Goal: Information Seeking & Learning: Learn about a topic

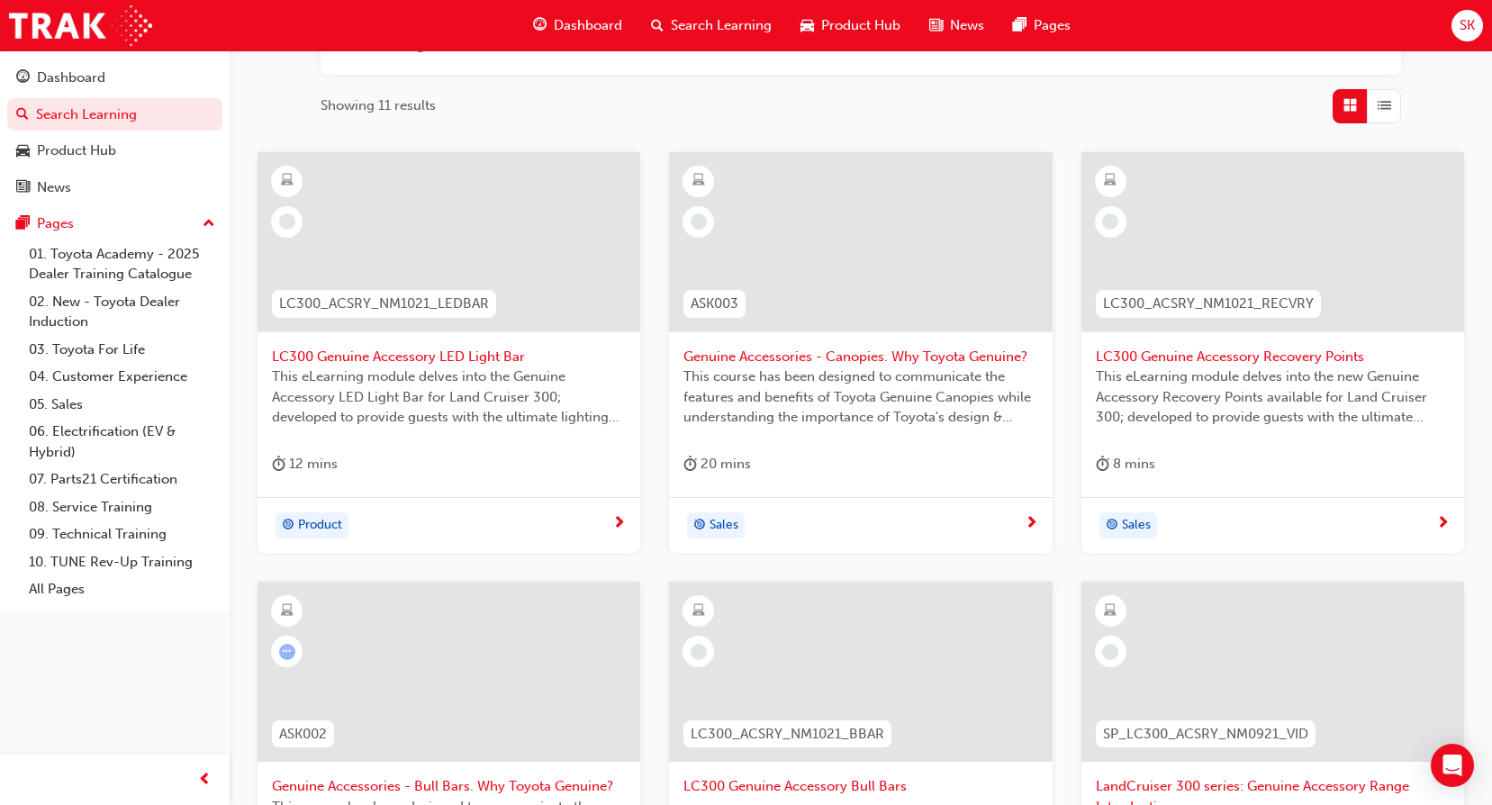
scroll to position [360, 0]
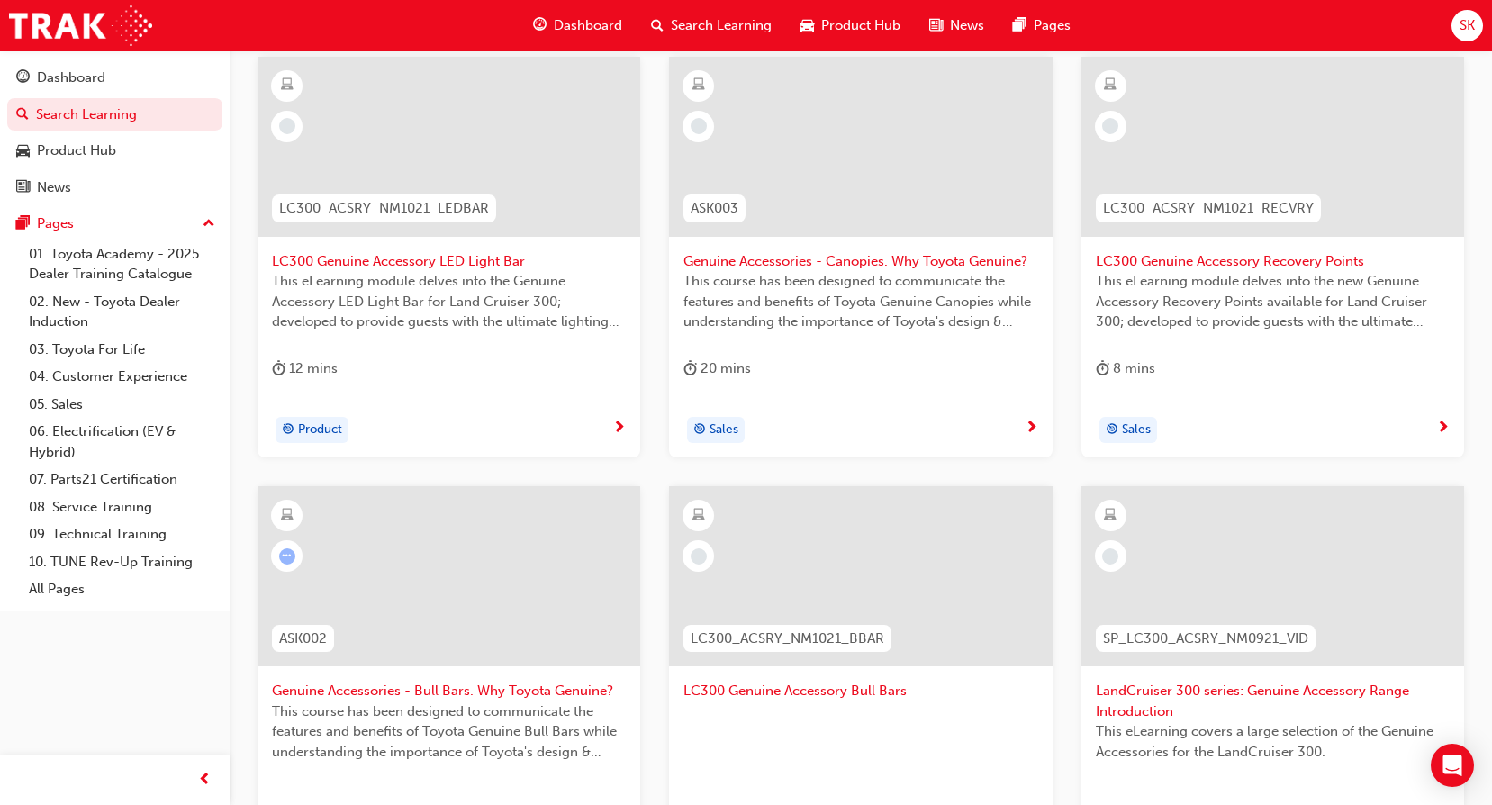
click at [392, 484] on div "LC300_ACSRY_NM1021_LEDBAR LC300 Genuine Accessory LED Light Bar This eLearning …" at bounding box center [860, 497] width 1235 height 880
click at [443, 572] on div at bounding box center [448, 576] width 383 height 180
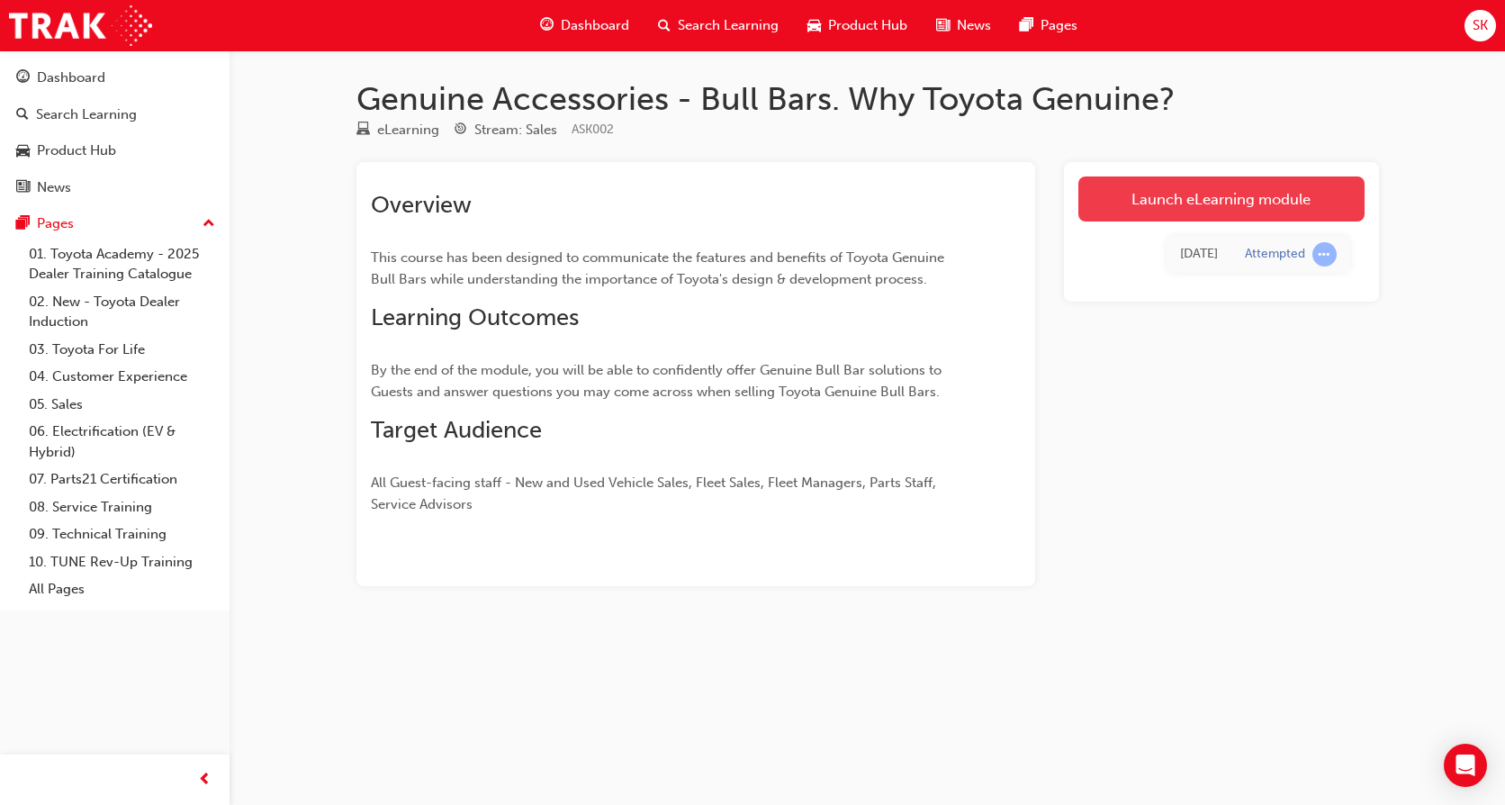
click at [1331, 194] on link "Launch eLearning module" at bounding box center [1221, 198] width 286 height 45
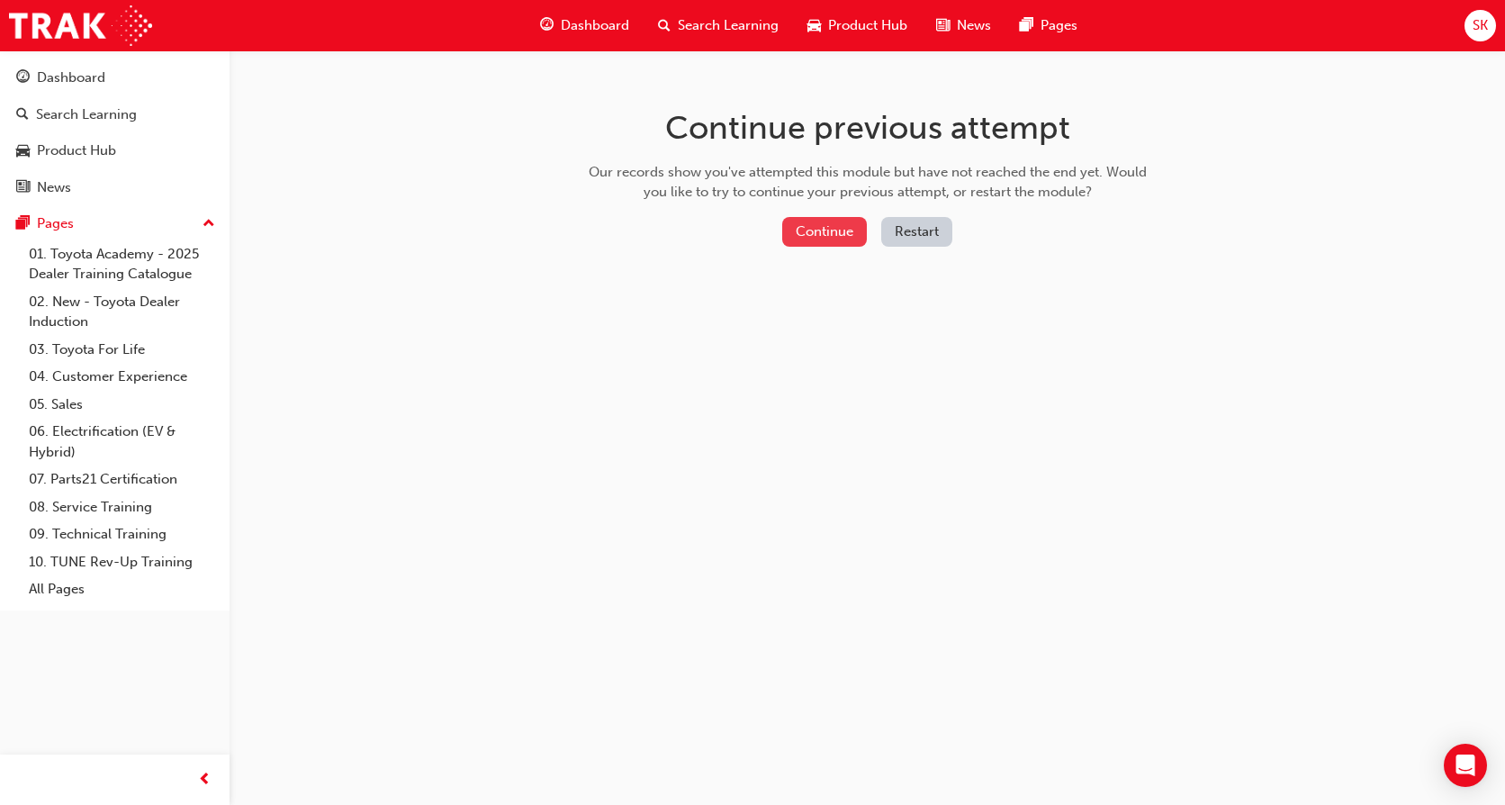
click at [801, 234] on button "Continue" at bounding box center [824, 232] width 85 height 30
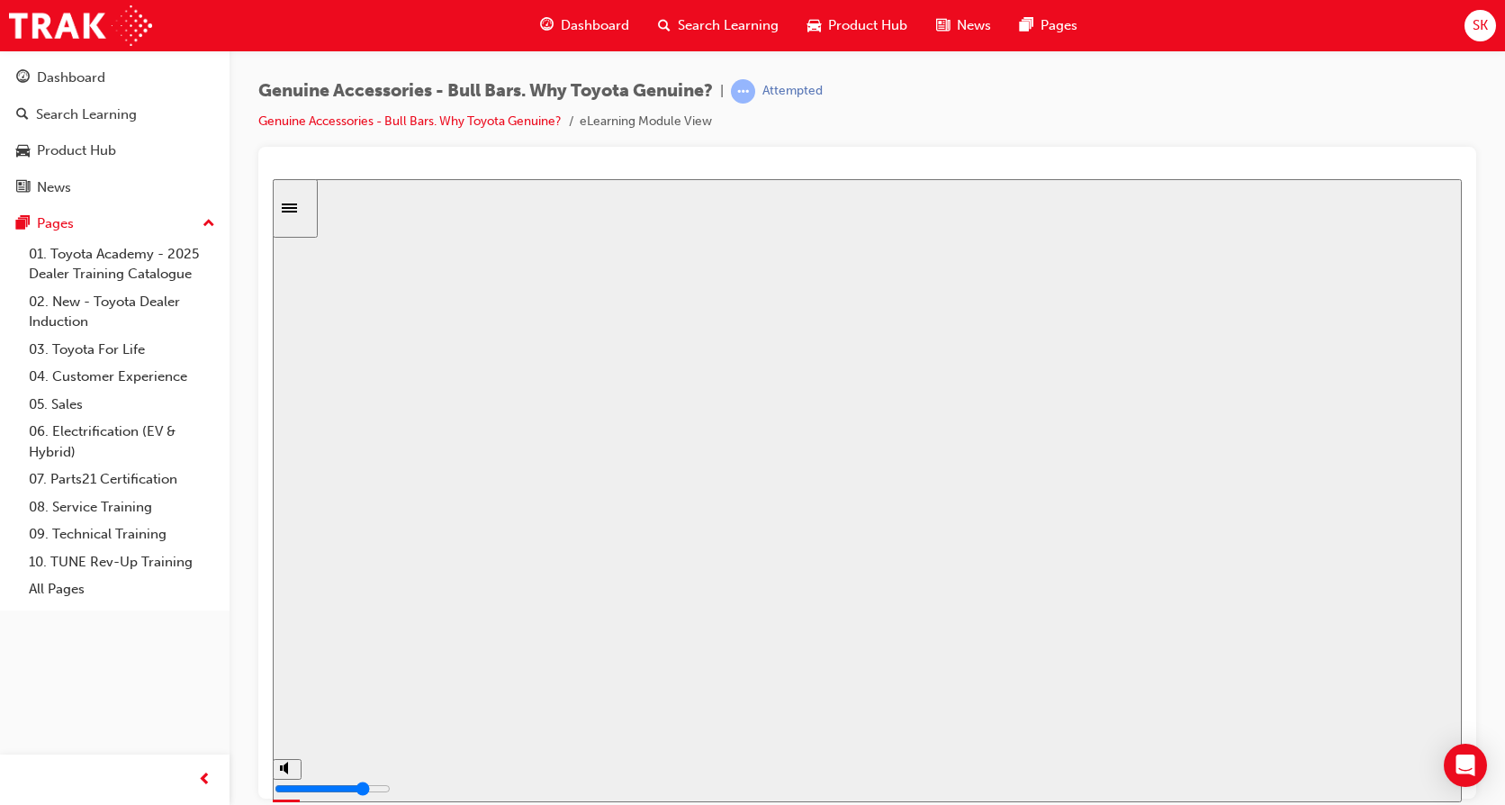
drag, startPoint x: 877, startPoint y: 479, endPoint x: 872, endPoint y: 498, distance: 19.4
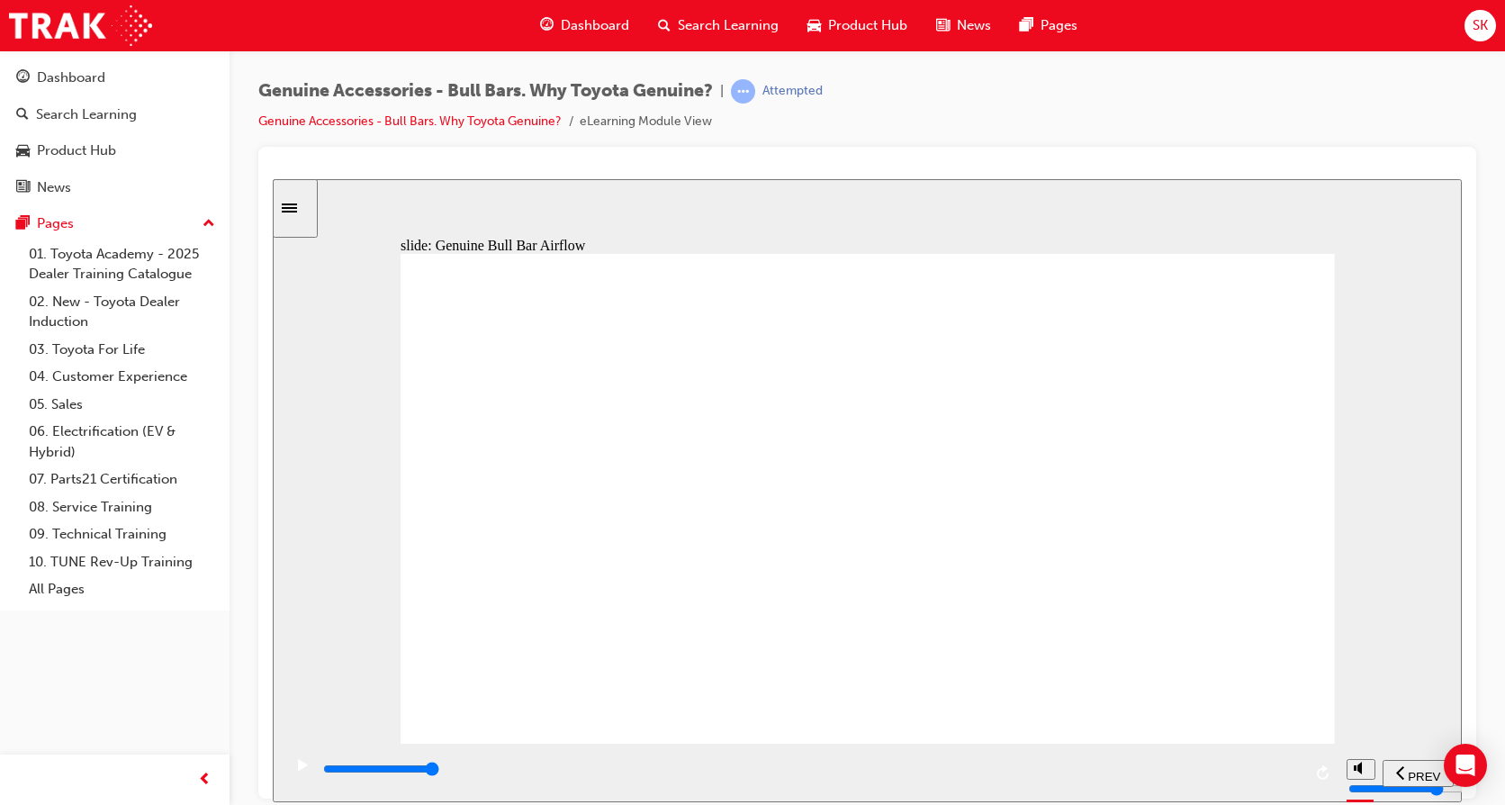
click at [1248, 700] on div "Group 1 thumbs up icon 1 Tested to meet Toyota’s vehicle cooling requirements f…" at bounding box center [868, 506] width 934 height 506
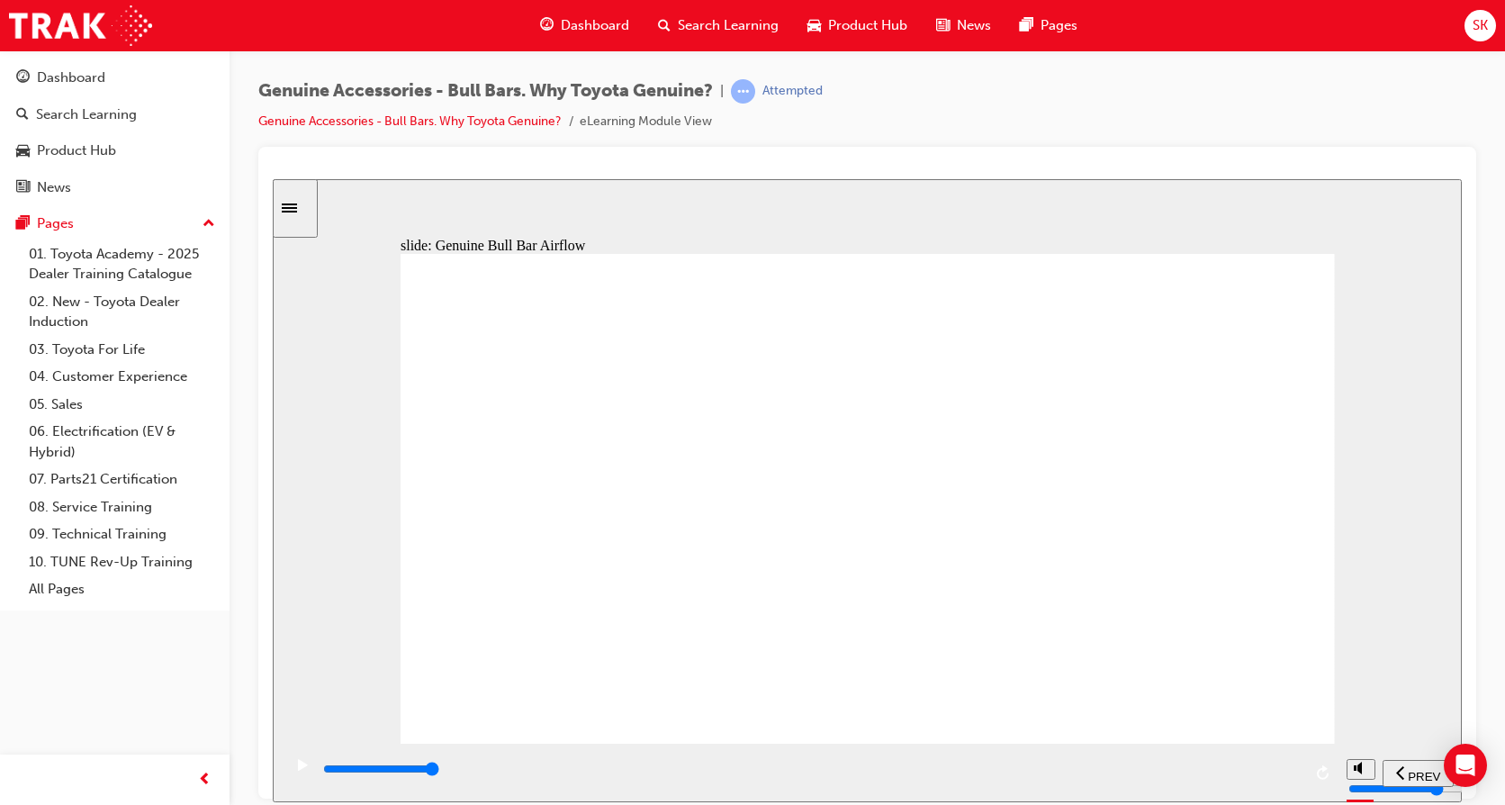
click at [1468, 768] on icon "Open Intercom Messenger" at bounding box center [1465, 764] width 21 height 23
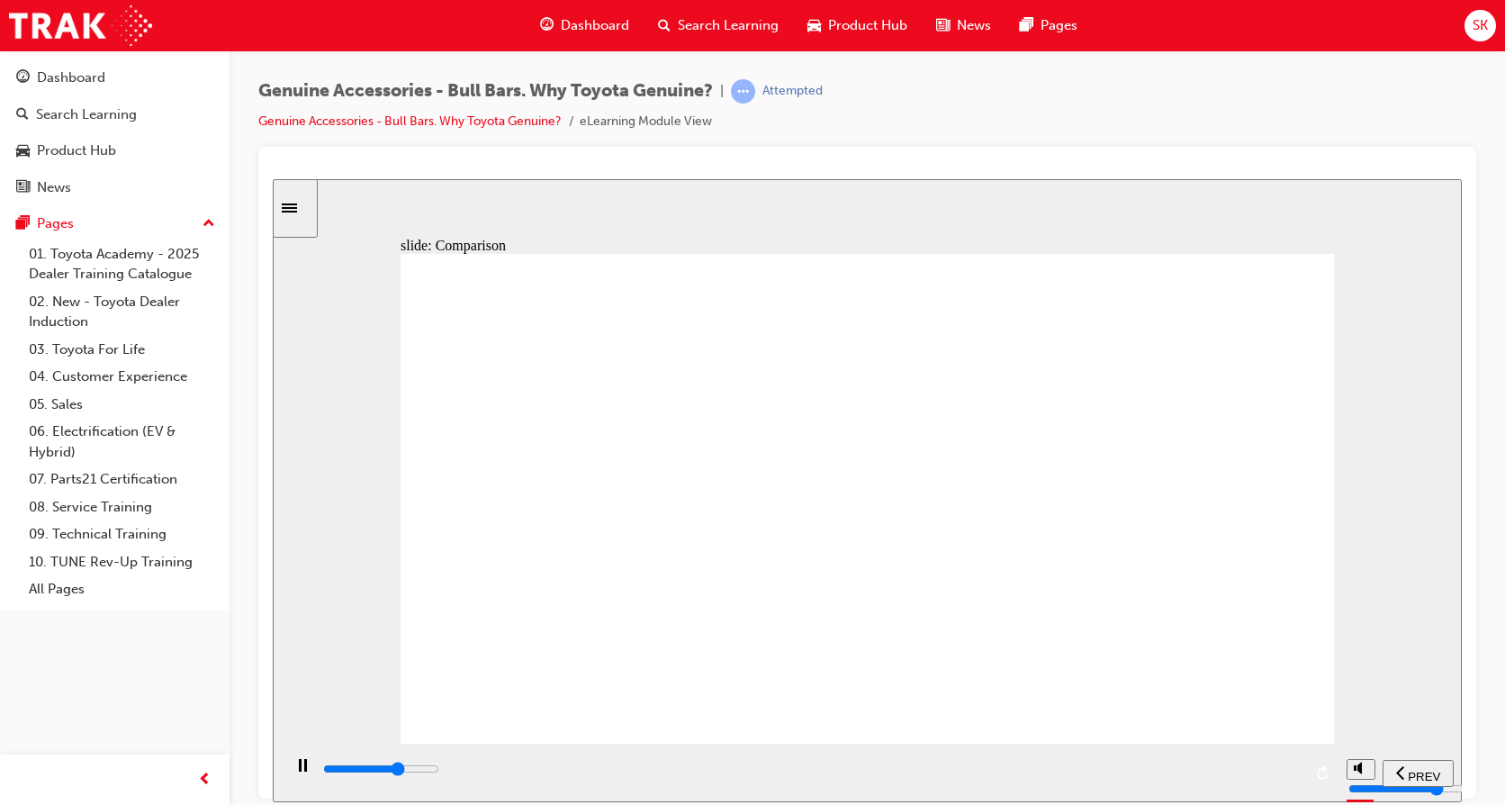
click at [306, 201] on div "Sidebar Toggle" at bounding box center [295, 208] width 31 height 14
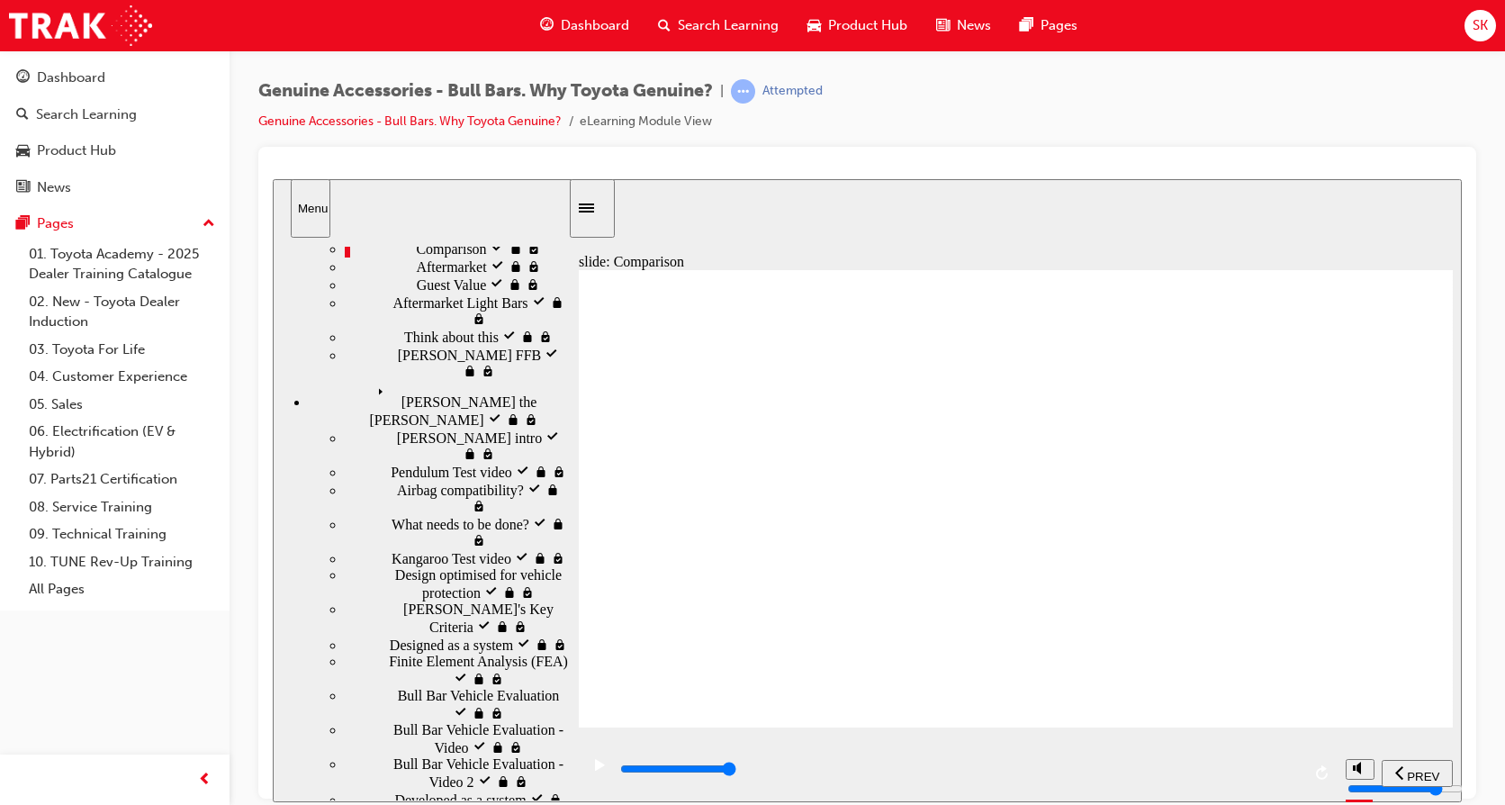
scroll to position [446, 0]
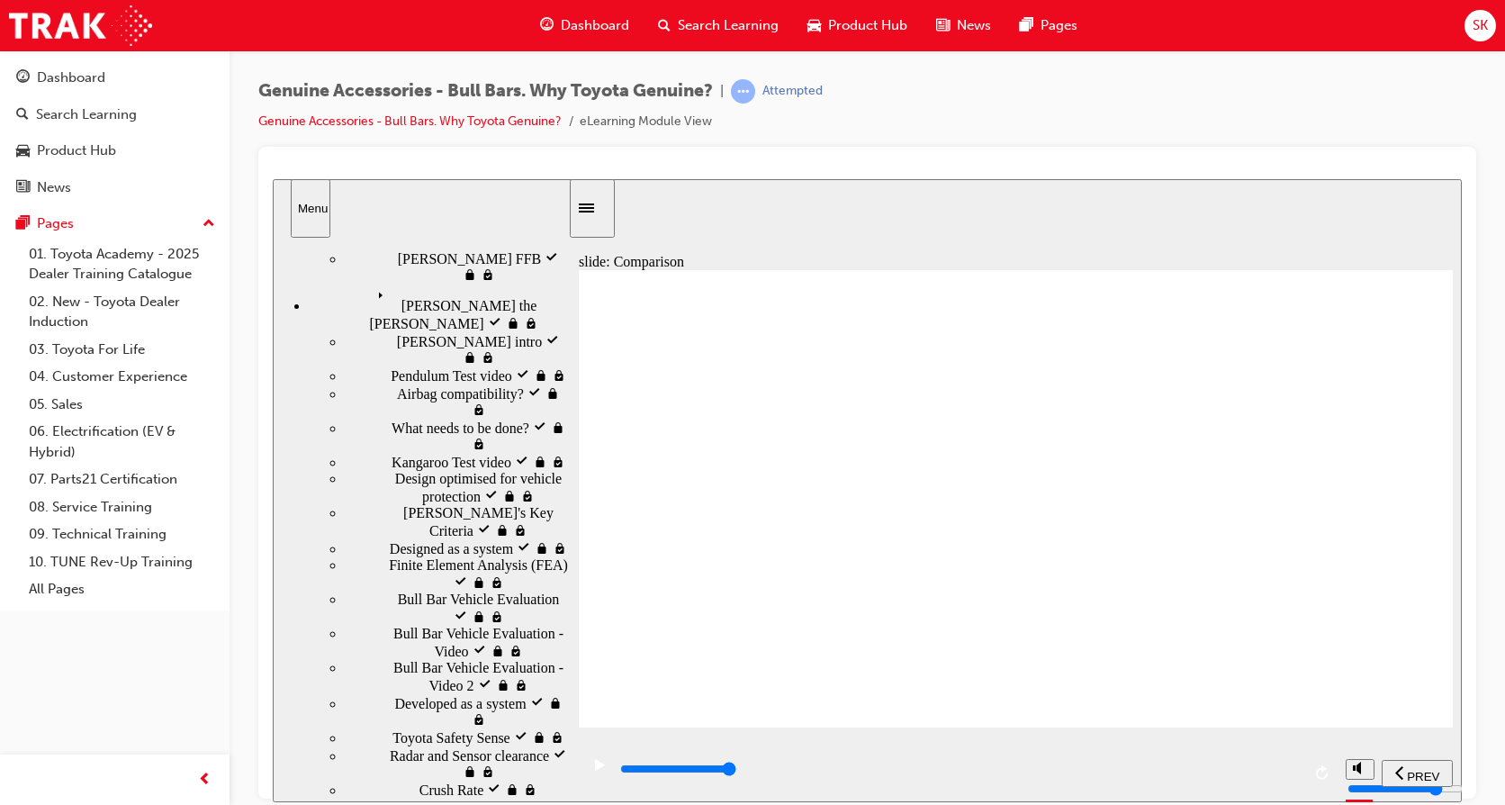
drag, startPoint x: 467, startPoint y: 659, endPoint x: 447, endPoint y: 698, distance: 43.5
drag, startPoint x: 452, startPoint y: 694, endPoint x: 459, endPoint y: 672, distance: 22.8
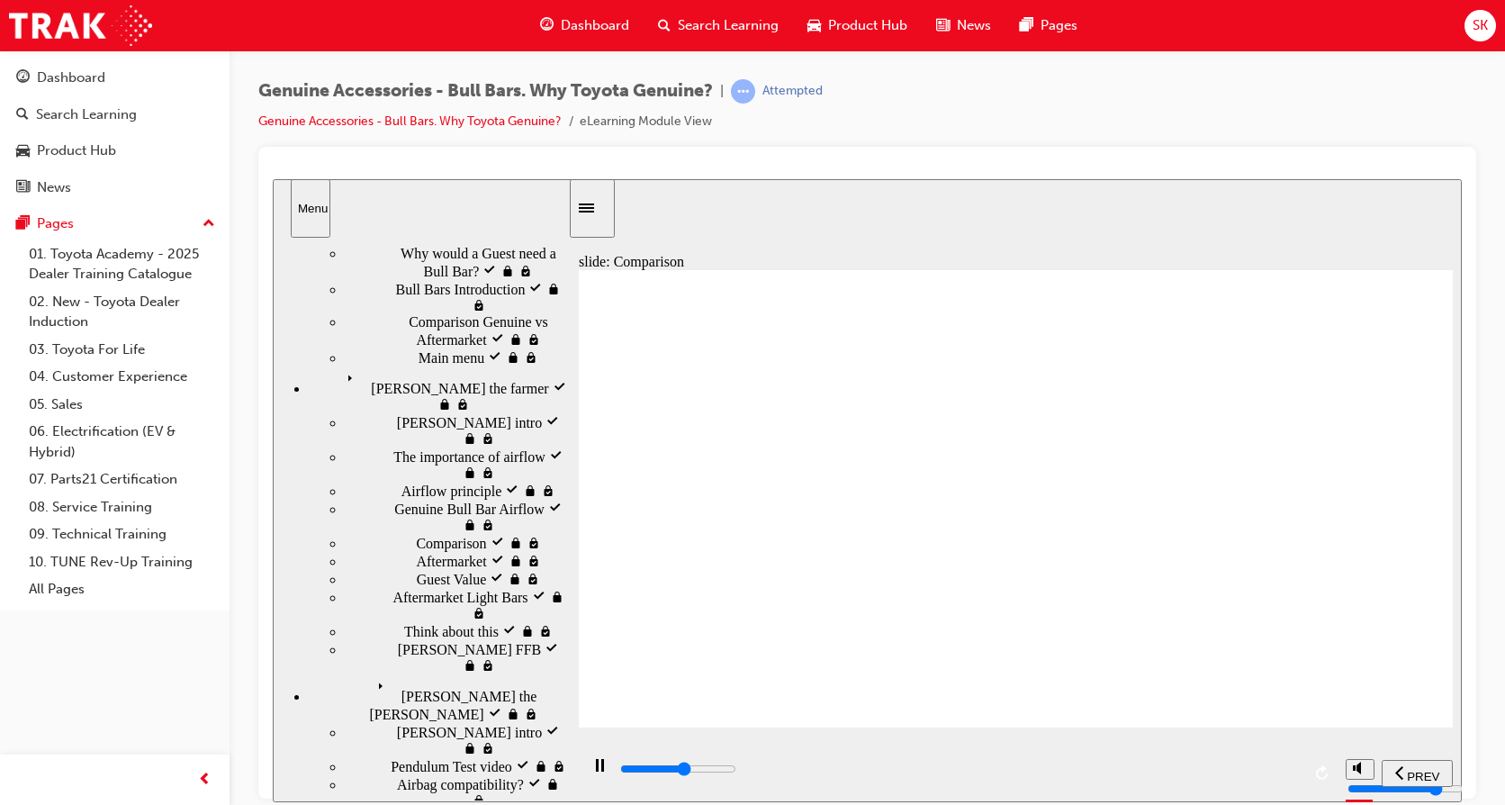
scroll to position [0, 0]
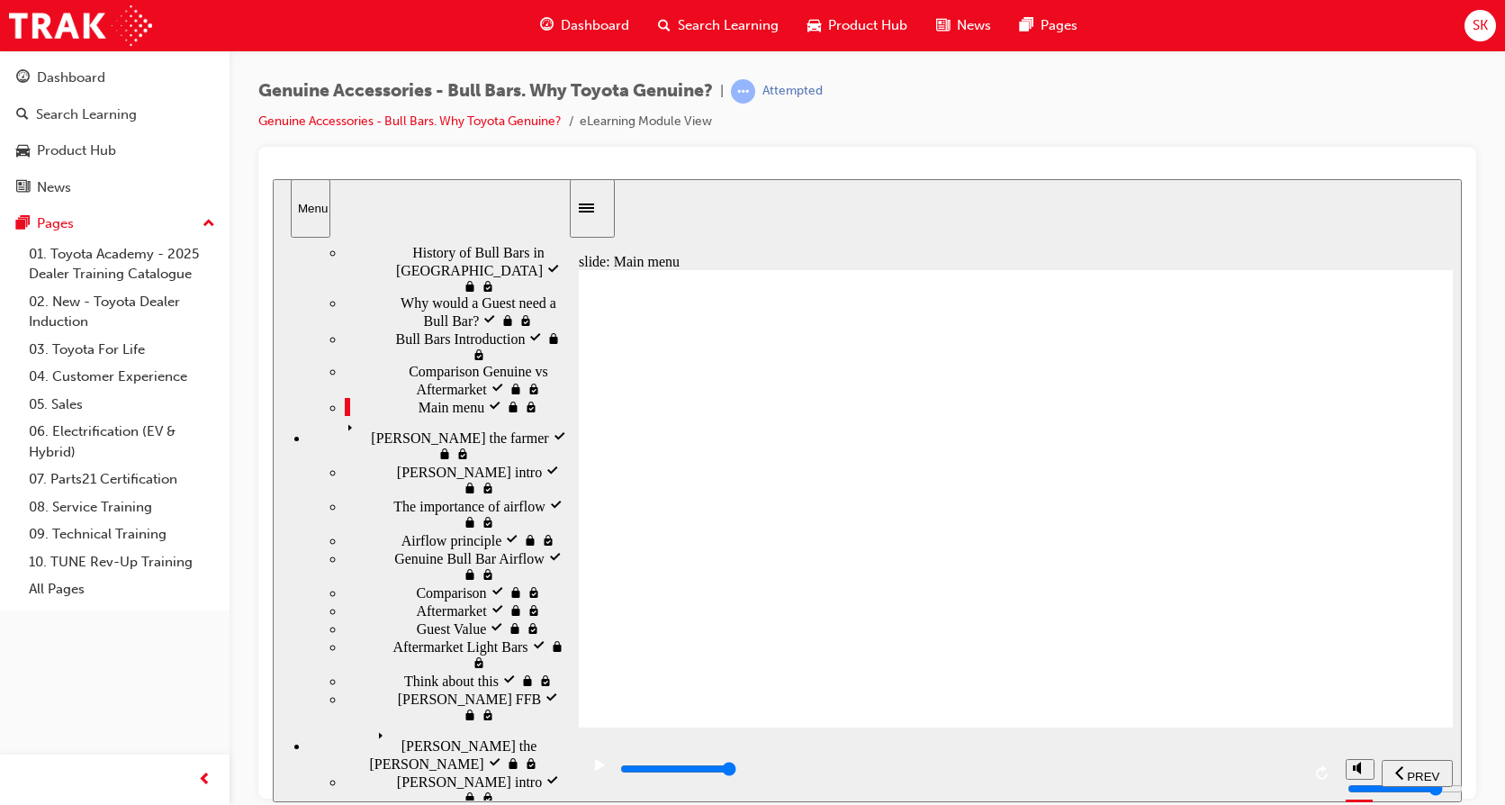
scroll to position [93, 0]
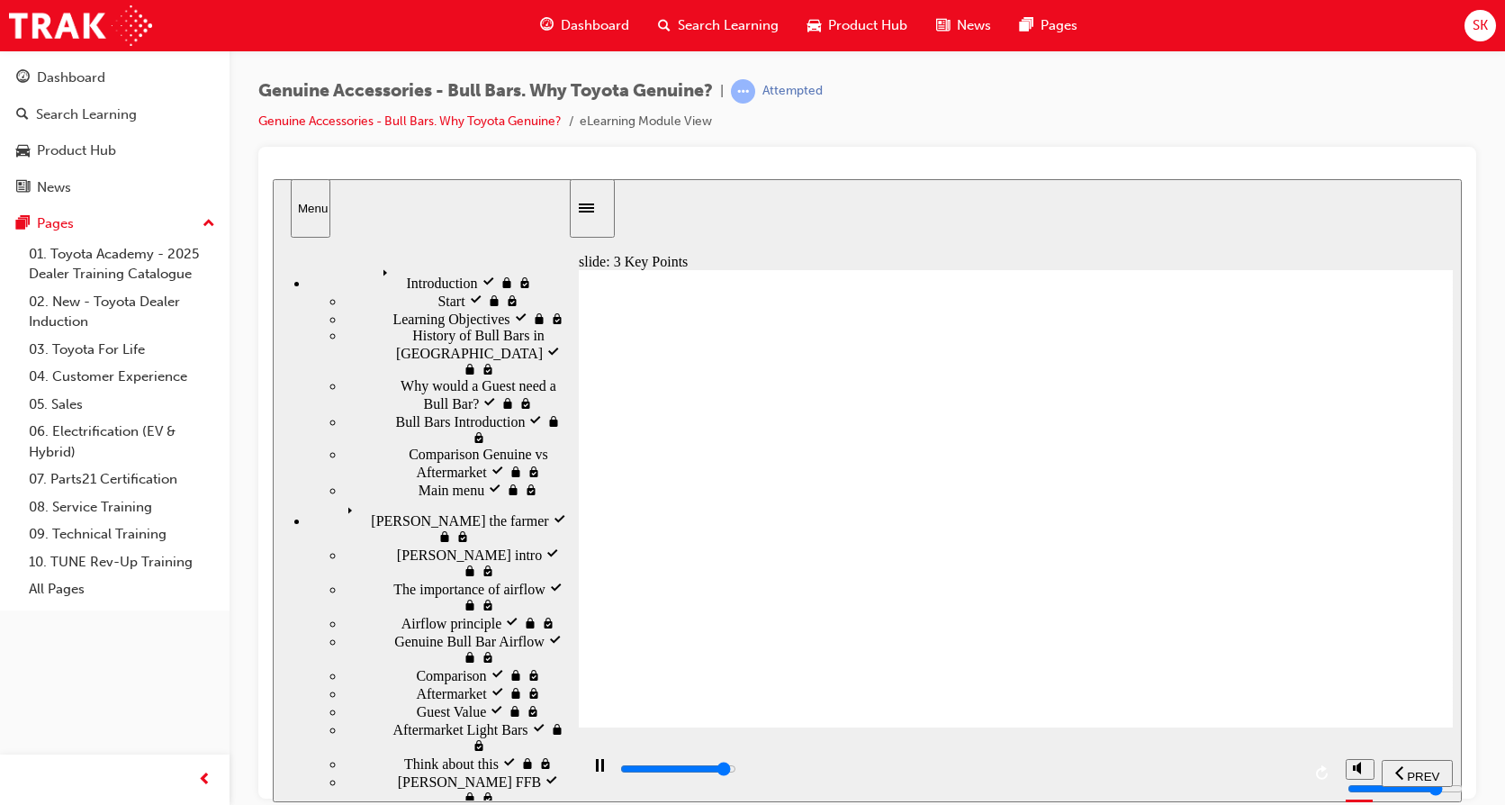
click at [603, 202] on icon "Sidebar Toggle" at bounding box center [592, 206] width 27 height 11
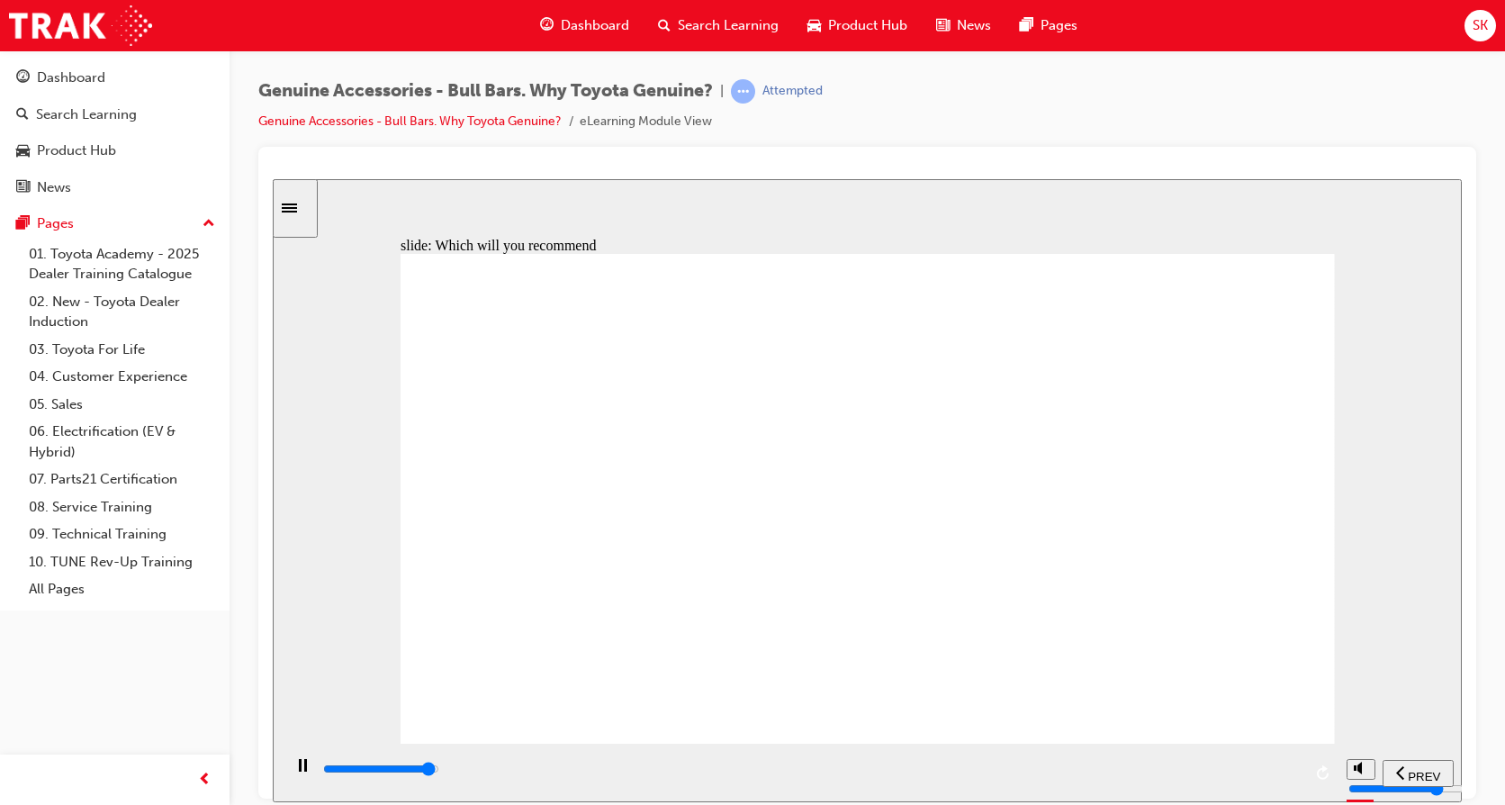
type input "7000"
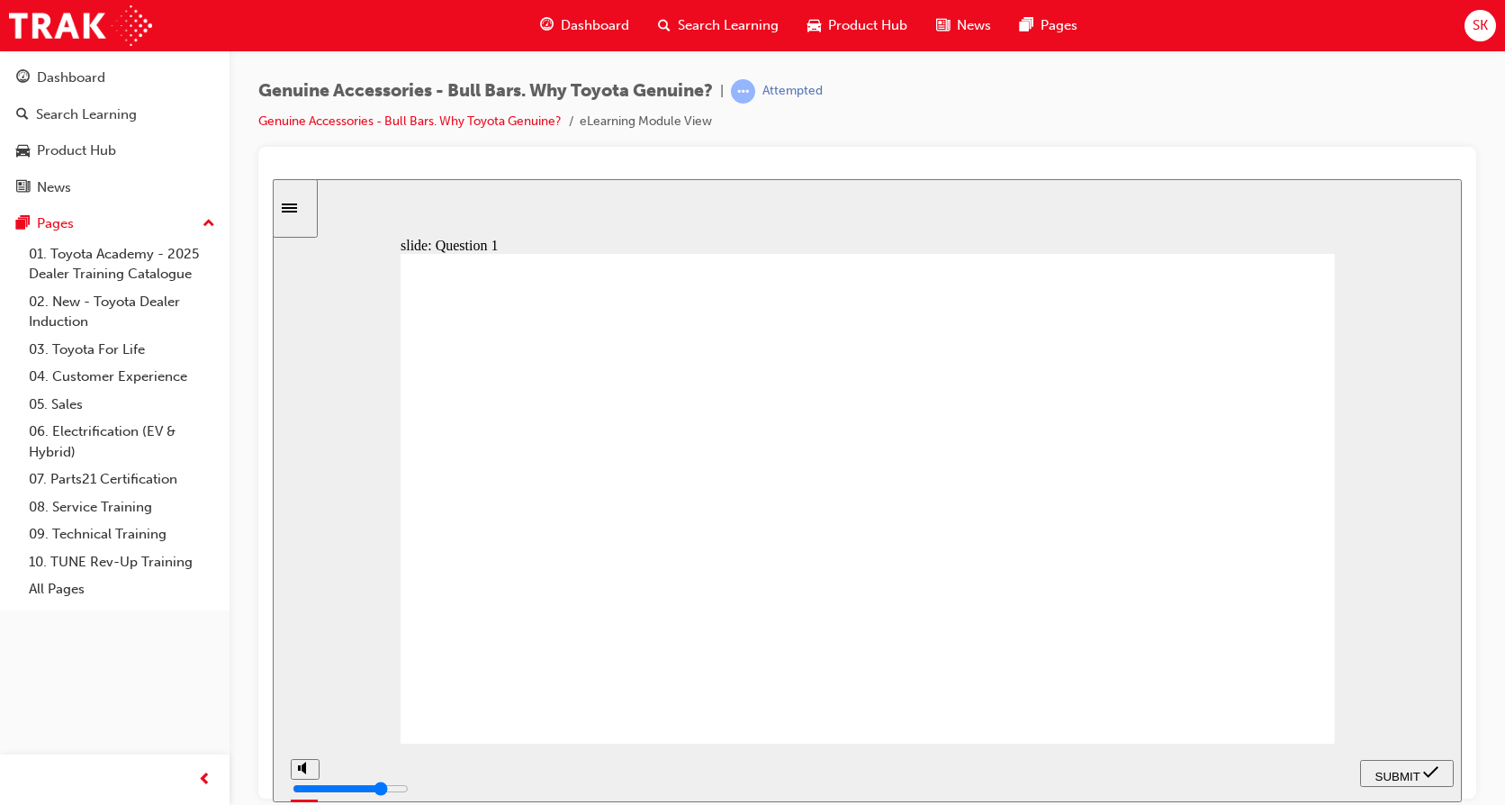
radio input "false"
radio input "true"
click at [1429, 769] on icon "submit" at bounding box center [1430, 771] width 15 height 16
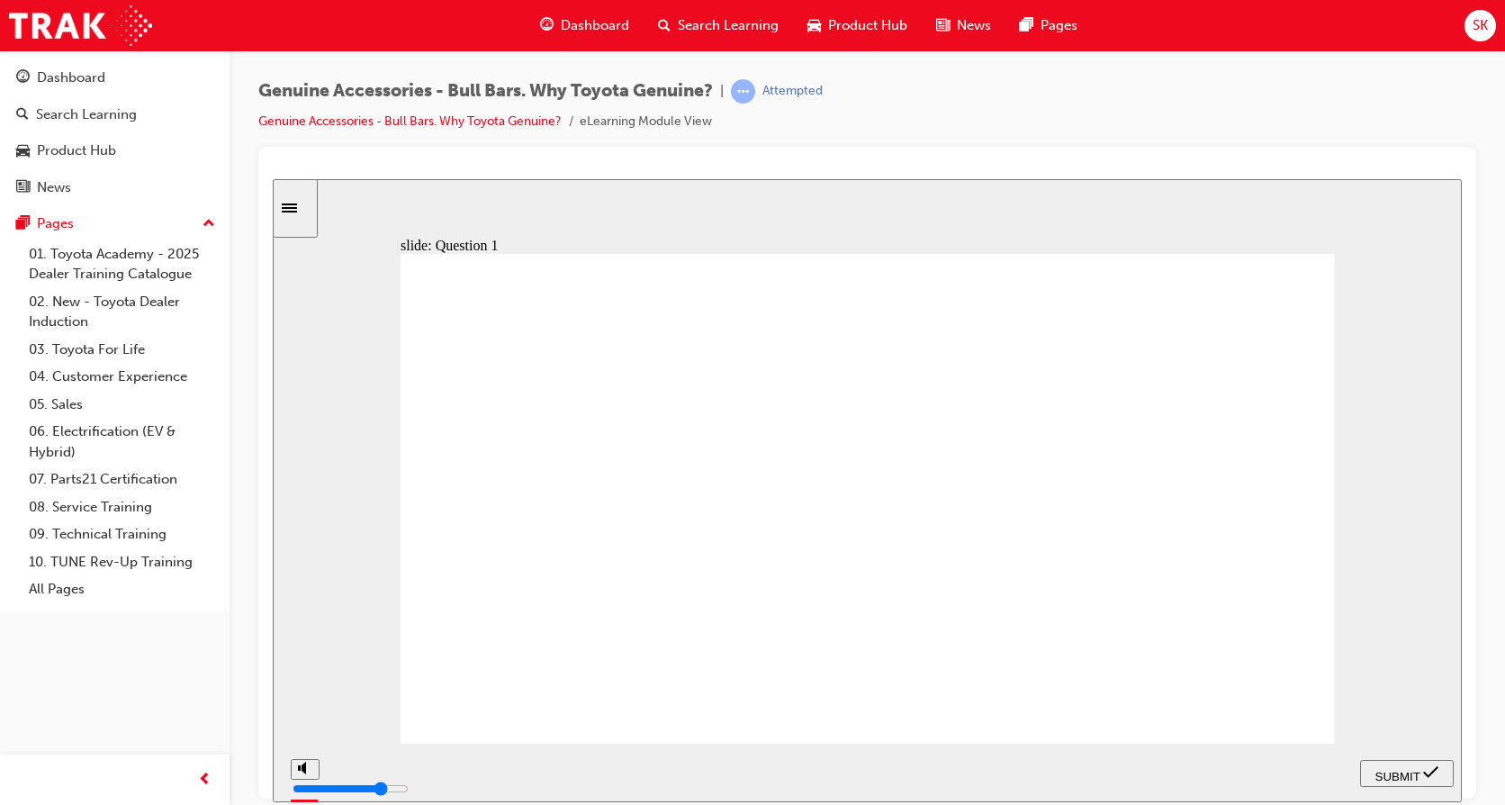
radio input "true"
click at [1422, 770] on div "SUBMIT" at bounding box center [1406, 772] width 79 height 19
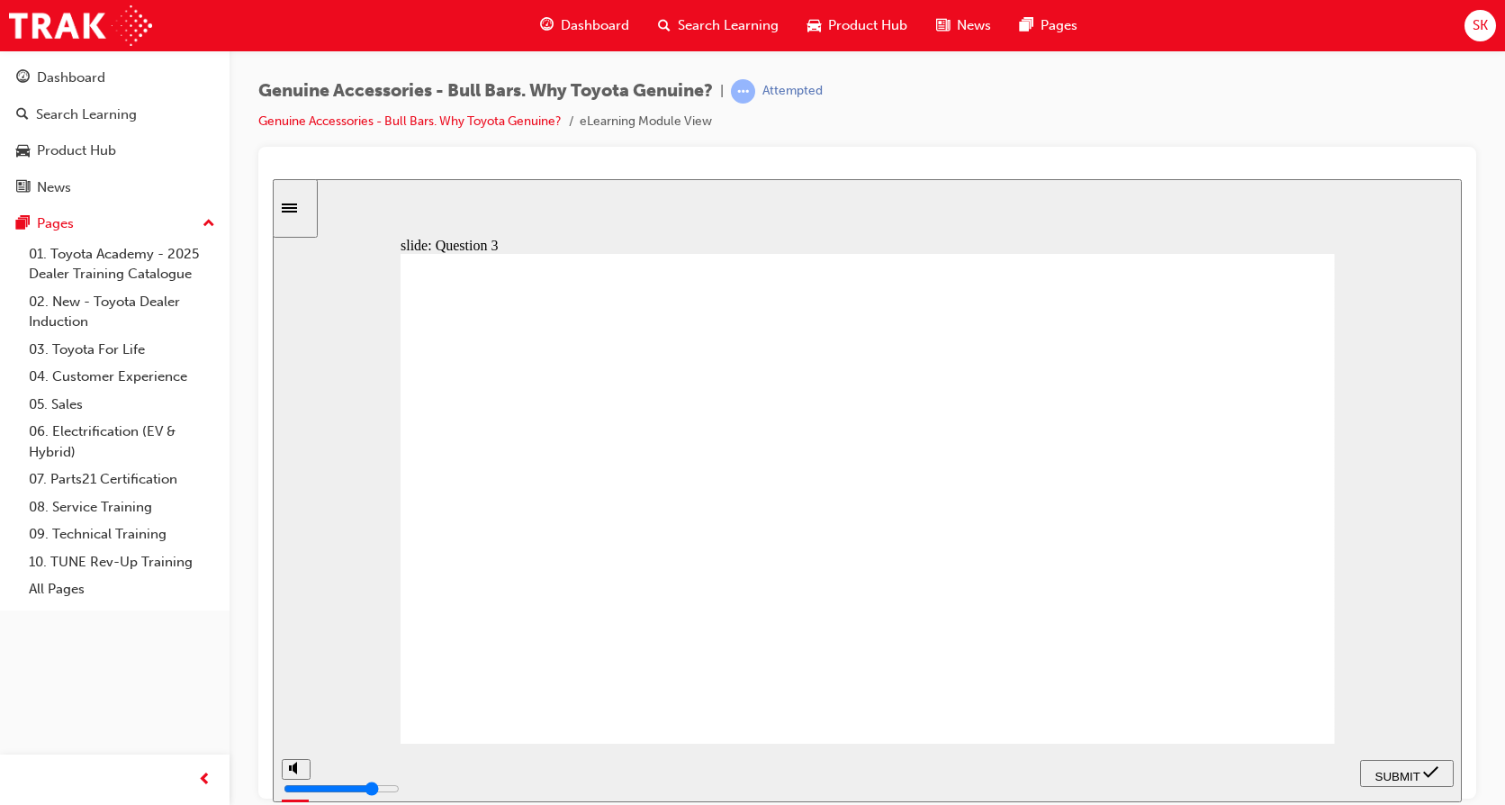
radio input "true"
click at [1434, 766] on icon "submit" at bounding box center [1430, 771] width 15 height 16
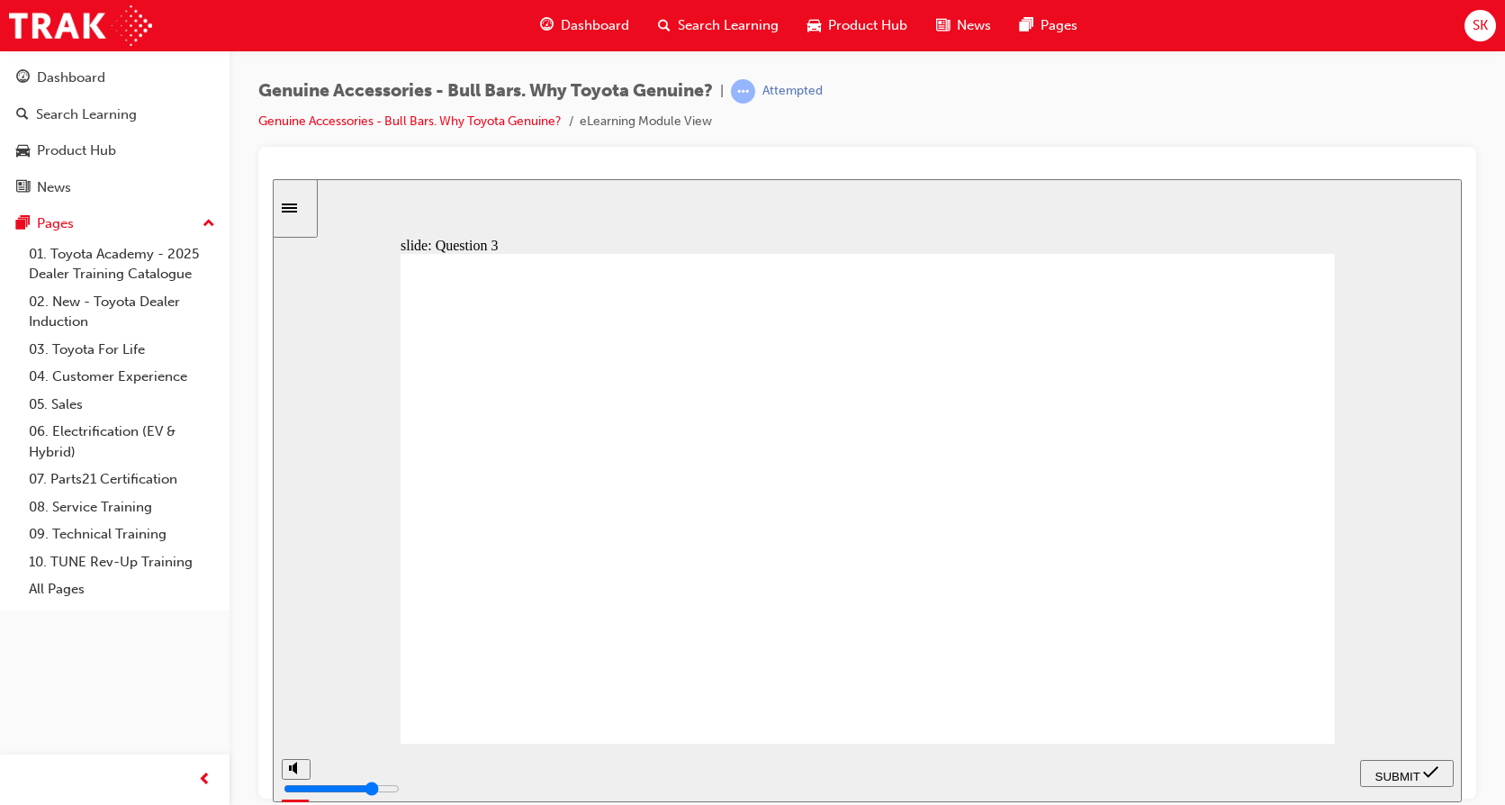
radio input "true"
click at [1419, 773] on span "SUBMIT" at bounding box center [1397, 776] width 45 height 14
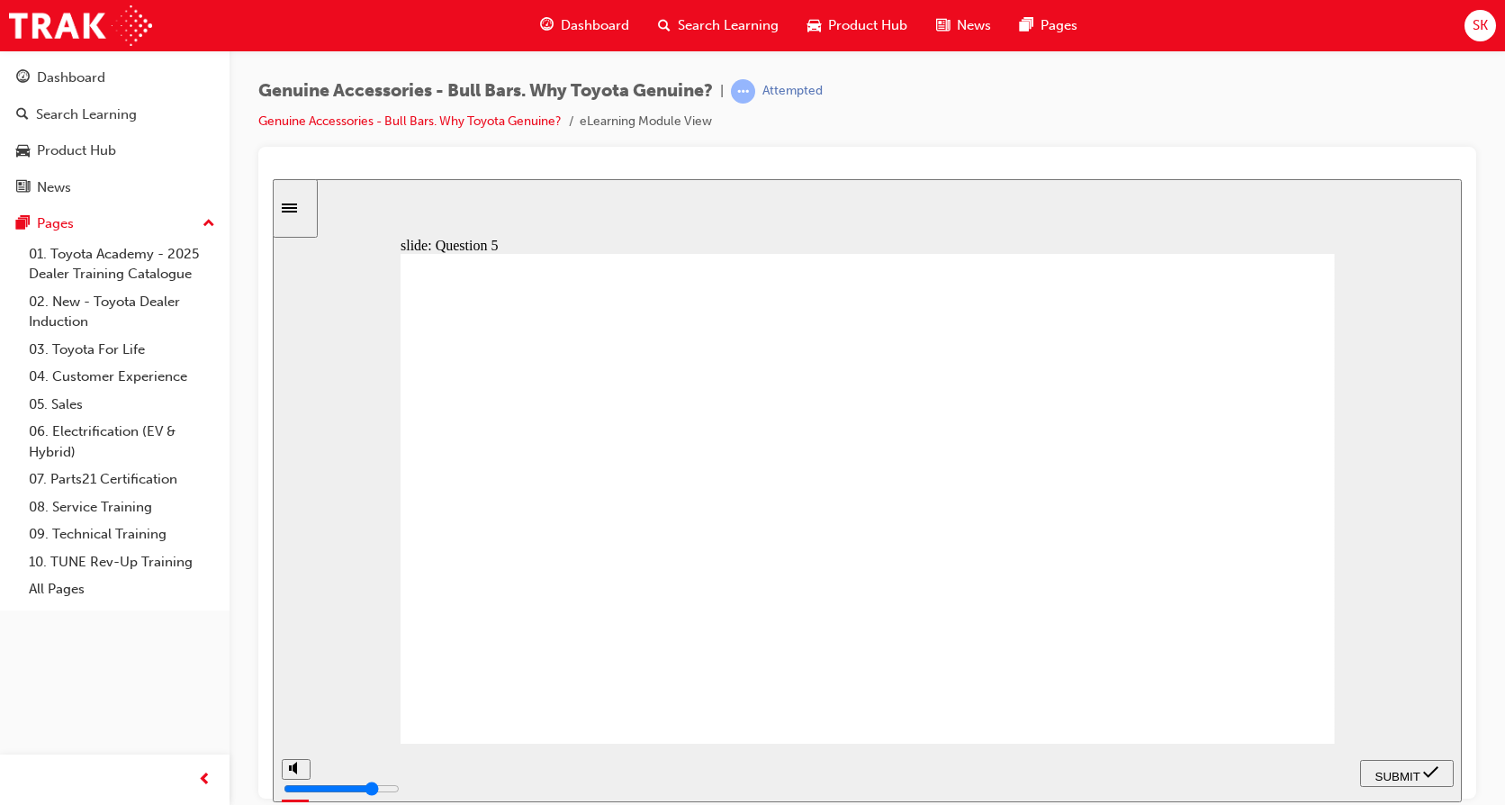
radio input "true"
click at [1420, 755] on nav "PREV NEXT SUBMIT" at bounding box center [1407, 772] width 94 height 59
drag, startPoint x: 1424, startPoint y: 759, endPoint x: 1424, endPoint y: 770, distance: 10.8
click at [1427, 760] on button "SUBMIT" at bounding box center [1407, 772] width 94 height 27
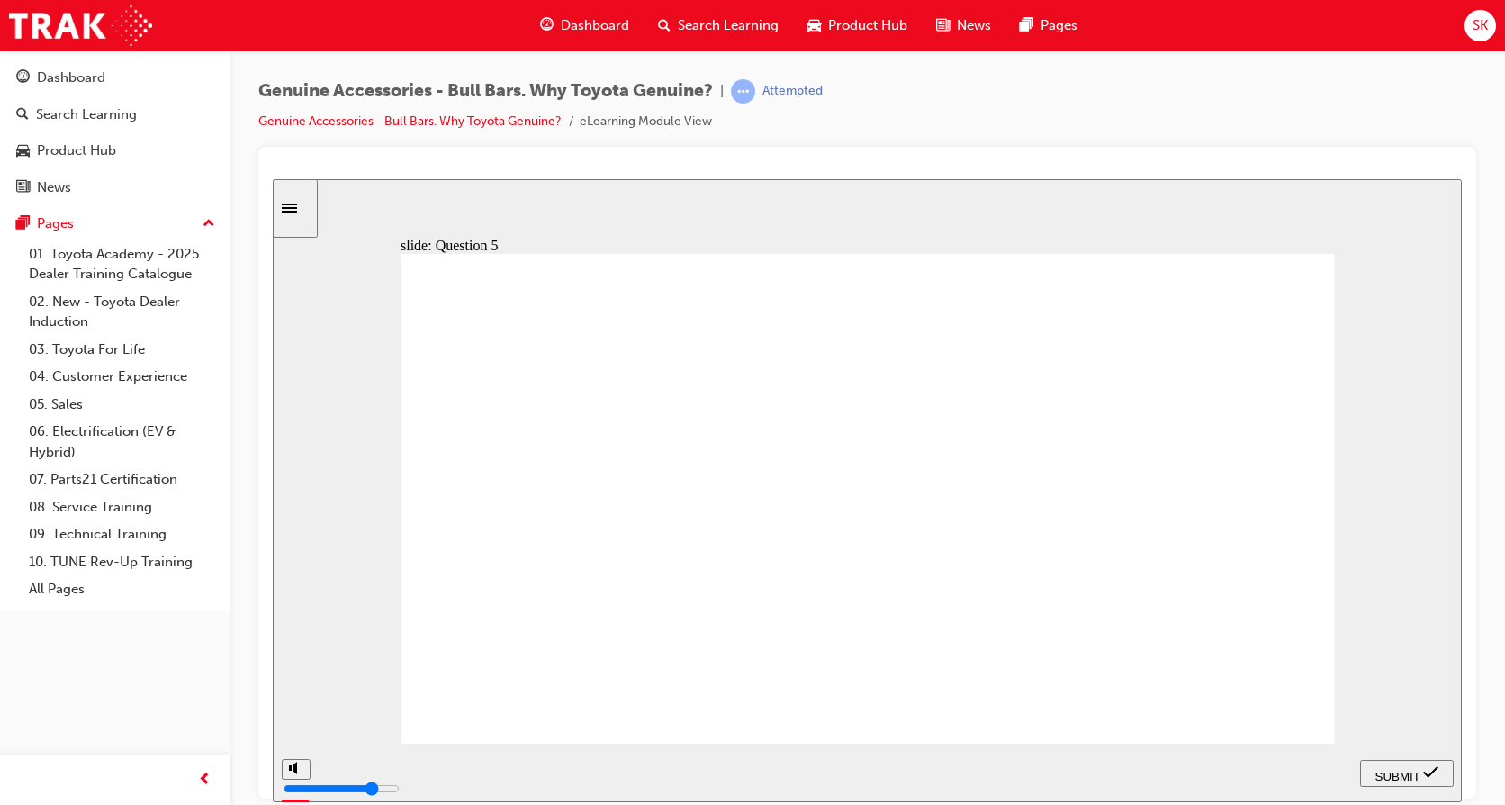
radio input "true"
click at [1420, 763] on div "SUBMIT" at bounding box center [1406, 772] width 79 height 19
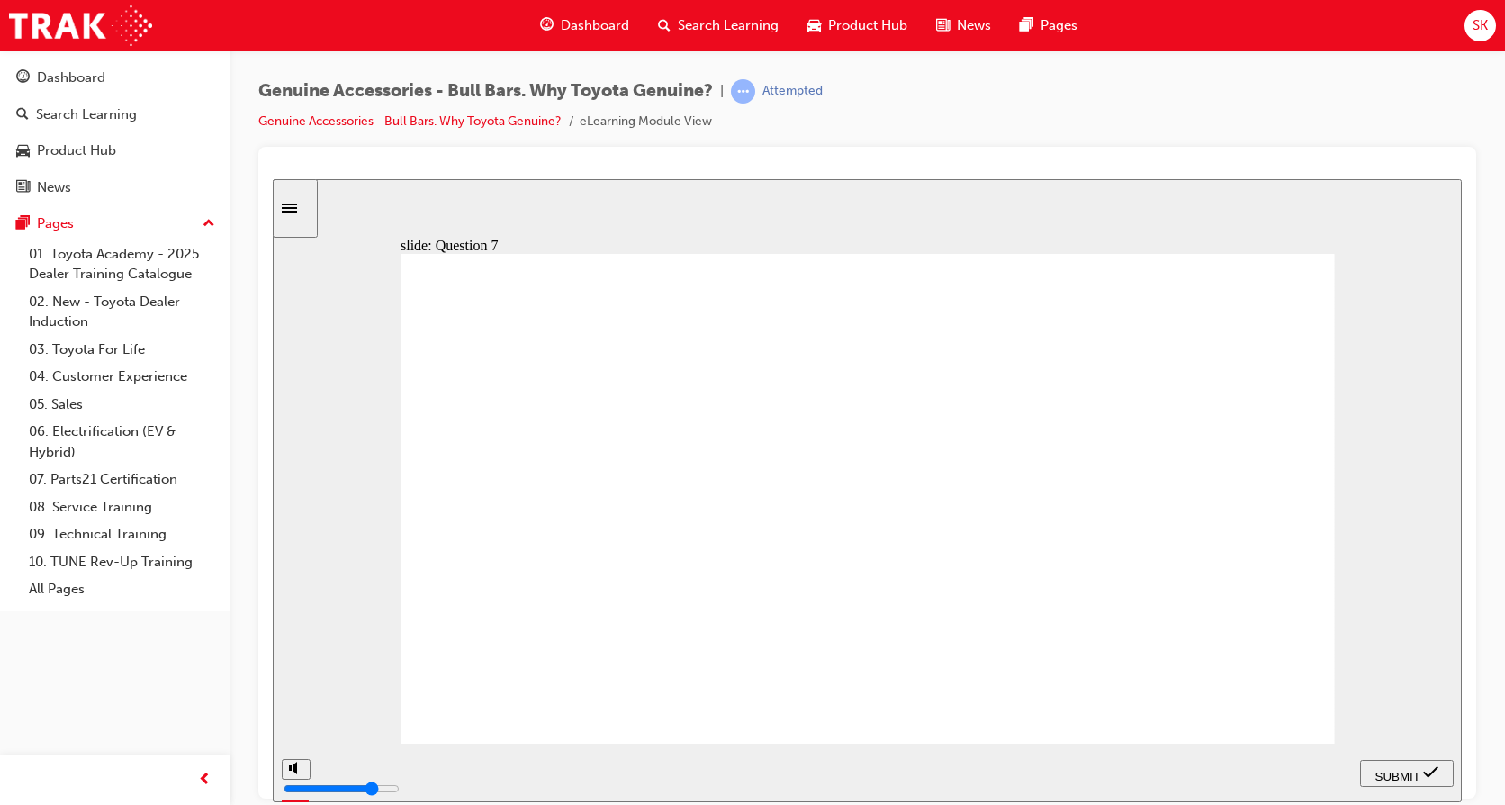
radio input "false"
radio input "true"
click at [1397, 763] on div "SUBMIT" at bounding box center [1406, 772] width 79 height 19
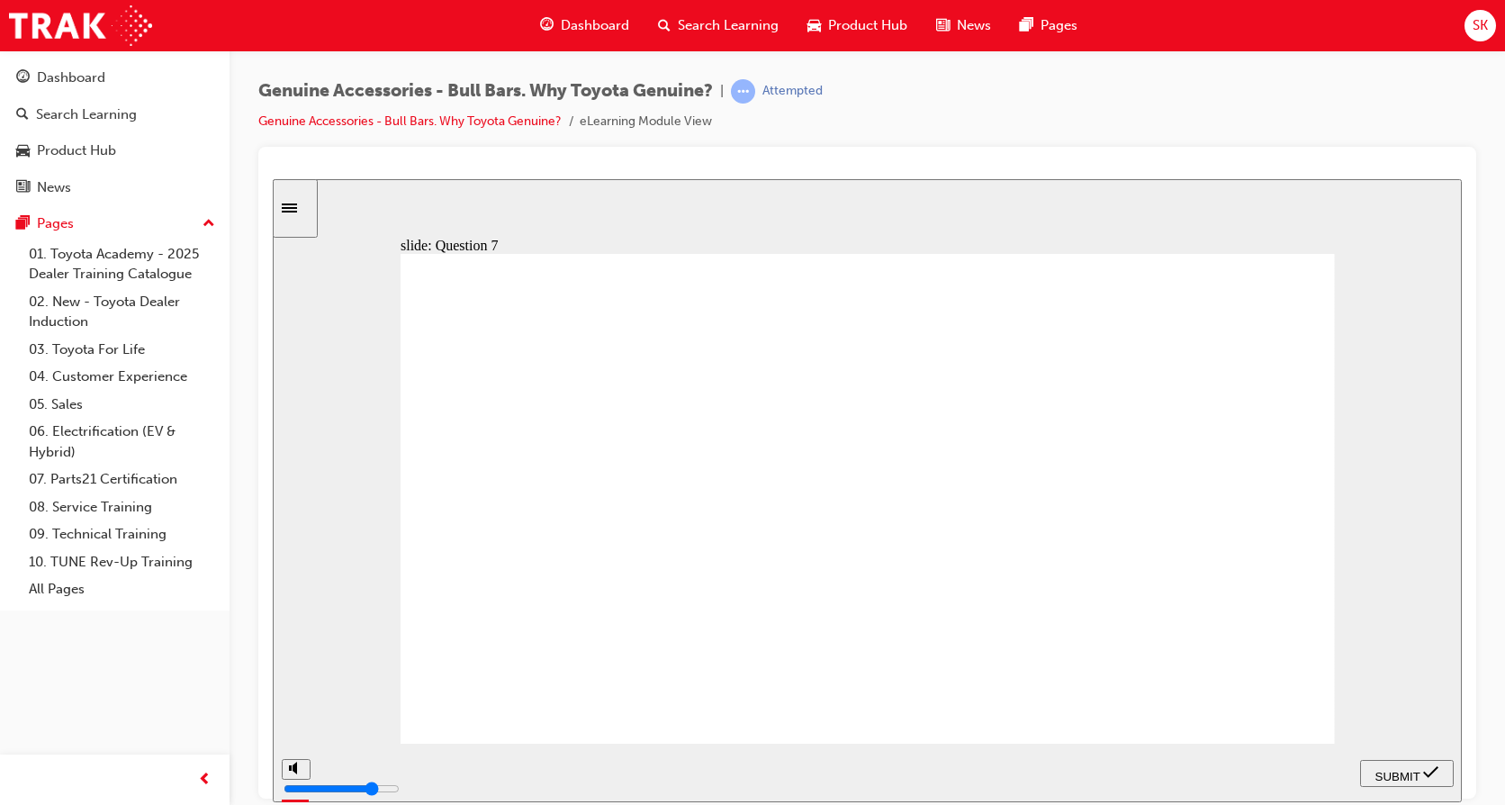
drag, startPoint x: 464, startPoint y: 446, endPoint x: 455, endPoint y: 474, distance: 29.1
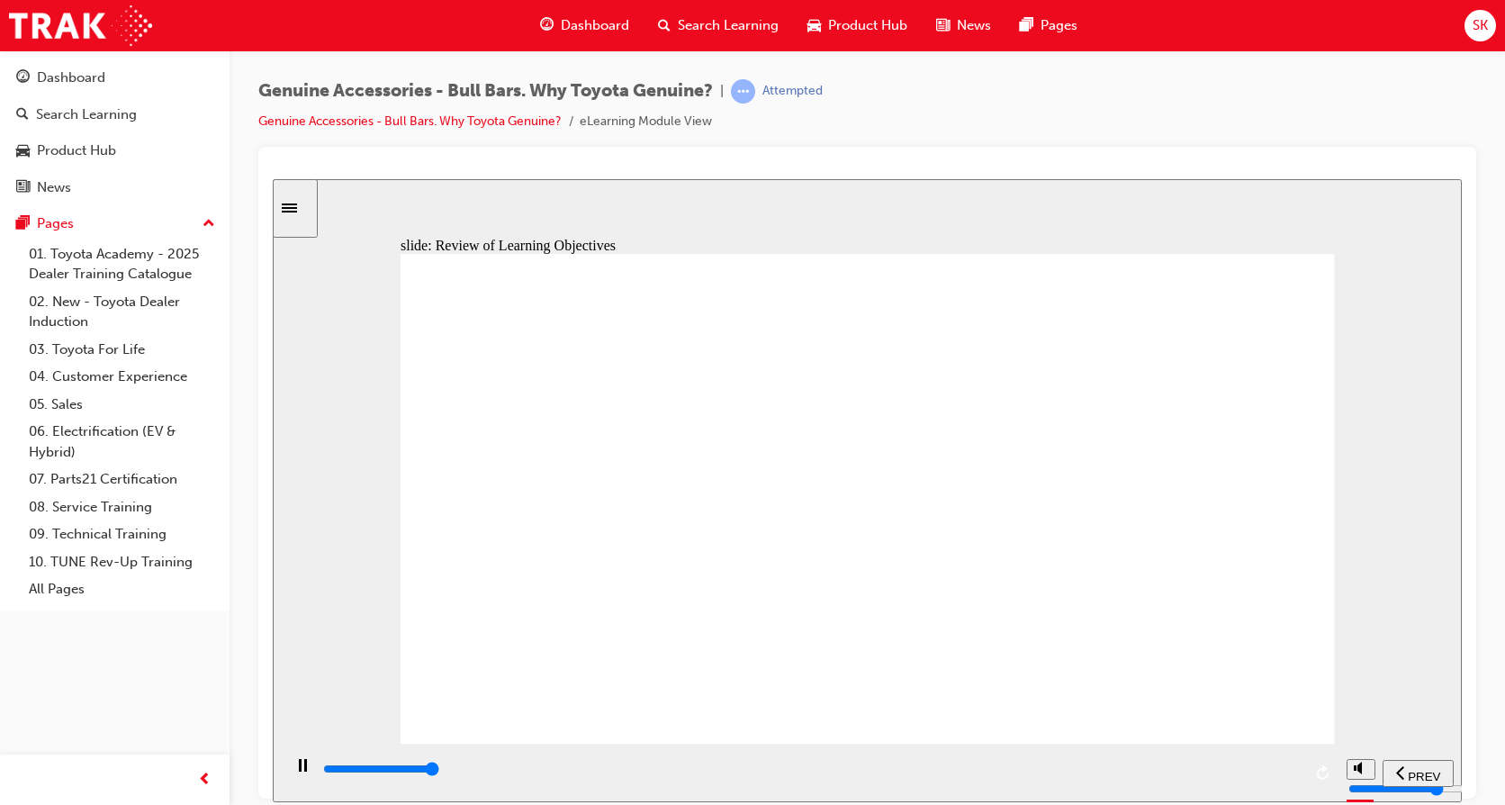
type input "23000"
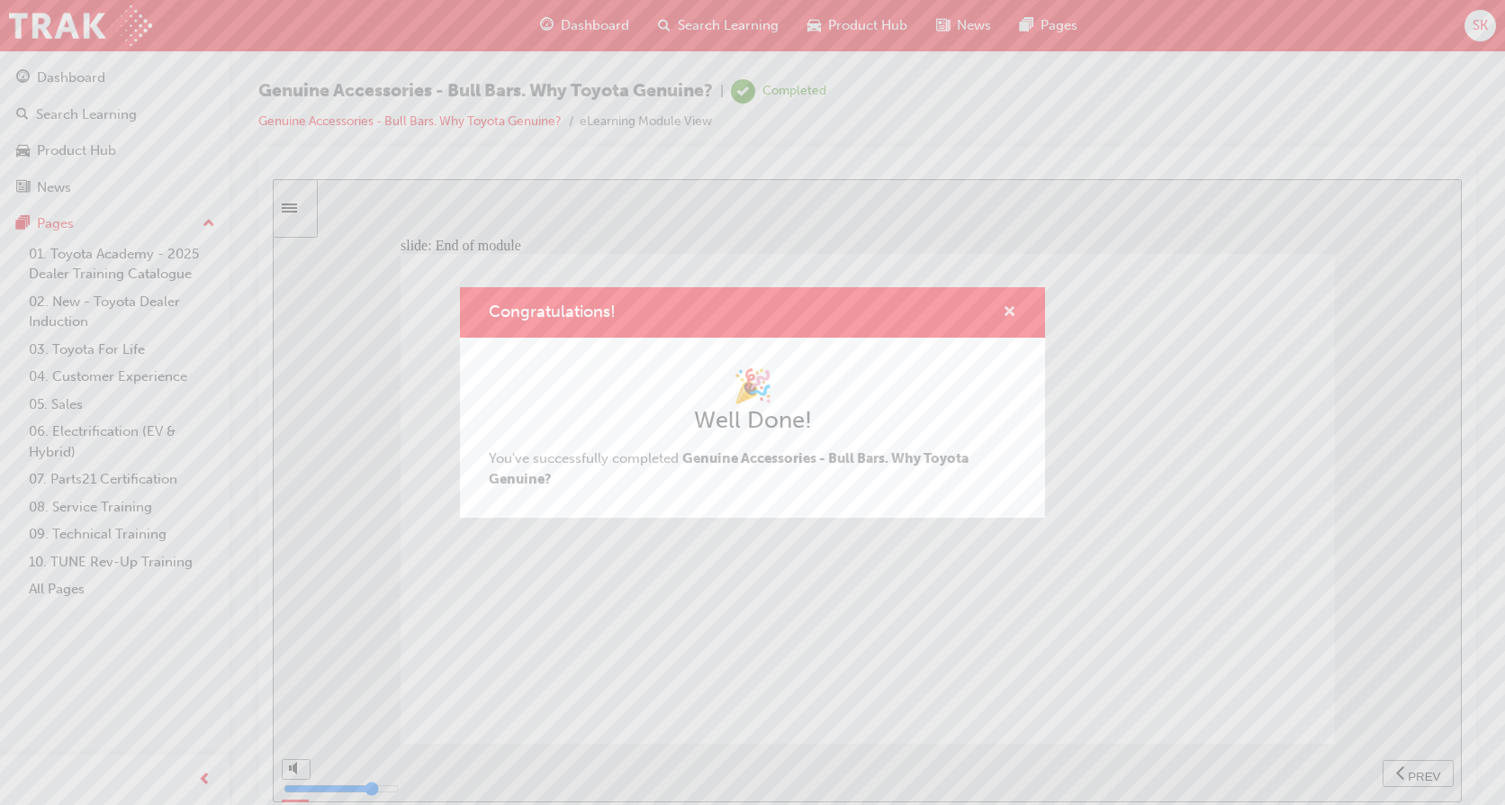
click at [1015, 305] on span "cross-icon" at bounding box center [1010, 313] width 14 height 16
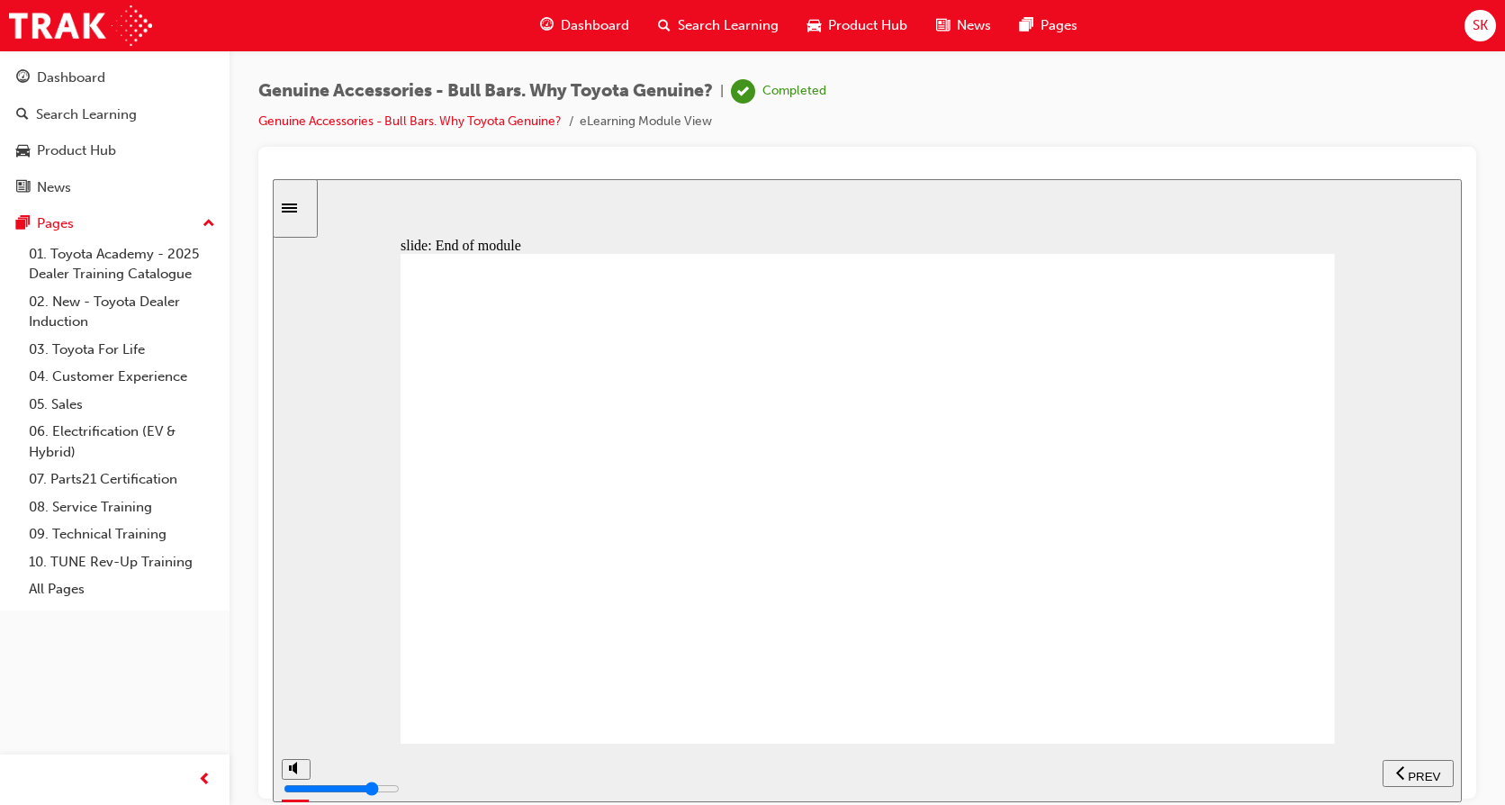
click at [771, 25] on span "Search Learning" at bounding box center [728, 25] width 101 height 21
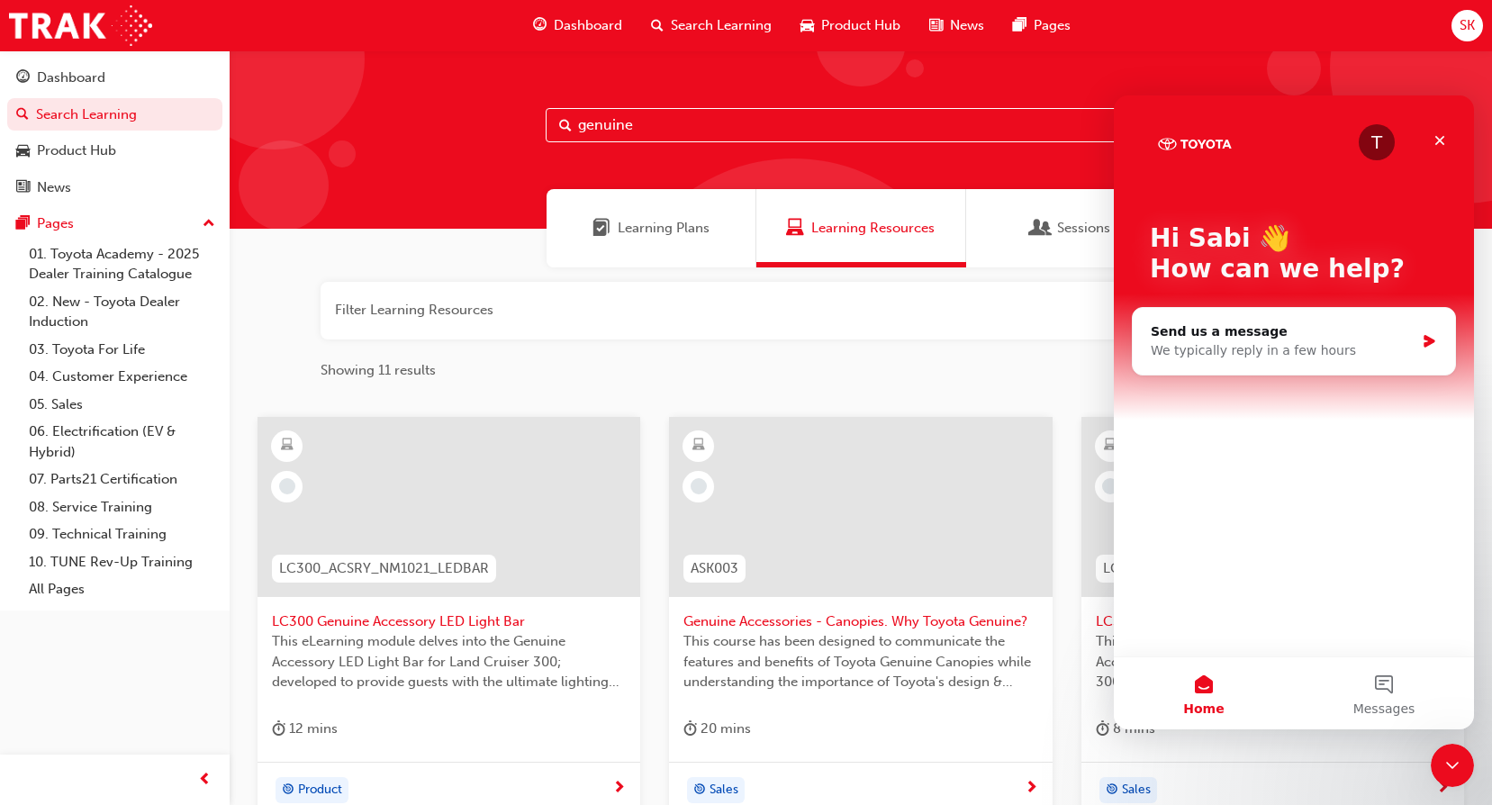
click at [901, 551] on div at bounding box center [860, 507] width 383 height 180
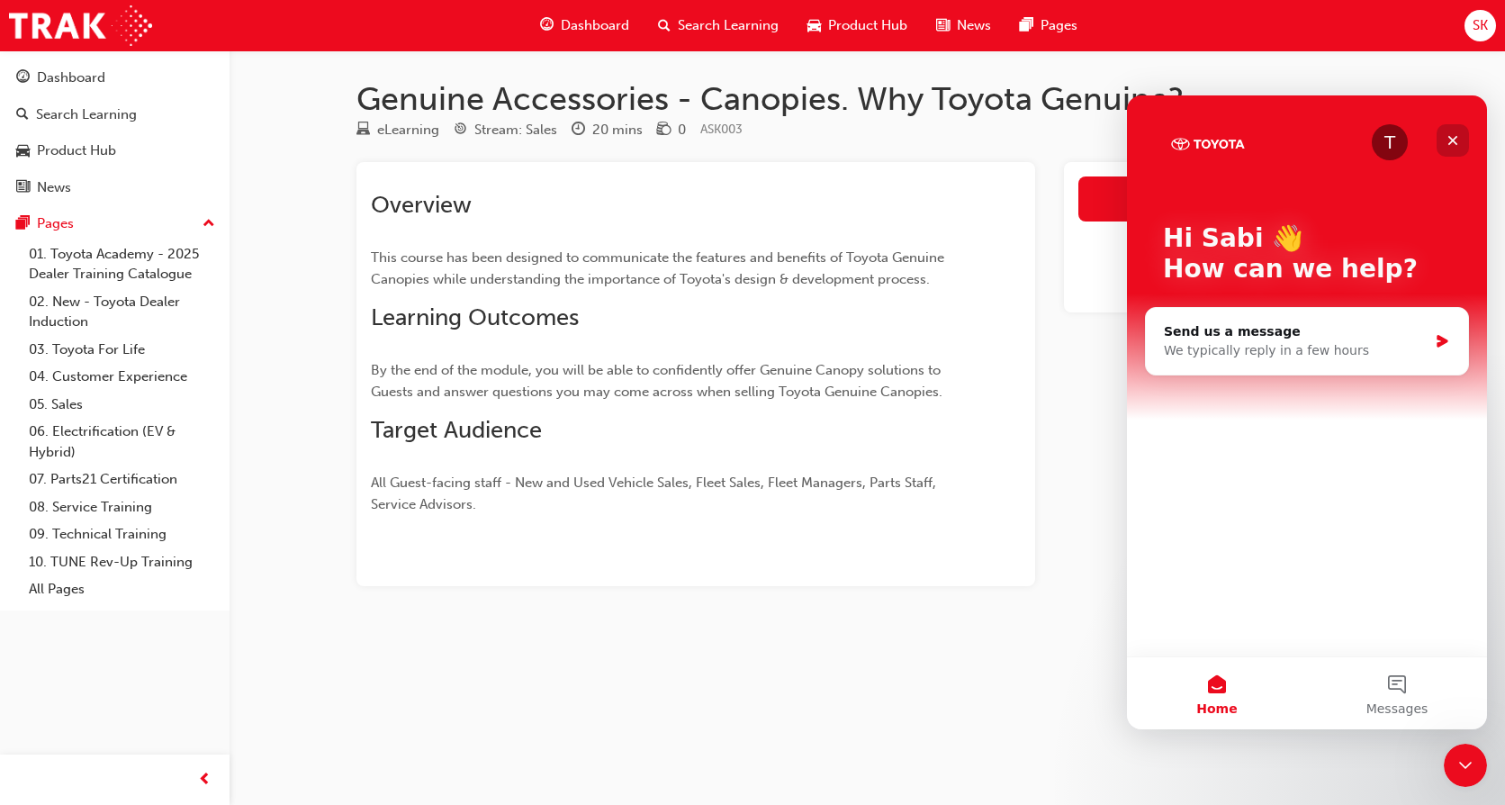
click at [1458, 131] on div "Close" at bounding box center [1453, 140] width 32 height 32
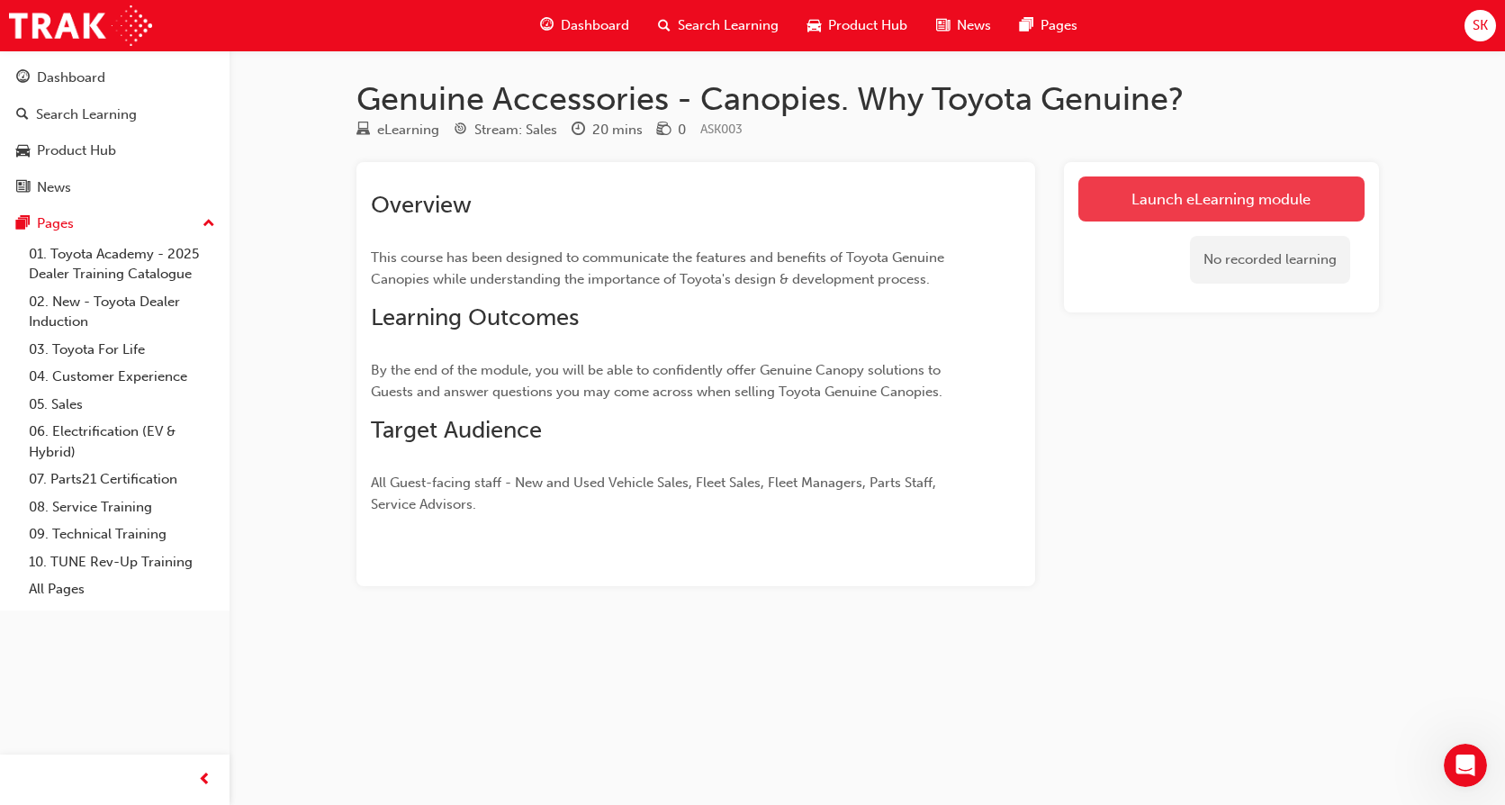
click at [1165, 197] on link "Launch eLearning module" at bounding box center [1221, 198] width 286 height 45
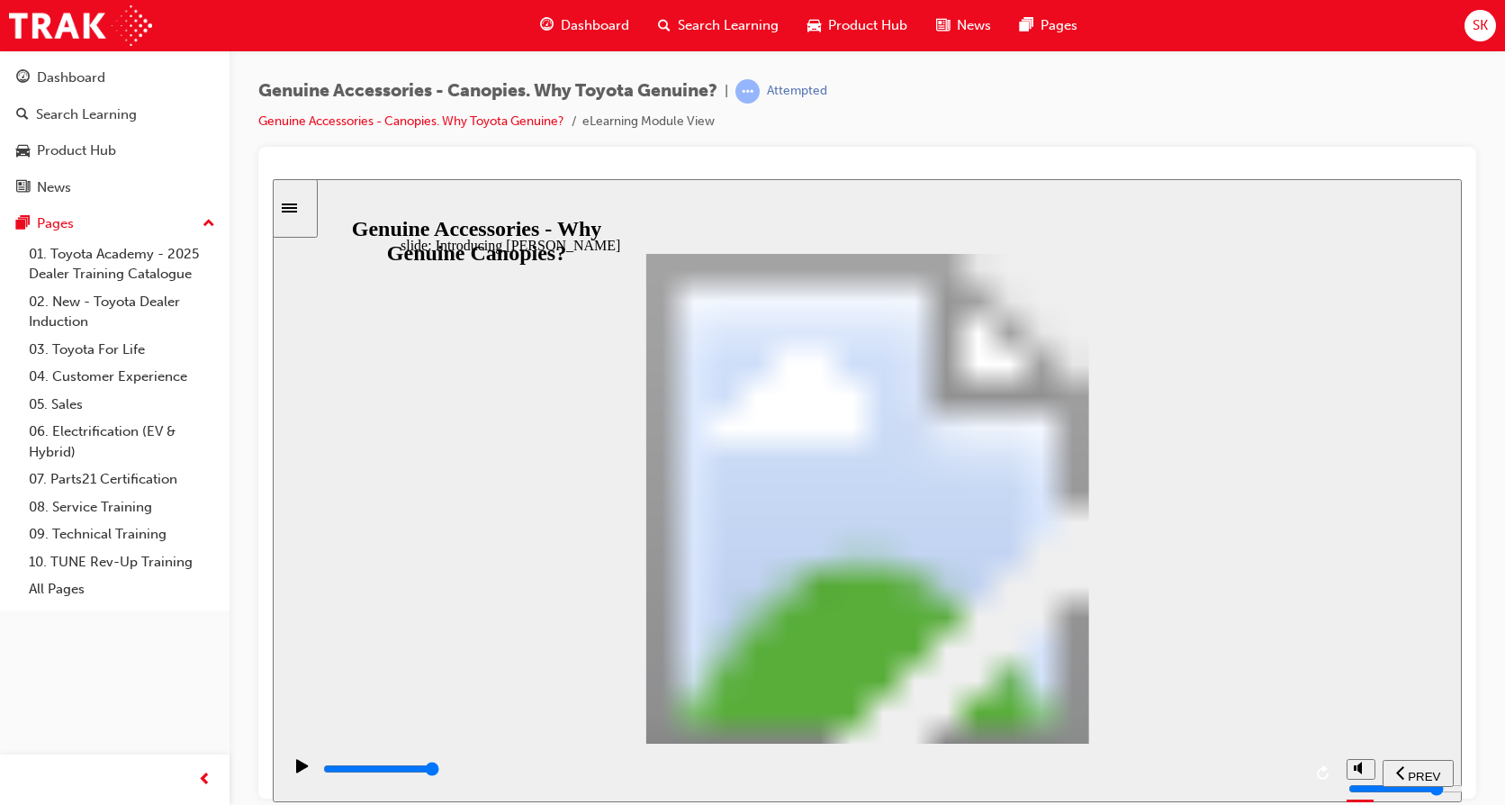
type input "5300"
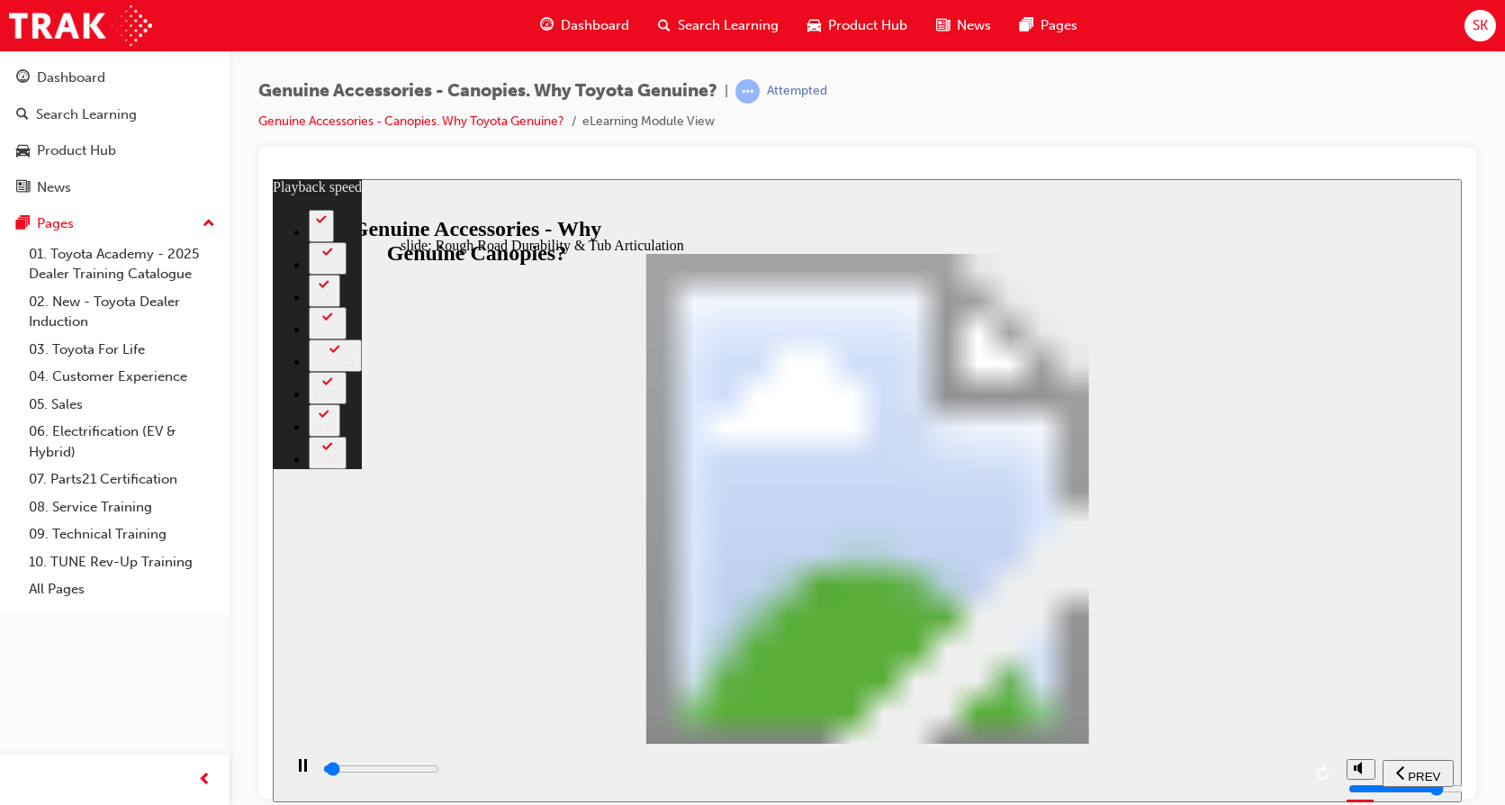
type input "1000"
type input "0"
type input "1000"
type input "0"
type input "1100"
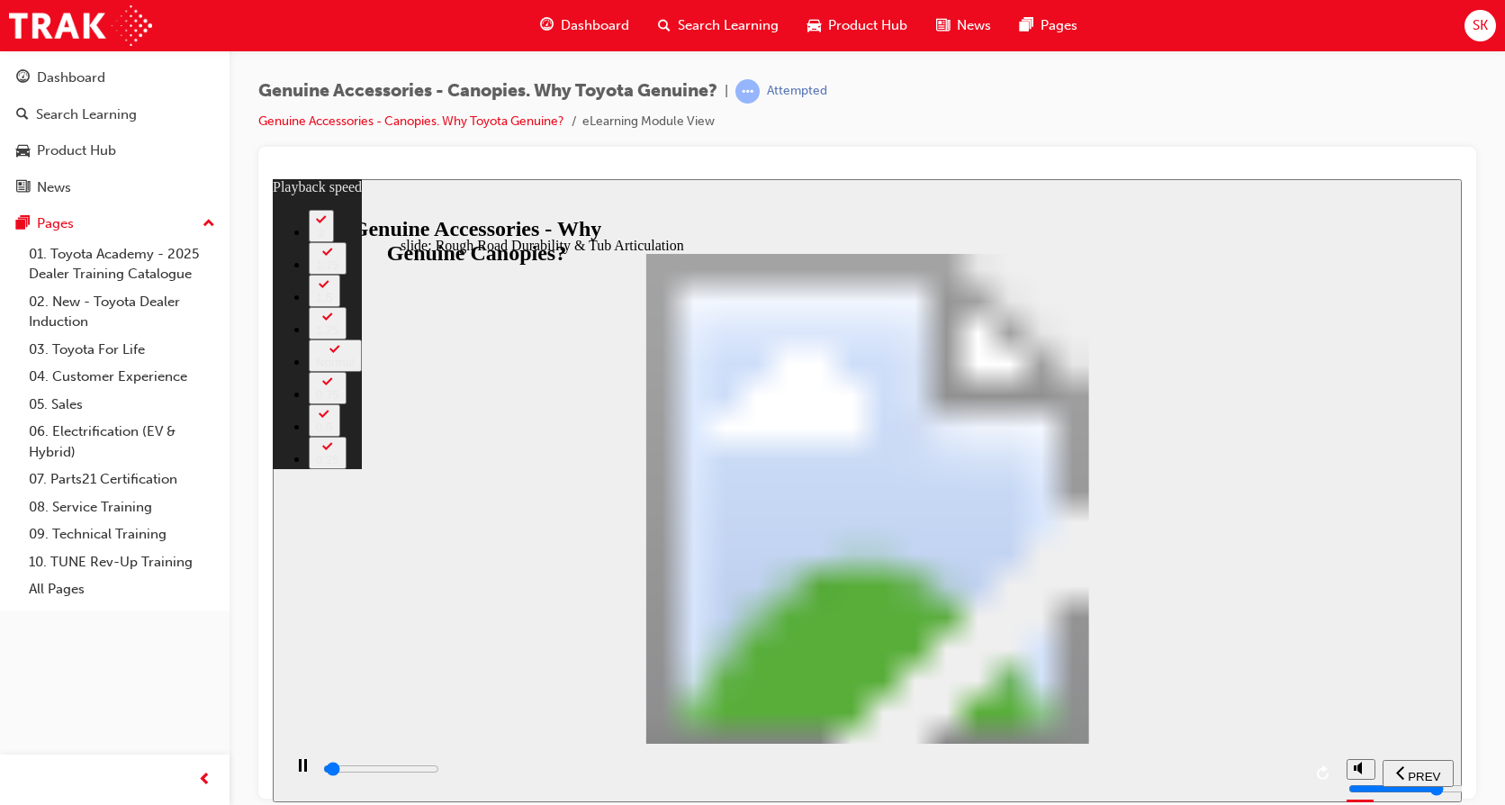
type input "0"
type input "1100"
type input "0"
type input "1100"
type input "0"
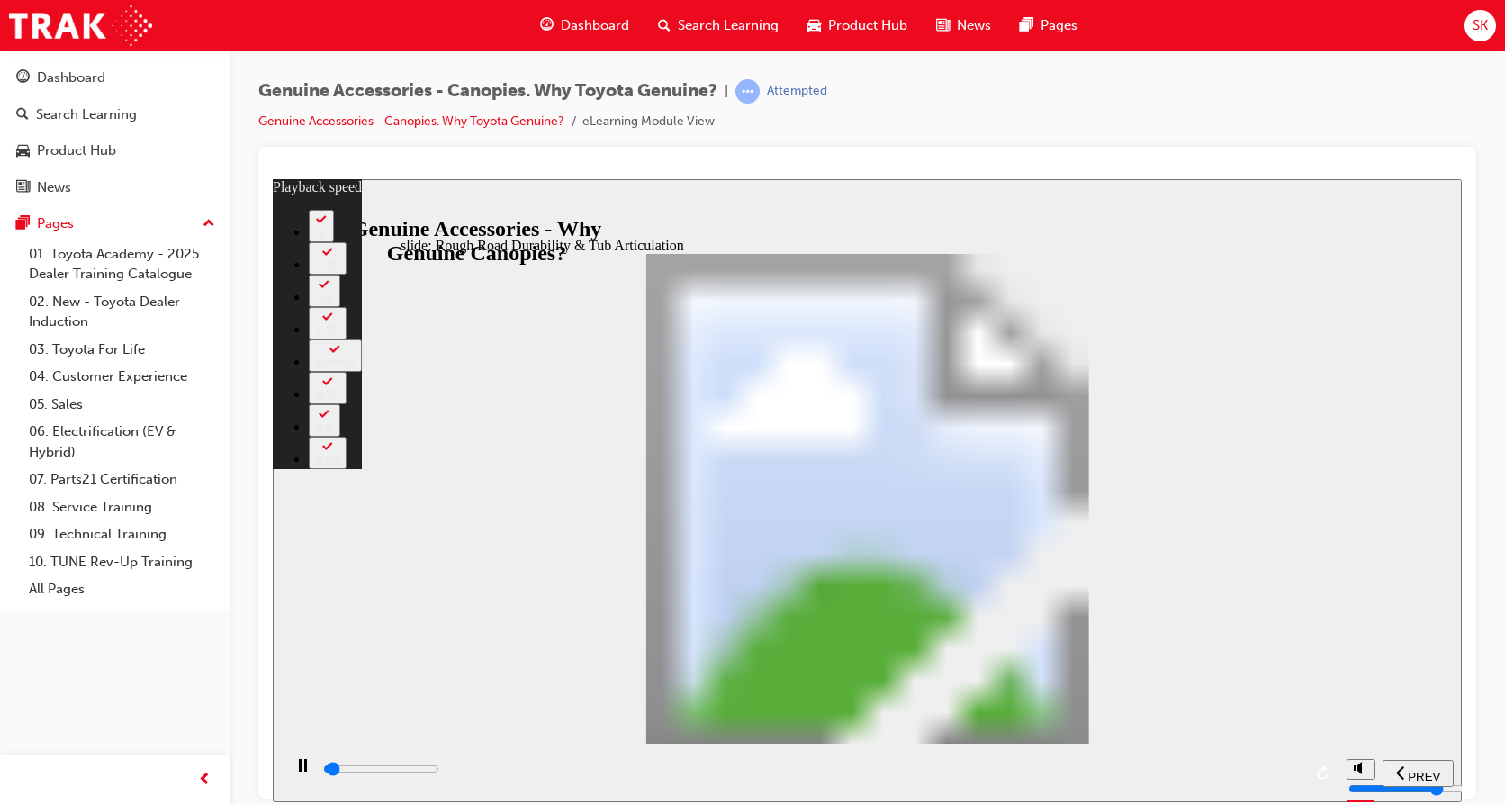
type input "1100"
type input "0"
type input "1100"
type input "0"
type input "1100"
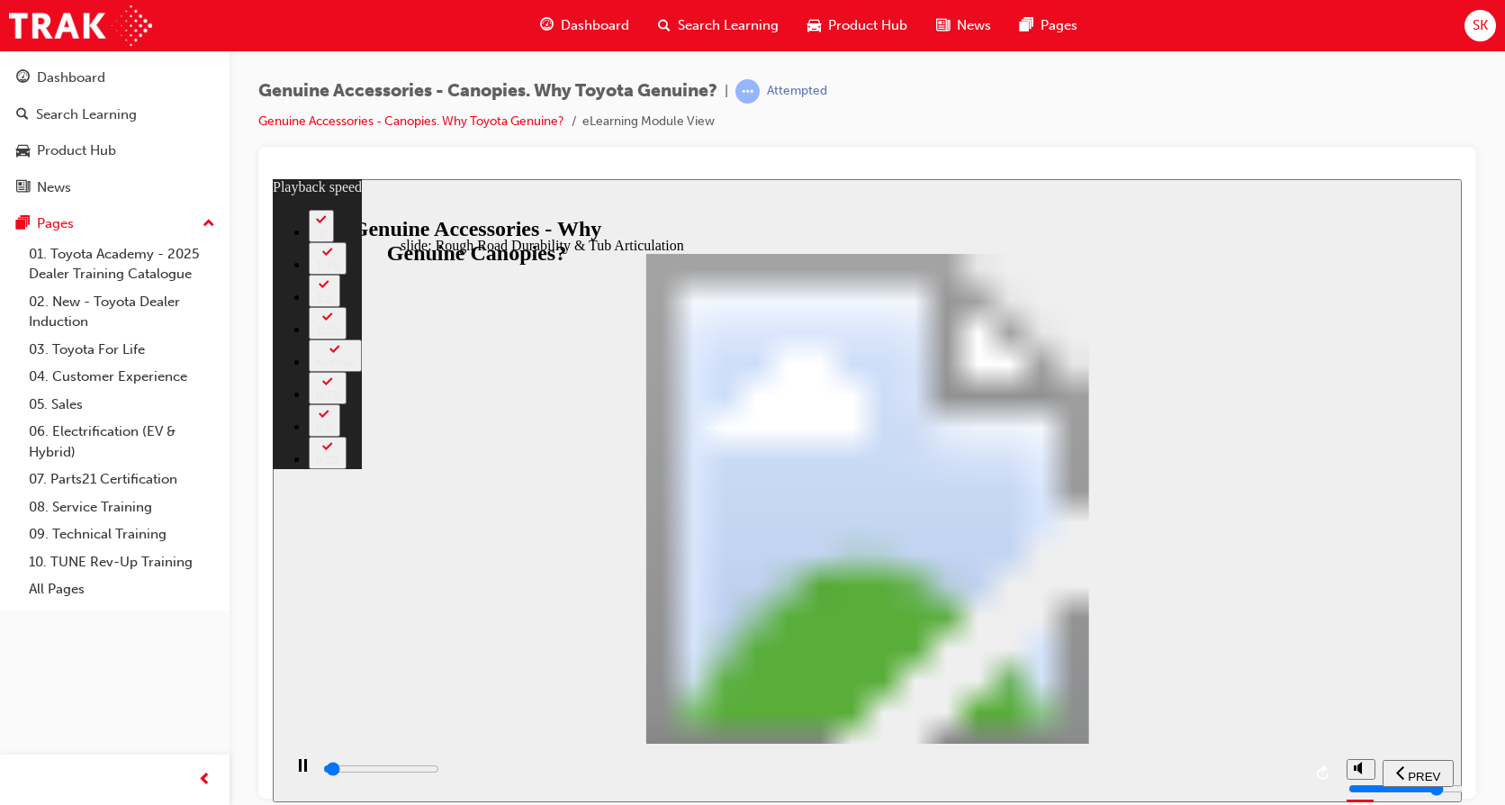
type input "0"
type input "1200"
type input "0"
type input "1200"
type input "0"
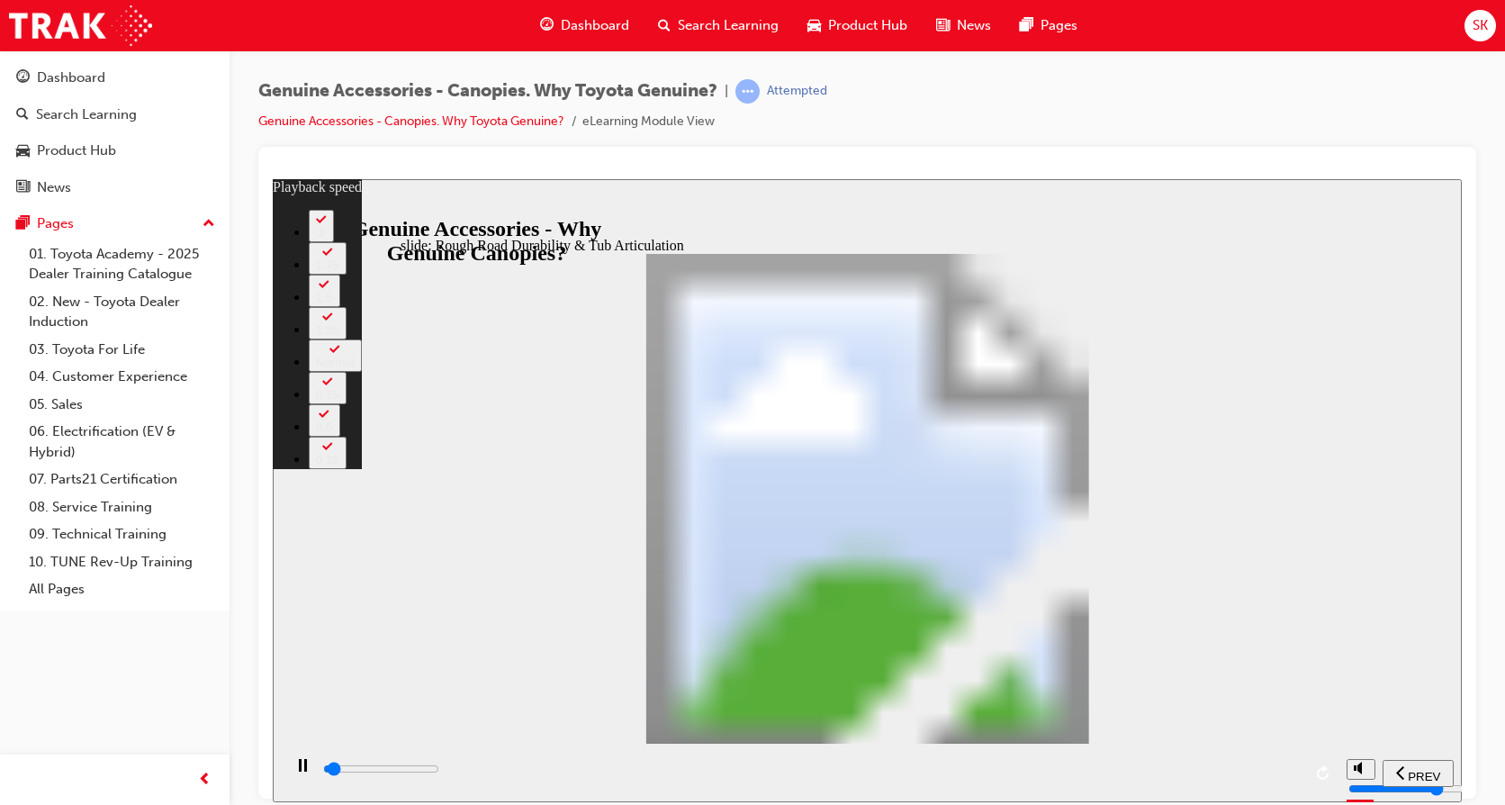
type input "1200"
type input "0"
type input "1200"
type input "0"
type input "1200"
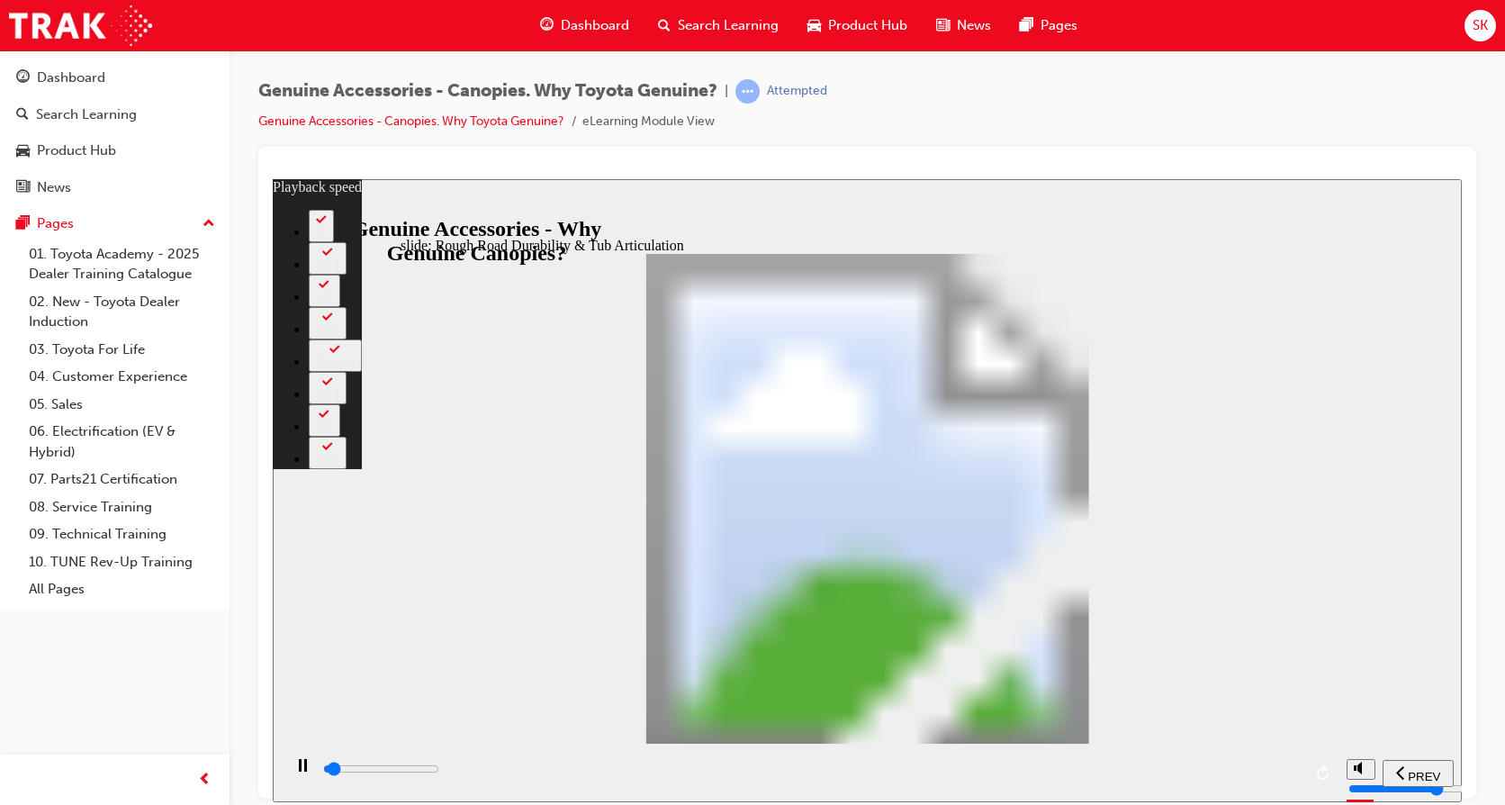
type input "0"
type input "1200"
type input "0"
type input "1300"
type input "0"
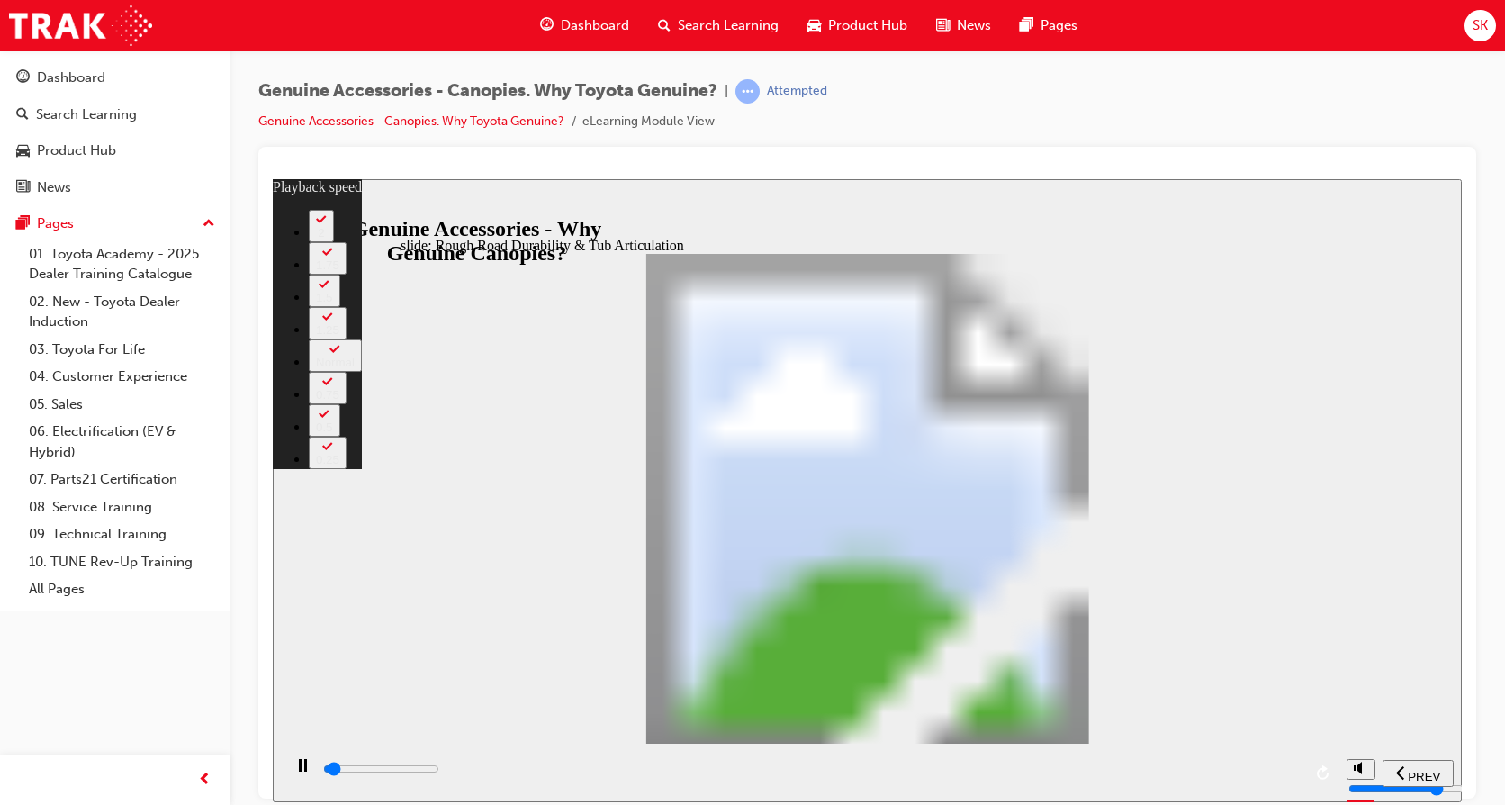
type input "1300"
type input "0"
type input "1300"
type input "0"
type input "1300"
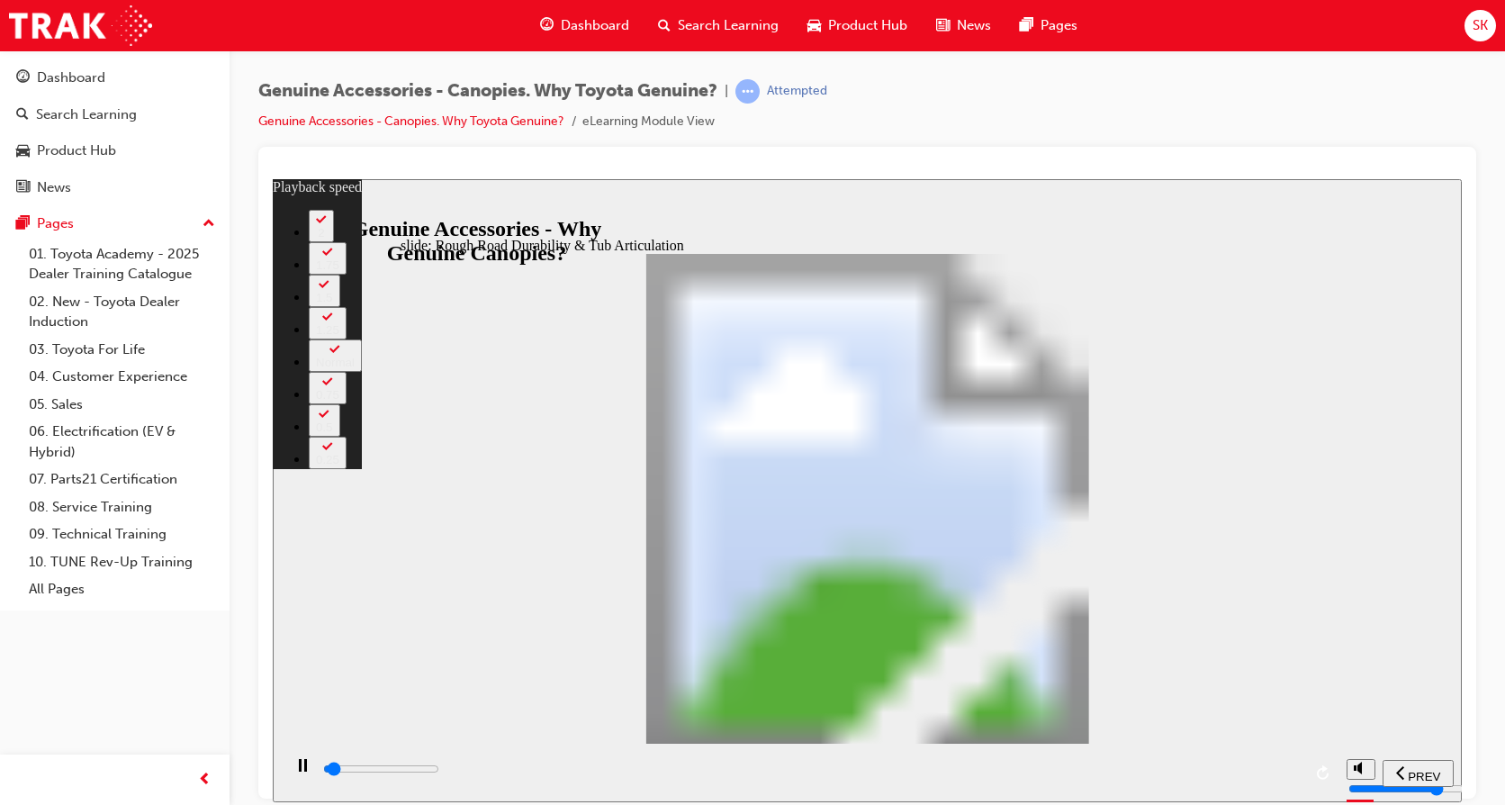
type input "0"
type input "1300"
type input "0"
type input "1300"
type input "0"
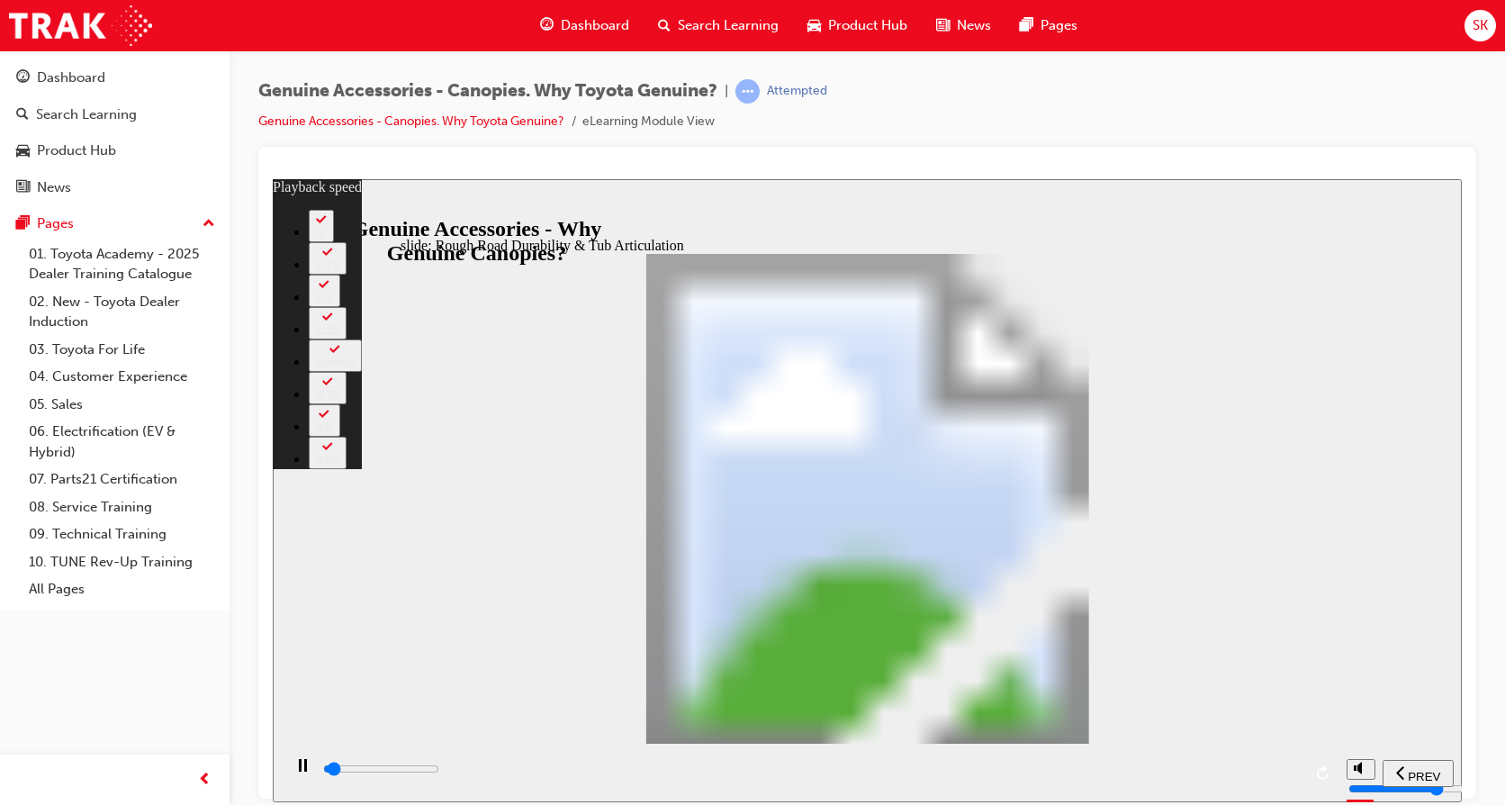
type input "1400"
type input "0"
type input "1400"
type input "0"
type input "1400"
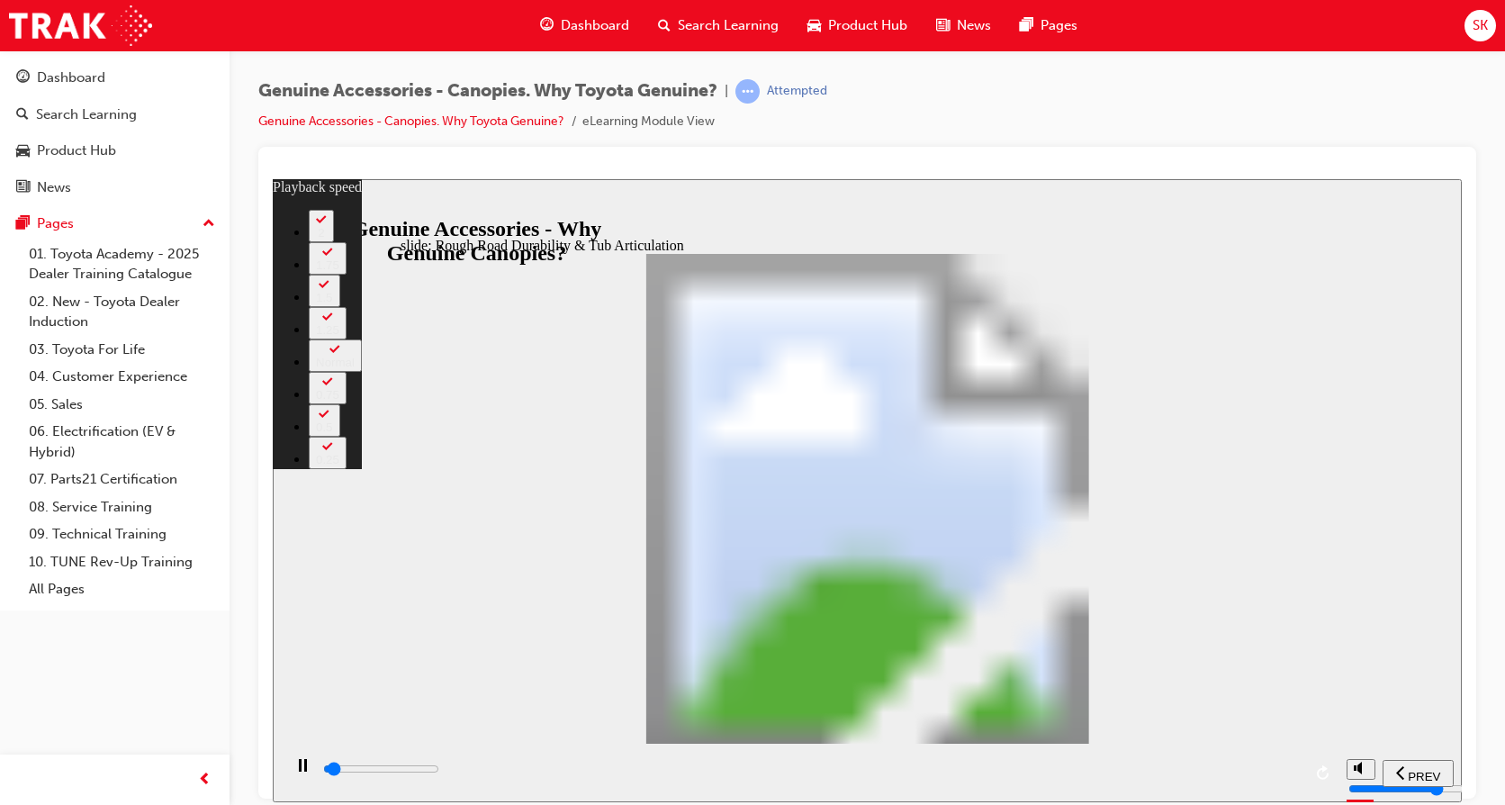
type input "0"
type input "1400"
type input "0"
type input "1400"
type input "0"
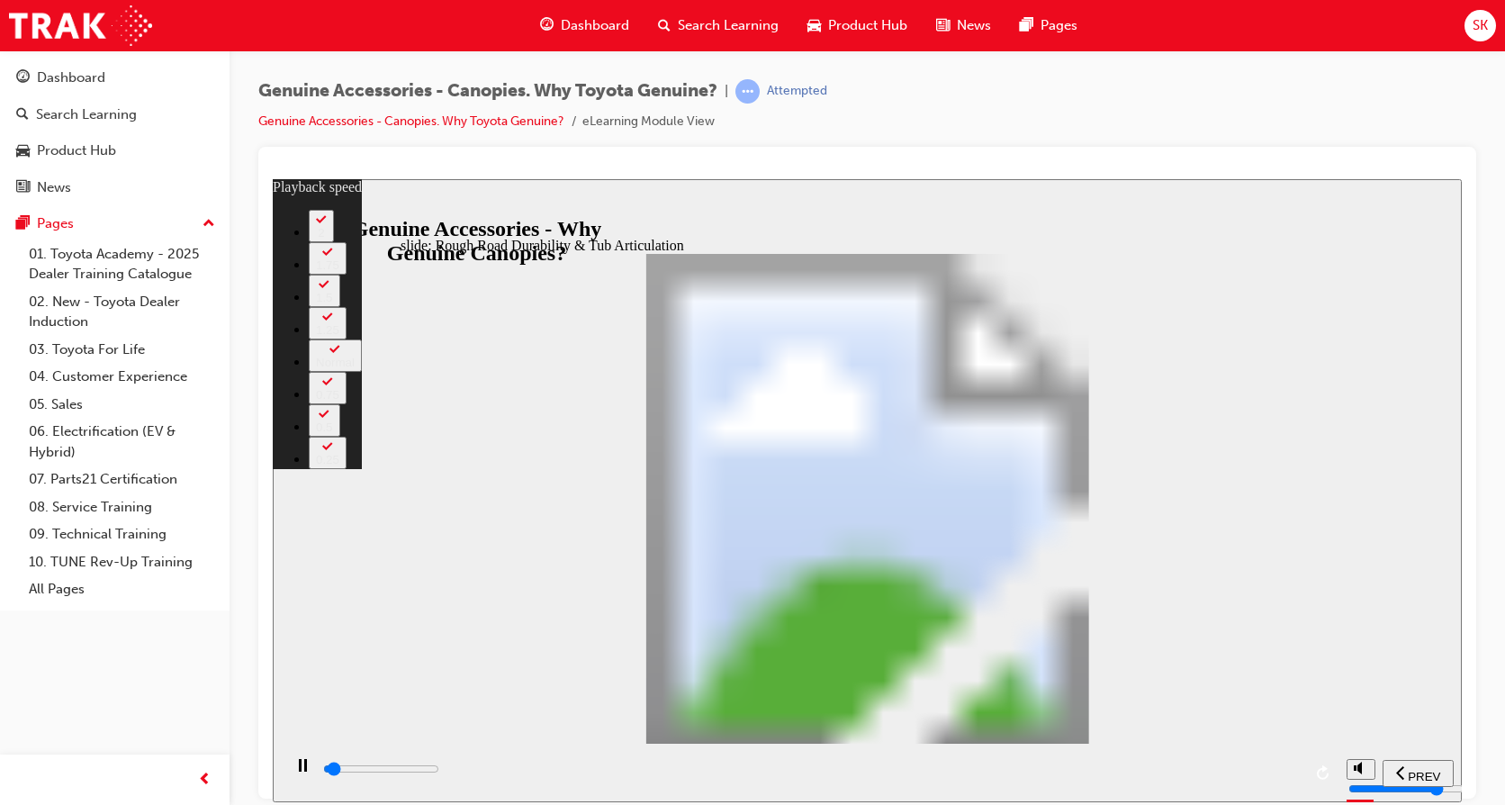
type input "1400"
type input "0"
type input "1500"
type input "0"
type input "1500"
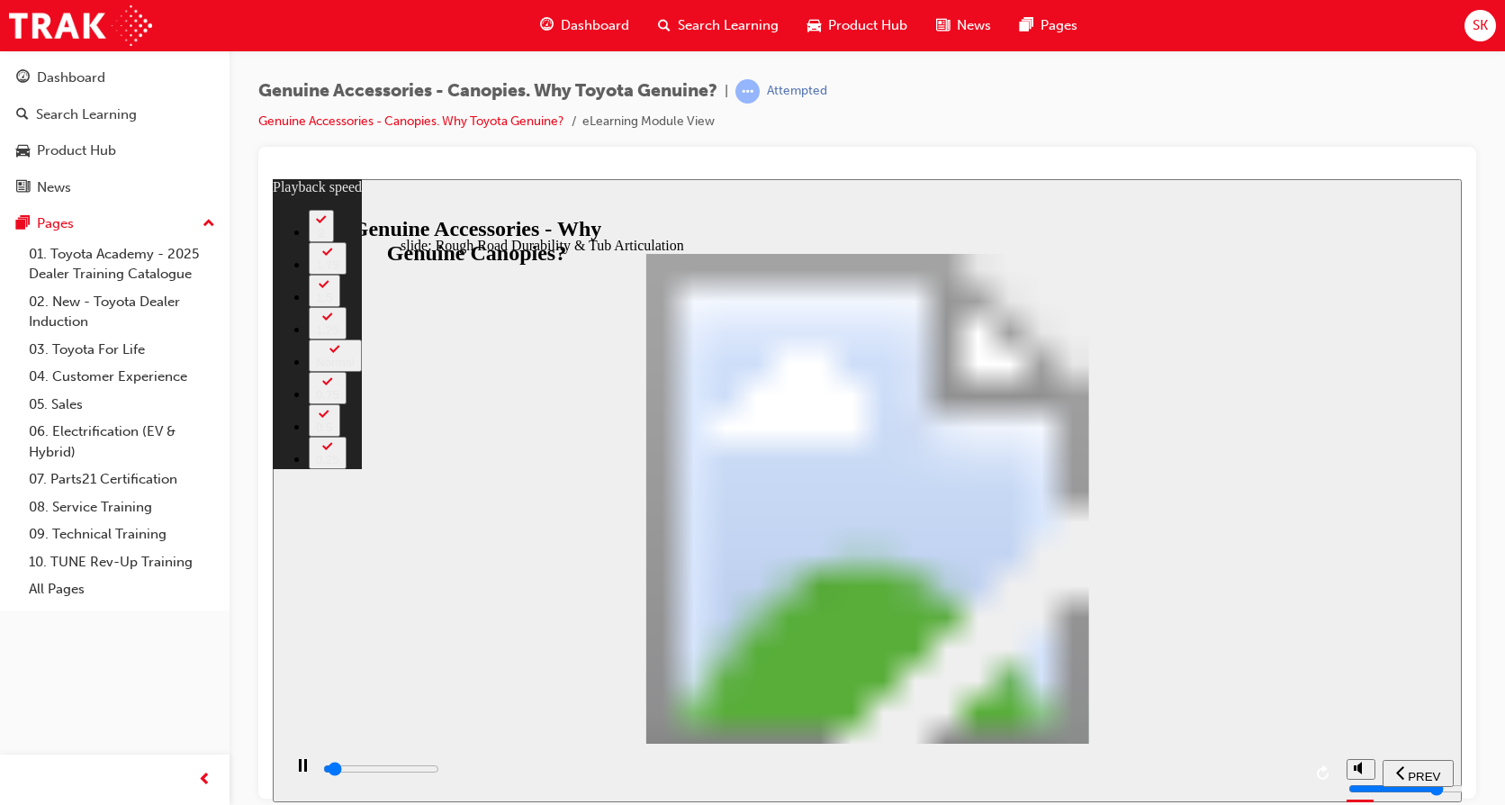
type input "0"
type input "1500"
type input "0"
type input "1500"
type input "0"
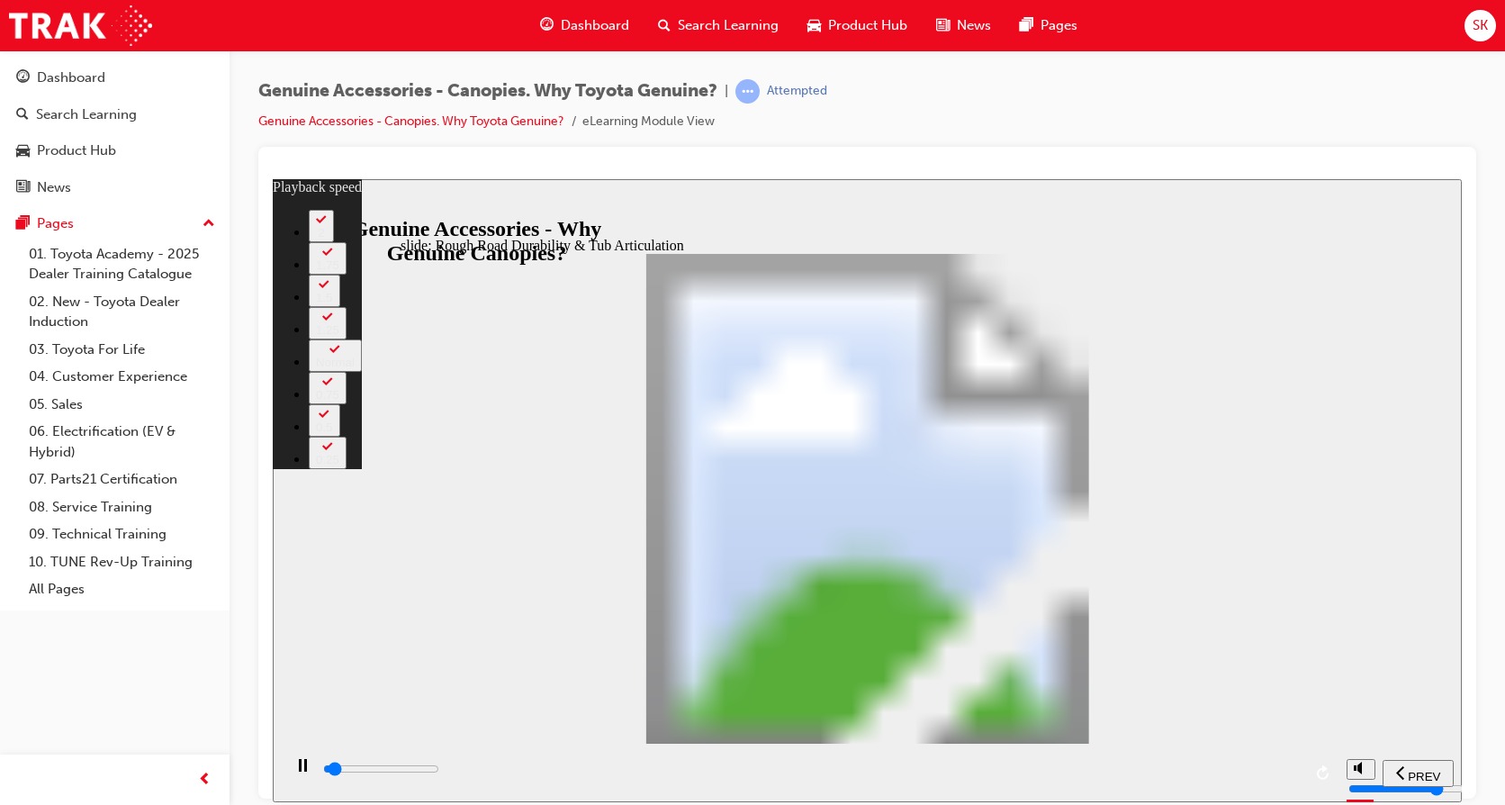
type input "1500"
type input "0"
type input "1500"
type input "0"
type input "1600"
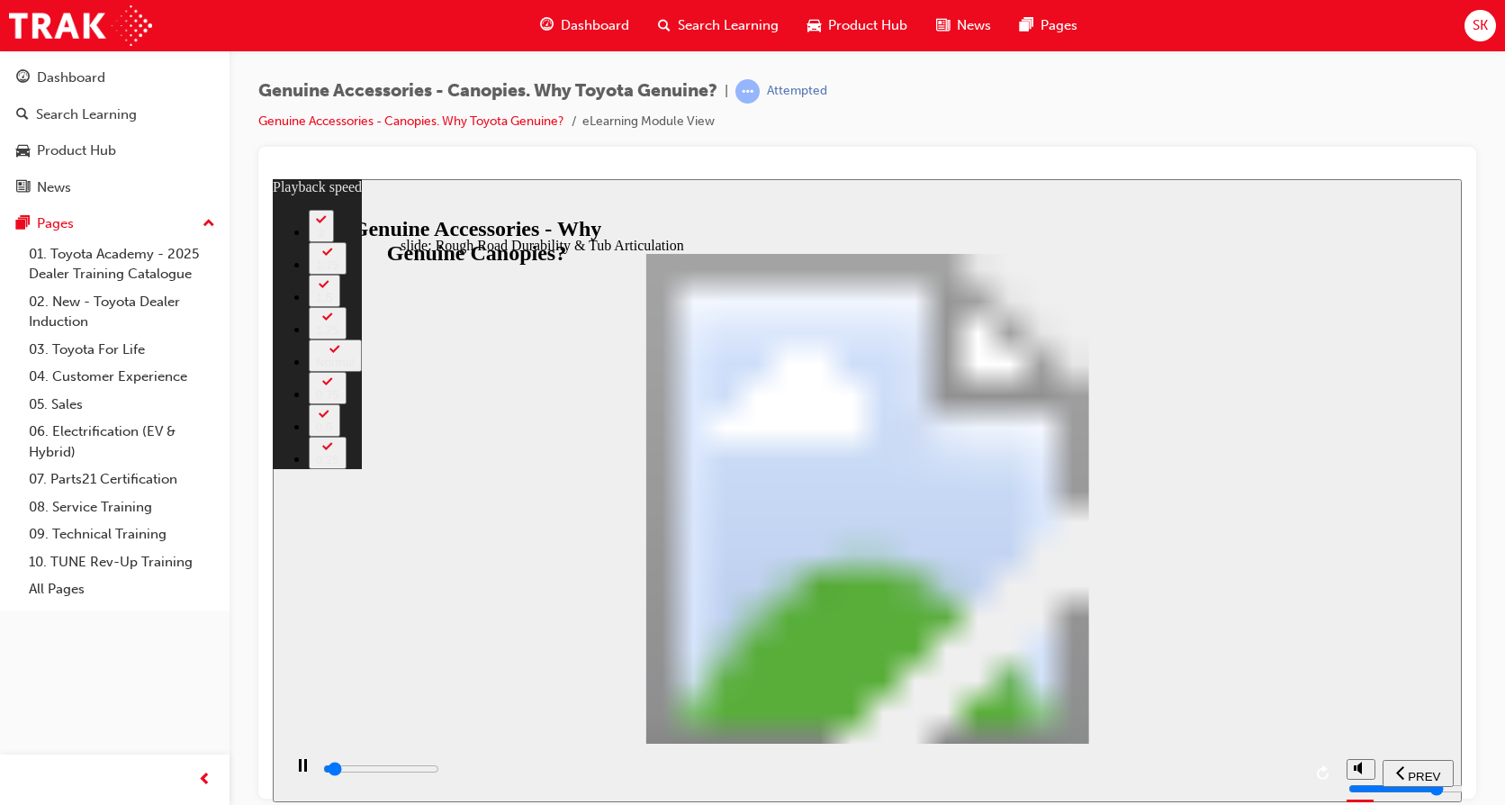
type input "1"
type input "1600"
type input "1"
type input "1600"
type input "1"
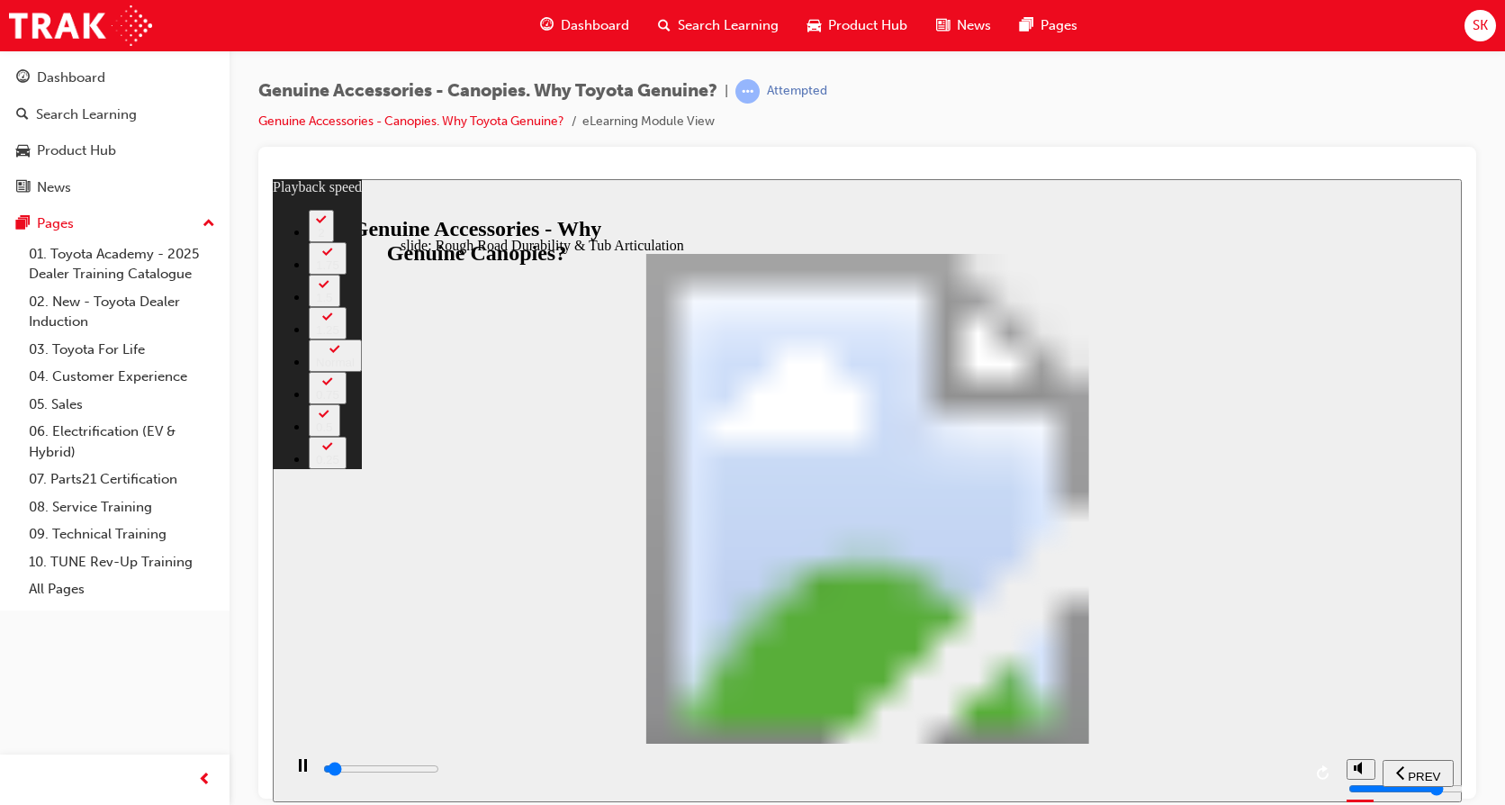
type input "1600"
type input "1"
type input "1600"
type input "1"
type input "1600"
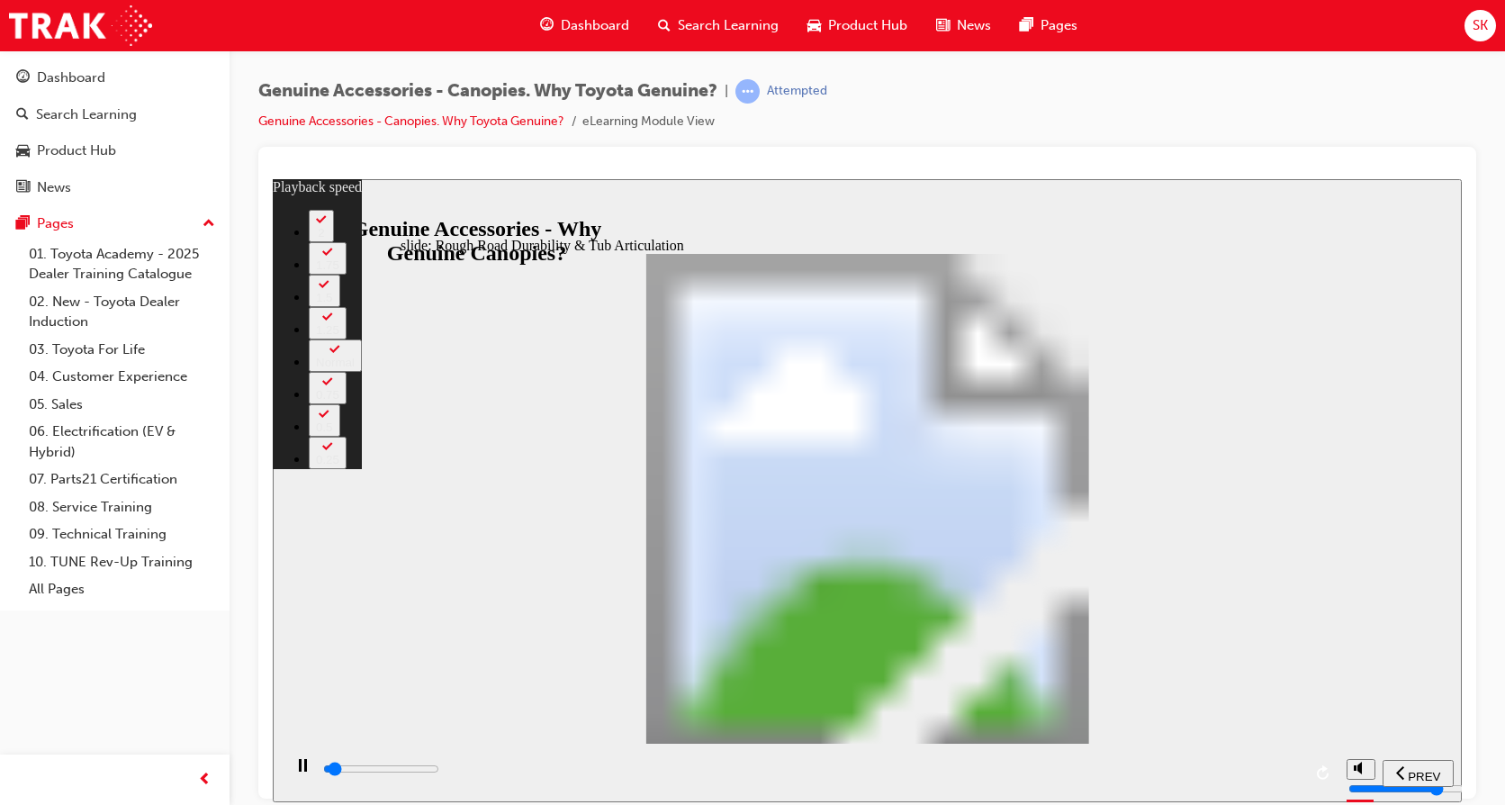
type input "1"
type input "1700"
type input "1"
type input "1700"
type input "1"
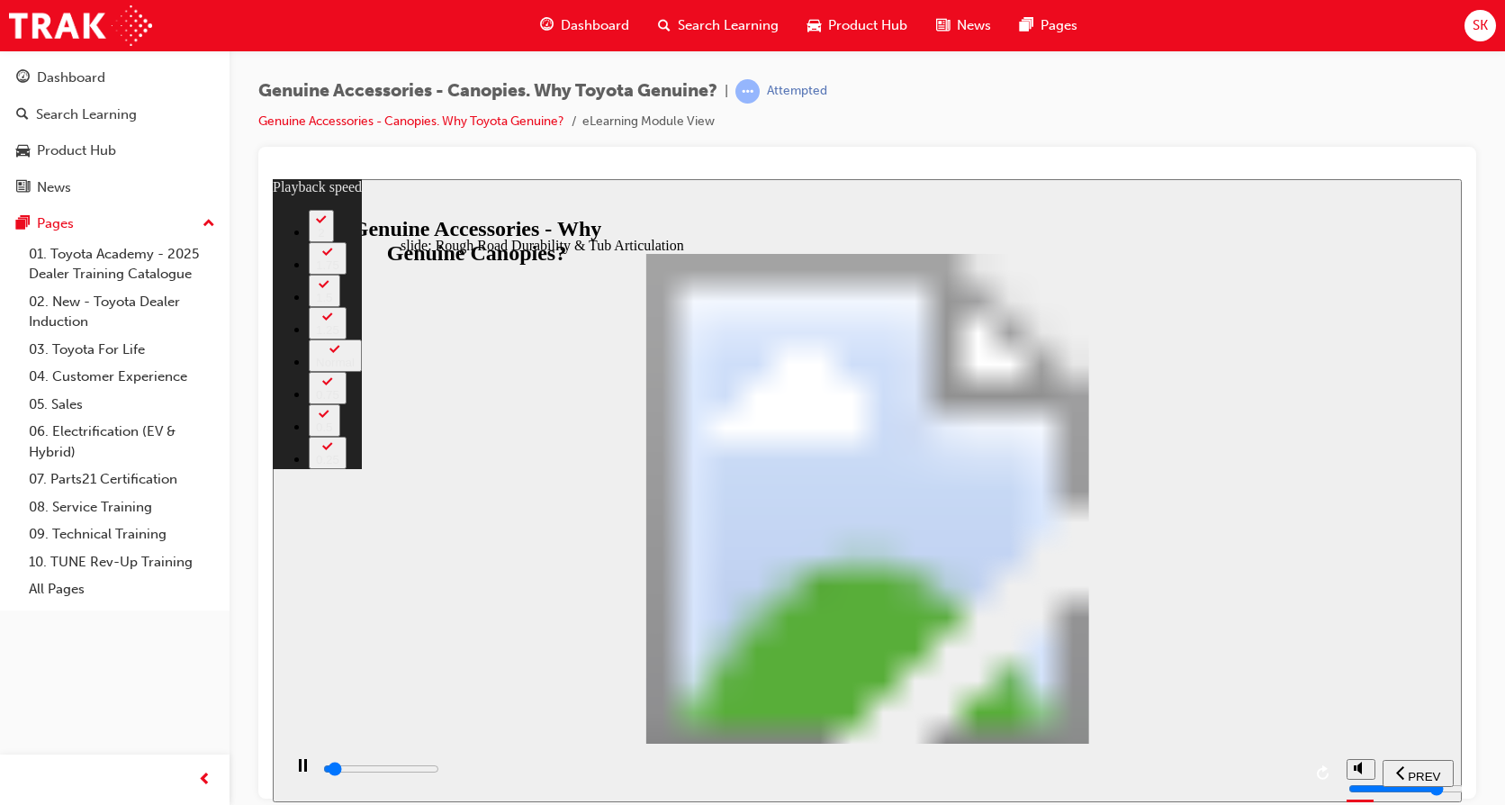
type input "1700"
type input "1"
type input "1700"
type input "1"
type input "1700"
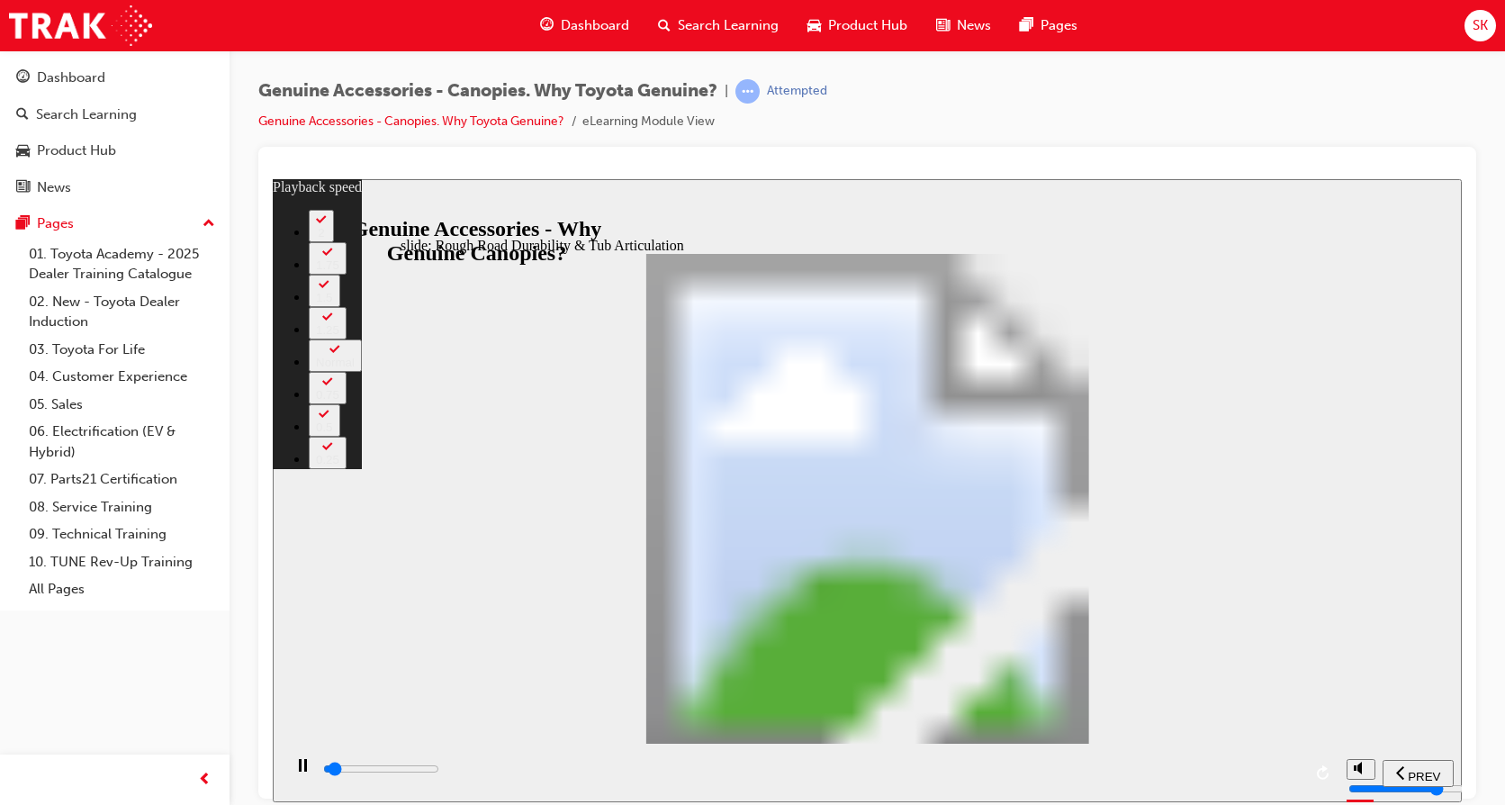
type input "1"
type input "1700"
type input "1"
type input "1800"
type input "1"
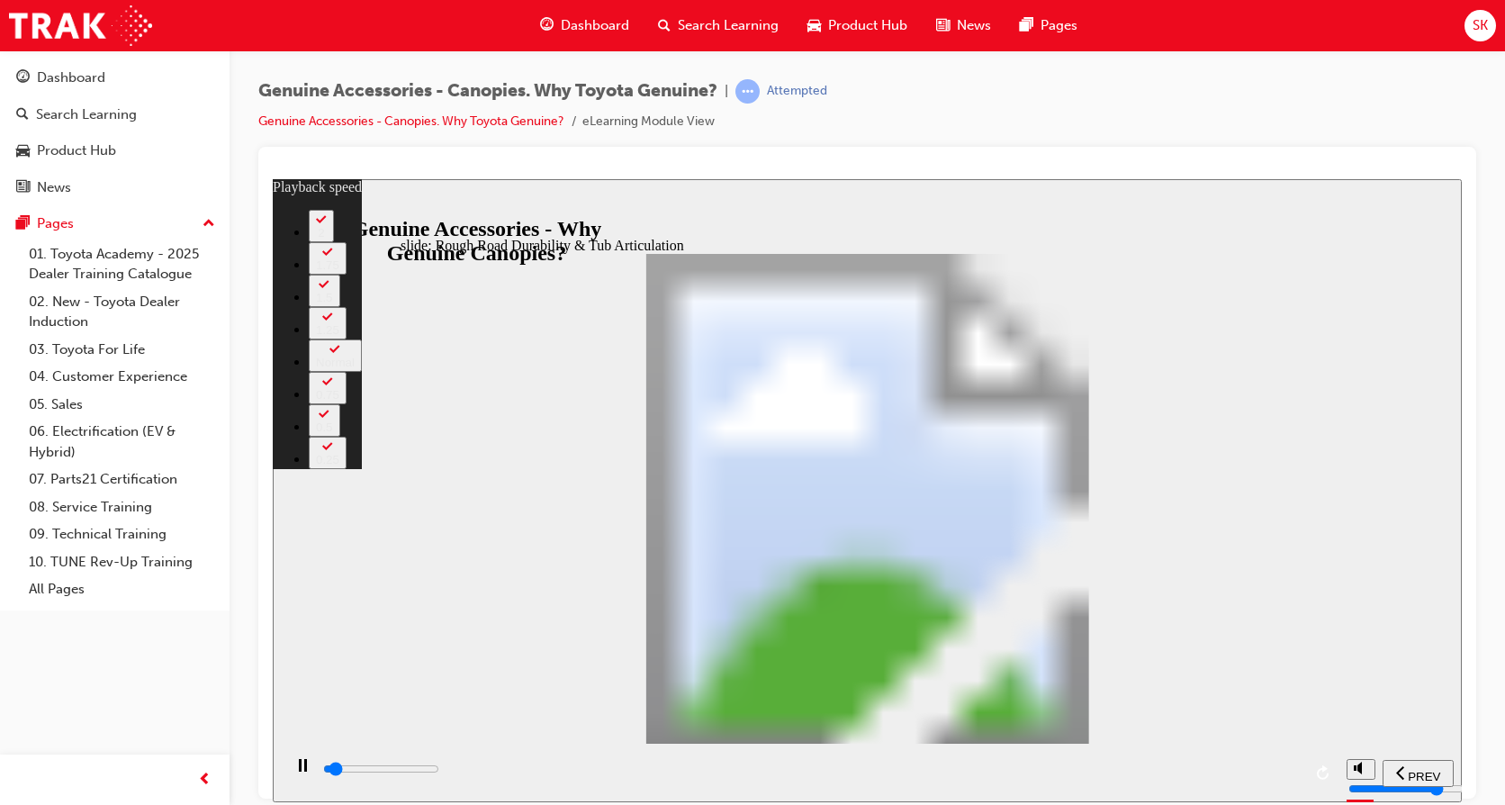
type input "1800"
type input "1"
type input "1800"
type input "1"
type input "1800"
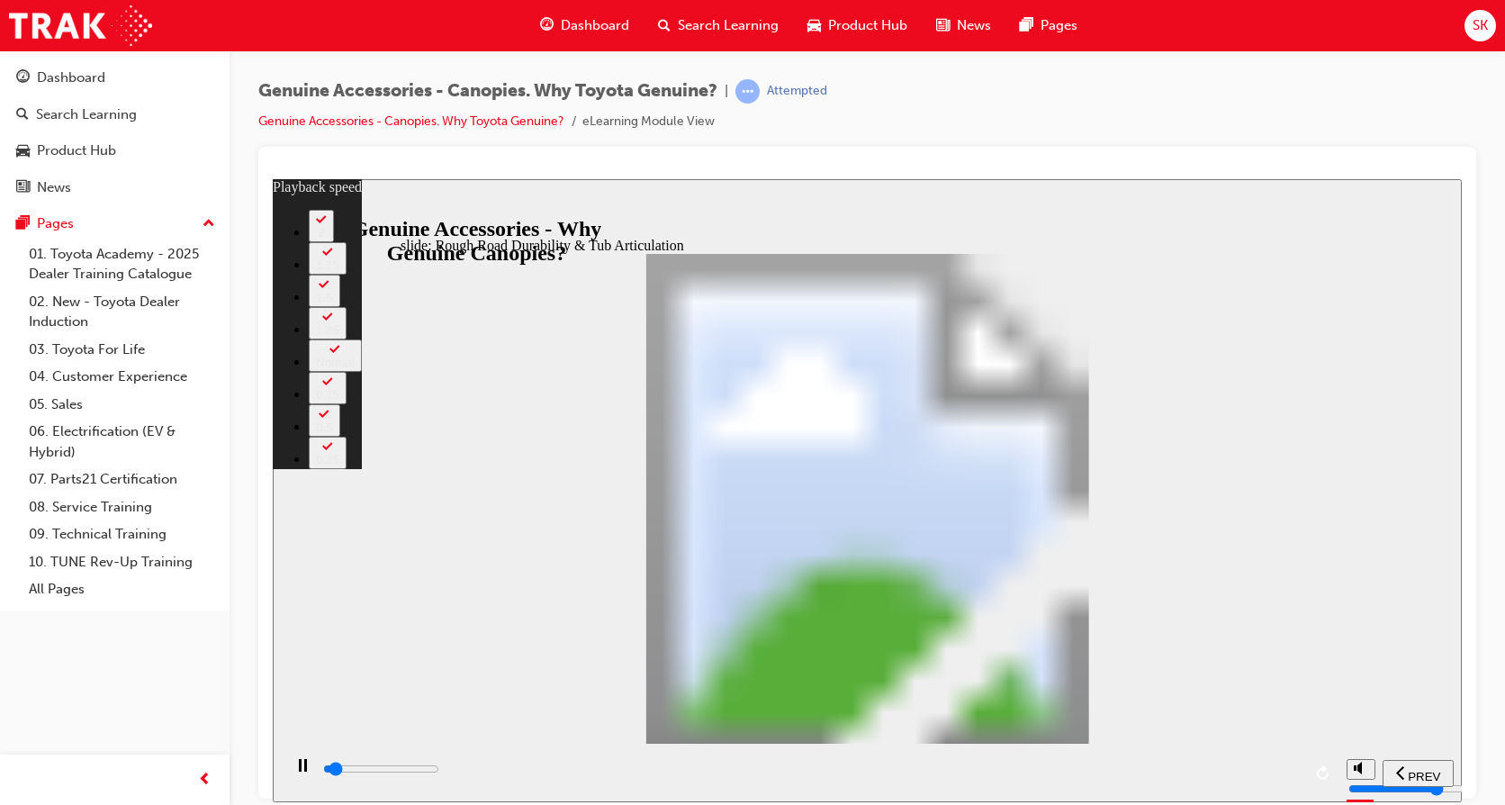
type input "1"
type input "1800"
type input "1"
type input "1800"
type input "1"
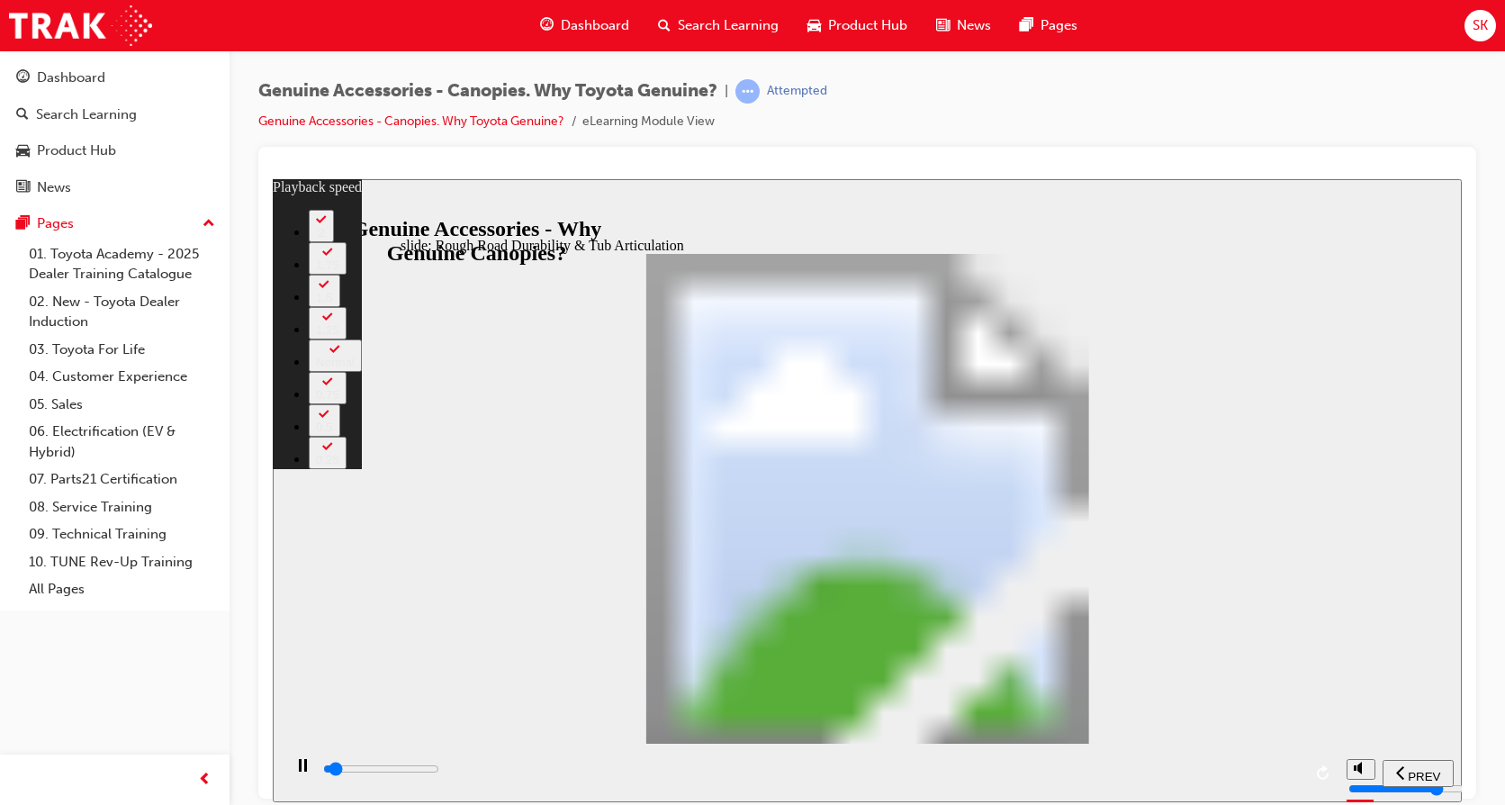
type input "1900"
type input "1"
type input "1900"
type input "1"
type input "1900"
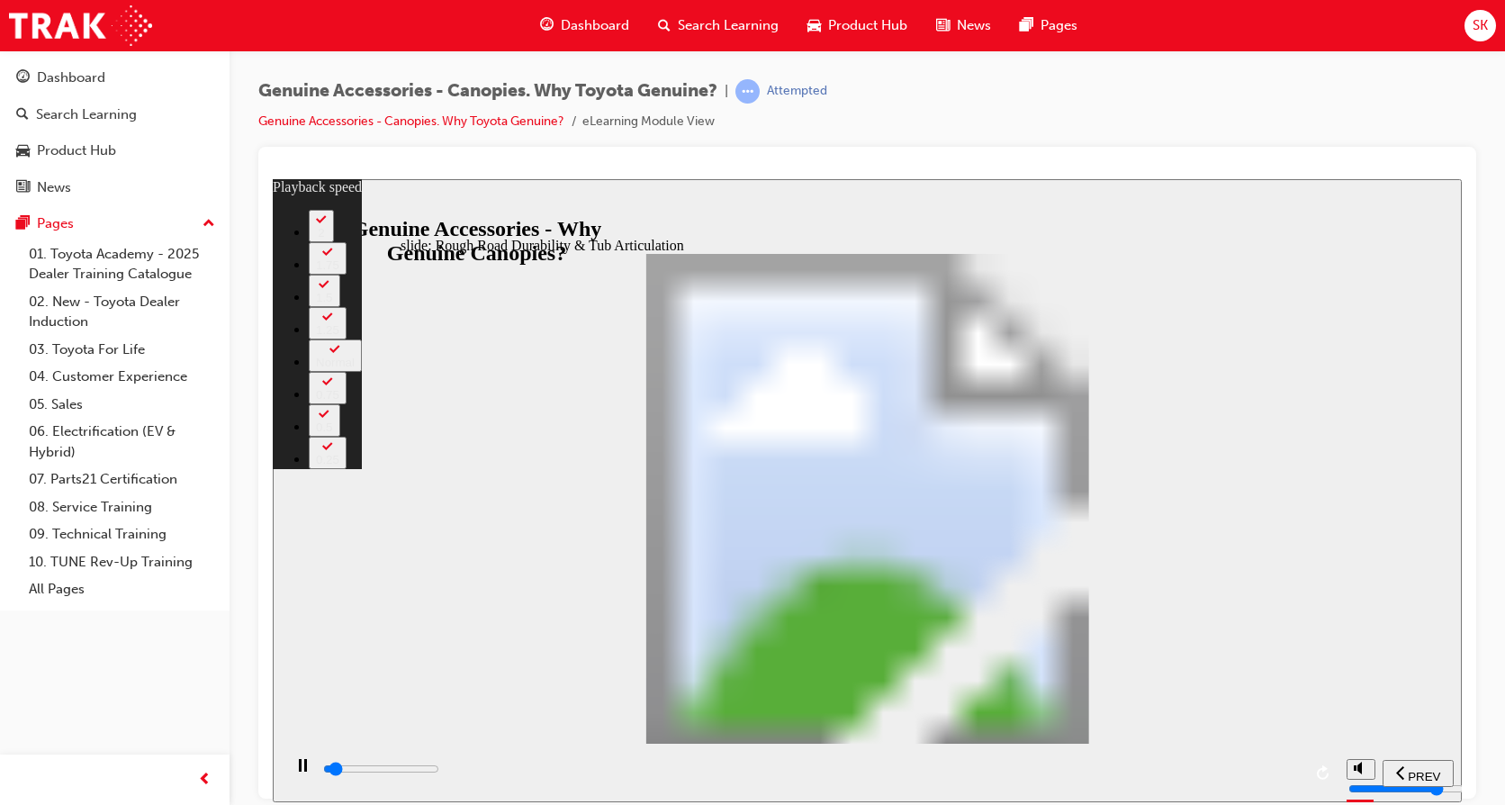
type input "1"
type input "1900"
type input "1"
type input "1900"
type input "1"
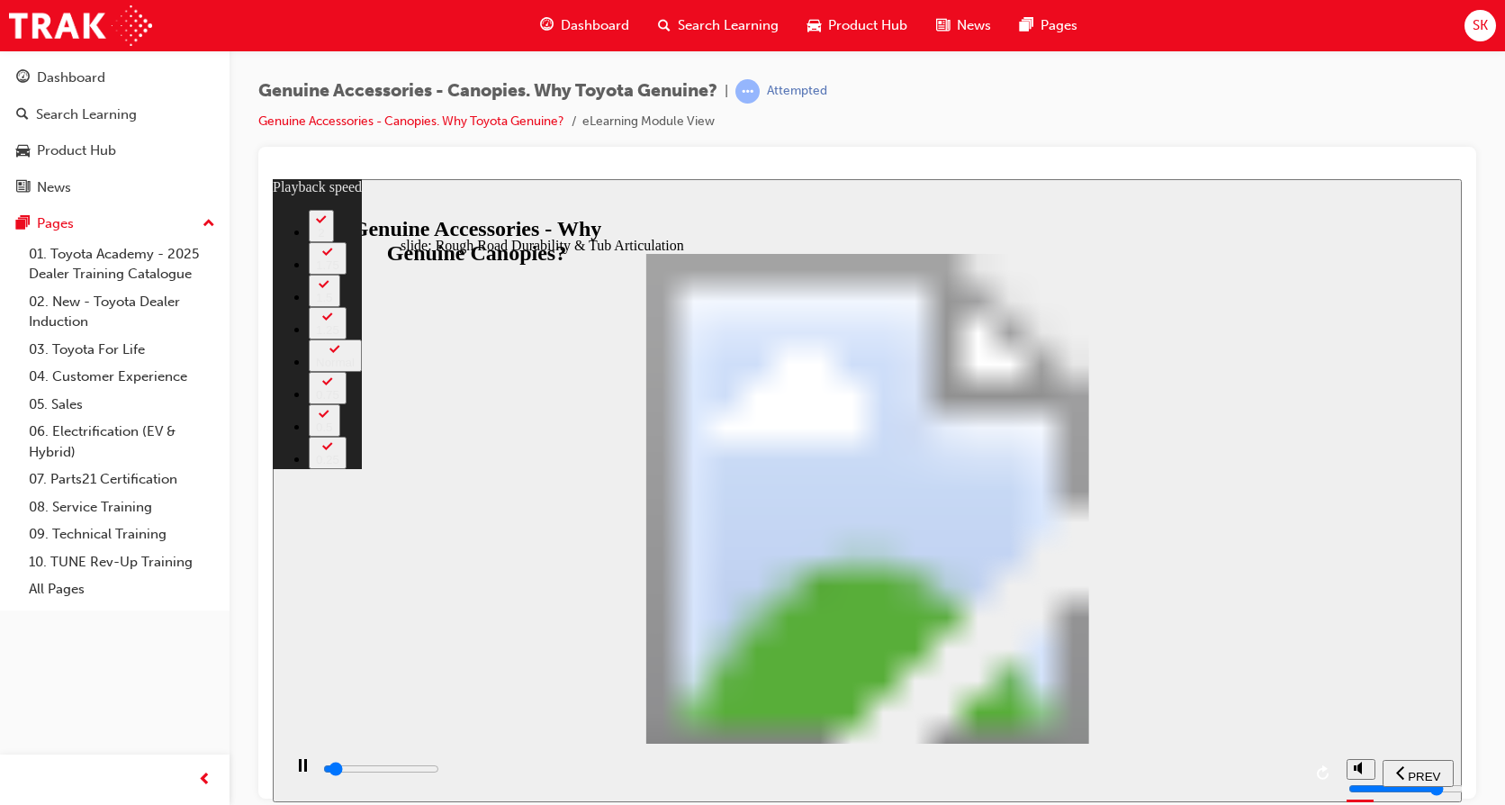
type input "1900"
type input "1"
type input "2000"
type input "1"
type input "2000"
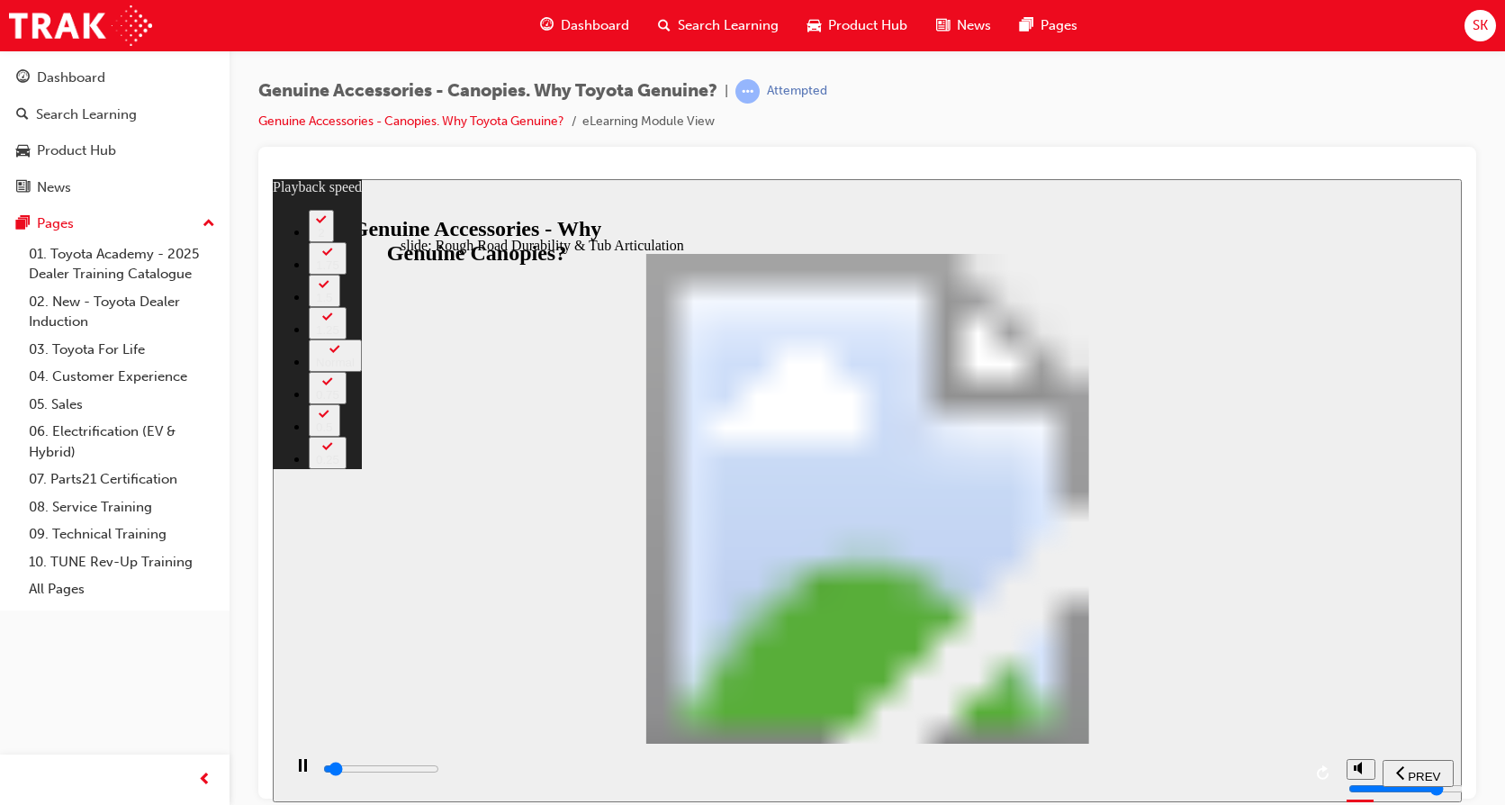
type input "1"
type input "2000"
type input "1"
type input "2000"
type input "1"
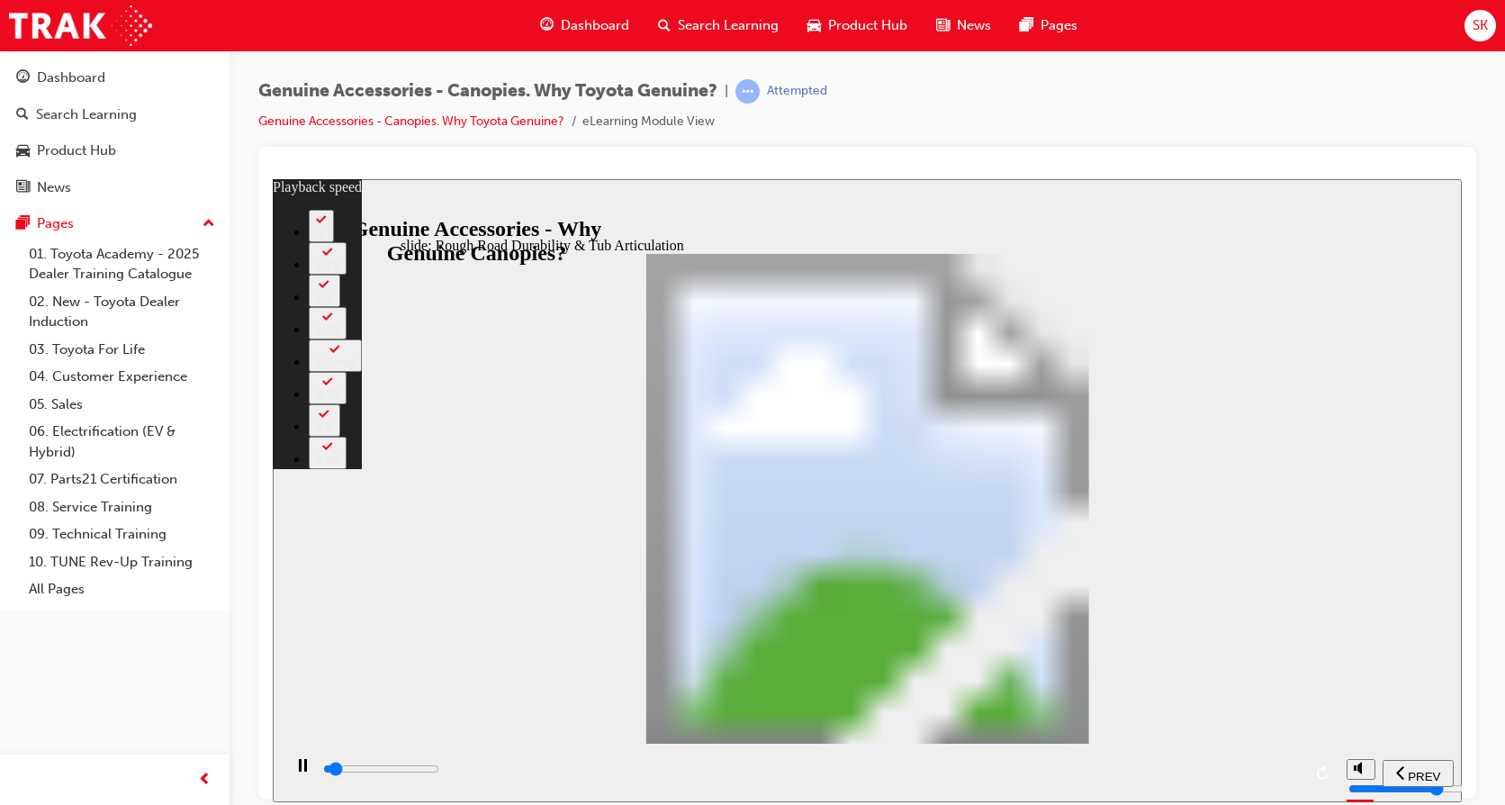
type input "2000"
type input "1"
type input "2000"
type input "1"
type input "2100"
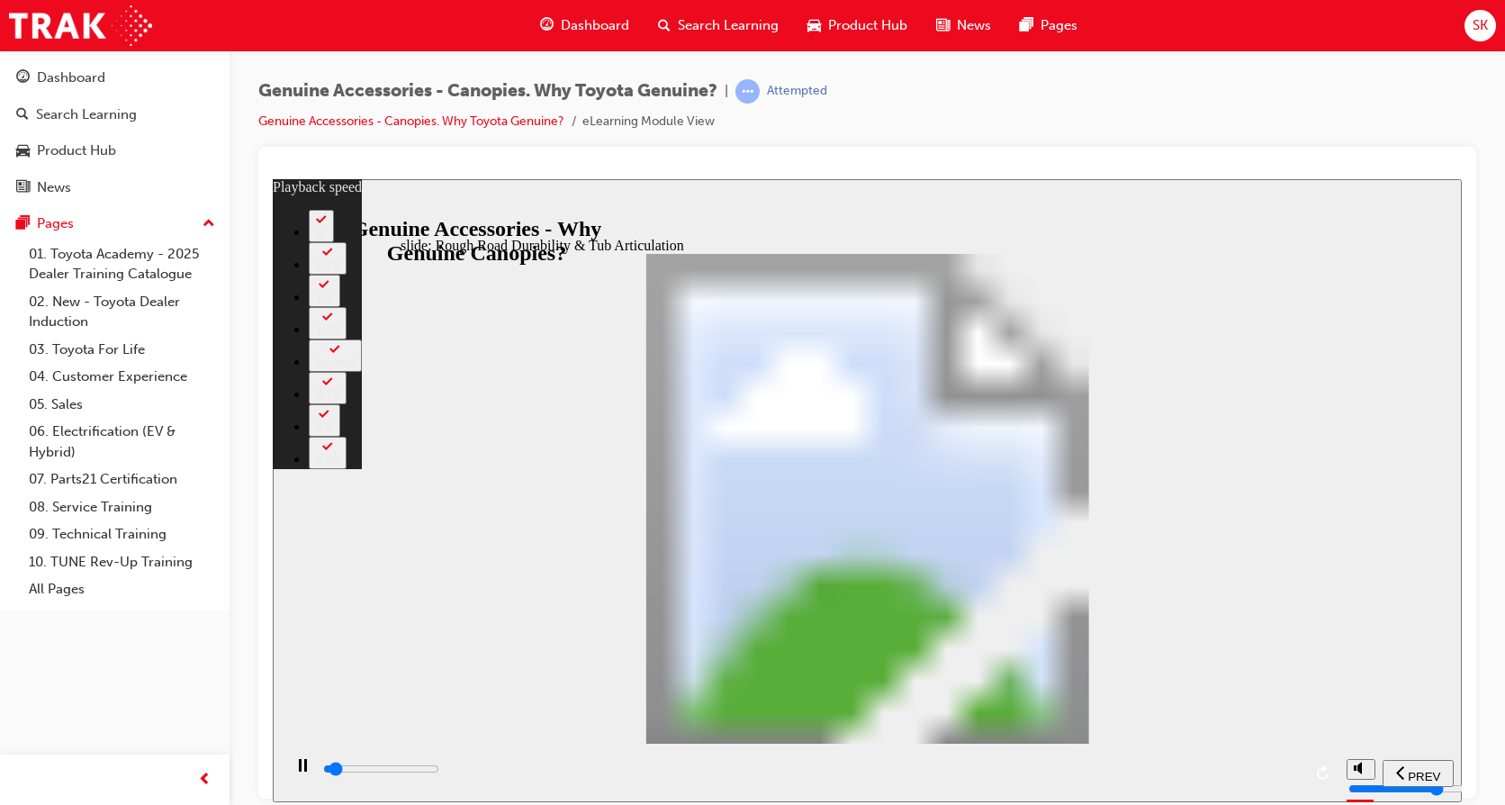
type input "1"
type input "2100"
type input "1"
type input "2100"
type input "1"
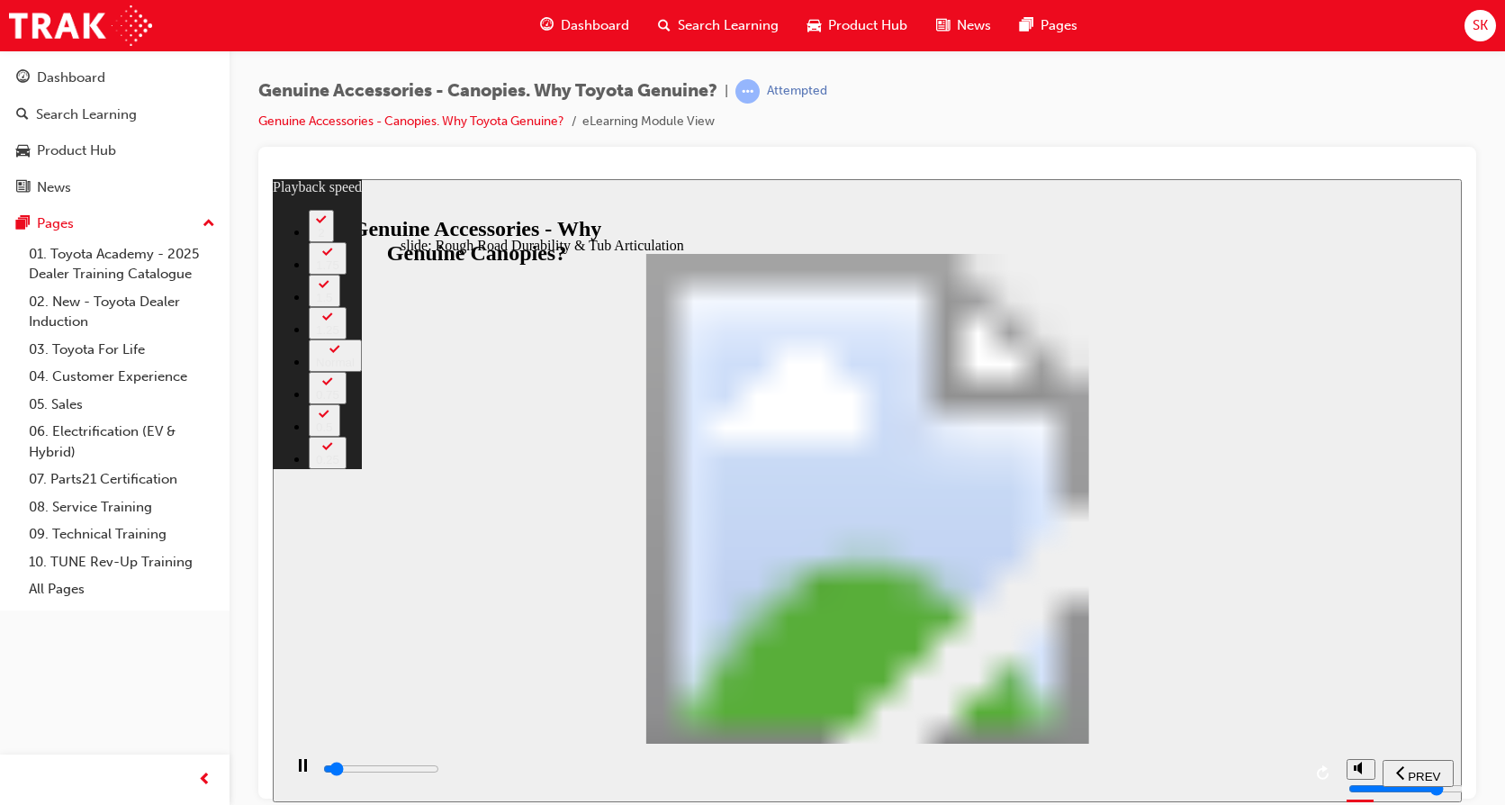
type input "2100"
type input "1"
type input "2100"
type input "1"
type input "2100"
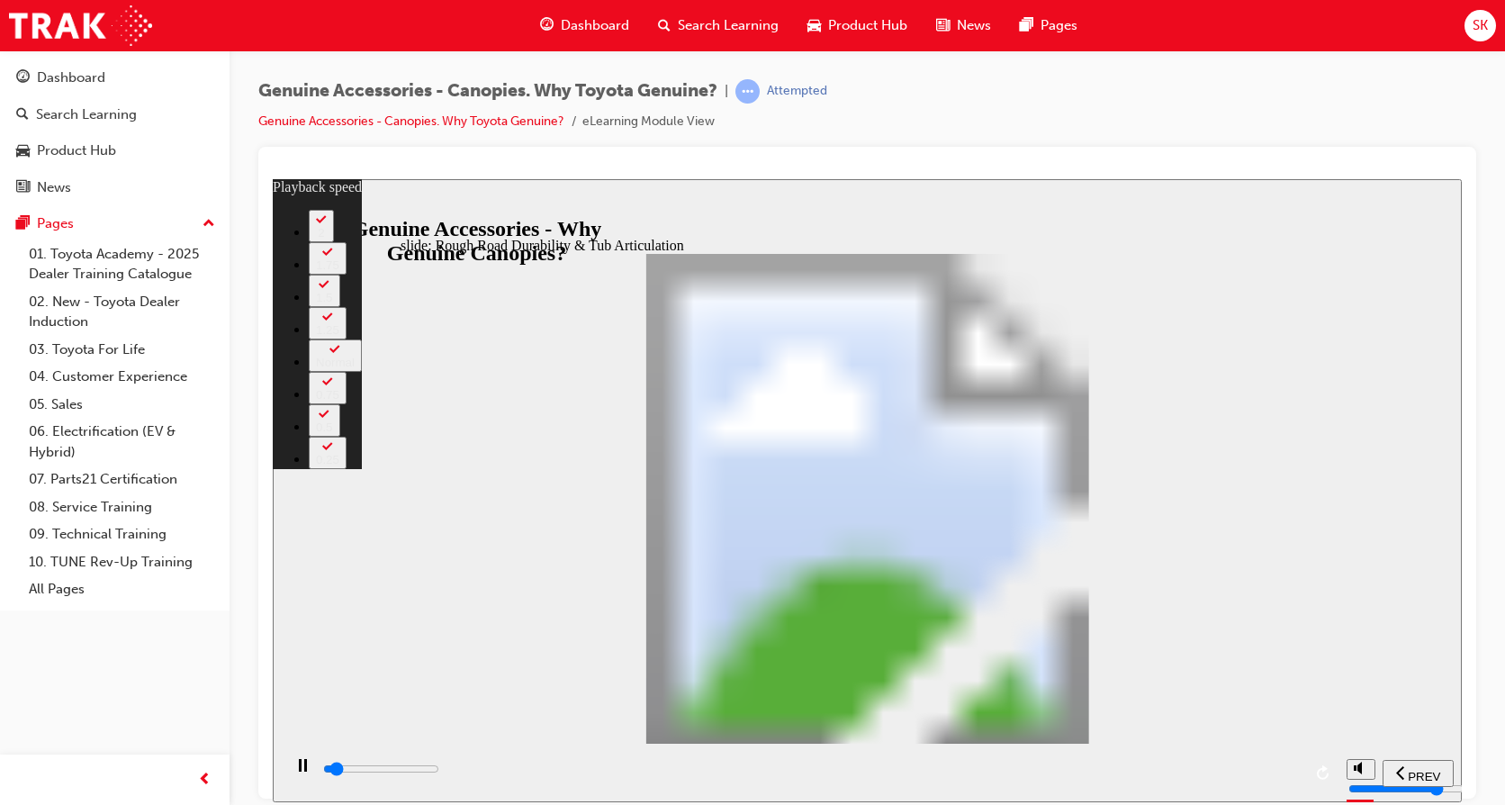
type input "1"
type input "2200"
type input "1"
type input "2200"
type input "1"
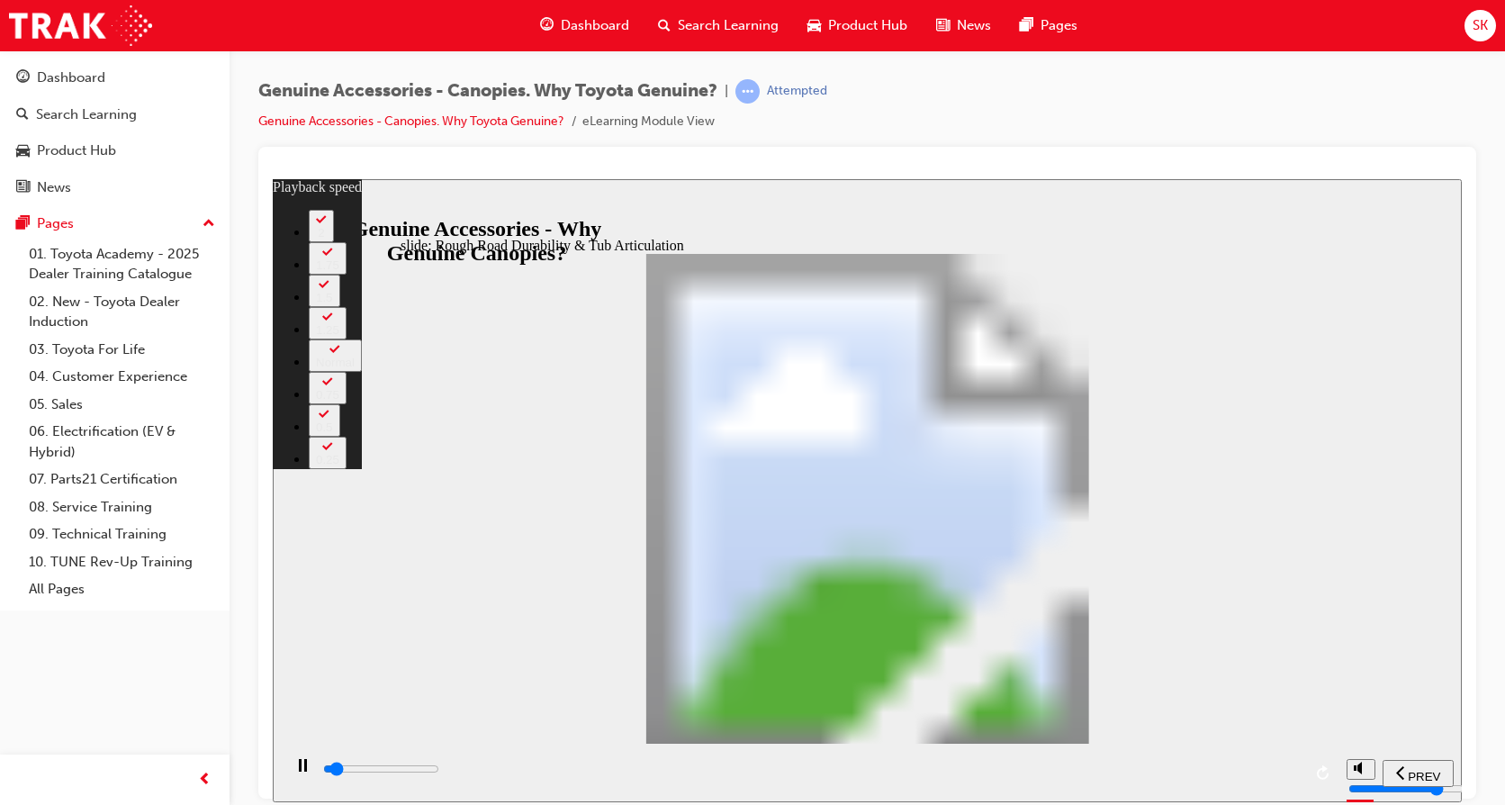
type input "2200"
type input "1"
type input "2200"
type input "1"
type input "2200"
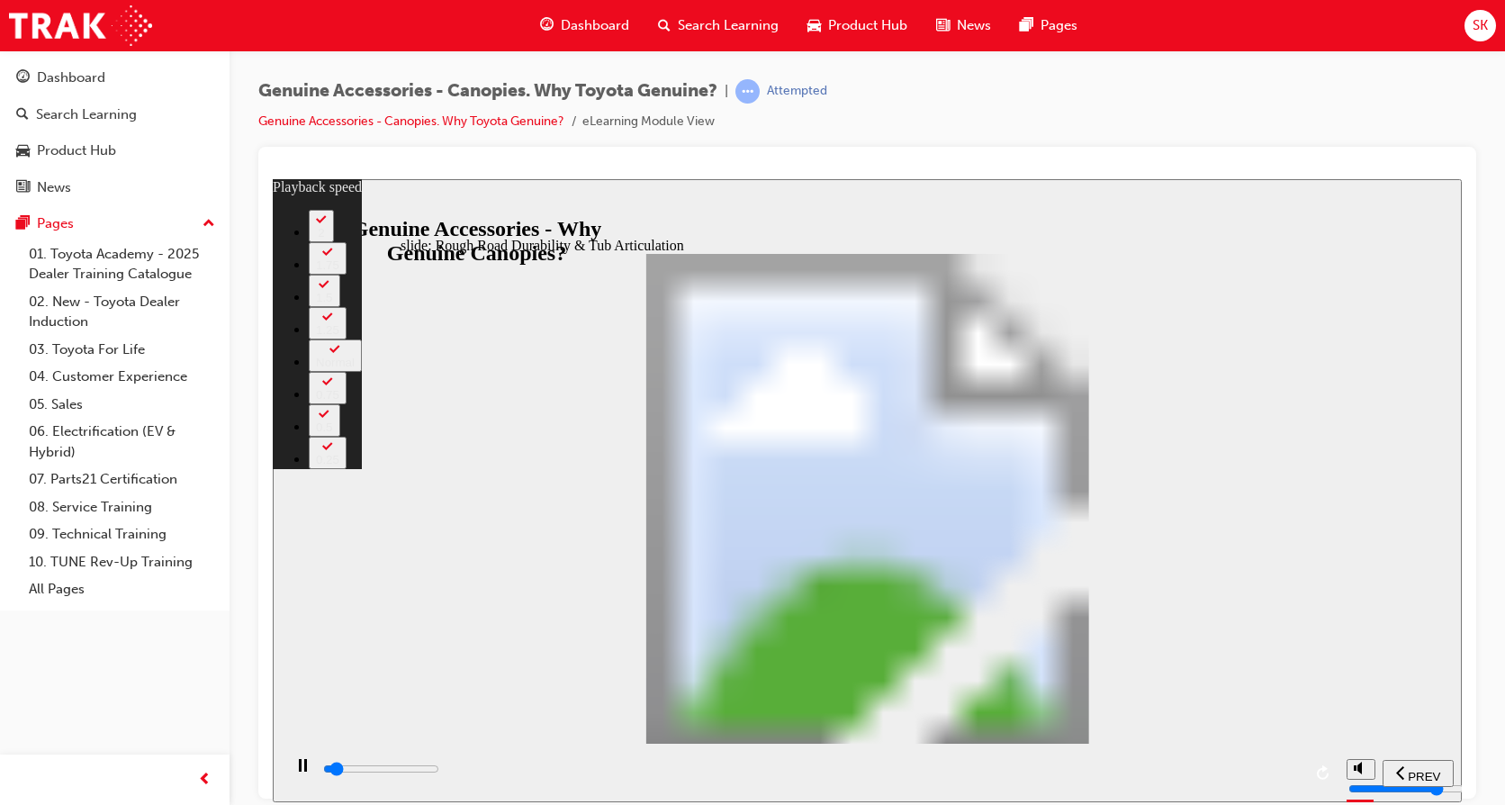
type input "1"
type input "2200"
type input "1"
type input "2300"
type input "1"
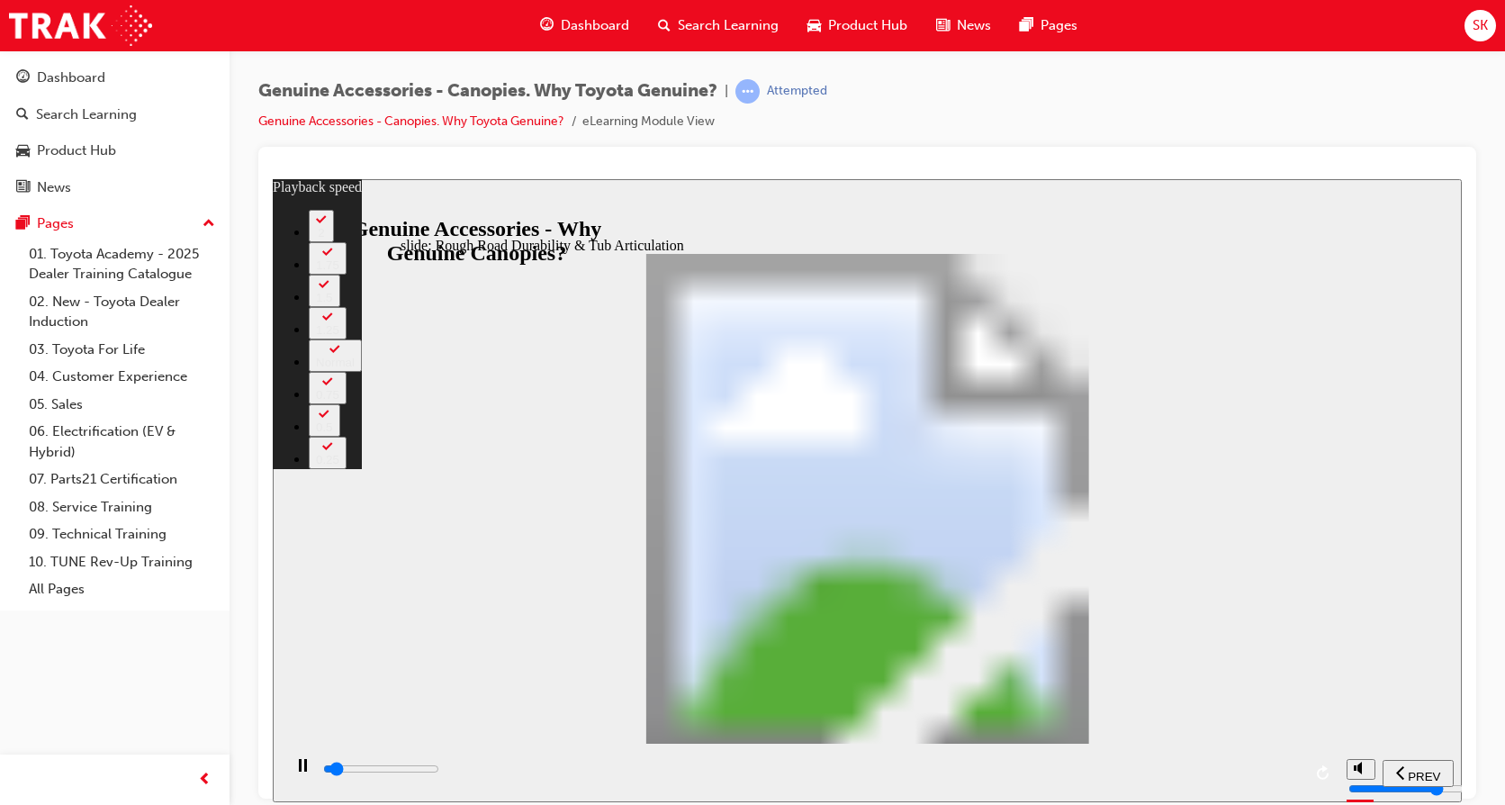
type input "2300"
type input "1"
type input "2600"
type input "2"
type input "2800"
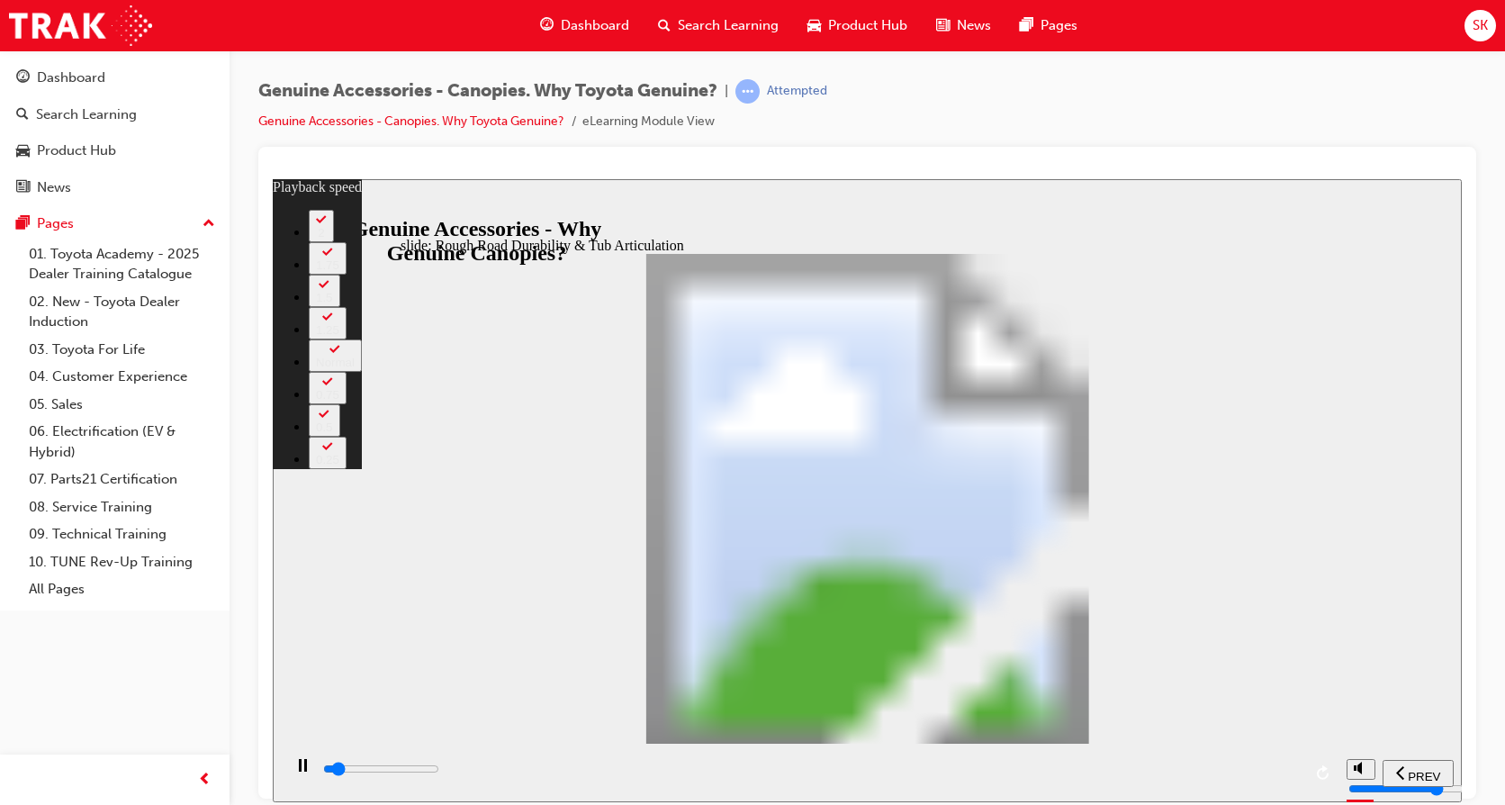
type input "2"
type input "2900"
type input "2"
type input "3000"
type input "2"
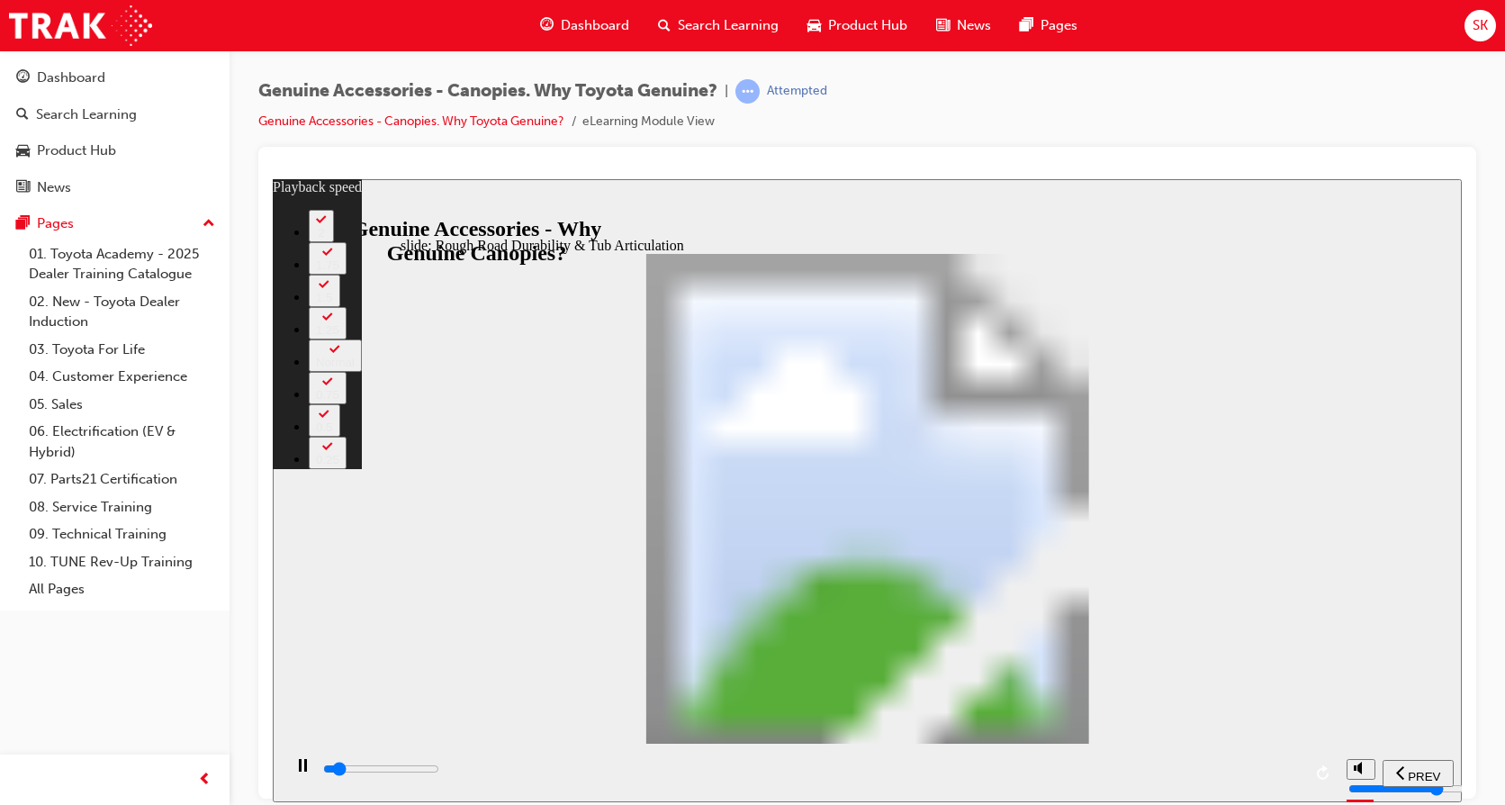
type input "3100"
type input "2"
type input "3100"
type input "2"
type input "3400"
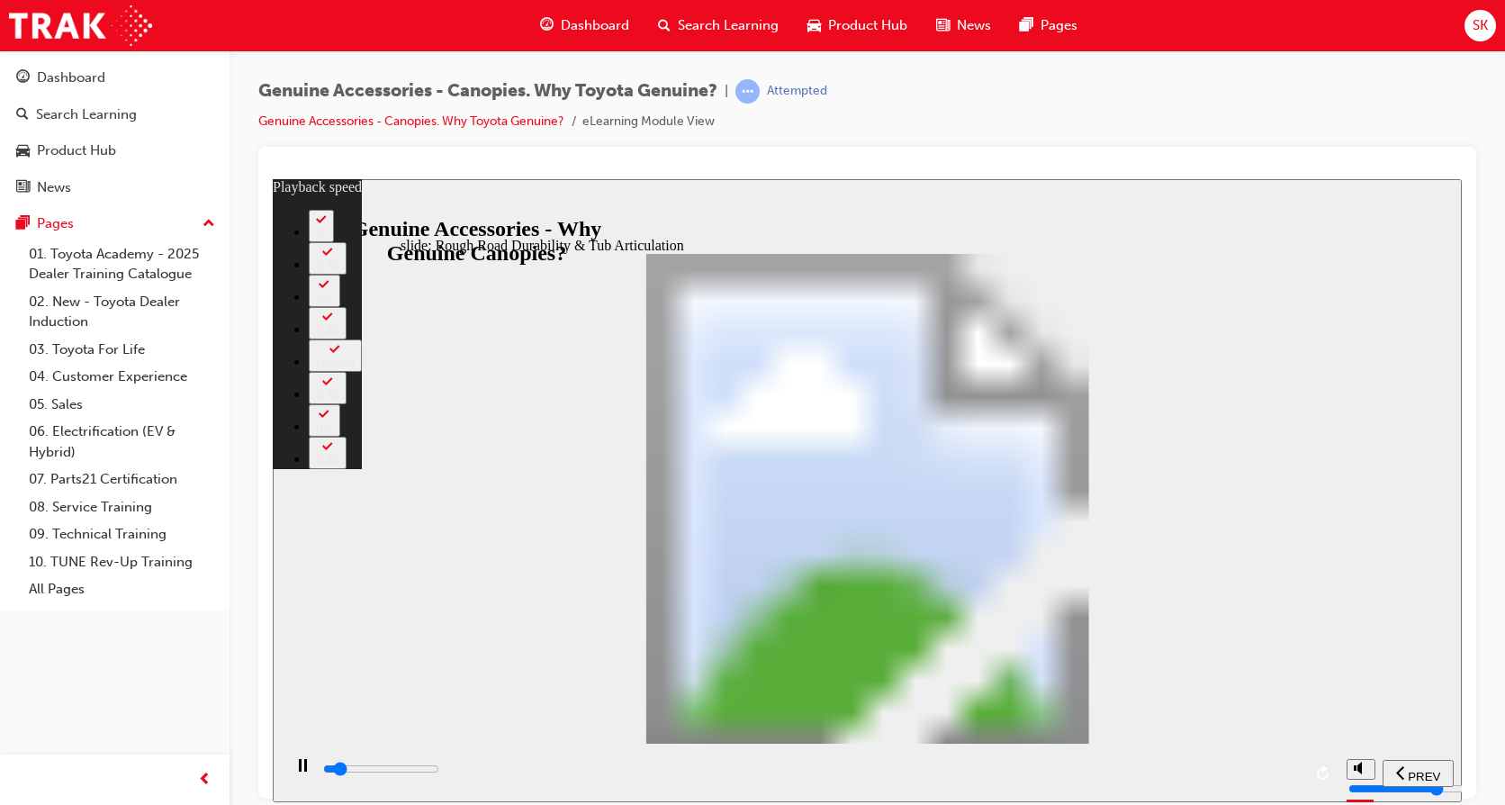
type input "2"
type input "3700"
type input "3"
type input "3900"
type input "3"
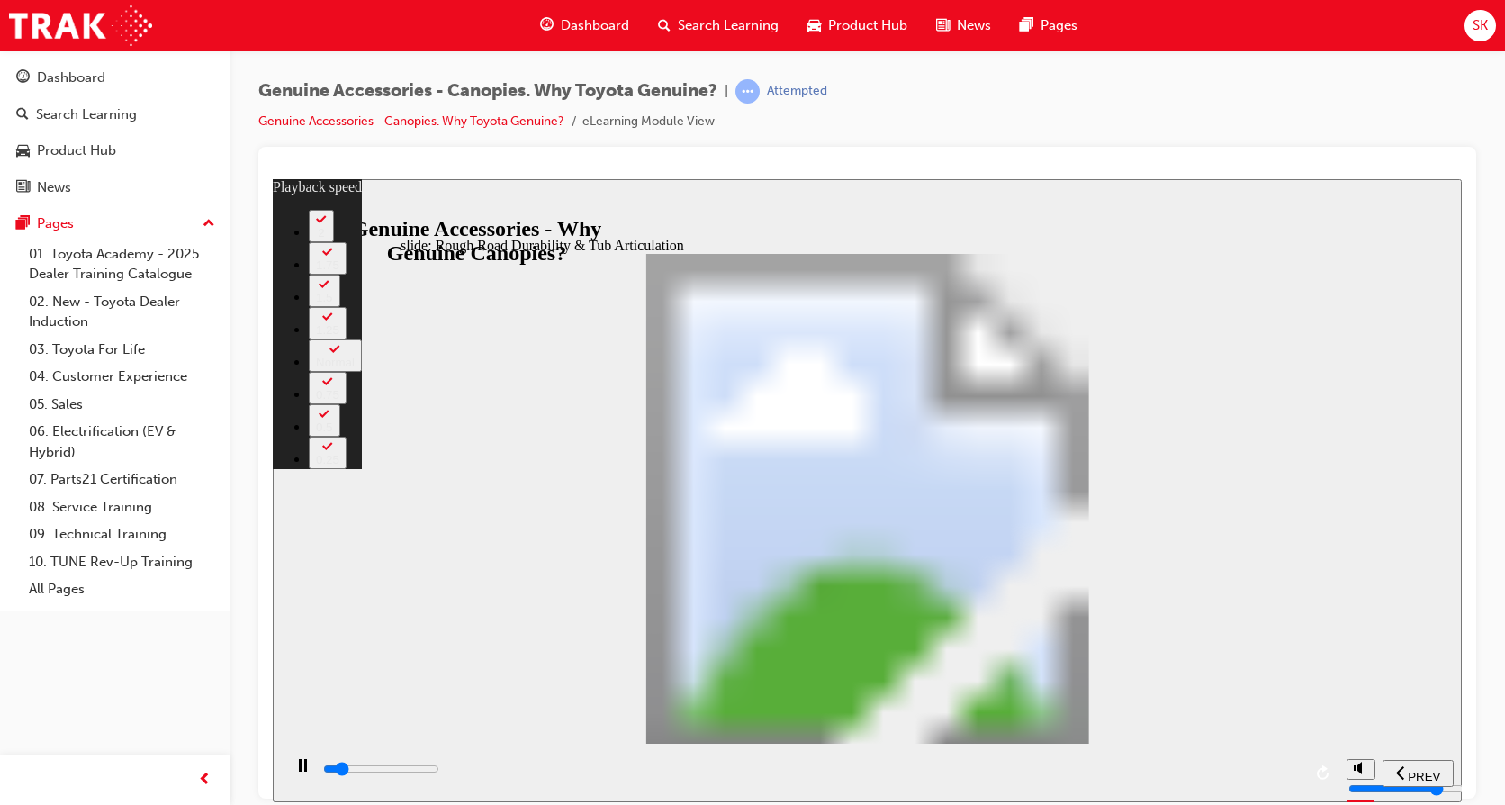
type input "4200"
type input "3"
type input "4500"
type input "3"
type input "4700"
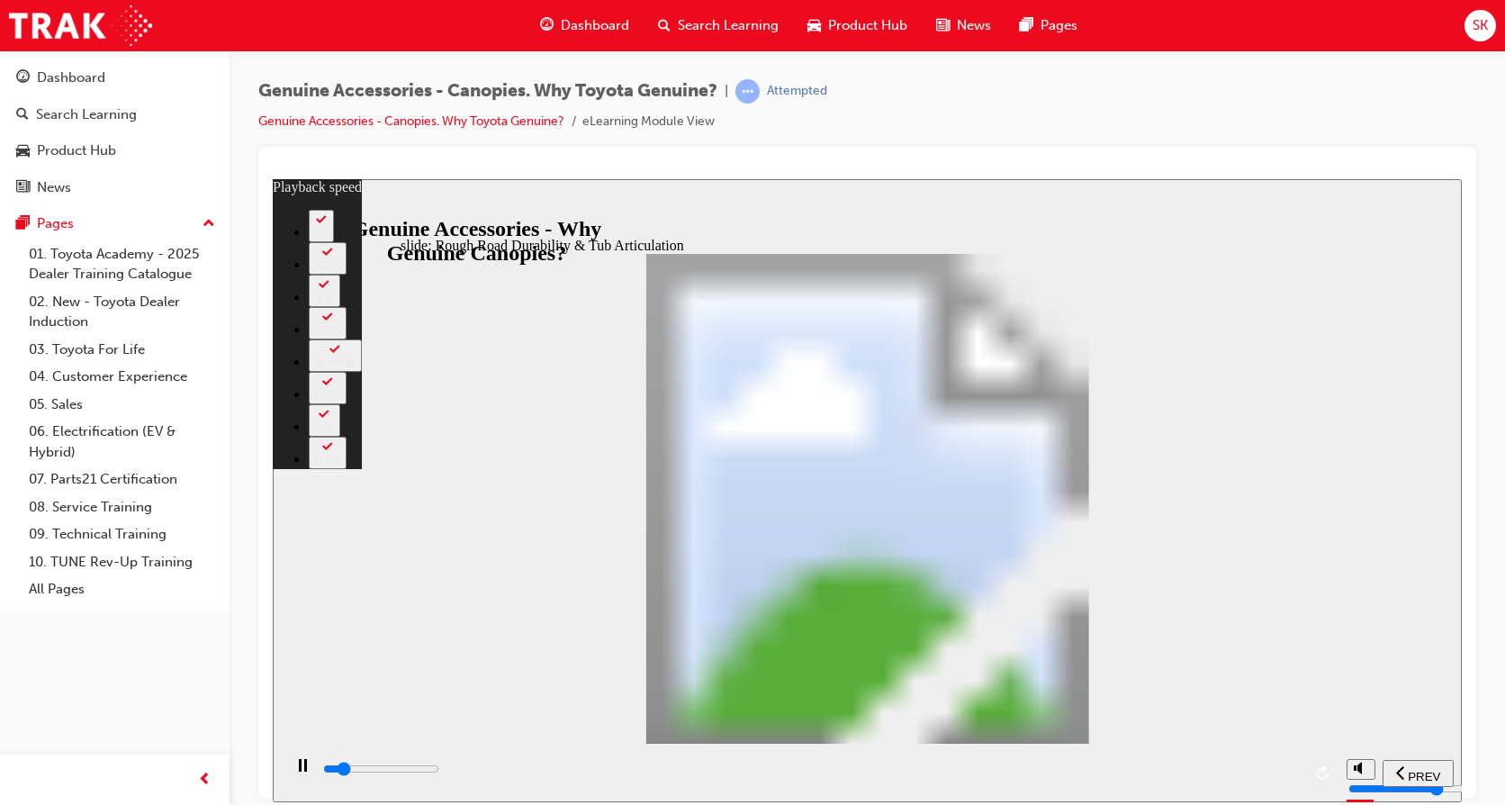
type input "4"
type input "5000"
type input "4"
type input "5300"
type input "4"
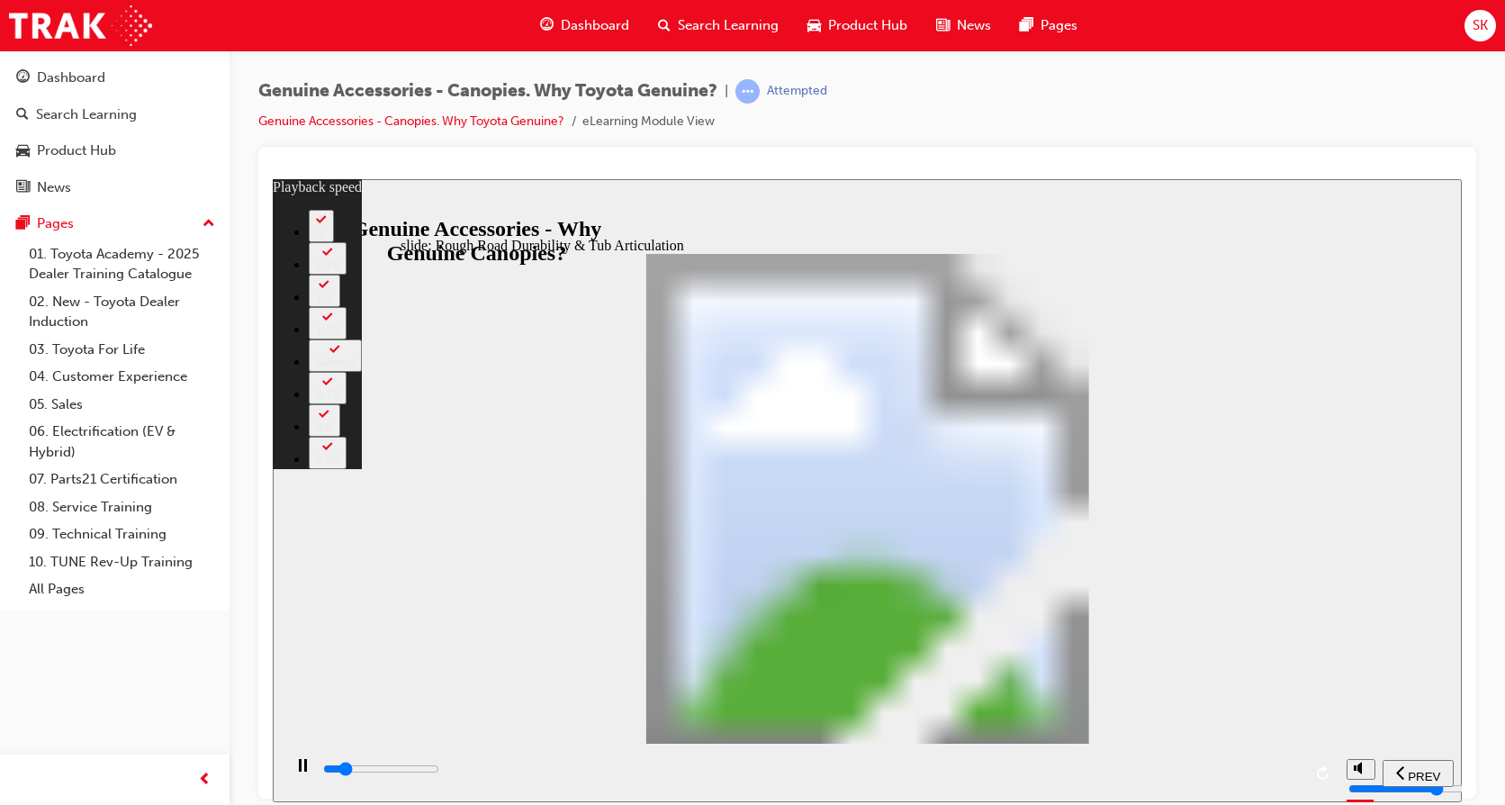
type input "5500"
type input "4"
type input "5800"
type input "5"
type input "6100"
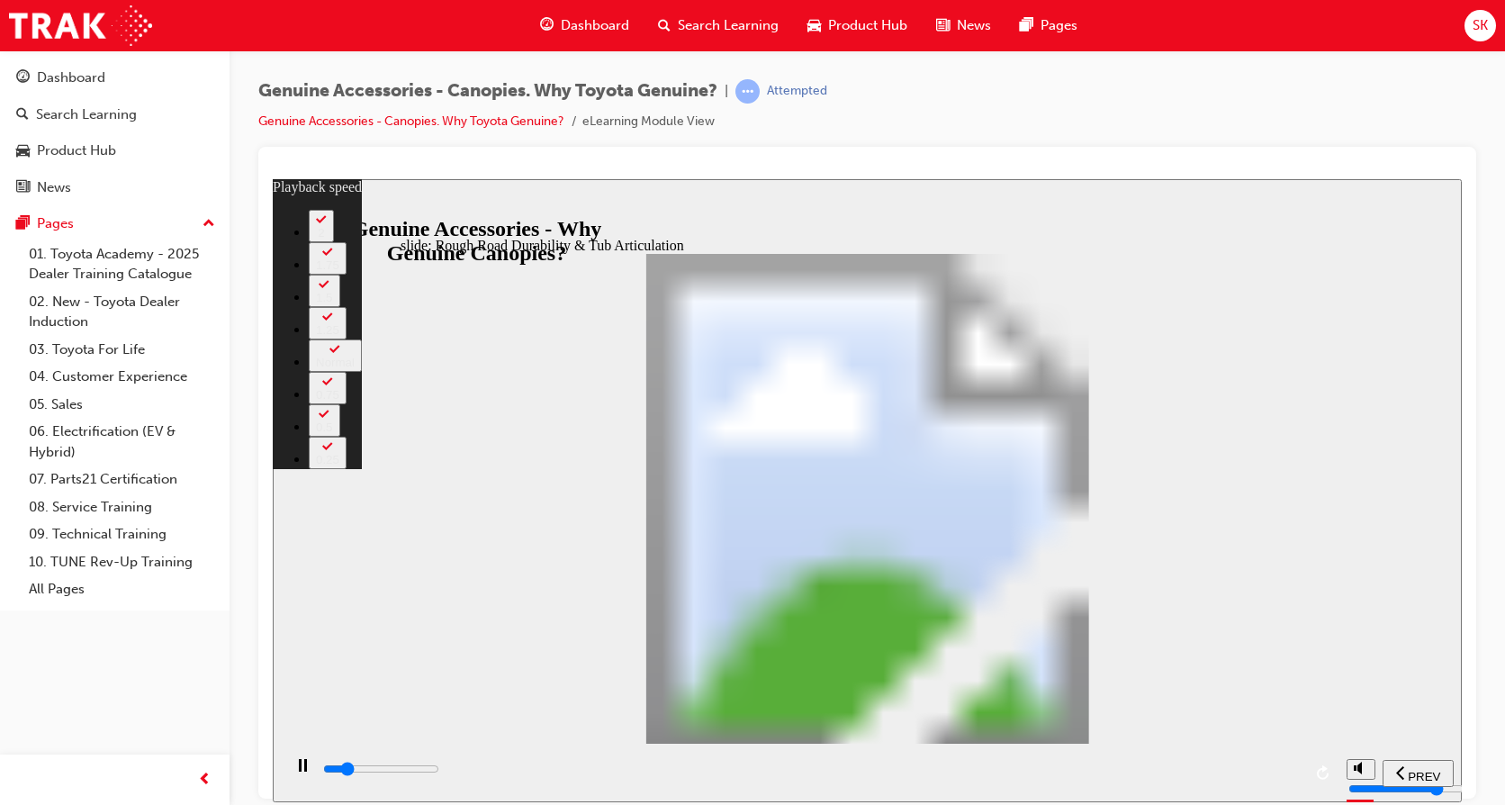
type input "5"
type input "6300"
type input "5"
type input "6600"
type input "6"
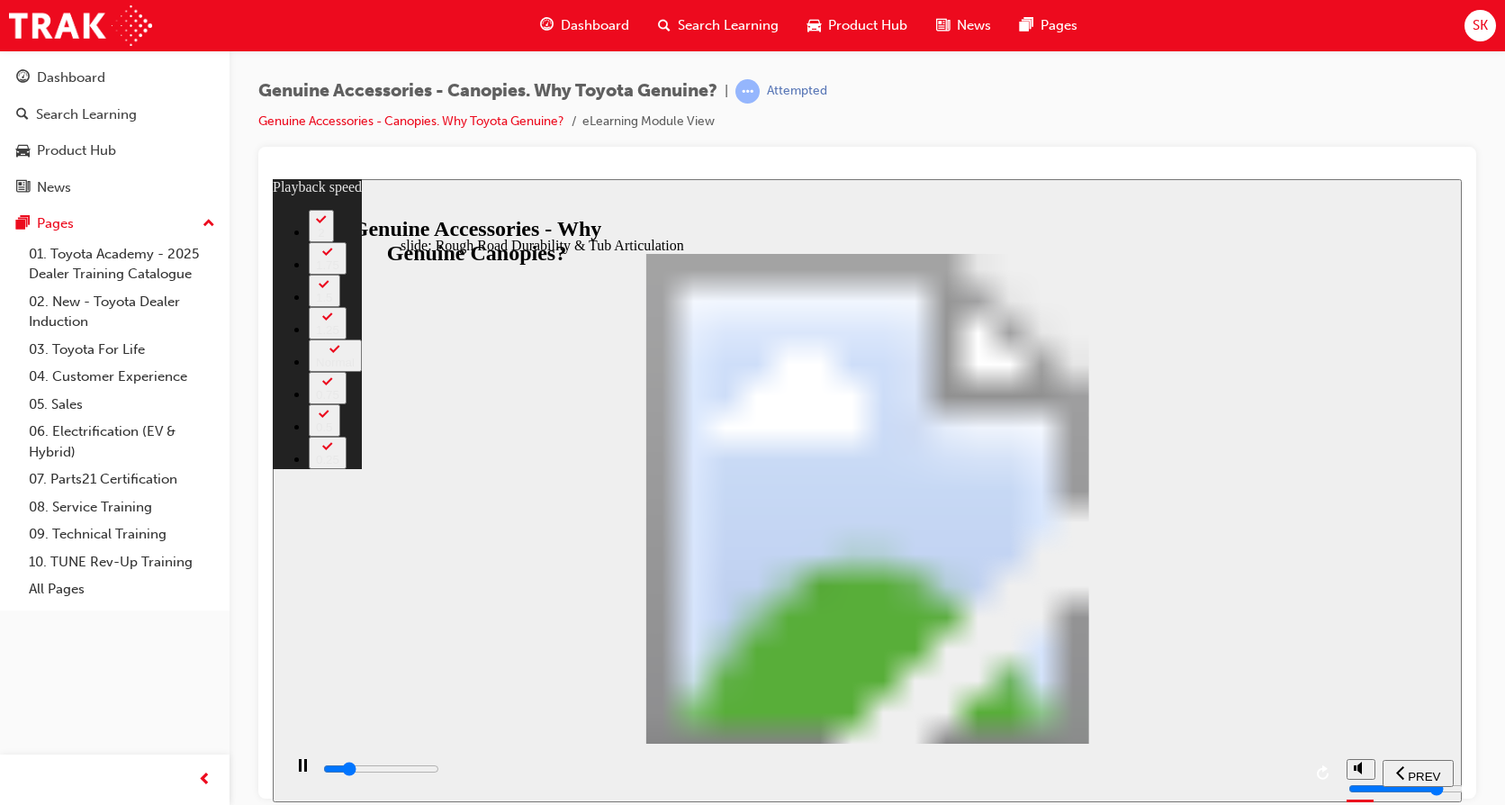
type input "6900"
type input "6"
type input "7100"
type input "6"
type input "7400"
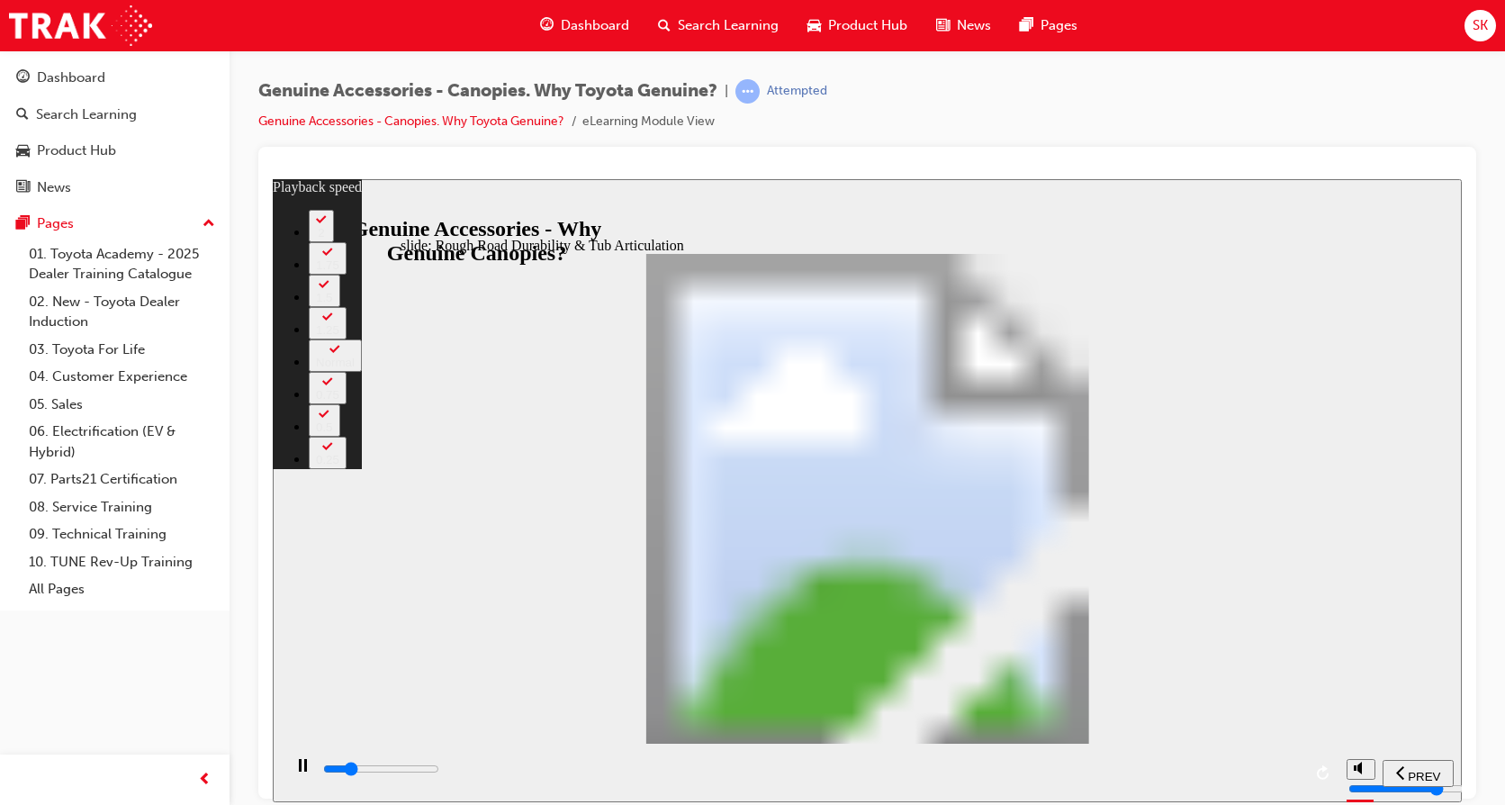
type input "6"
type input "7700"
type input "7"
type input "7900"
type input "7"
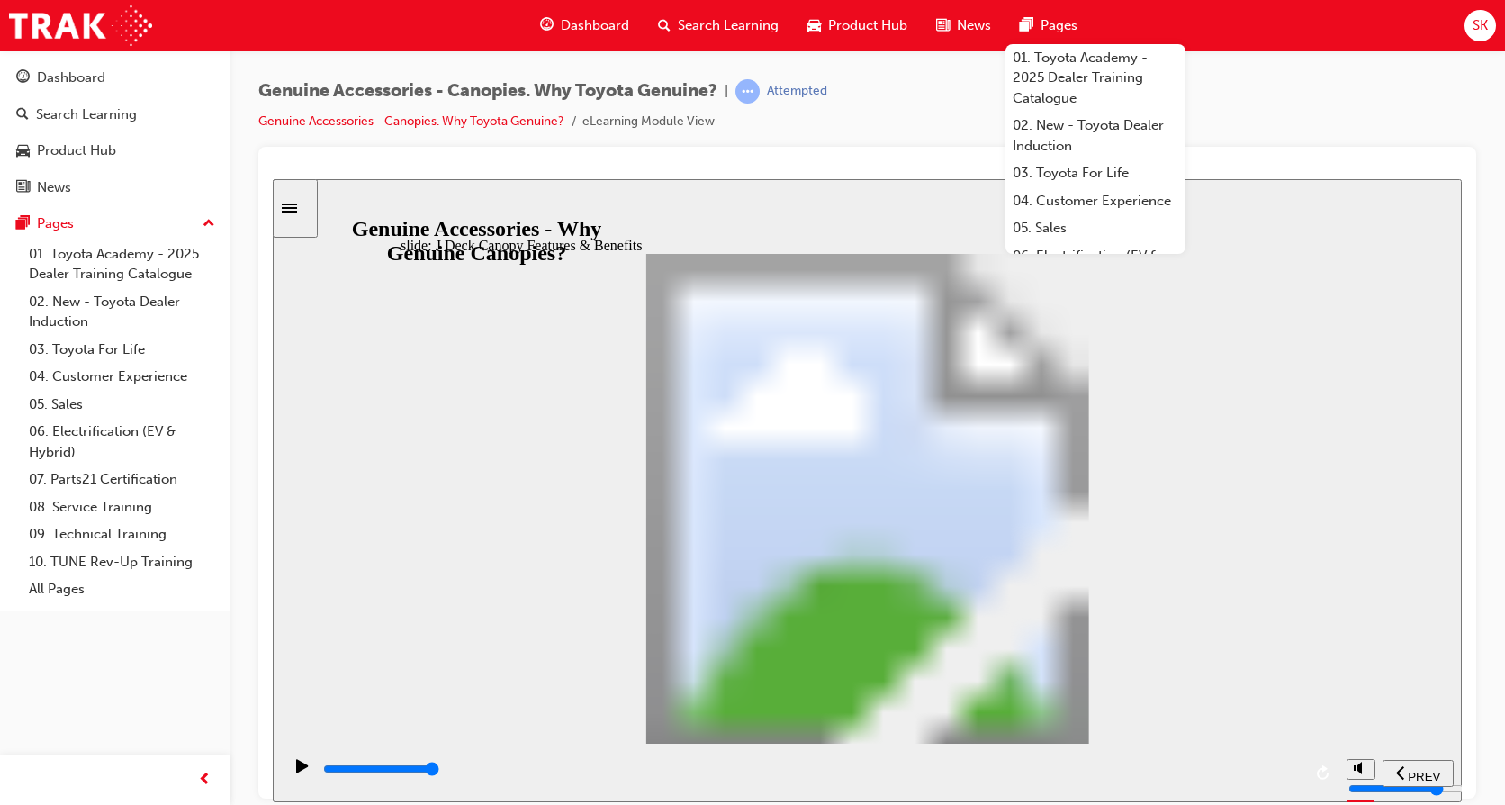
click at [1308, 165] on div at bounding box center [867, 170] width 1189 height 18
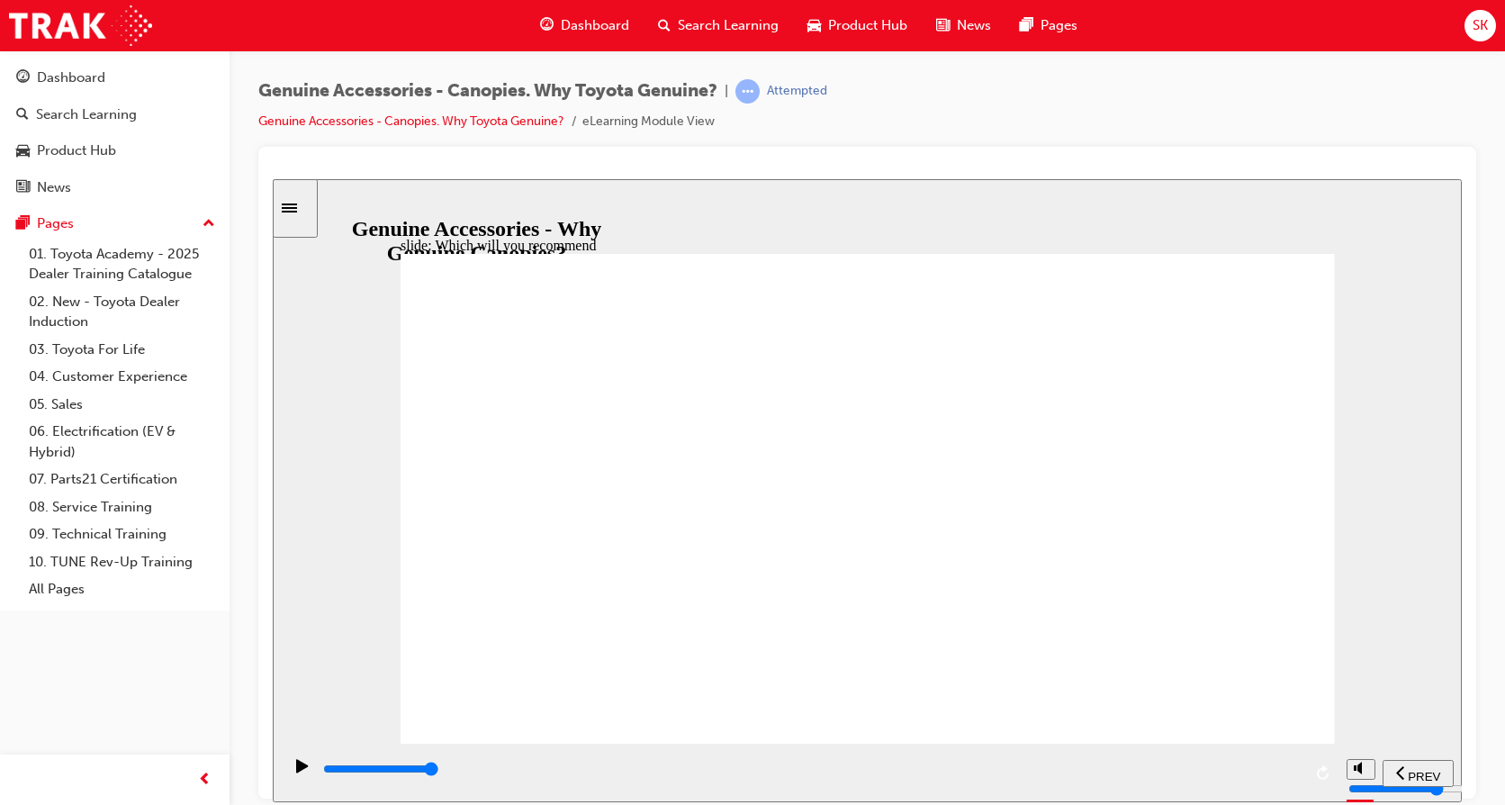
click at [1409, 769] on span "SUBMIT" at bounding box center [1397, 776] width 45 height 14
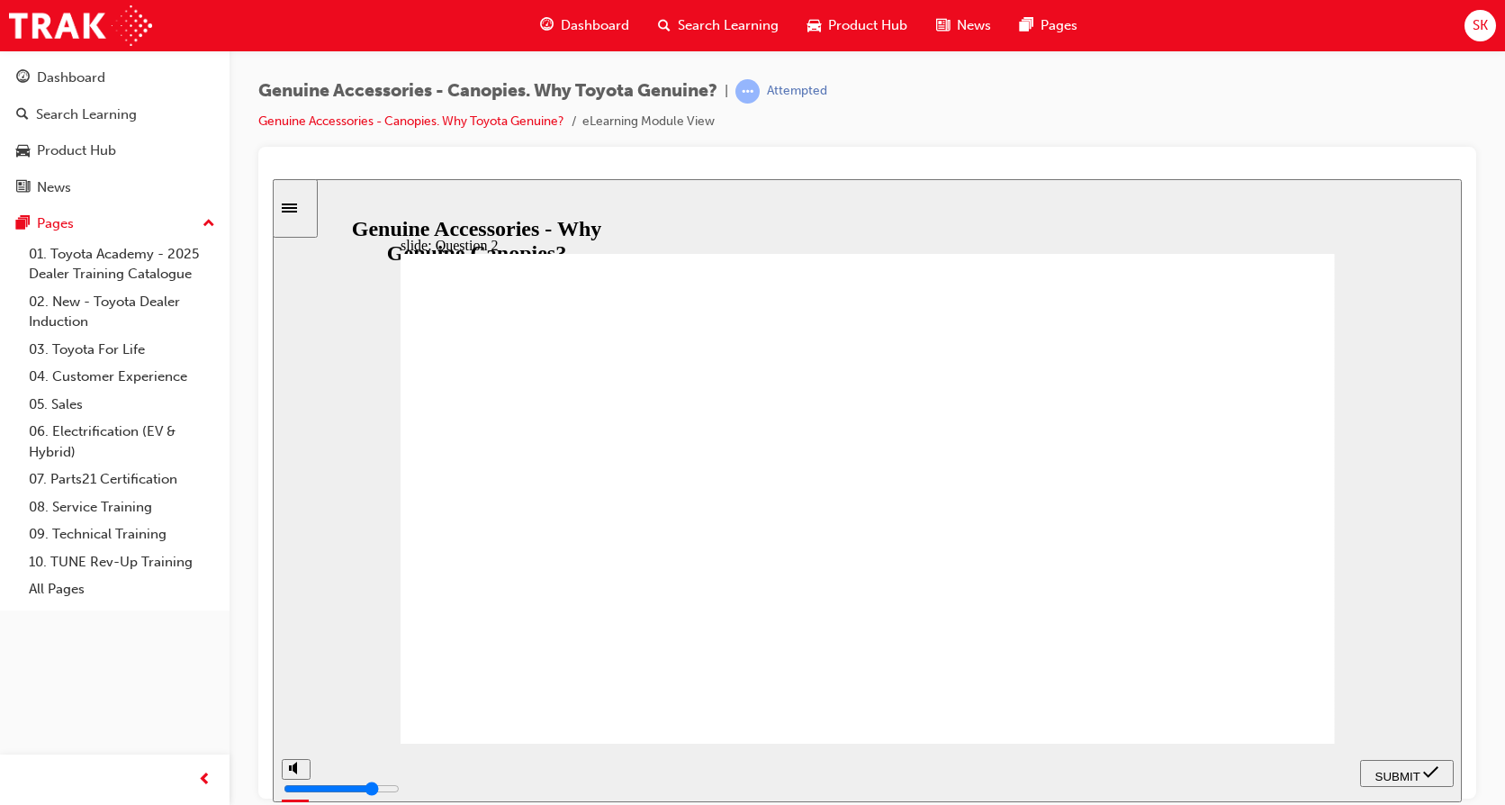
click at [1423, 763] on div "SUBMIT" at bounding box center [1406, 772] width 79 height 19
click at [1419, 769] on span "SUBMIT" at bounding box center [1397, 776] width 45 height 14
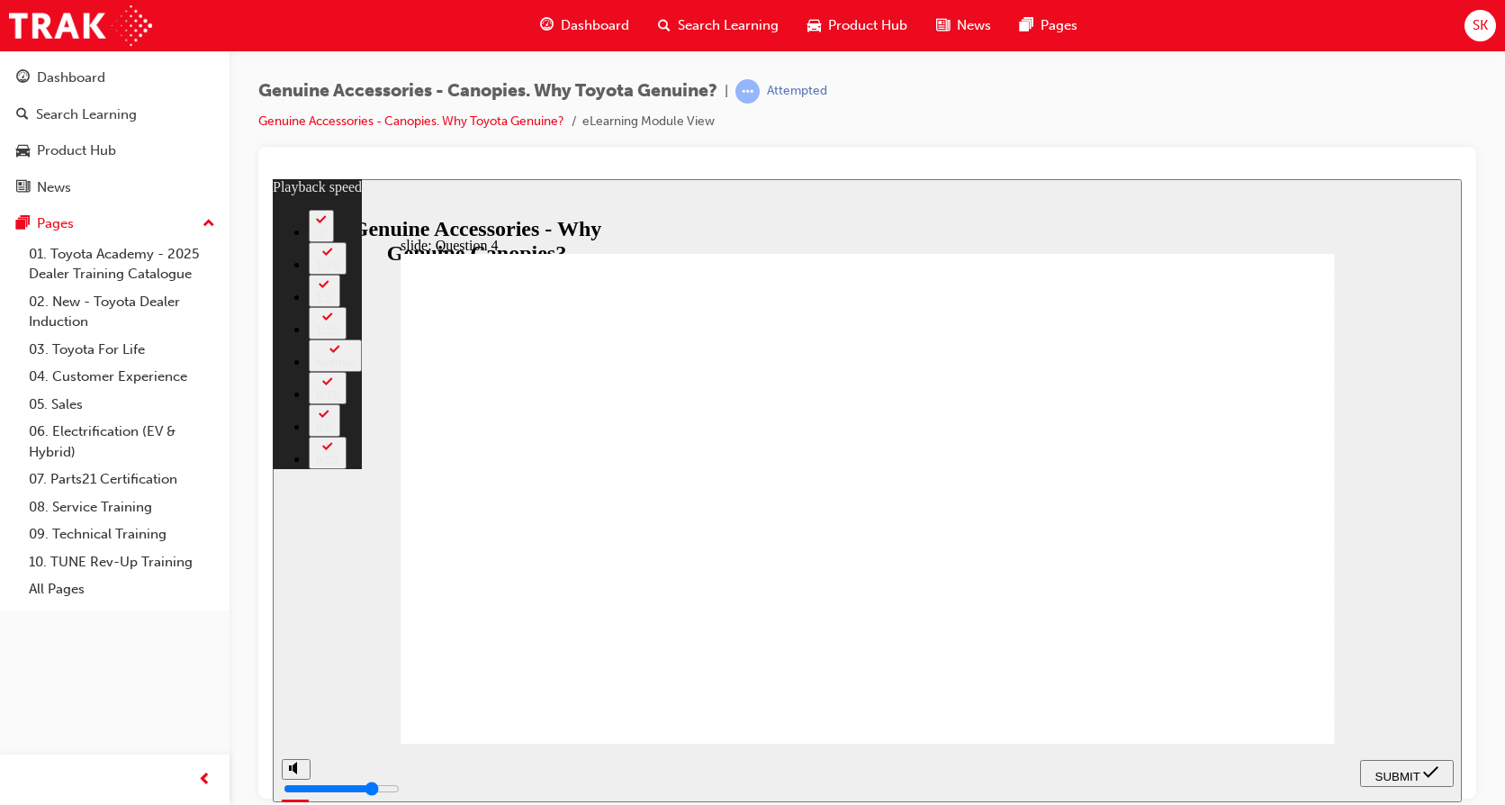
click at [1415, 769] on span "SUBMIT" at bounding box center [1397, 776] width 45 height 14
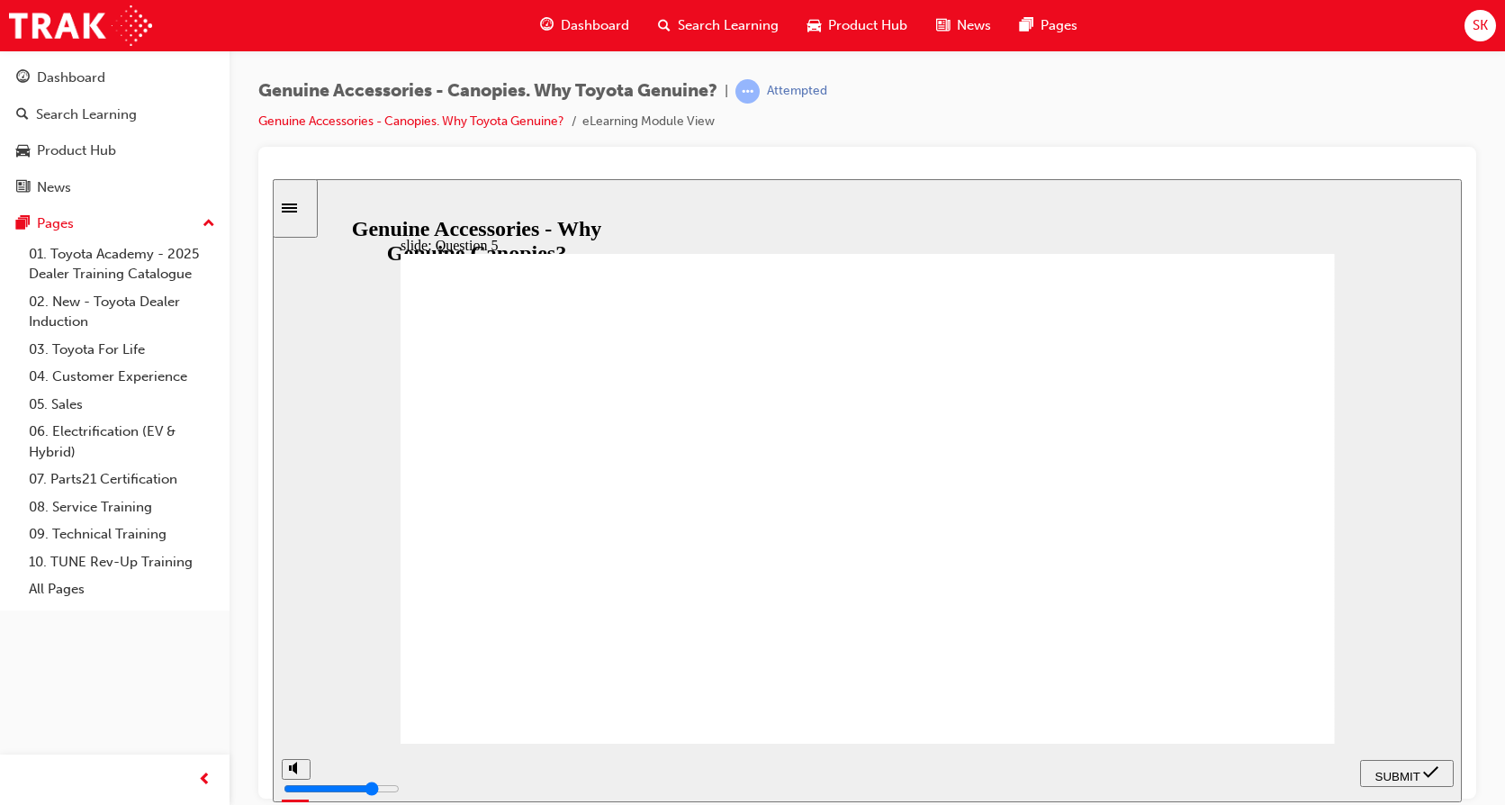
drag, startPoint x: 619, startPoint y: 669, endPoint x: 832, endPoint y: 719, distance: 218.3
click at [1402, 769] on span "SUBMIT" at bounding box center [1397, 776] width 45 height 14
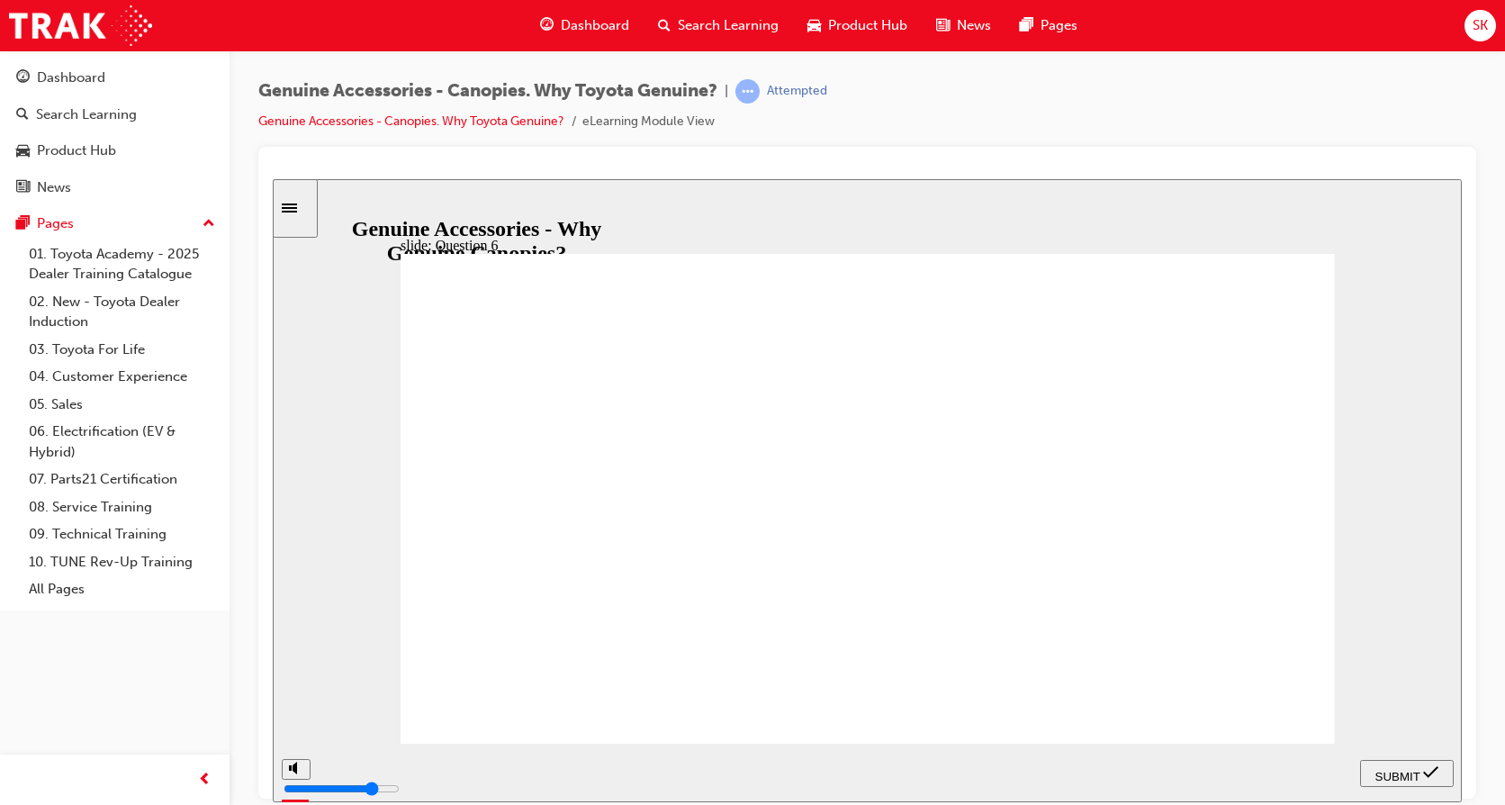
click at [1431, 780] on span "submit" at bounding box center [1430, 776] width 15 height 14
click at [1415, 763] on div "SUBMIT" at bounding box center [1406, 772] width 79 height 19
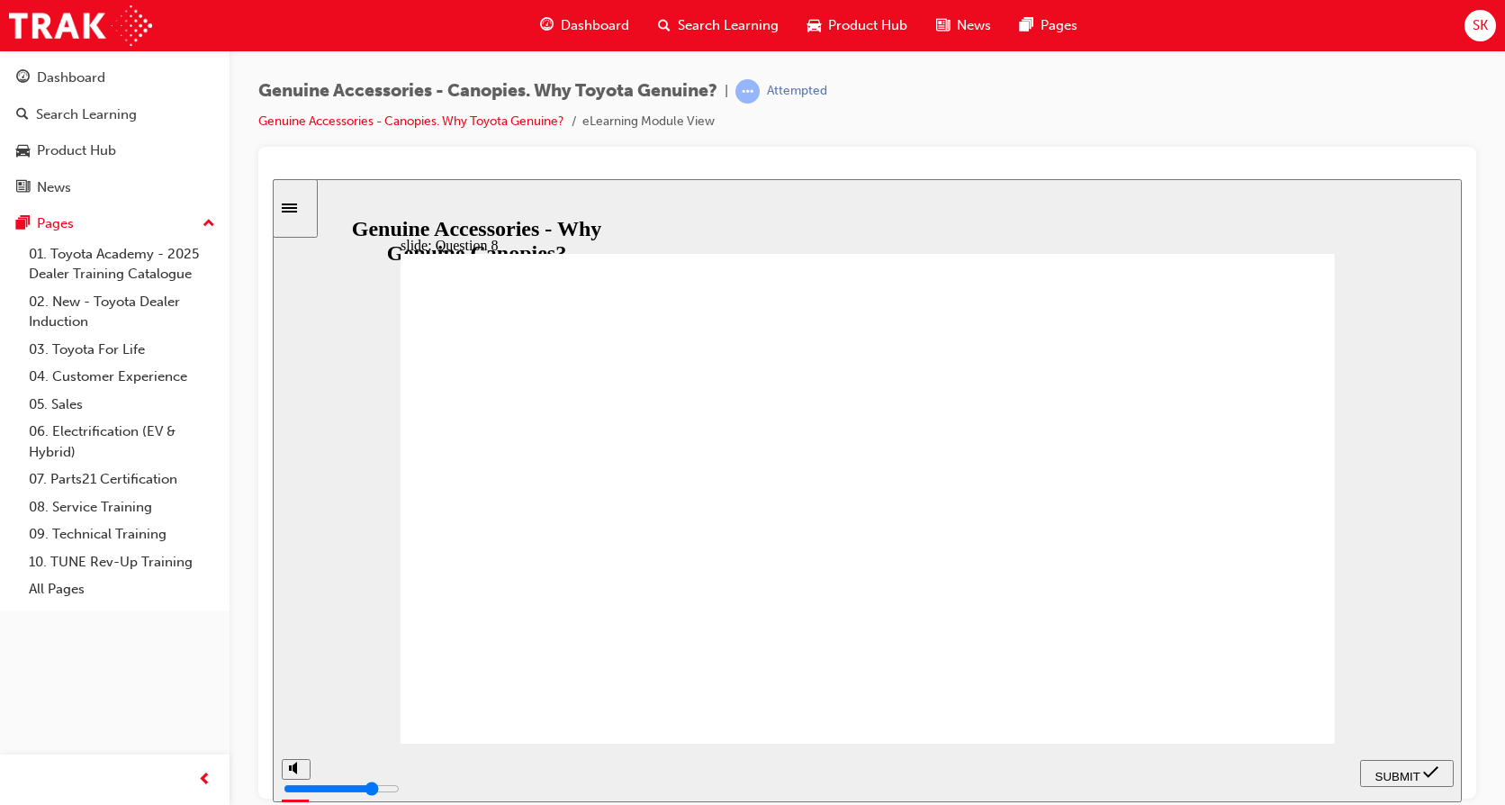
click at [1403, 771] on span "SUBMIT" at bounding box center [1397, 776] width 45 height 14
click at [1402, 769] on span "SUBMIT" at bounding box center [1397, 776] width 45 height 14
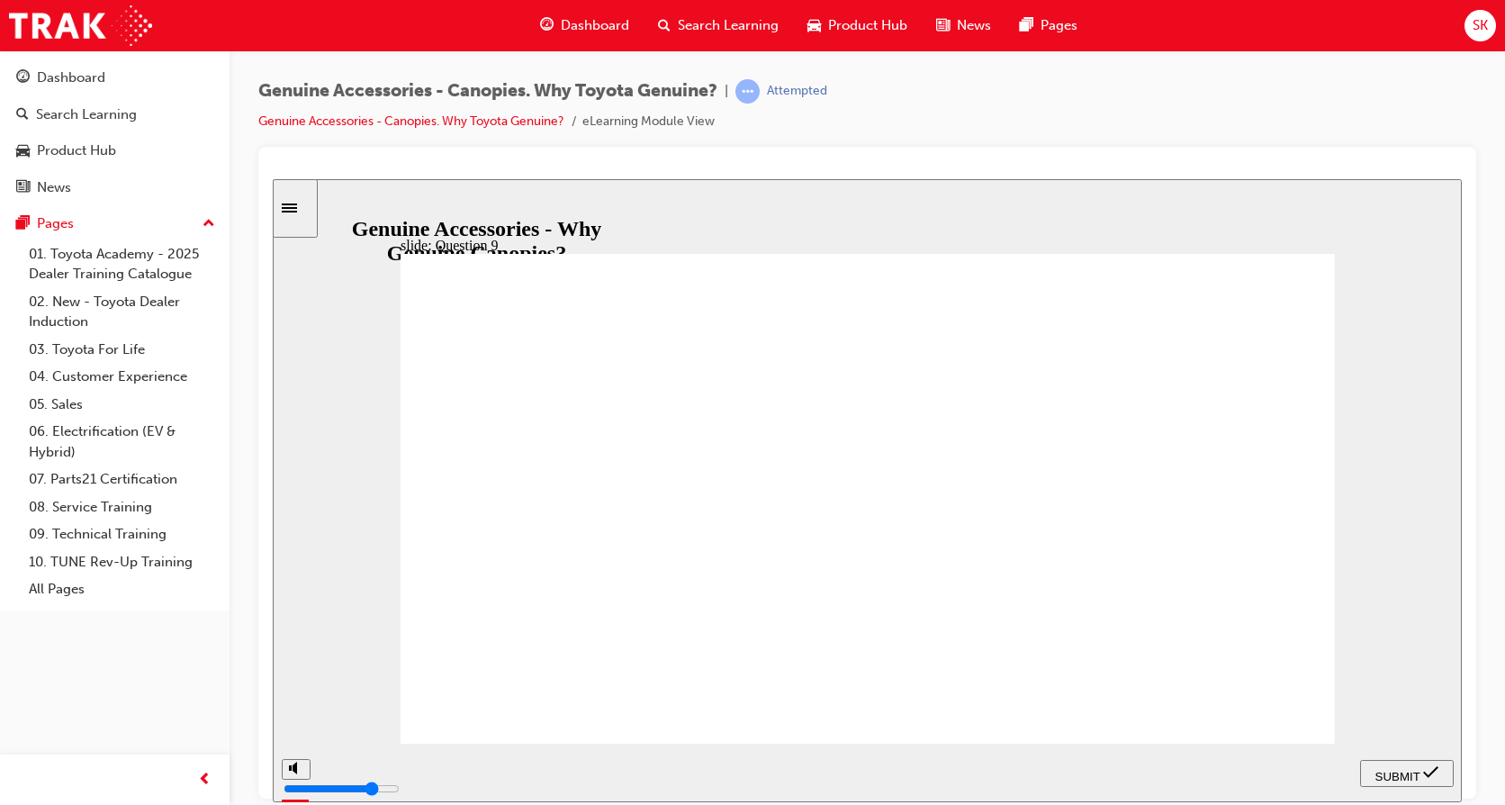
click at [1422, 769] on span "NEXT" at bounding box center [1411, 776] width 32 height 14
click at [1419, 769] on span "NEXT" at bounding box center [1411, 776] width 32 height 14
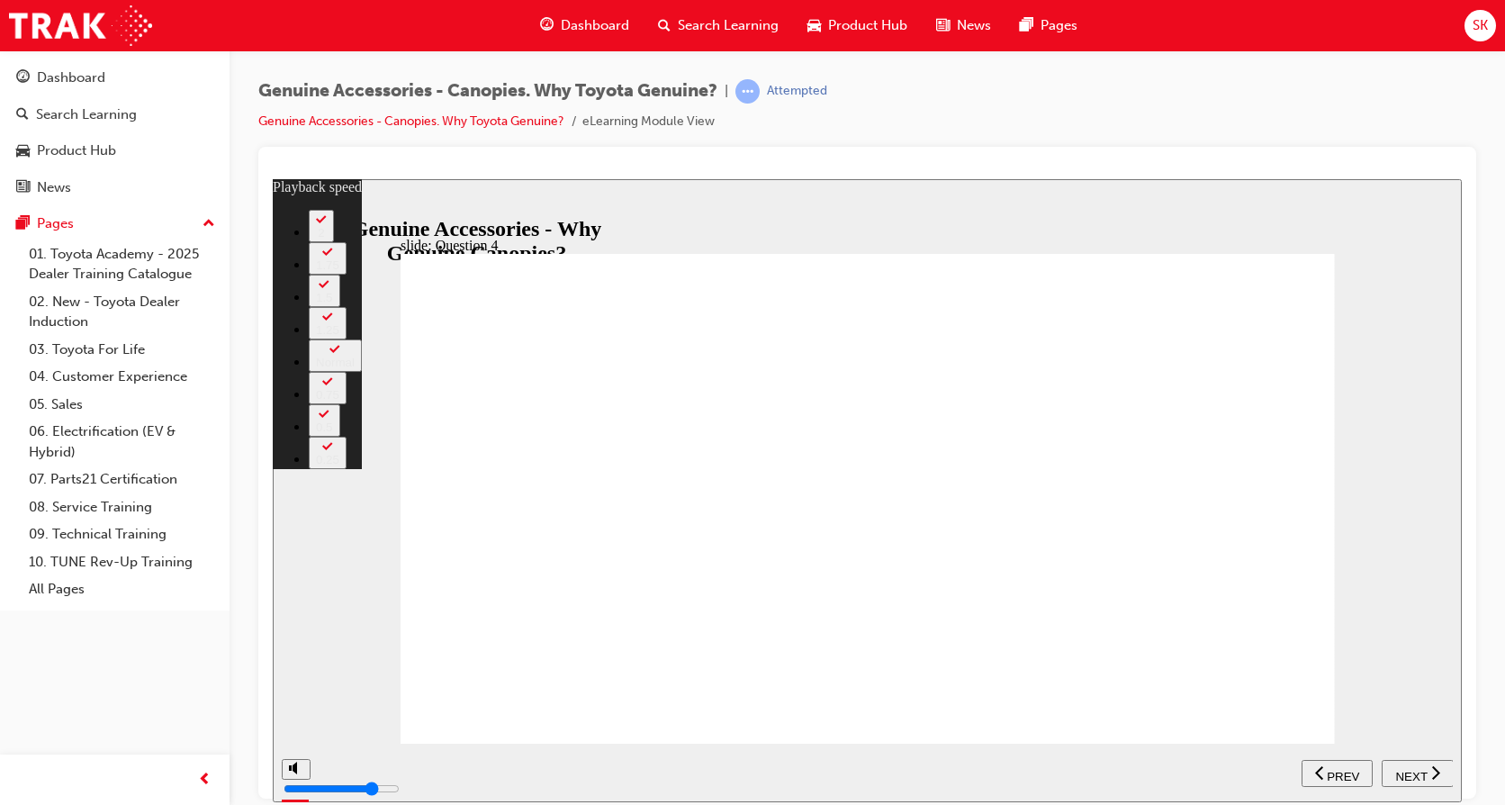
click at [1419, 769] on span "NEXT" at bounding box center [1411, 776] width 32 height 14
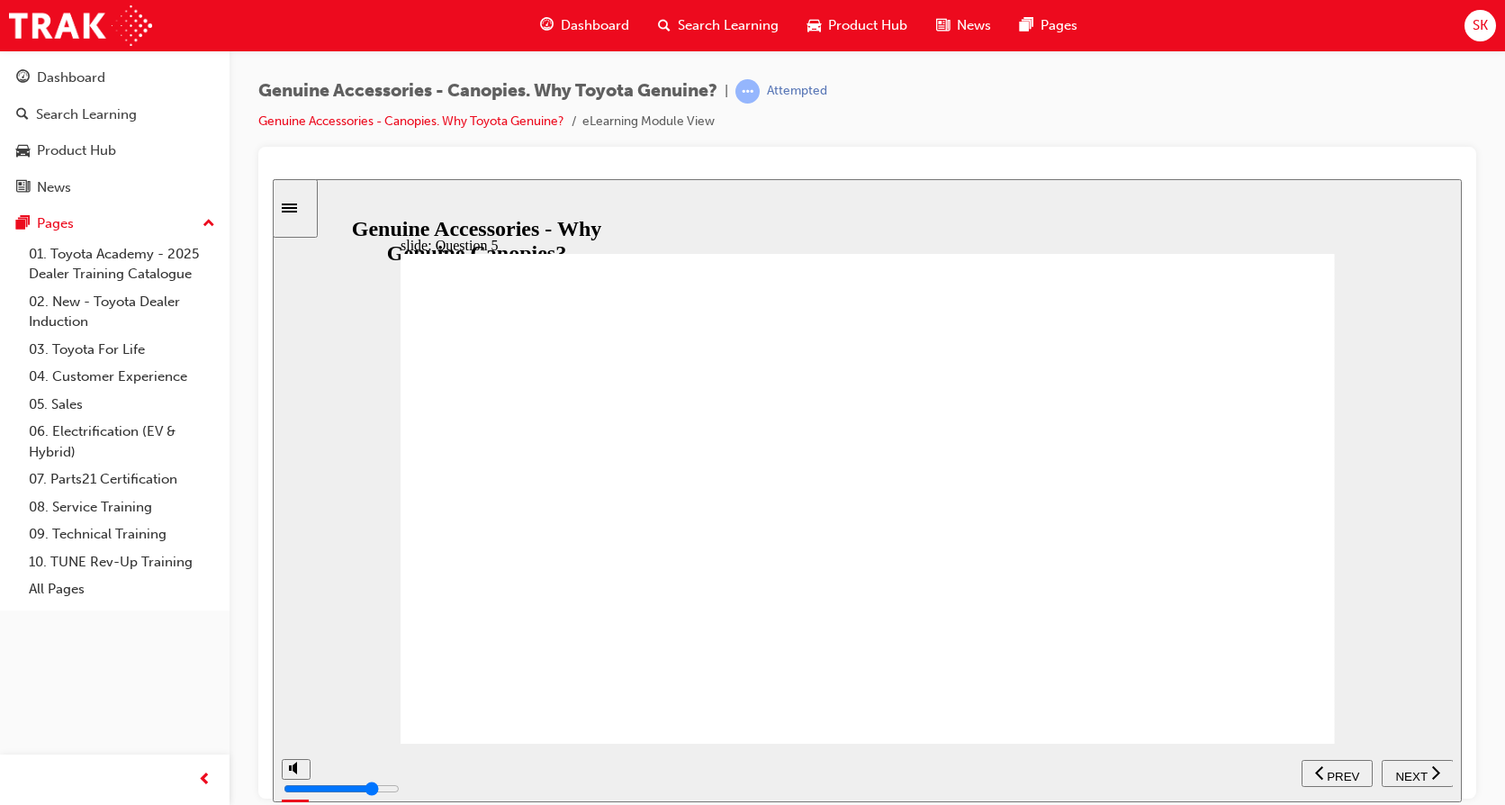
click at [1419, 769] on span "NEXT" at bounding box center [1411, 776] width 32 height 14
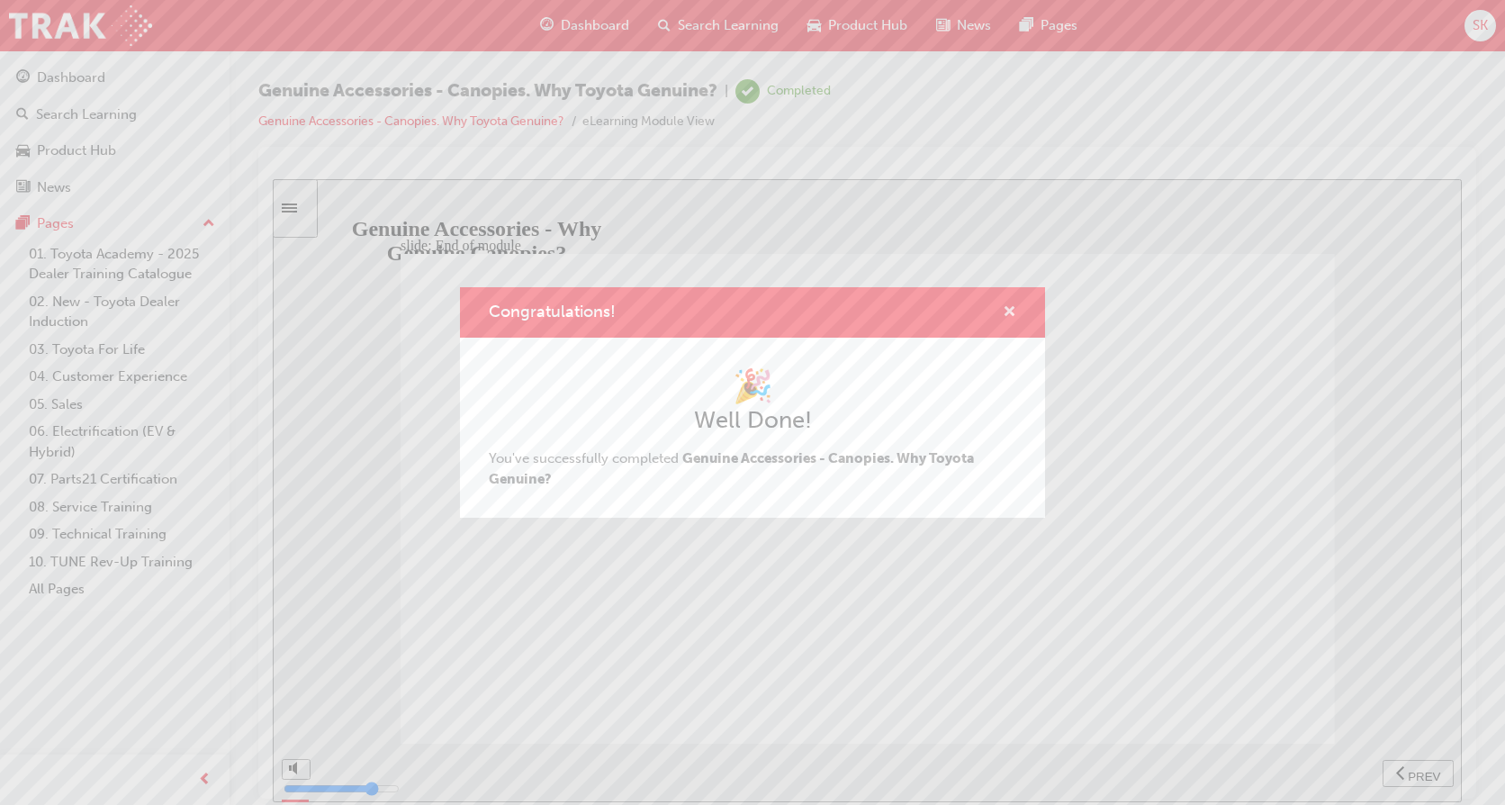
click at [1003, 309] on span "cross-icon" at bounding box center [1010, 313] width 14 height 16
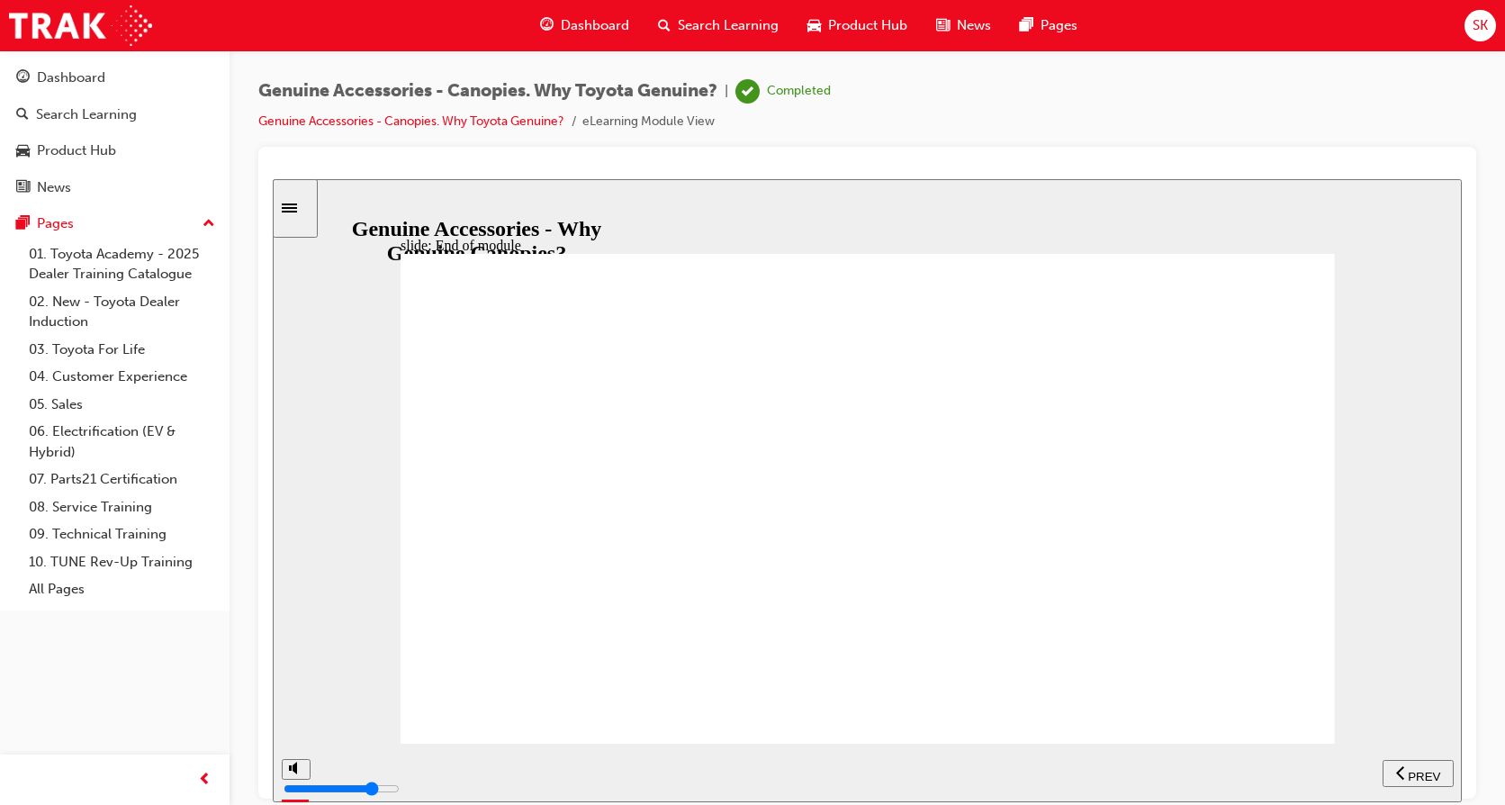
click at [750, 20] on span "Search Learning" at bounding box center [728, 25] width 101 height 21
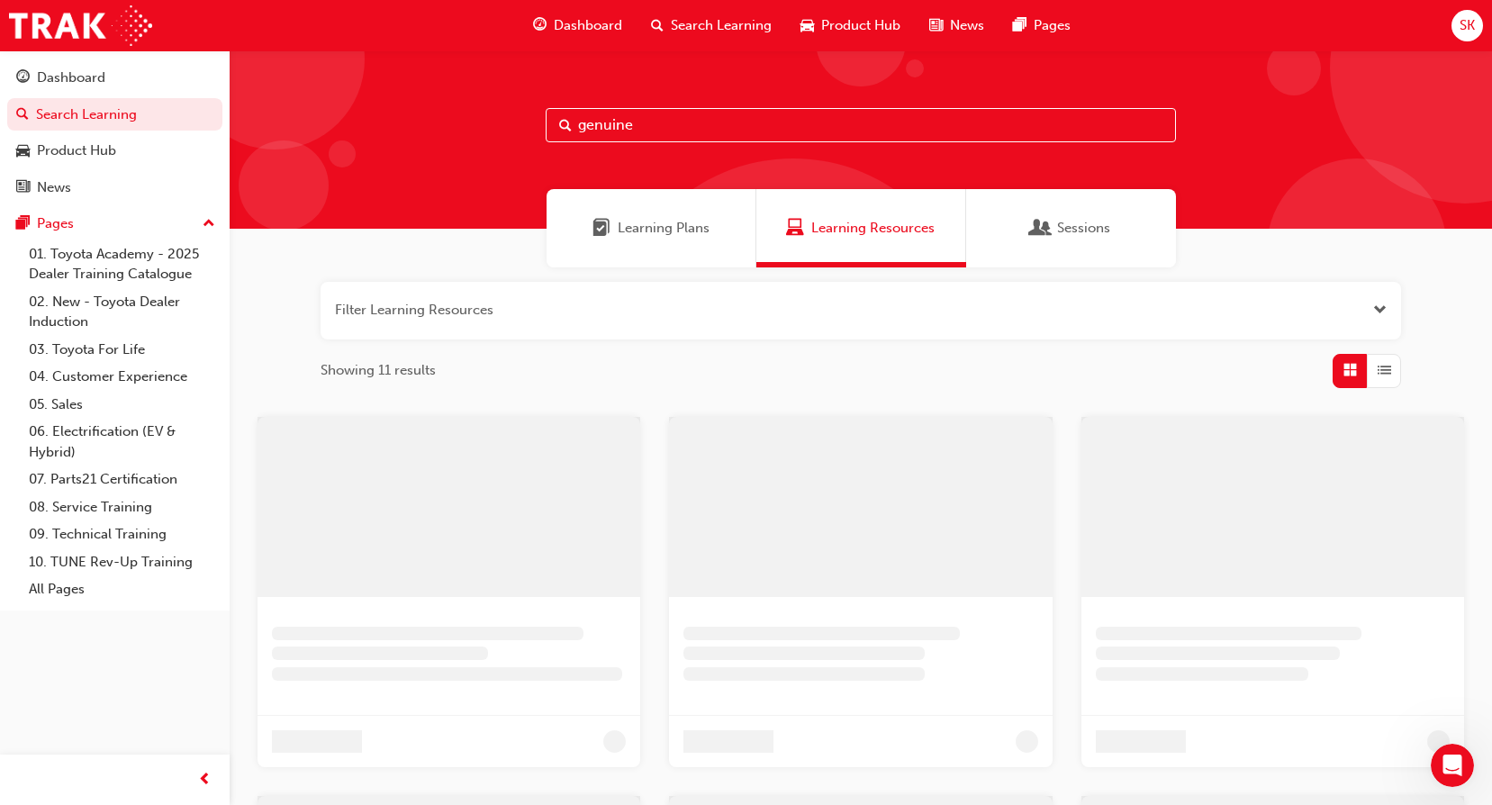
drag, startPoint x: 756, startPoint y: 140, endPoint x: 753, endPoint y: 131, distance: 10.5
click at [753, 135] on input "genuine" at bounding box center [860, 125] width 630 height 34
drag, startPoint x: 753, startPoint y: 131, endPoint x: 883, endPoint y: 112, distance: 131.9
click at [585, 123] on input "genuine" at bounding box center [860, 125] width 630 height 34
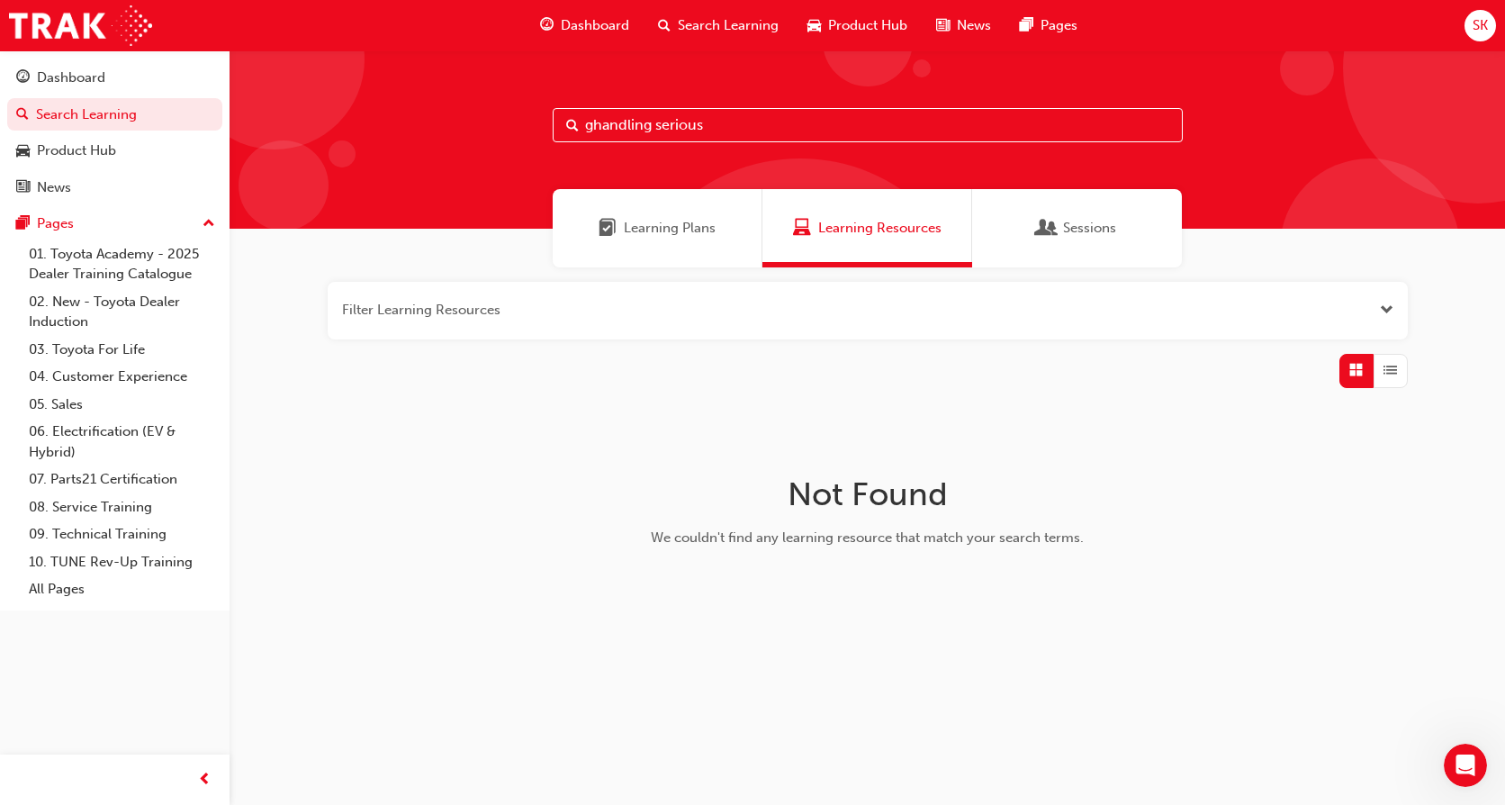
drag, startPoint x: 596, startPoint y: 122, endPoint x: 473, endPoint y: 168, distance: 131.1
click at [500, 158] on div "ghandling serious" at bounding box center [867, 139] width 1275 height 178
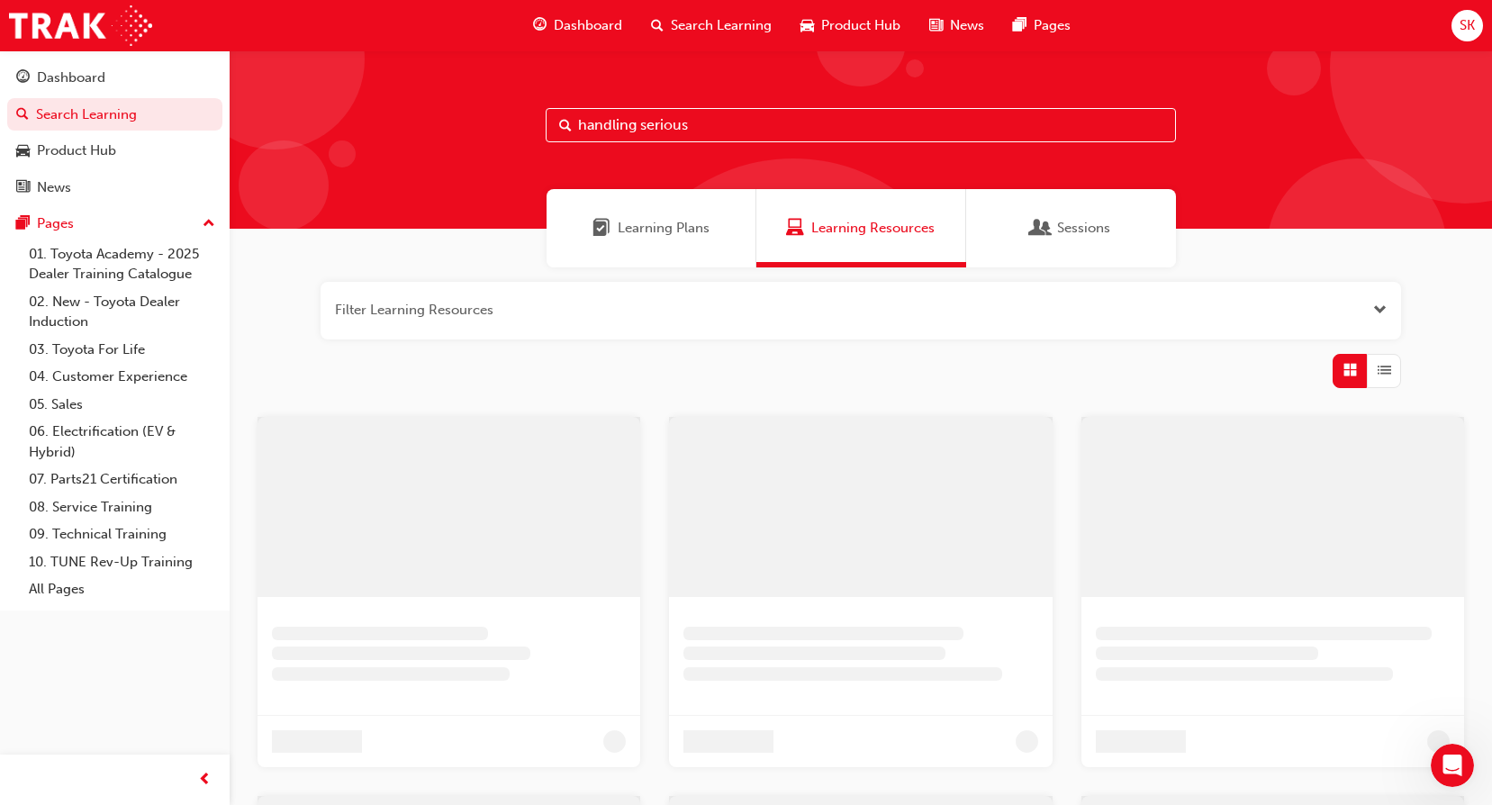
click at [744, 124] on input "handling serious" at bounding box center [860, 125] width 630 height 34
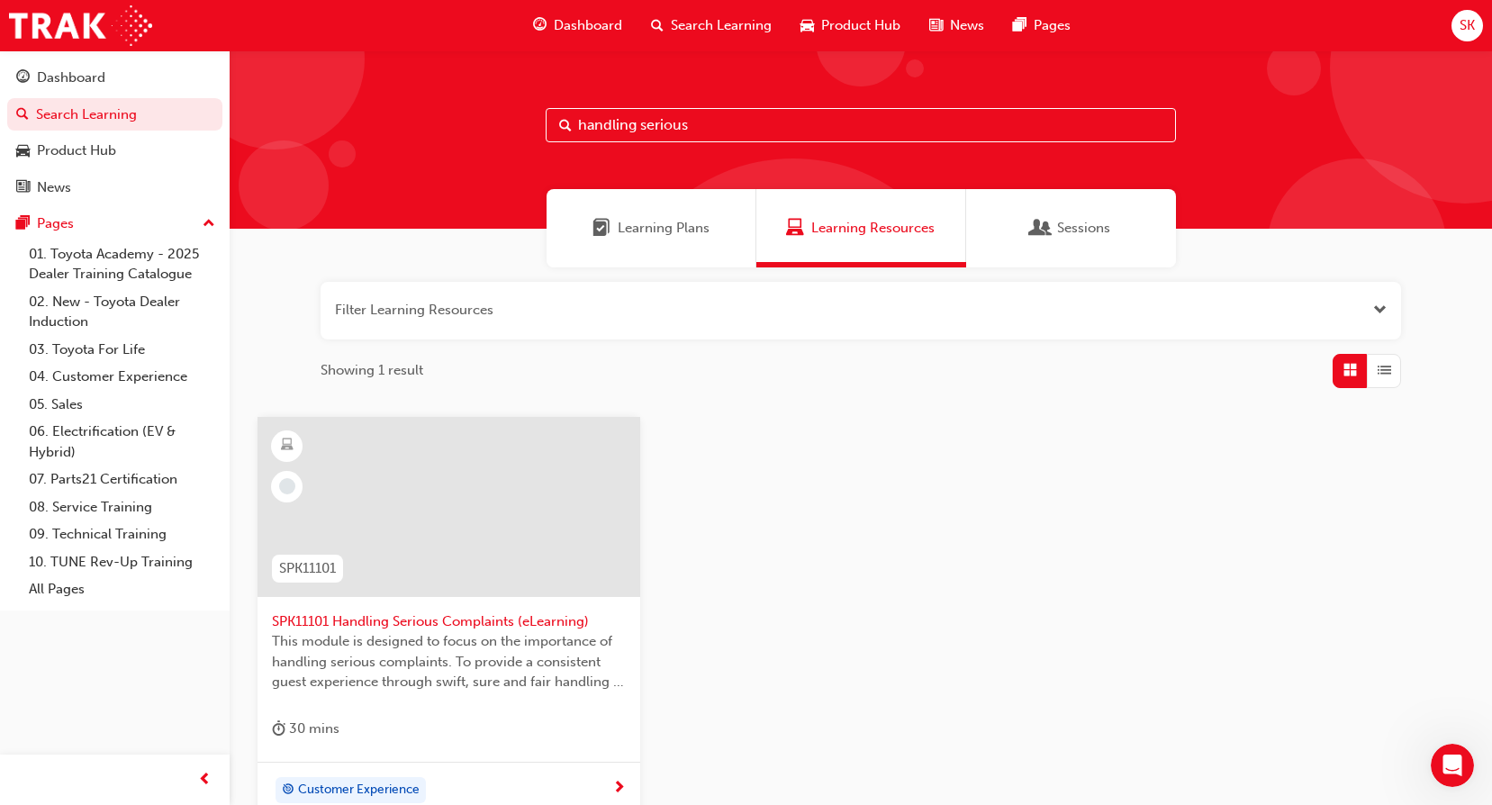
click at [523, 514] on div at bounding box center [448, 507] width 383 height 180
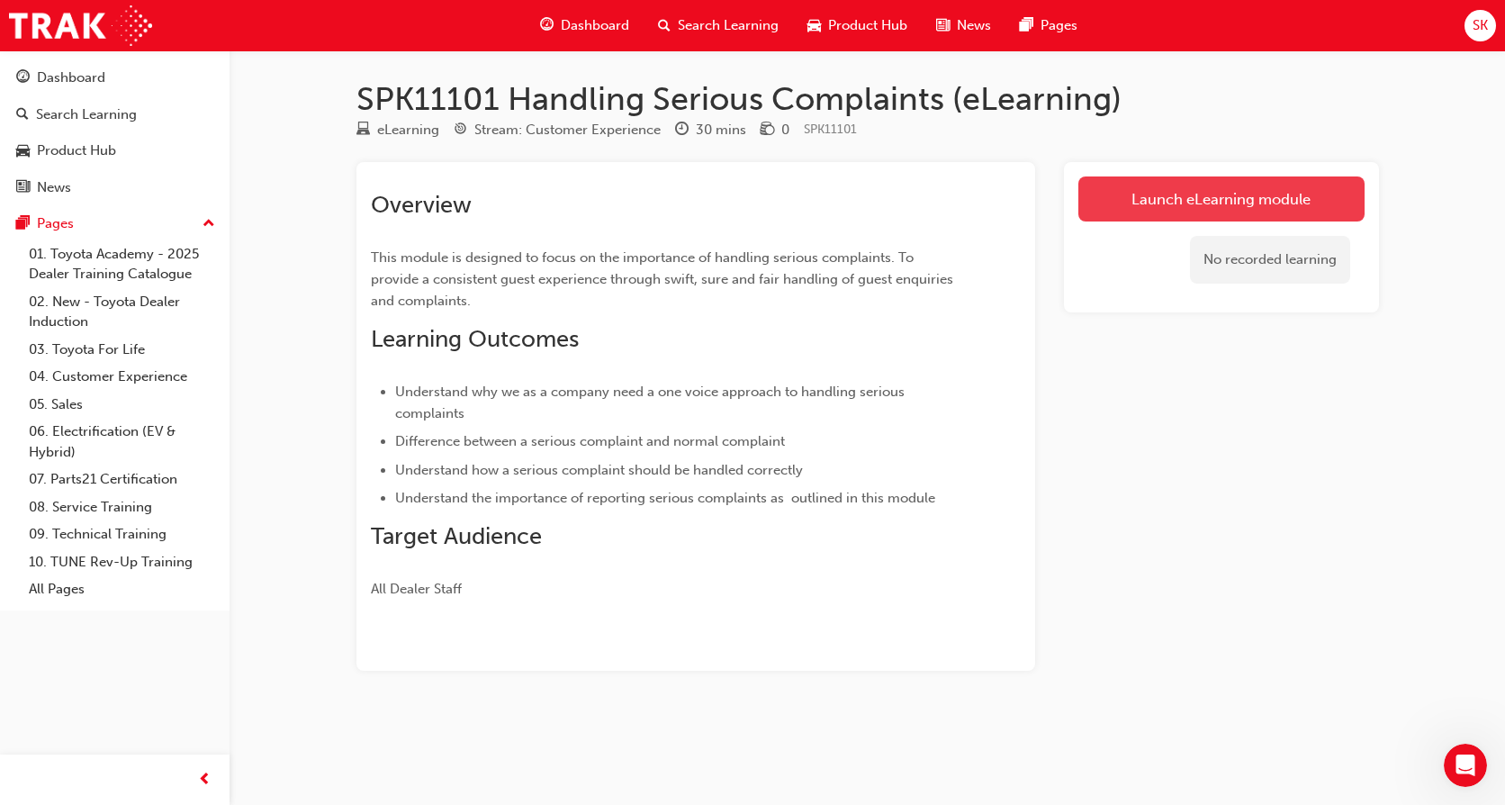
click at [1264, 208] on link "Launch eLearning module" at bounding box center [1221, 198] width 286 height 45
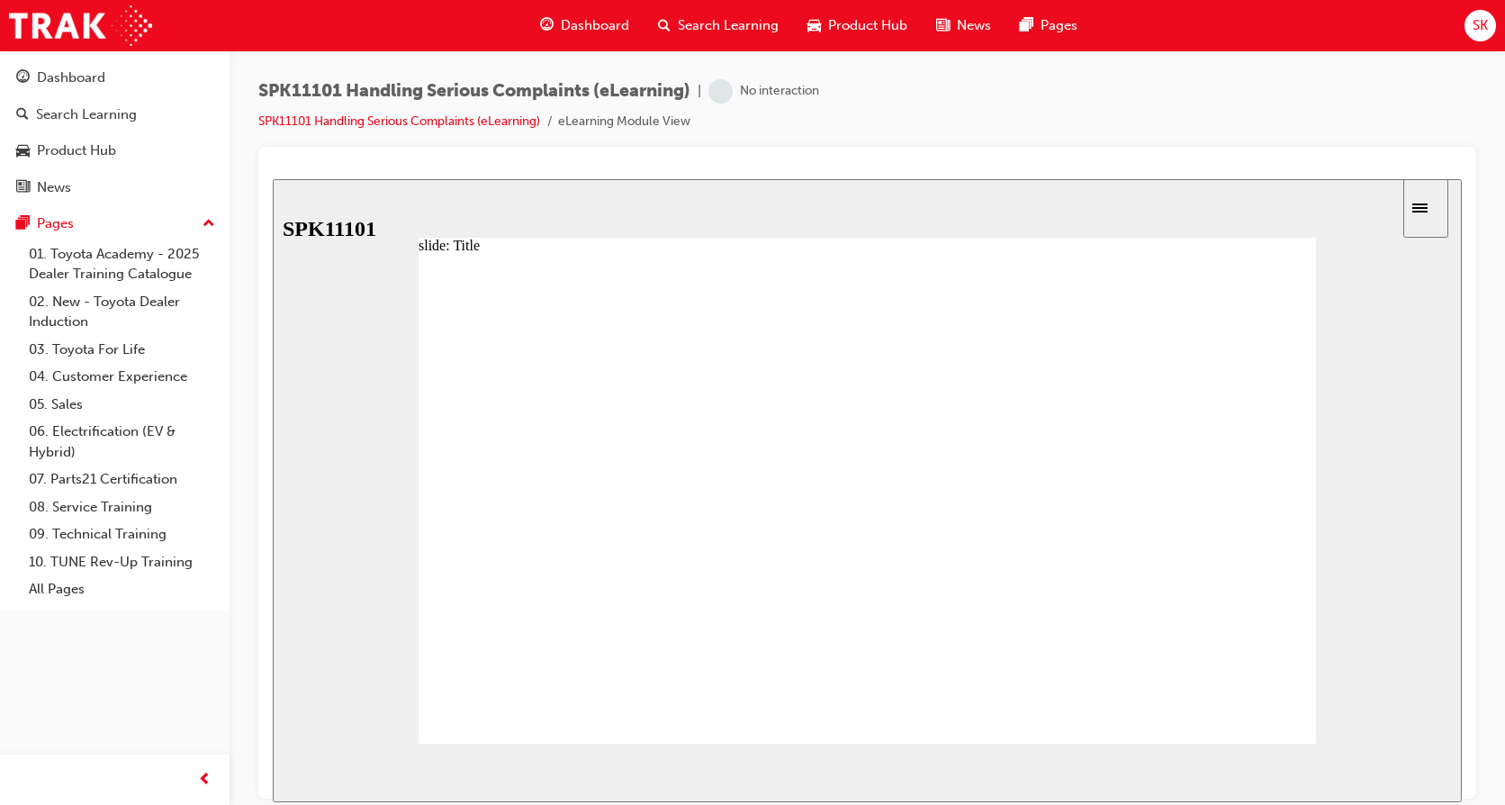
drag, startPoint x: 705, startPoint y: 336, endPoint x: 697, endPoint y: 350, distance: 16.5
drag, startPoint x: 565, startPoint y: 347, endPoint x: 702, endPoint y: 338, distance: 137.1
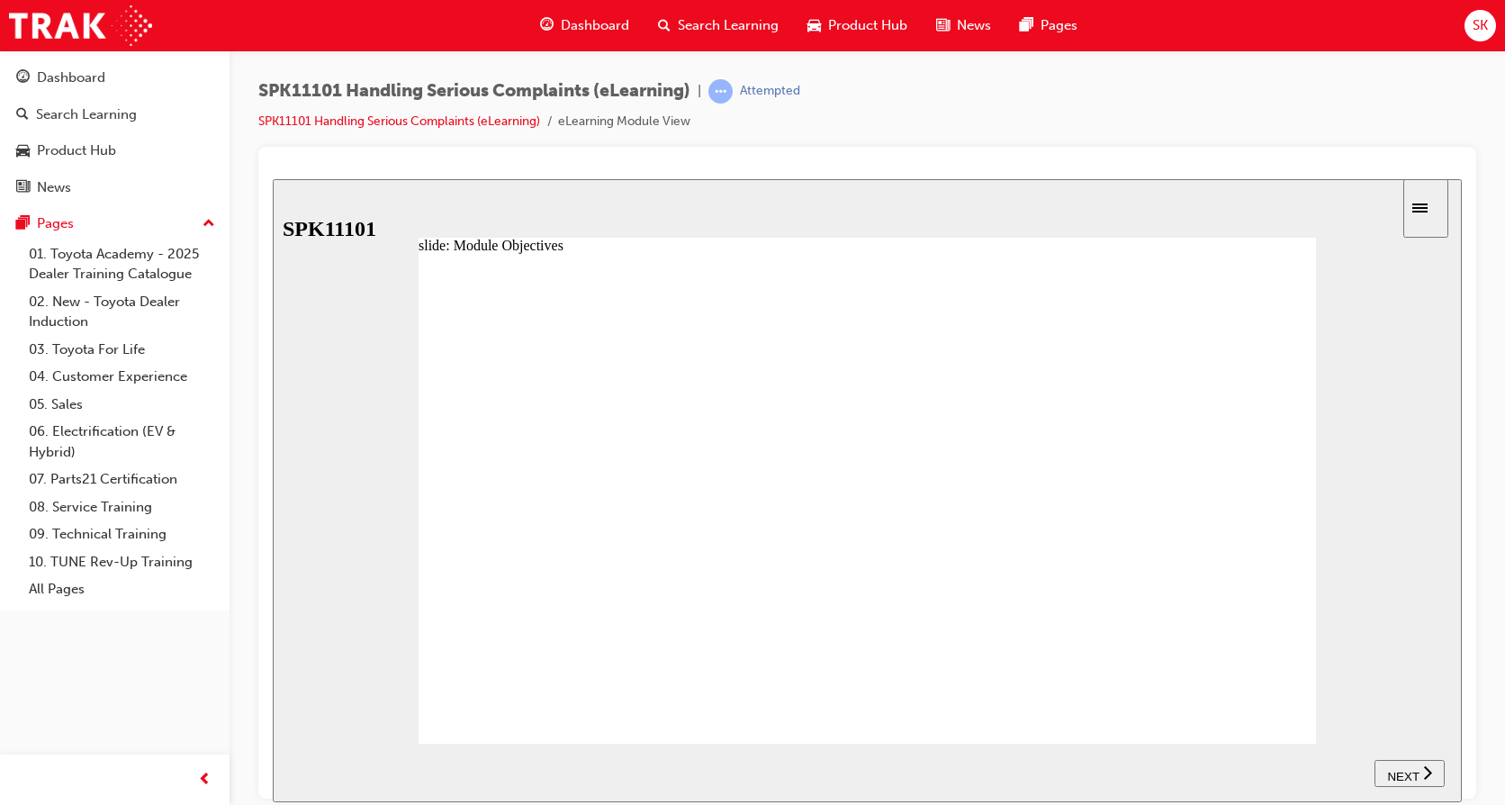
drag, startPoint x: 1397, startPoint y: 765, endPoint x: 1241, endPoint y: 753, distance: 156.2
click at [1387, 769] on span "NEXT" at bounding box center [1403, 776] width 32 height 14
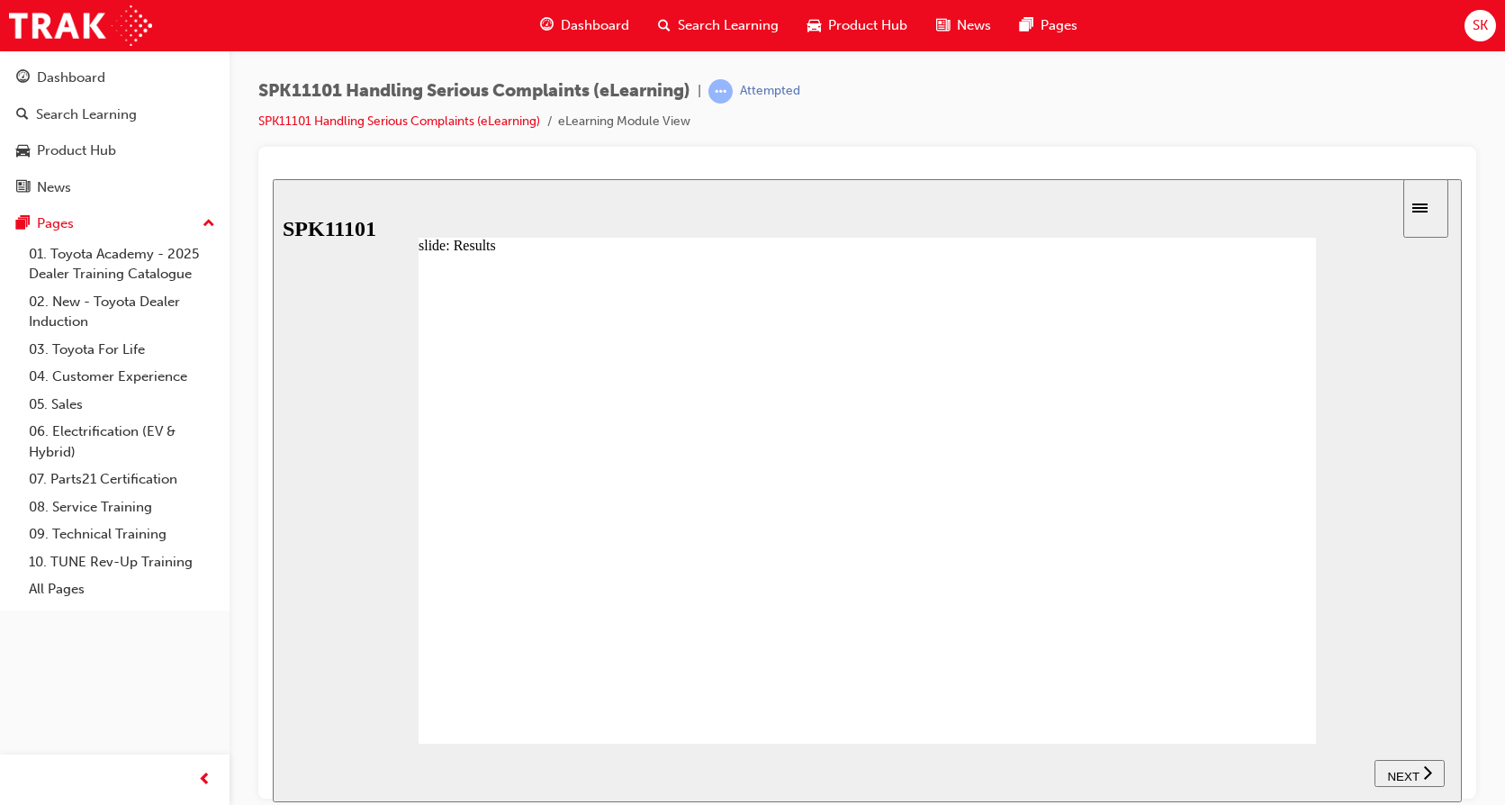
drag, startPoint x: 1409, startPoint y: 780, endPoint x: 1369, endPoint y: 764, distance: 42.5
click at [1389, 771] on div "NEXT" at bounding box center [1410, 772] width 56 height 19
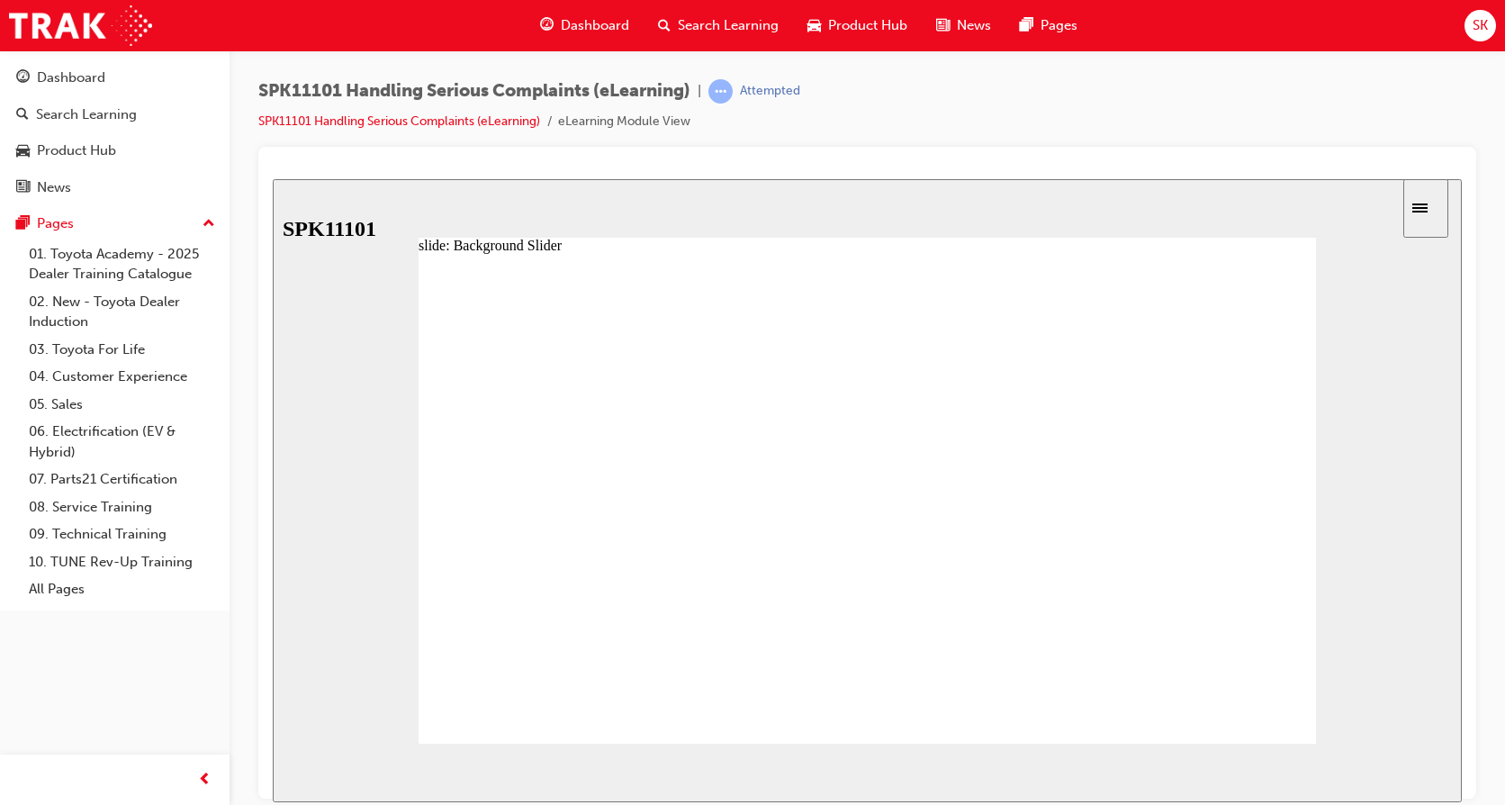
drag, startPoint x: 537, startPoint y: 565, endPoint x: 686, endPoint y: 566, distance: 148.5
drag, startPoint x: 636, startPoint y: 548, endPoint x: 728, endPoint y: 555, distance: 92.1
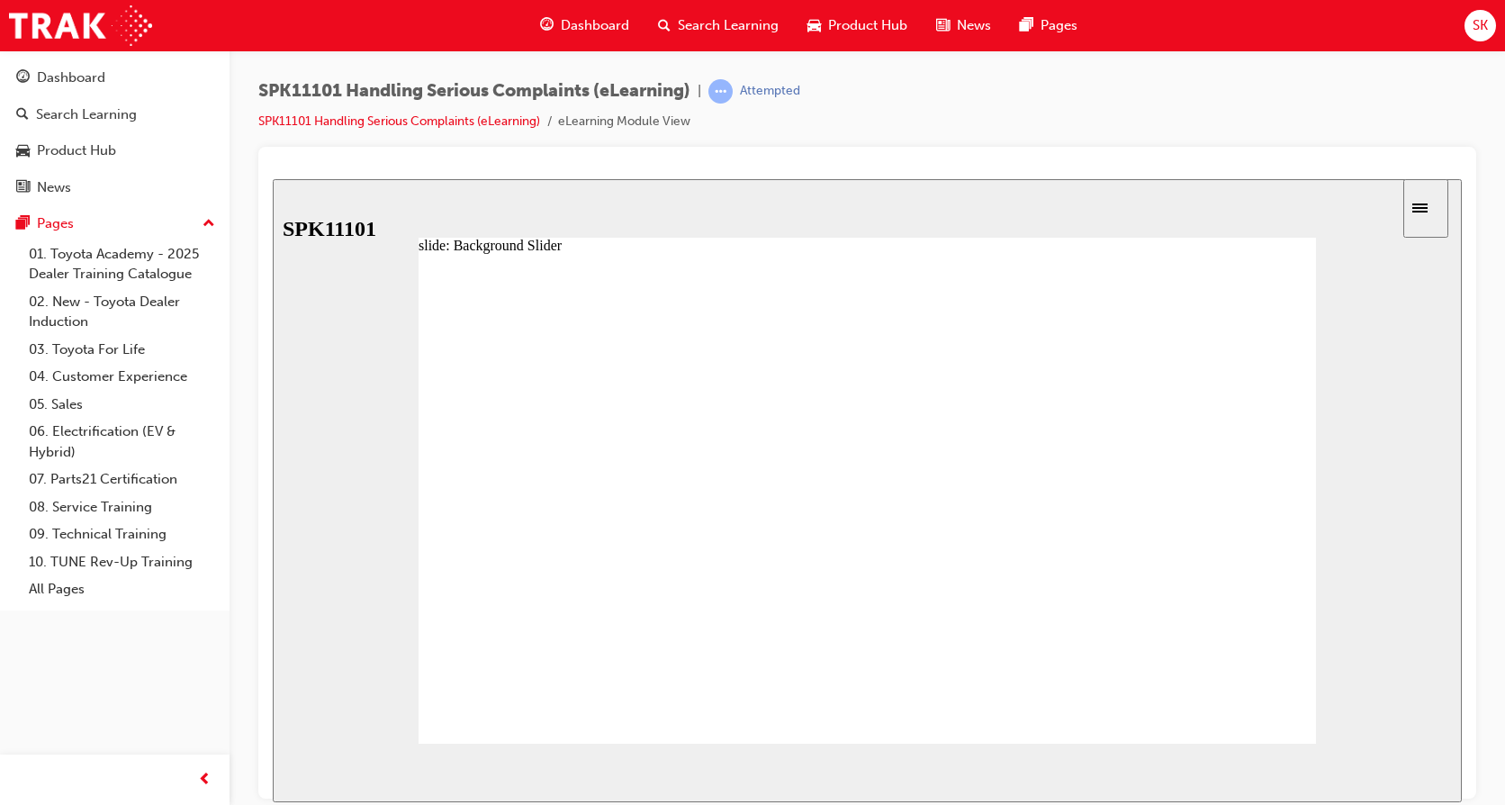
drag, startPoint x: 730, startPoint y: 558, endPoint x: 870, endPoint y: 549, distance: 140.7
drag, startPoint x: 902, startPoint y: 549, endPoint x: 793, endPoint y: 571, distance: 111.0
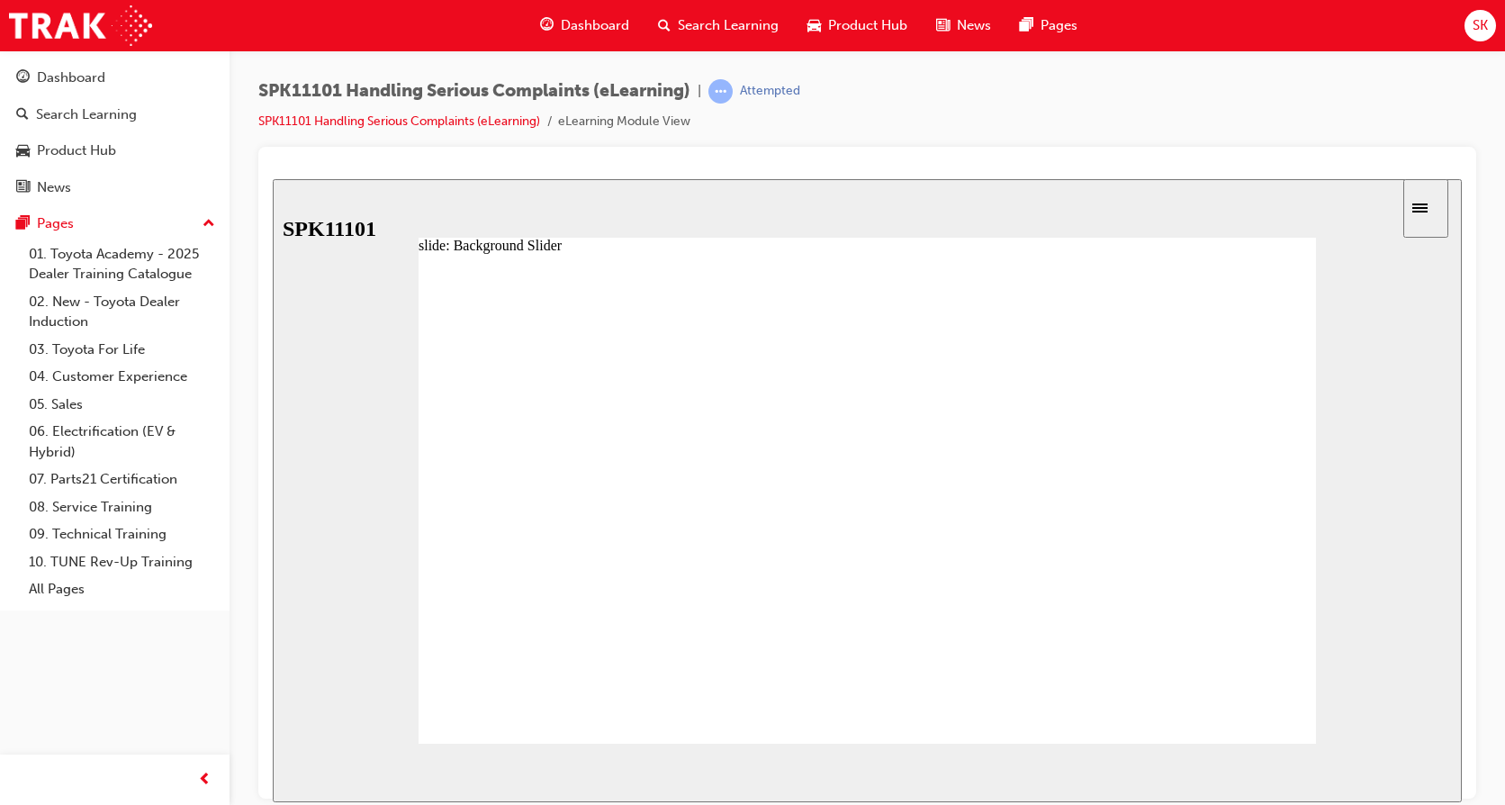
drag, startPoint x: 816, startPoint y: 553, endPoint x: 930, endPoint y: 542, distance: 114.8
drag, startPoint x: 911, startPoint y: 557, endPoint x: 942, endPoint y: 565, distance: 31.7
drag, startPoint x: 916, startPoint y: 550, endPoint x: 1027, endPoint y: 561, distance: 111.2
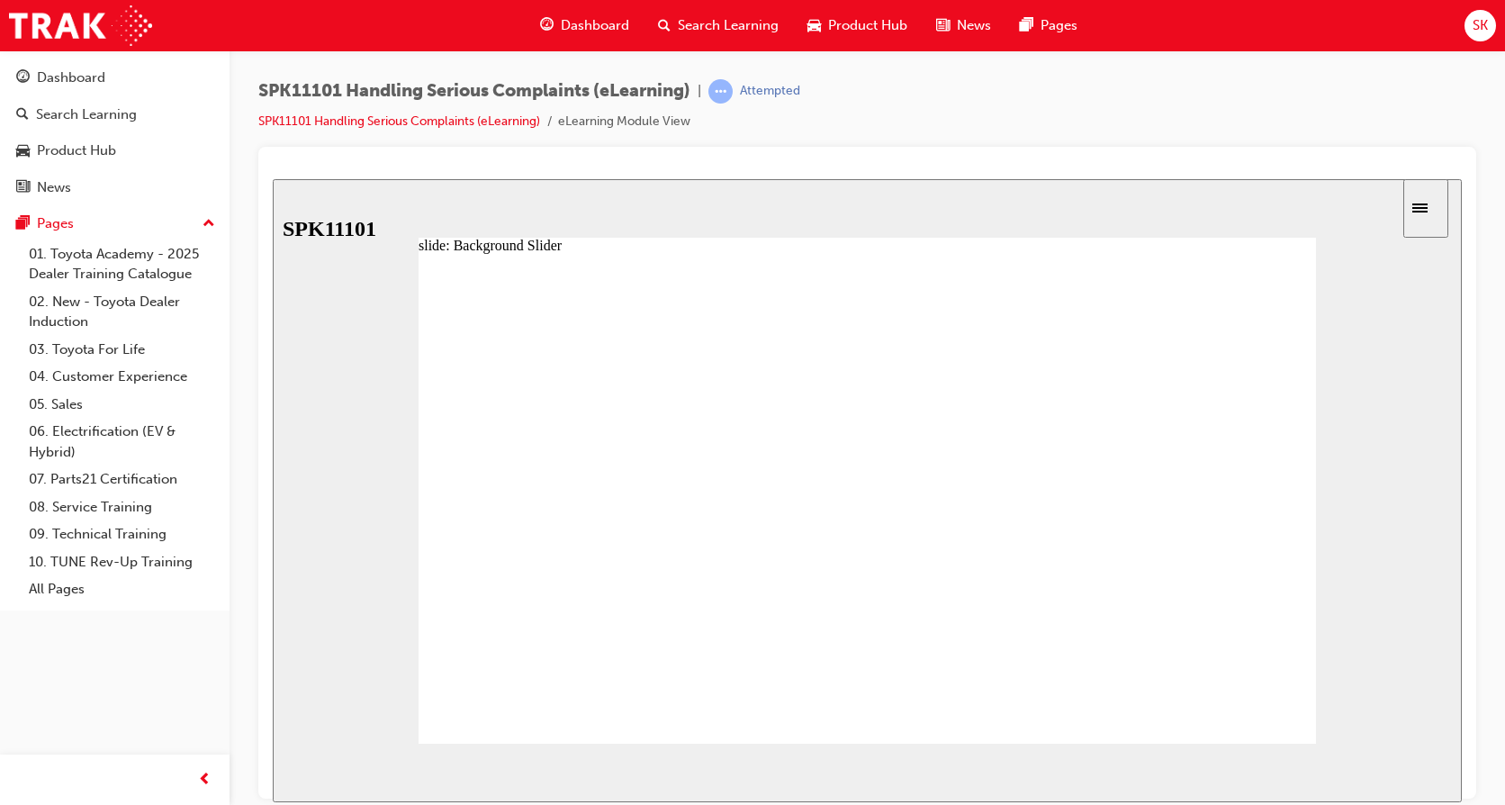
drag, startPoint x: 998, startPoint y: 550, endPoint x: 1102, endPoint y: 580, distance: 107.7
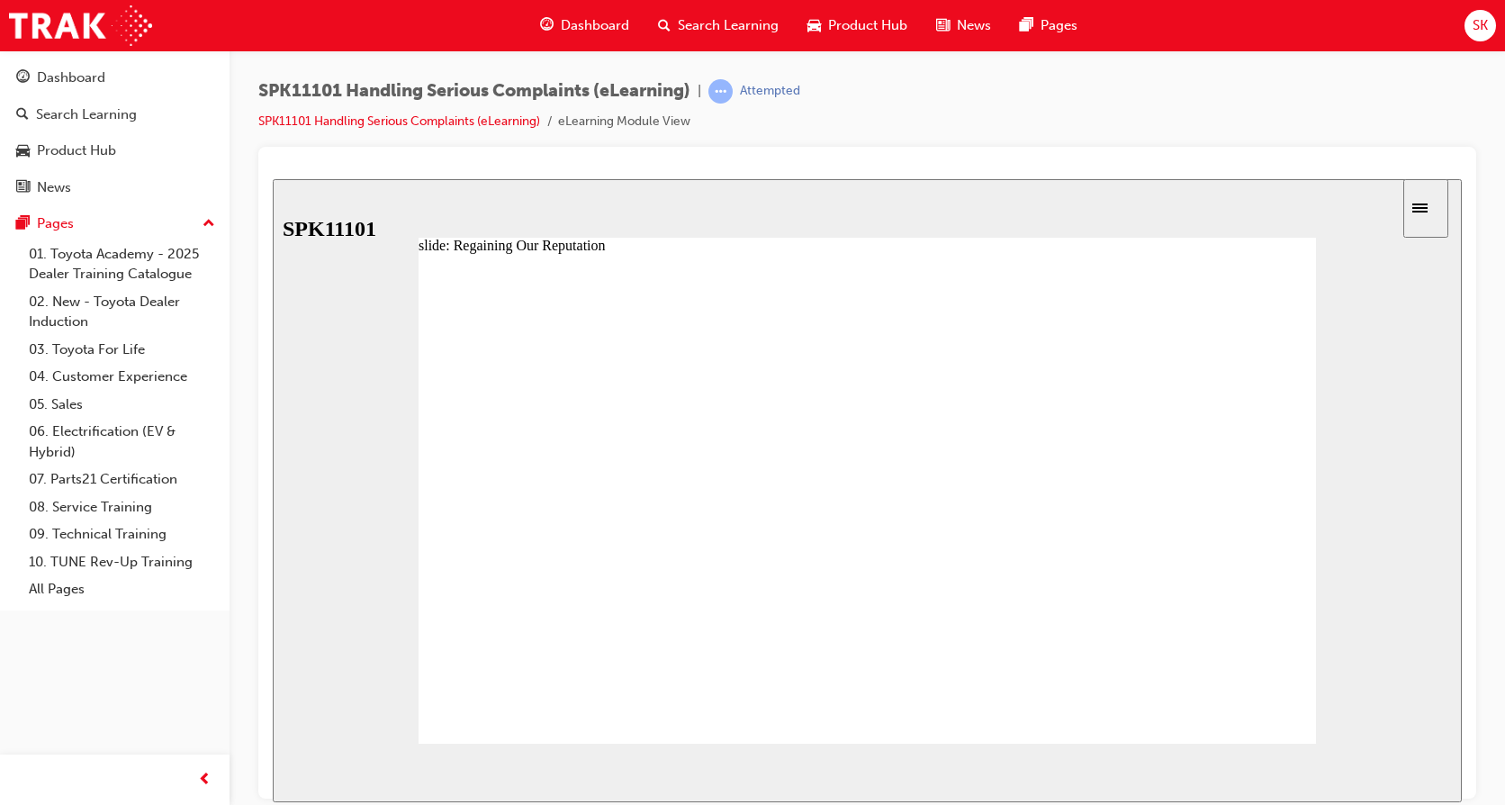
drag, startPoint x: 1286, startPoint y: 686, endPoint x: 1269, endPoint y: 697, distance: 20.2
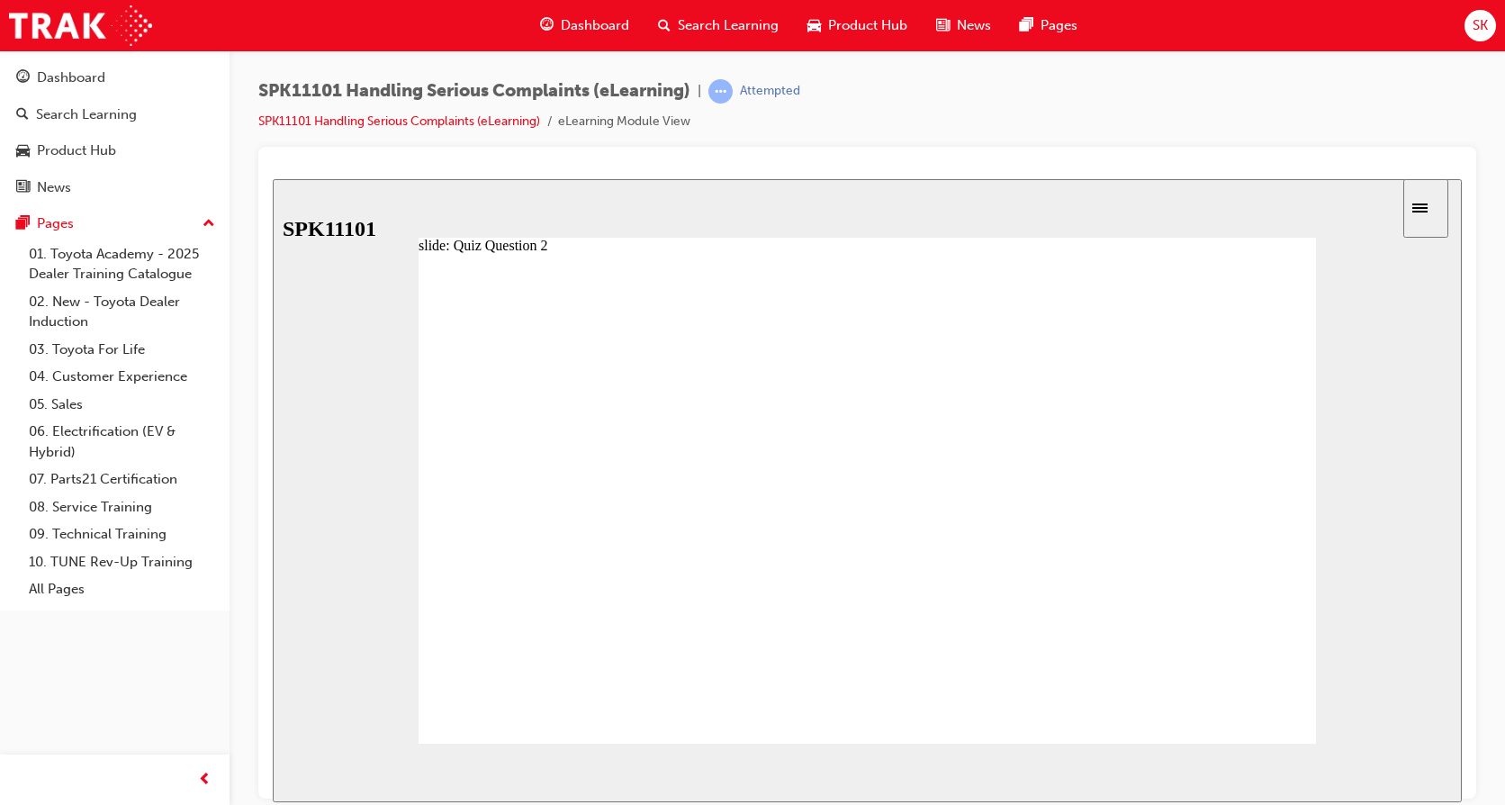
click at [1401, 773] on span "NEXT" at bounding box center [1403, 776] width 32 height 14
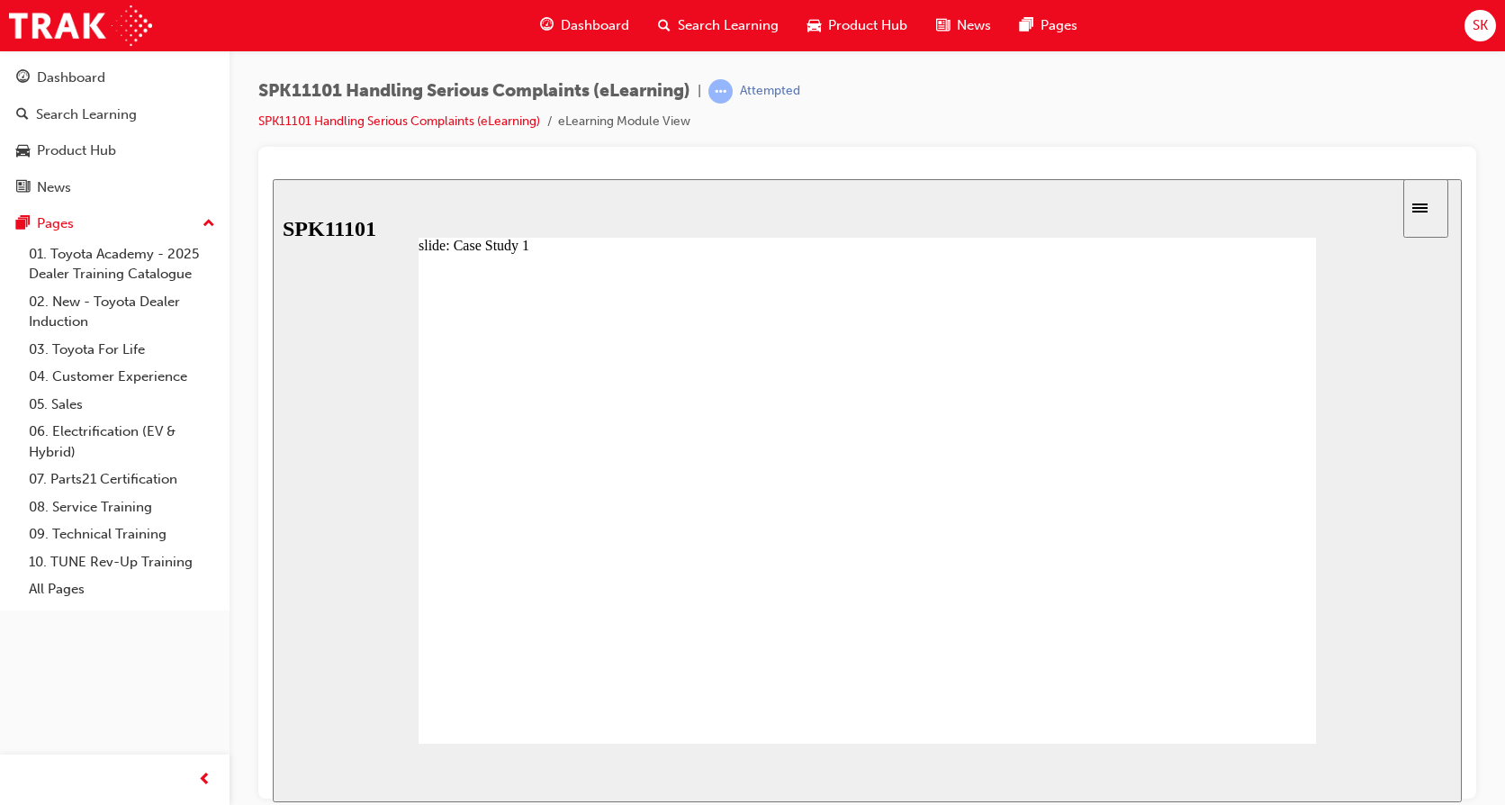
radio input "true"
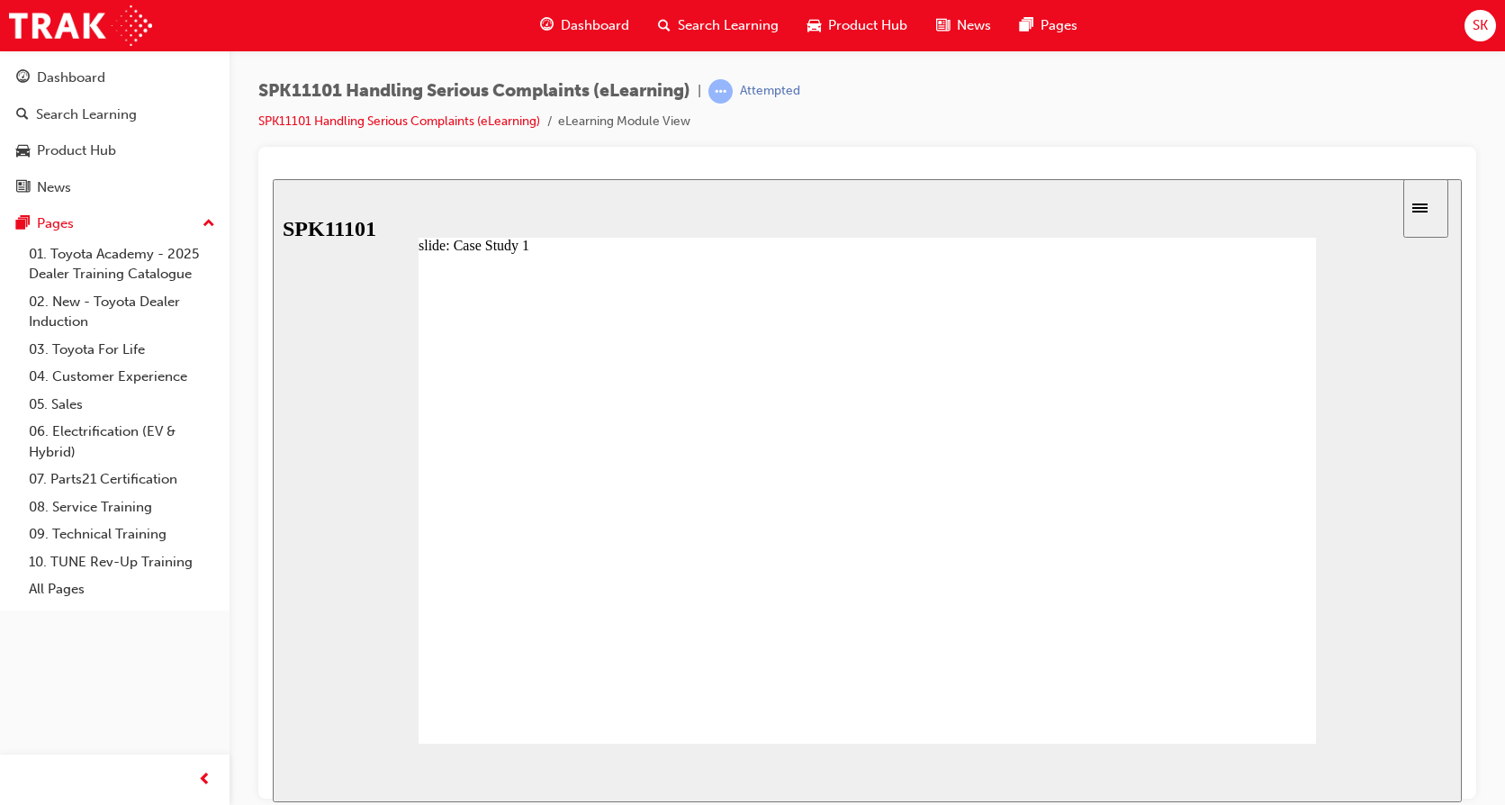
radio input "true"
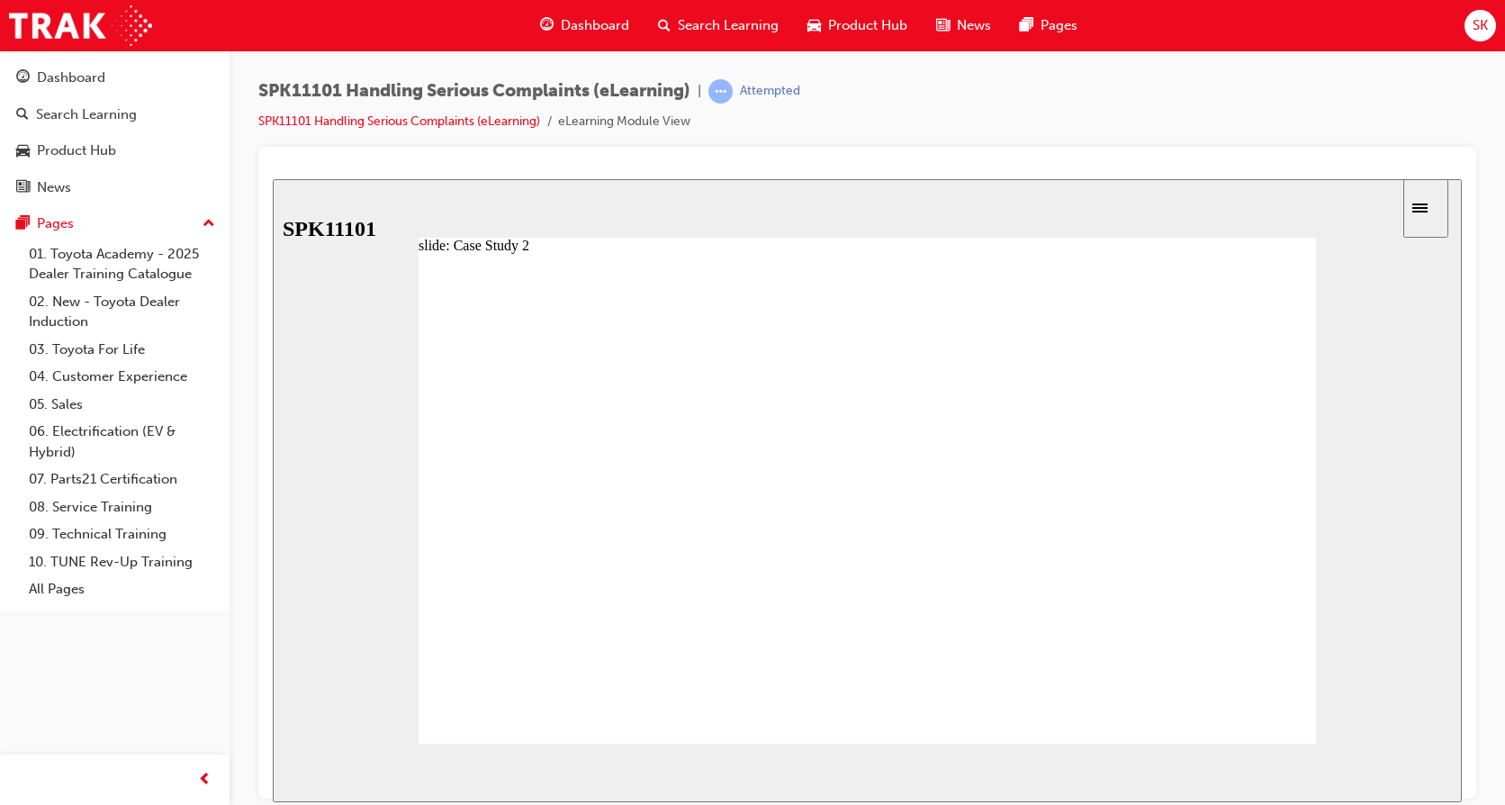
click at [1046, 762] on section "SUBMIT NEXT PREV" at bounding box center [867, 772] width 1189 height 59
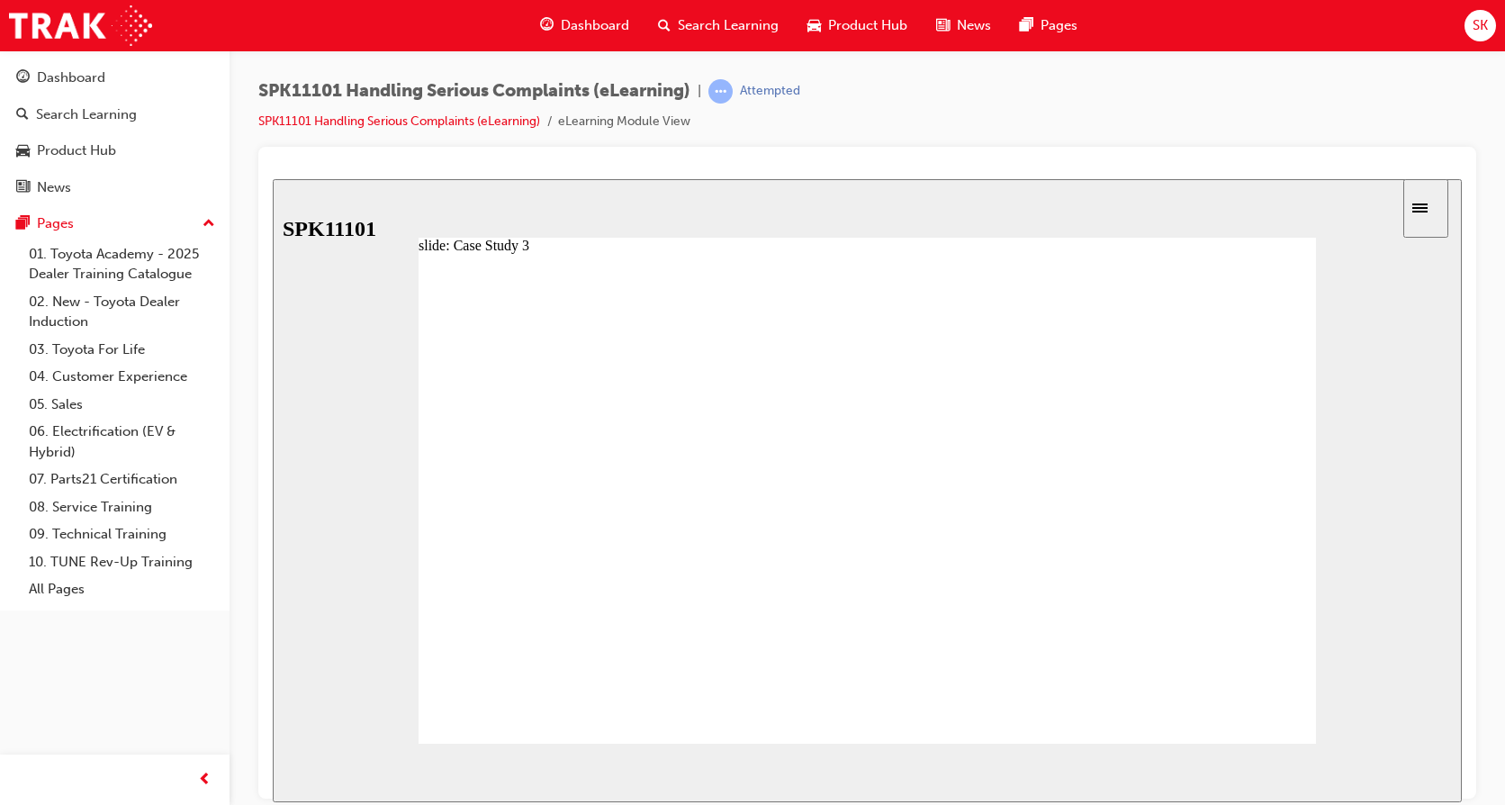
radio input "true"
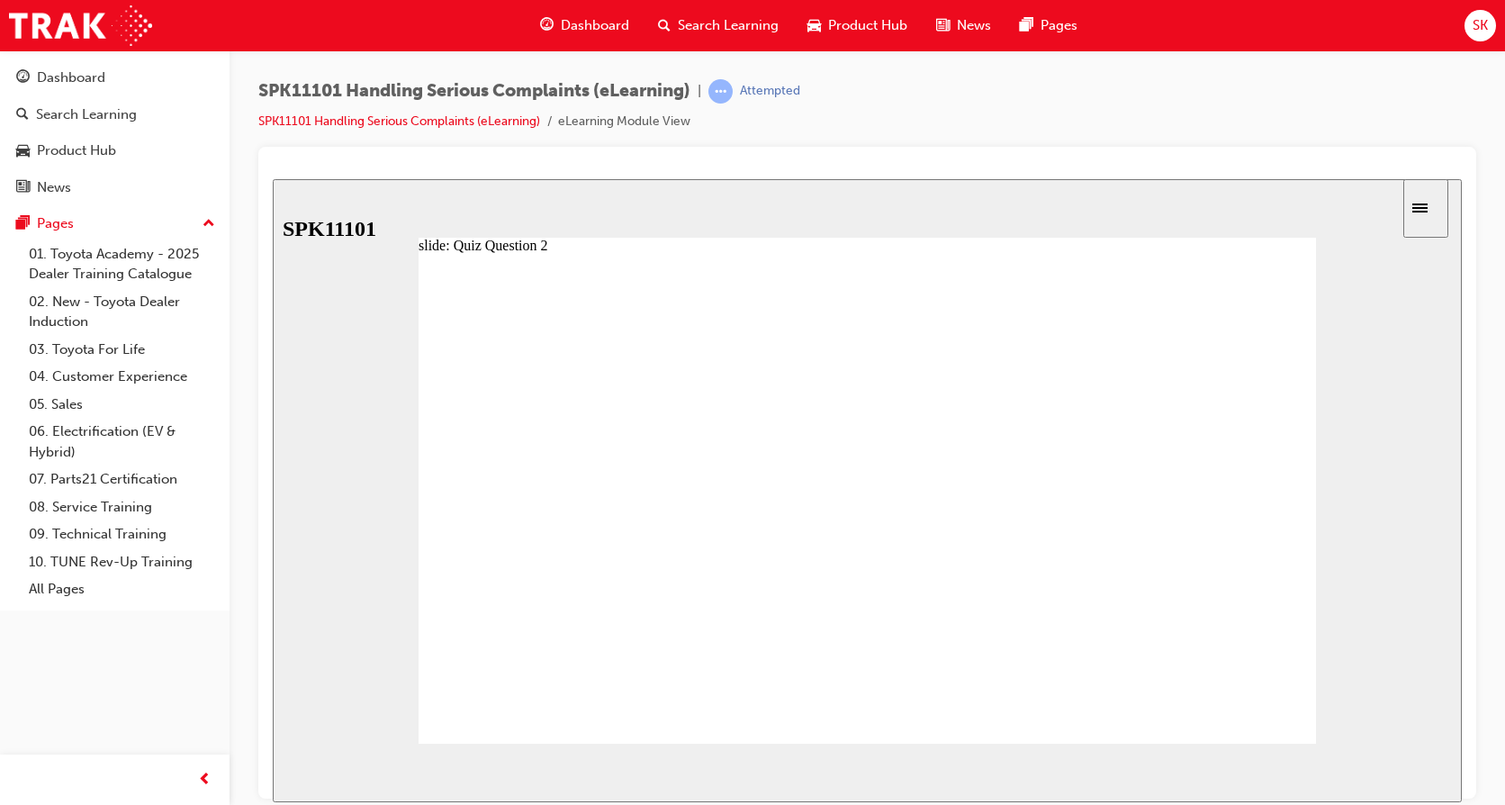
radio input "false"
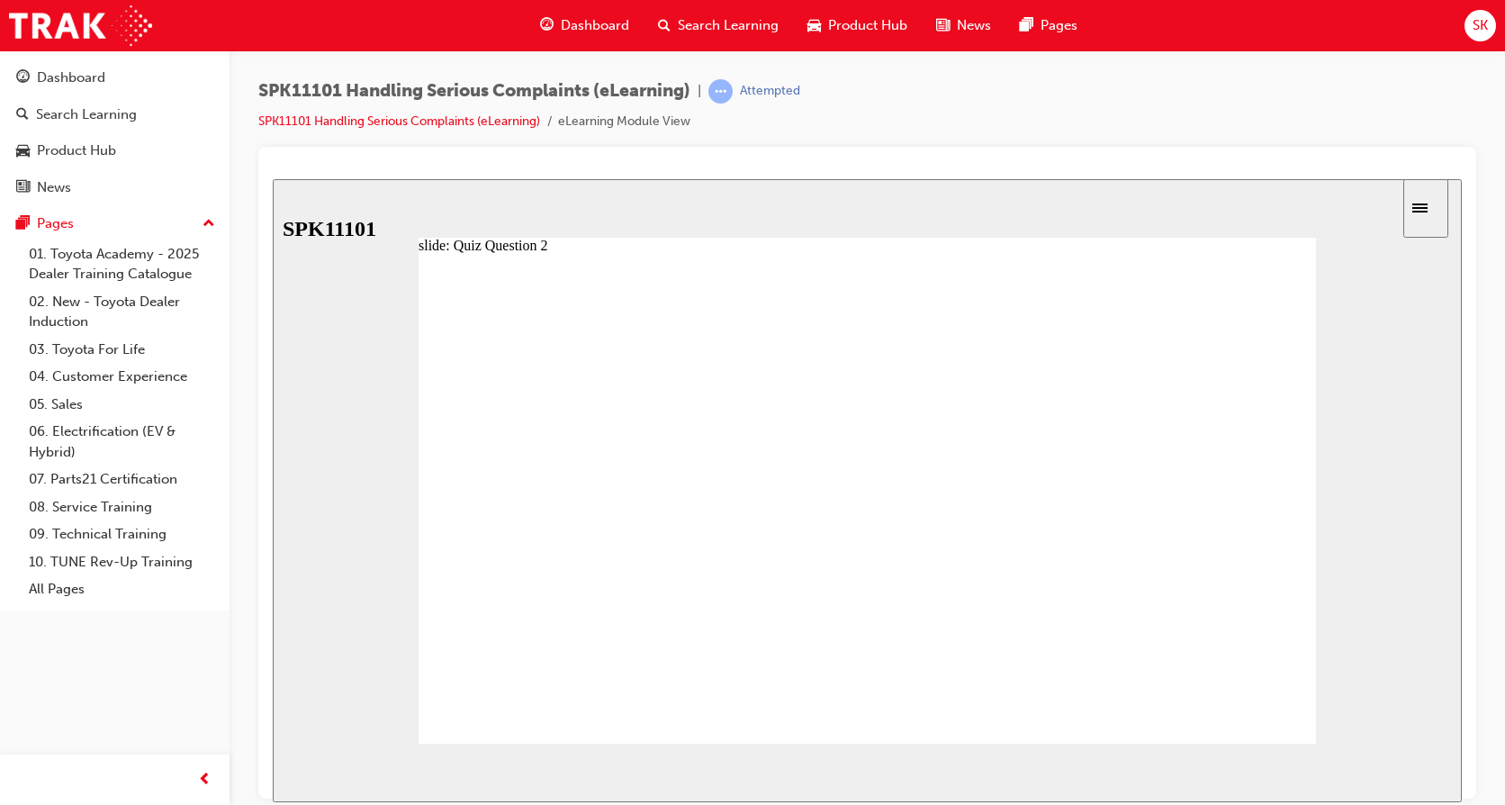
radio input "true"
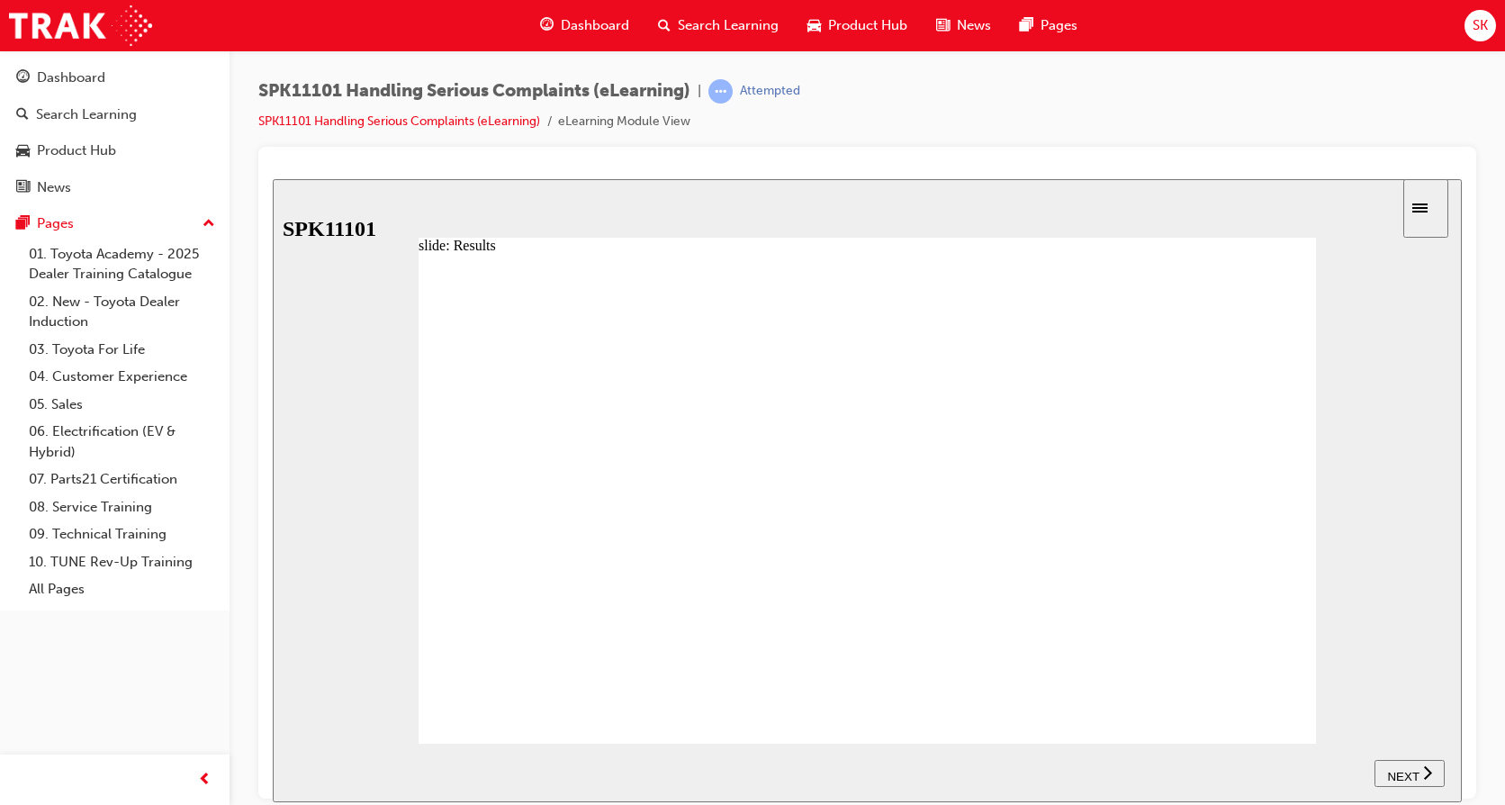
click at [1411, 770] on span "NEXT" at bounding box center [1403, 776] width 32 height 14
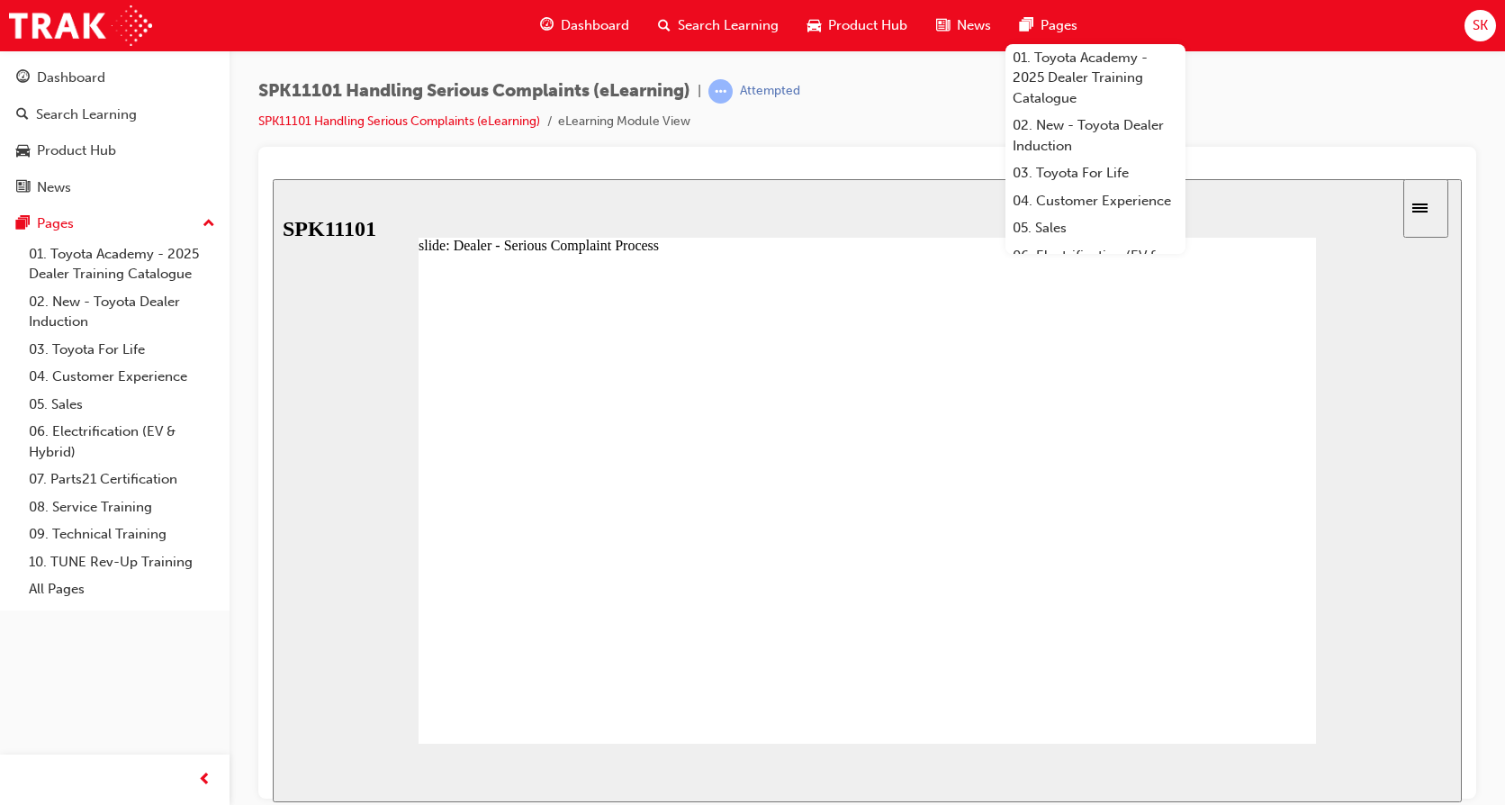
drag, startPoint x: 531, startPoint y: 427, endPoint x: 621, endPoint y: 429, distance: 90.1
drag, startPoint x: 621, startPoint y: 429, endPoint x: 715, endPoint y: 437, distance: 94.0
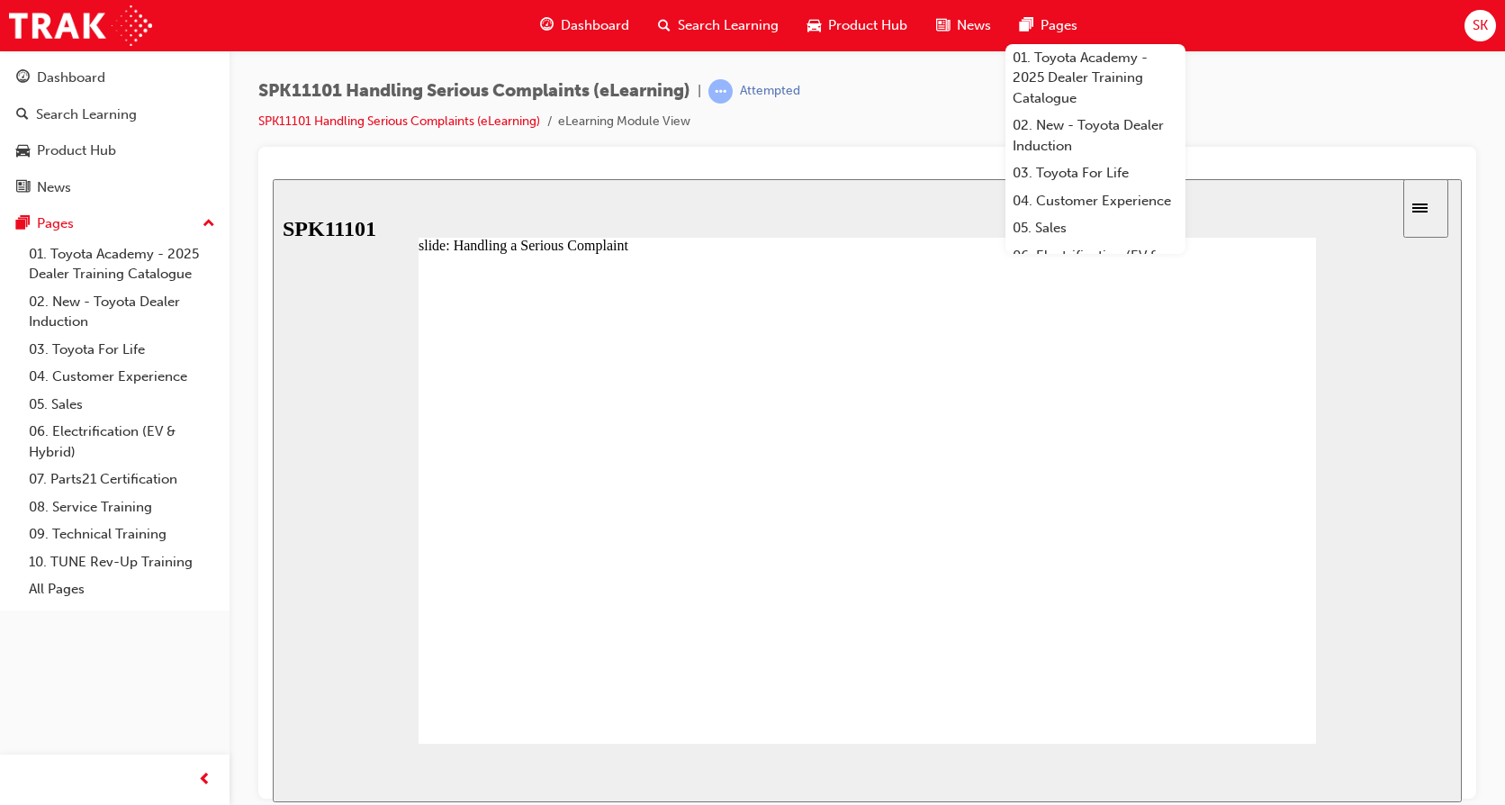
drag, startPoint x: 715, startPoint y: 437, endPoint x: 789, endPoint y: 430, distance: 74.2
drag, startPoint x: 816, startPoint y: 426, endPoint x: 903, endPoint y: 426, distance: 87.3
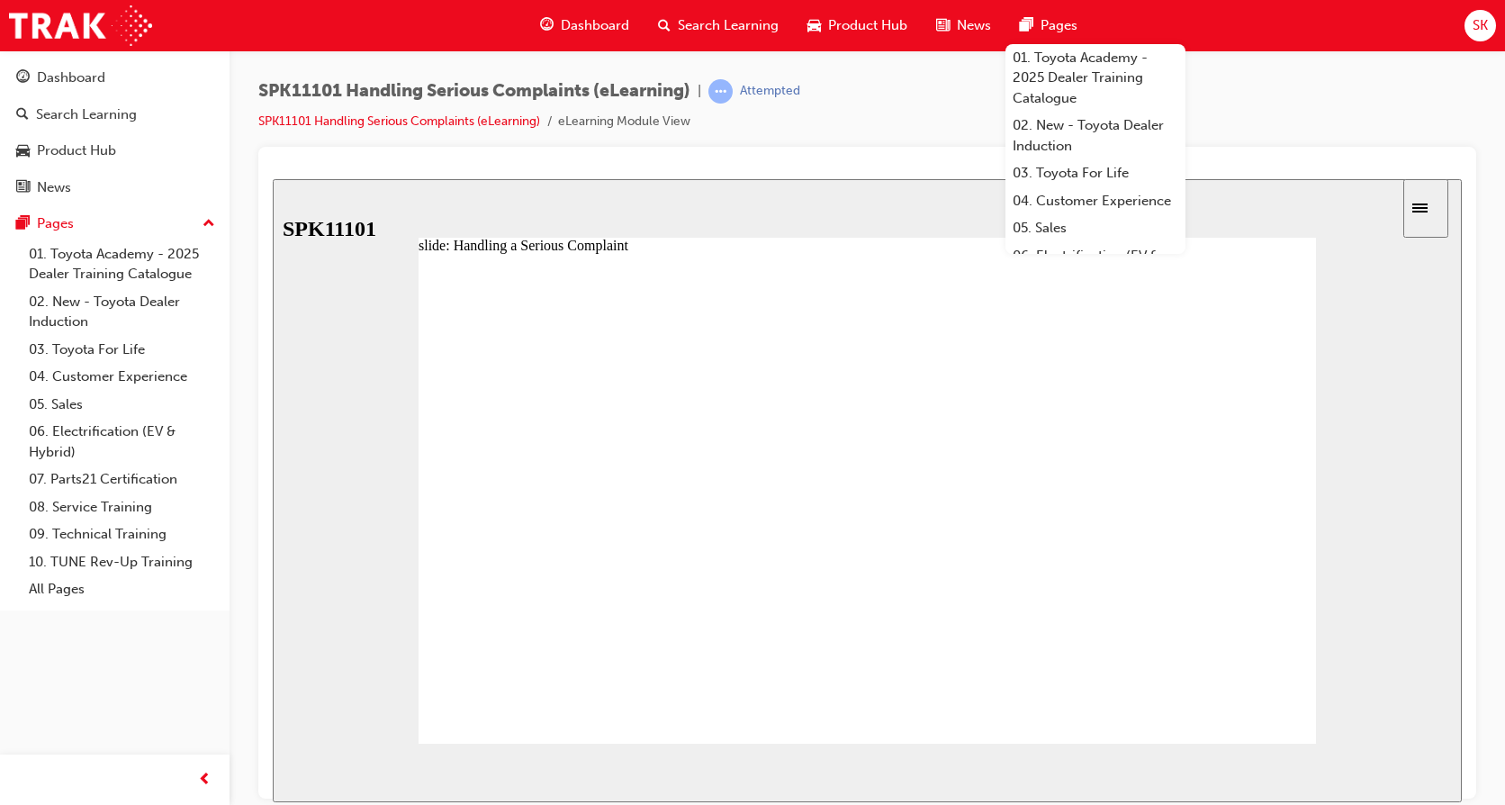
drag, startPoint x: 903, startPoint y: 426, endPoint x: 985, endPoint y: 424, distance: 81.9
drag, startPoint x: 994, startPoint y: 430, endPoint x: 1068, endPoint y: 421, distance: 75.3
type input "7"
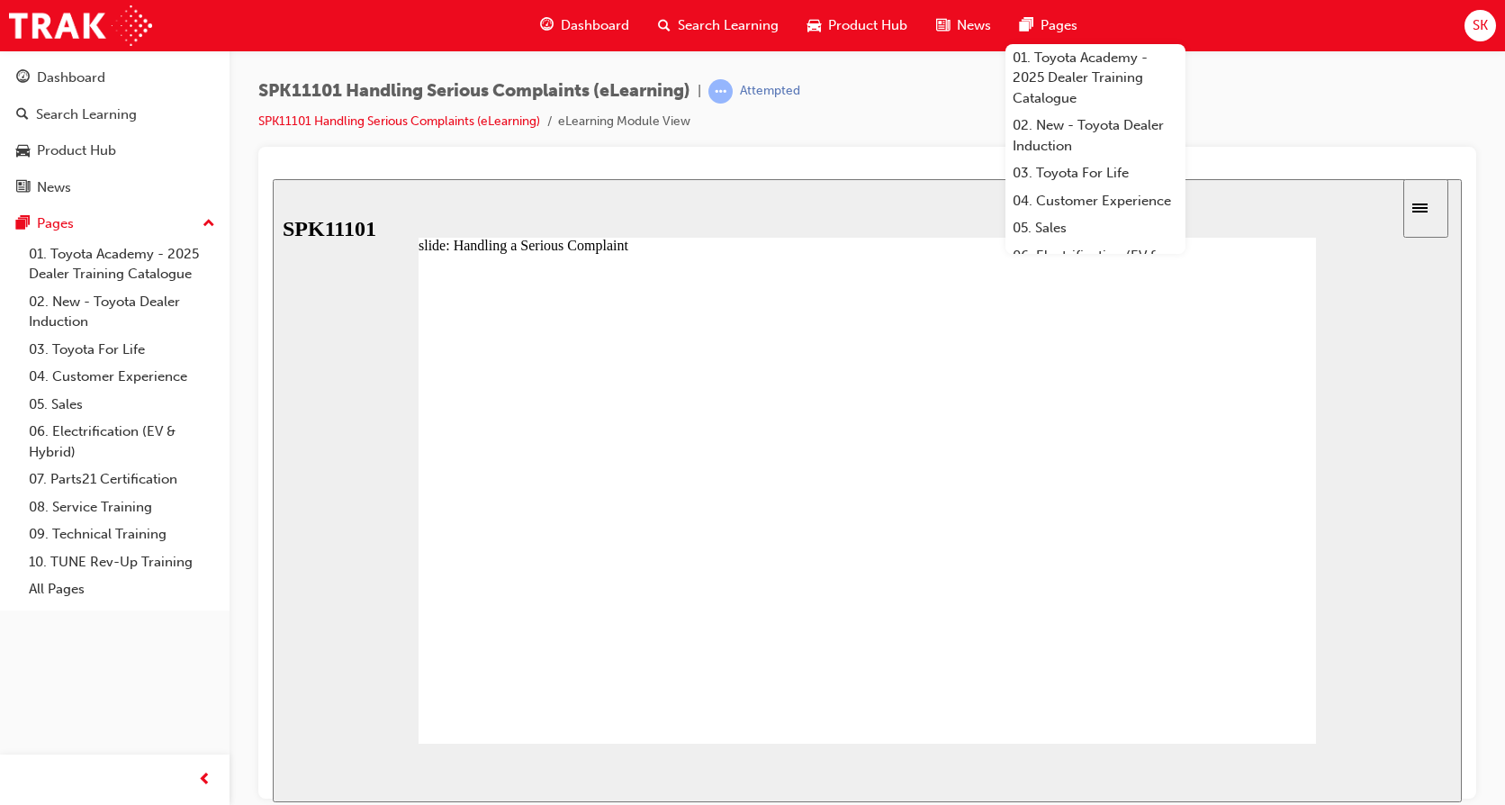
drag, startPoint x: 1079, startPoint y: 428, endPoint x: 1176, endPoint y: 415, distance: 97.1
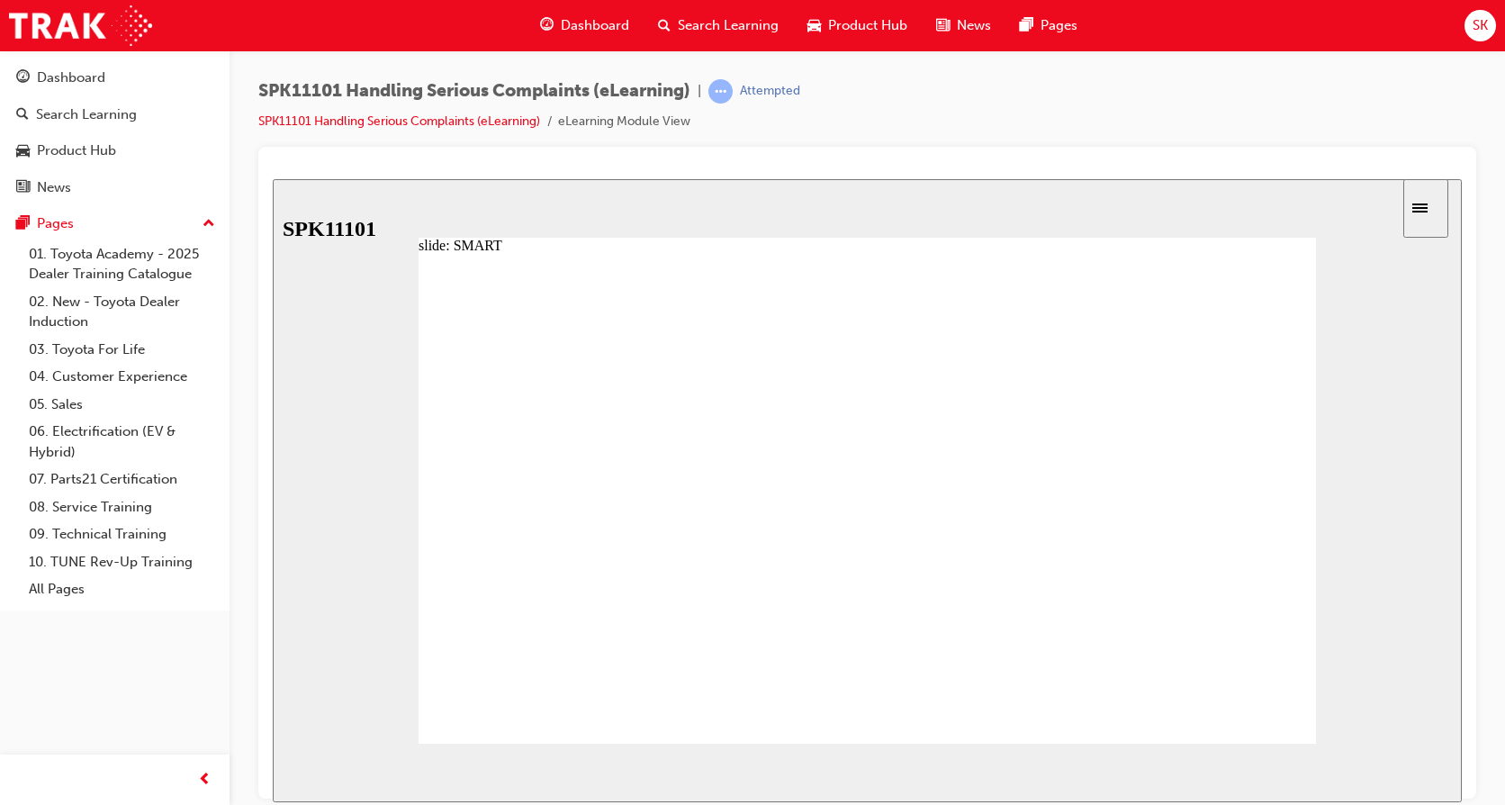
drag, startPoint x: 1067, startPoint y: 521, endPoint x: 1092, endPoint y: 535, distance: 28.6
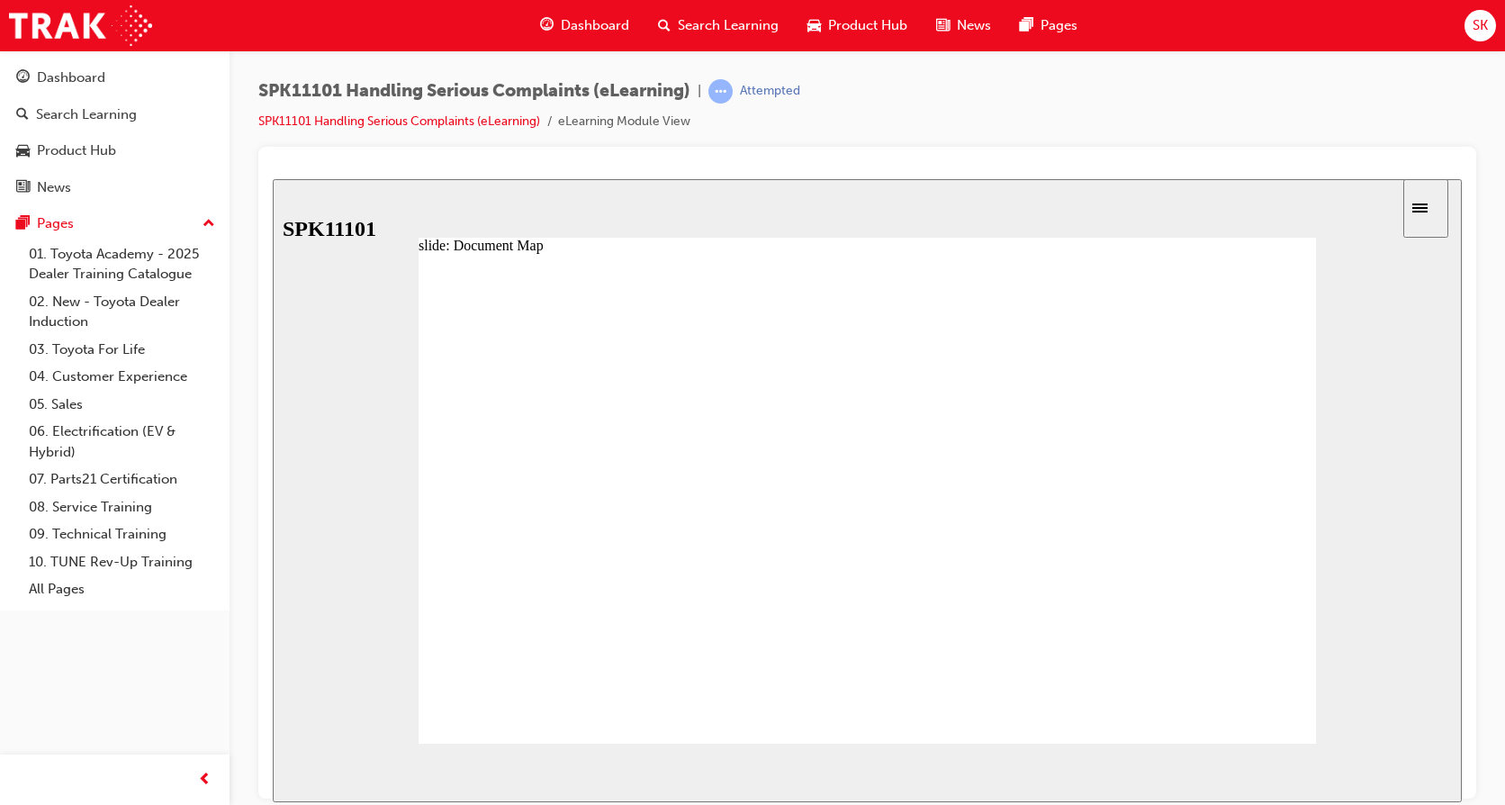
radio input "true"
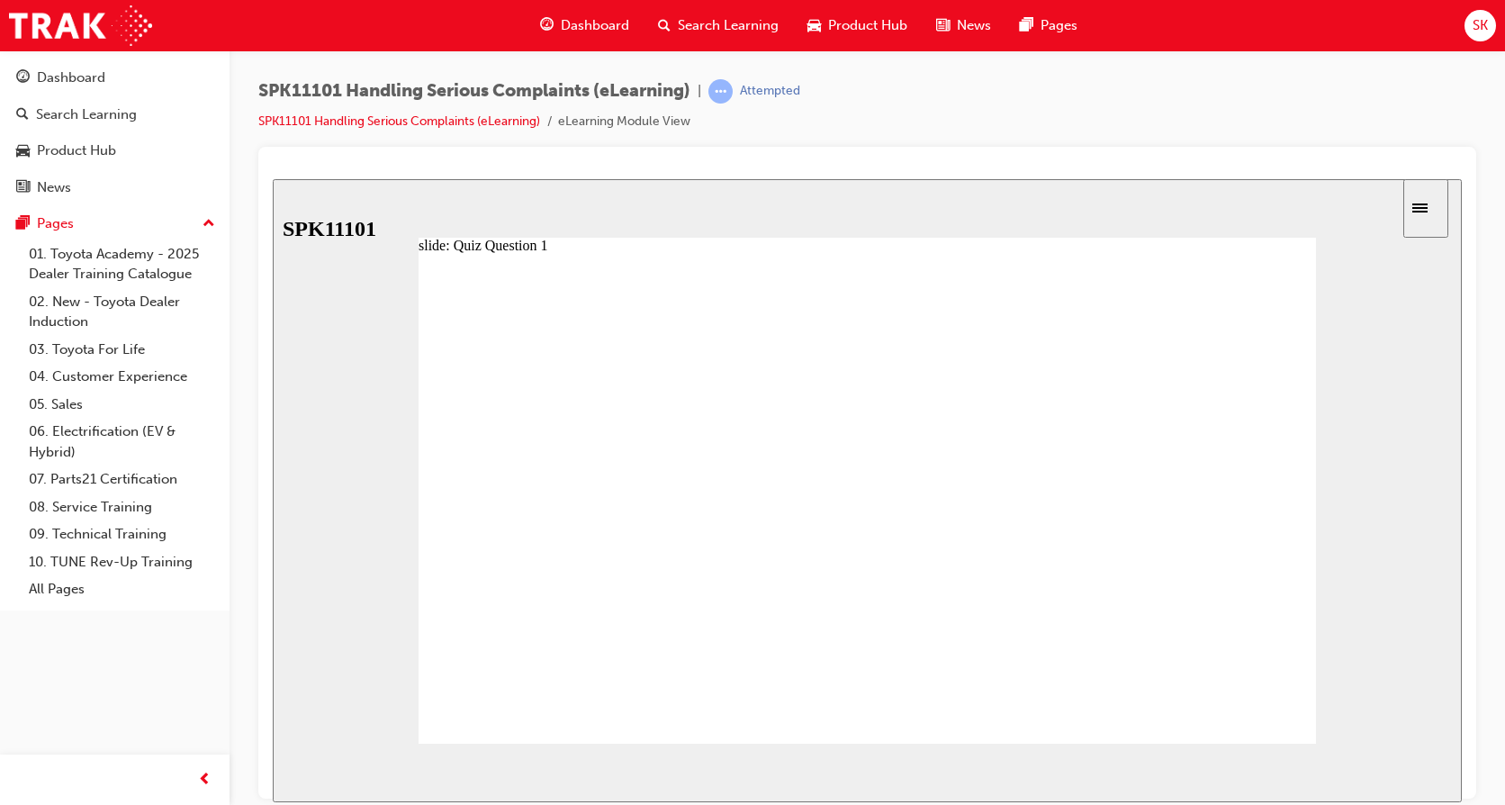
drag, startPoint x: 671, startPoint y: 623, endPoint x: 670, endPoint y: 466, distance: 156.6
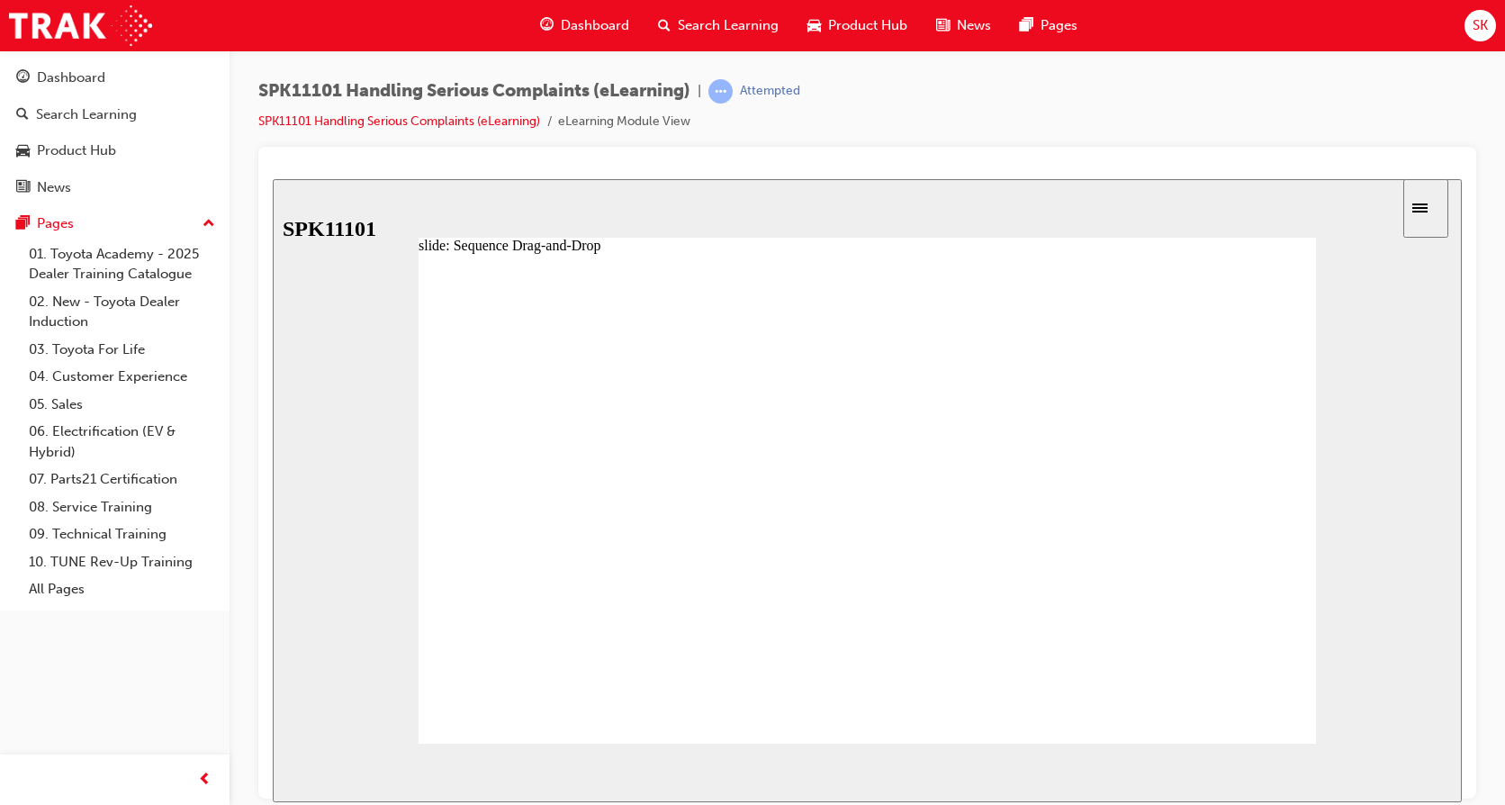
drag, startPoint x: 620, startPoint y: 664, endPoint x: 618, endPoint y: 554, distance: 109.8
click at [1411, 760] on nav "SUBMIT NEXT PREV" at bounding box center [1410, 772] width 70 height 59
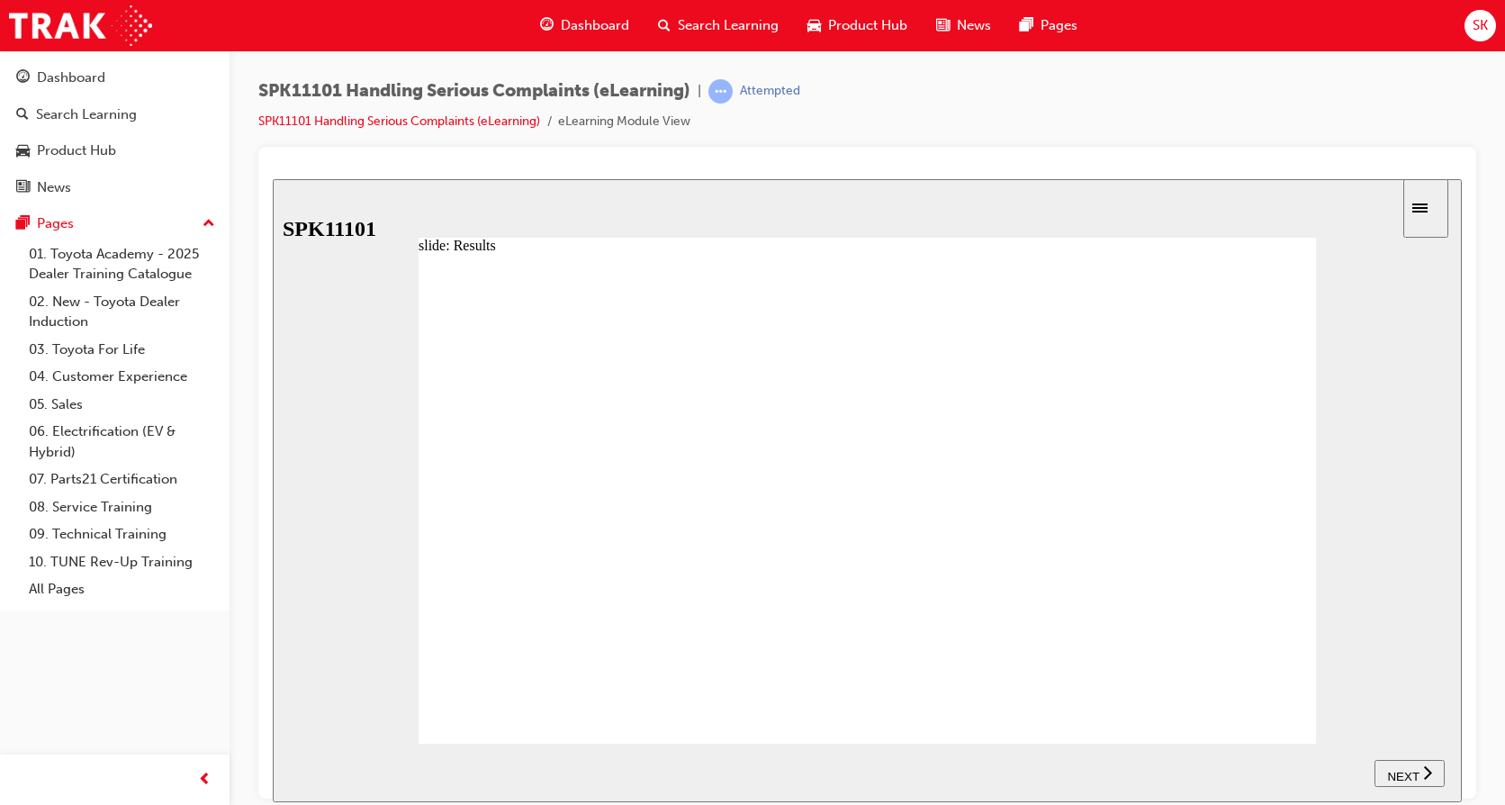
click at [1412, 769] on span "NEXT" at bounding box center [1403, 776] width 32 height 14
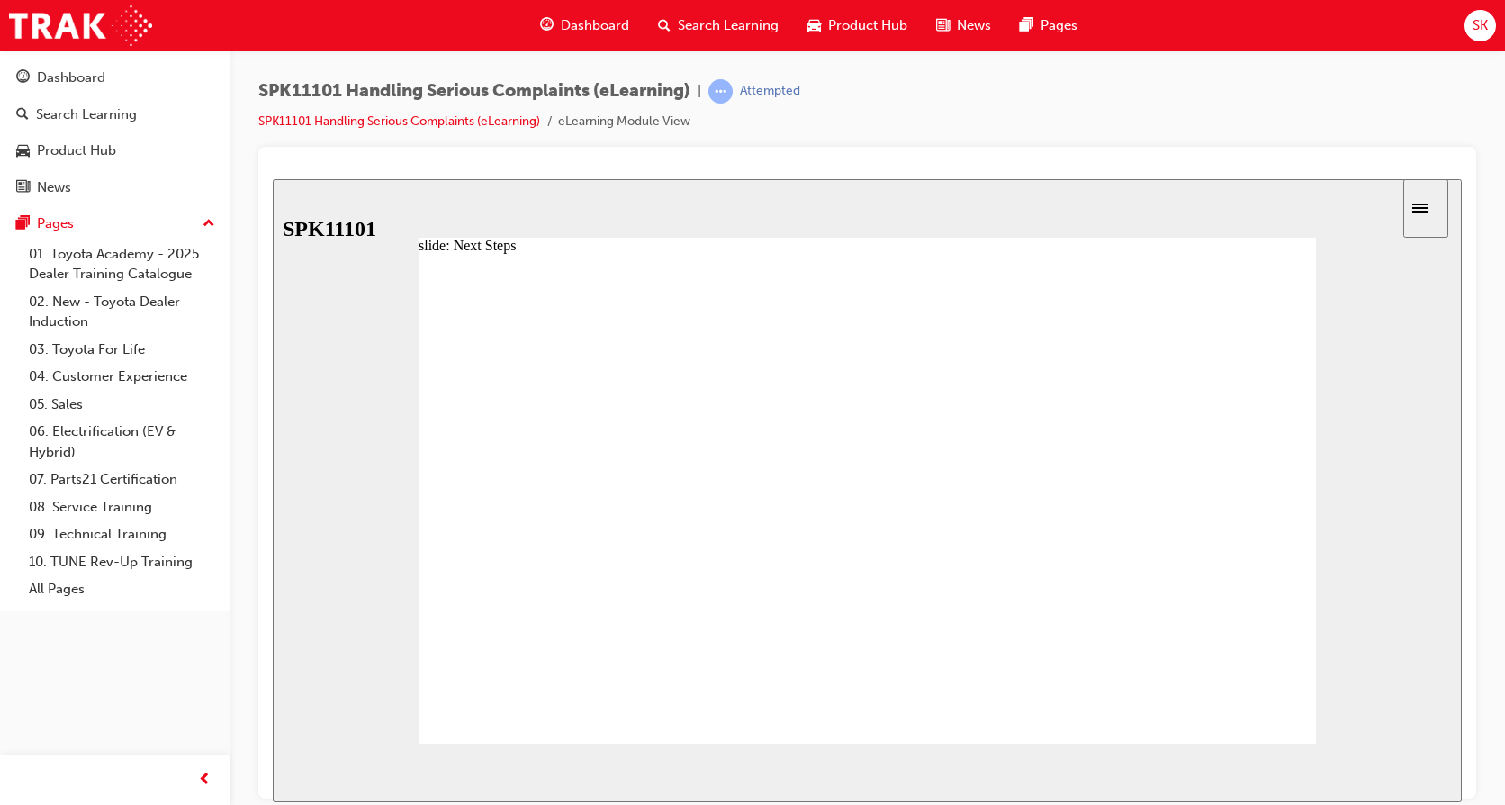
drag, startPoint x: 655, startPoint y: 440, endPoint x: 814, endPoint y: 445, distance: 158.5
drag, startPoint x: 828, startPoint y: 447, endPoint x: 724, endPoint y: 465, distance: 106.0
click at [724, 465] on div at bounding box center [867, 506] width 897 height 506
drag, startPoint x: 753, startPoint y: 441, endPoint x: 834, endPoint y: 450, distance: 81.5
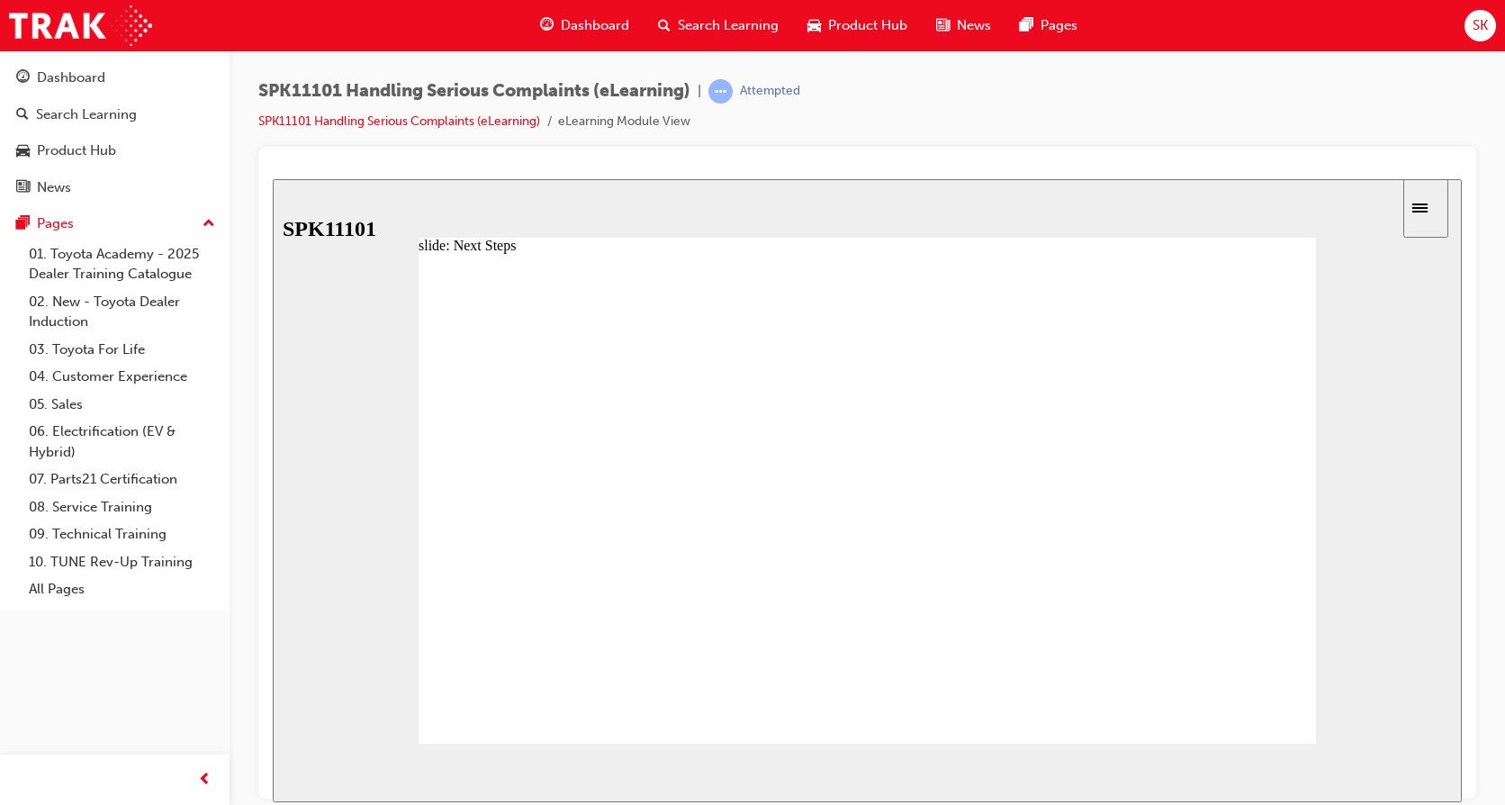
drag, startPoint x: 845, startPoint y: 449, endPoint x: 911, endPoint y: 432, distance: 67.9
type input "4"
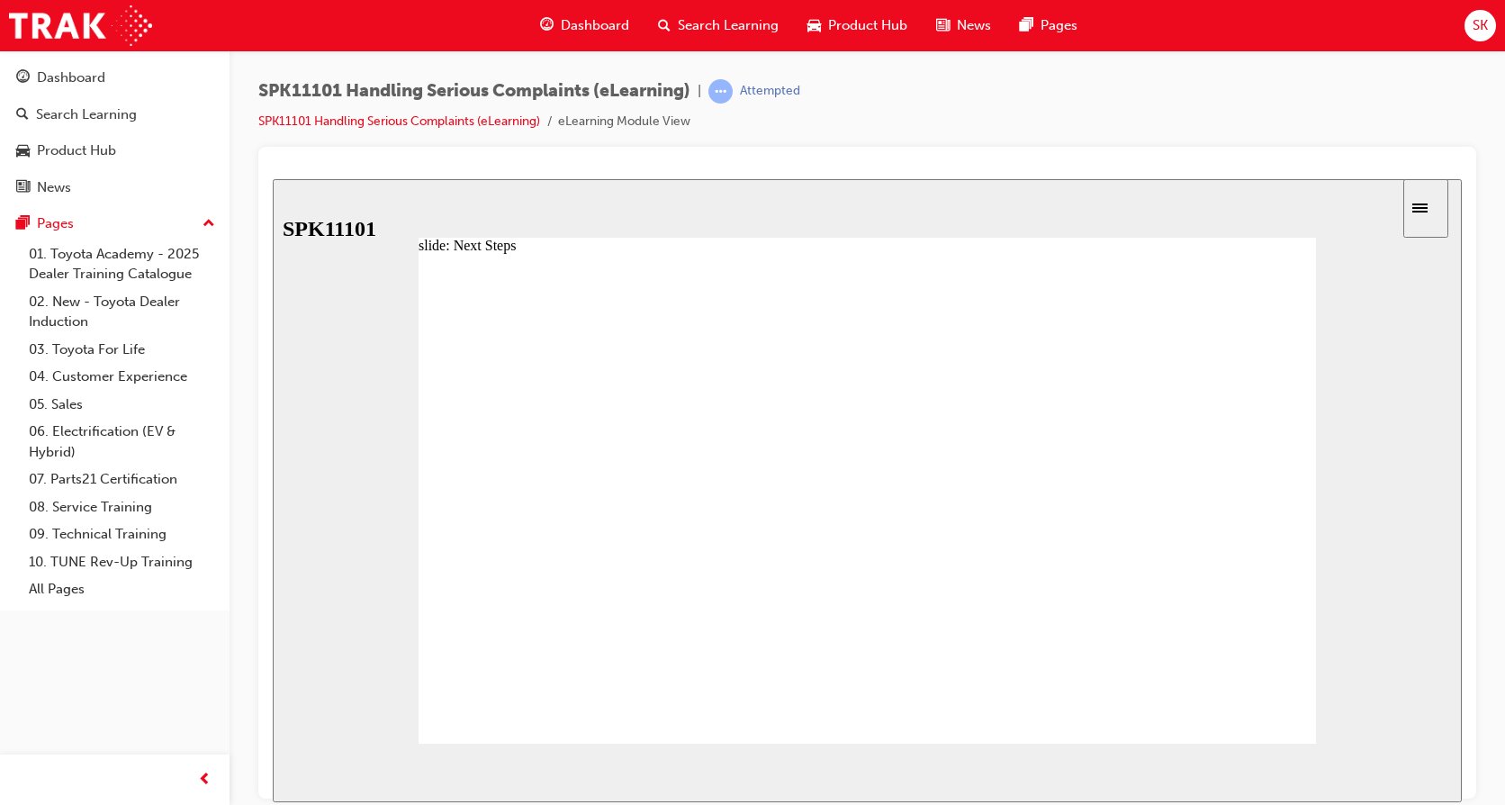
click at [1086, 495] on div at bounding box center [867, 506] width 897 height 506
radio input "true"
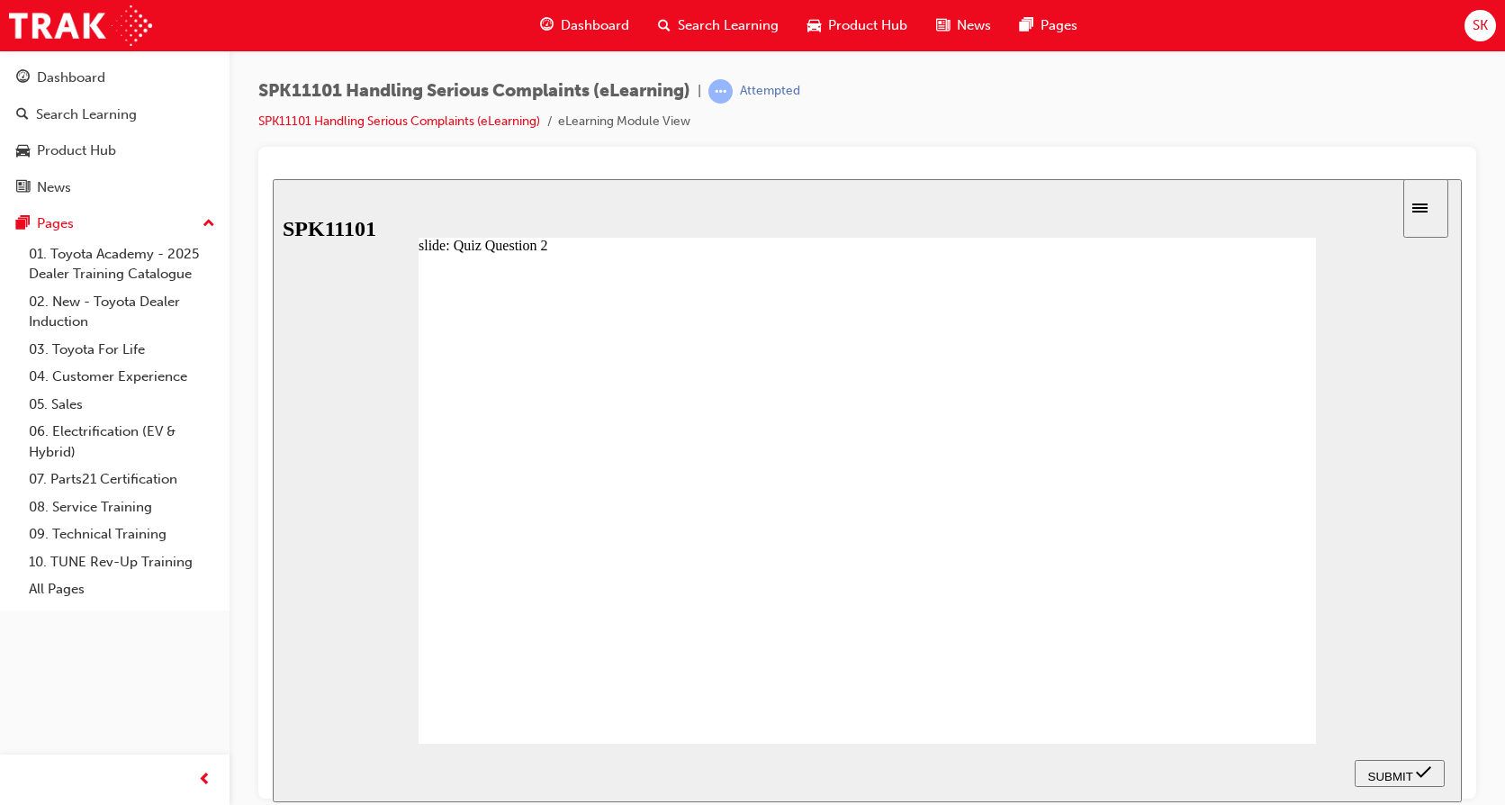
radio input "true"
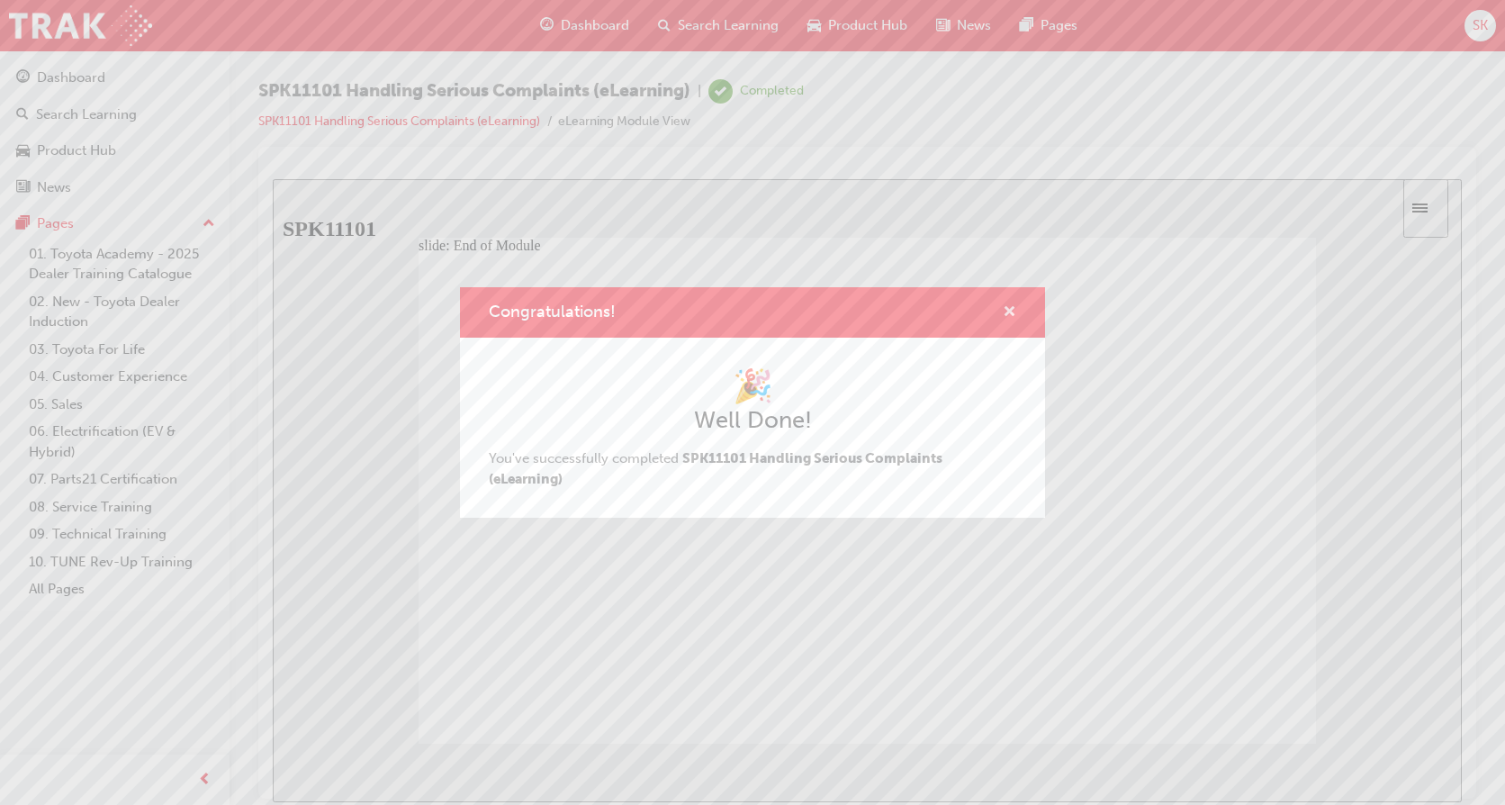
click at [1014, 305] on span "cross-icon" at bounding box center [1010, 313] width 14 height 16
